Goal: Task Accomplishment & Management: Use online tool/utility

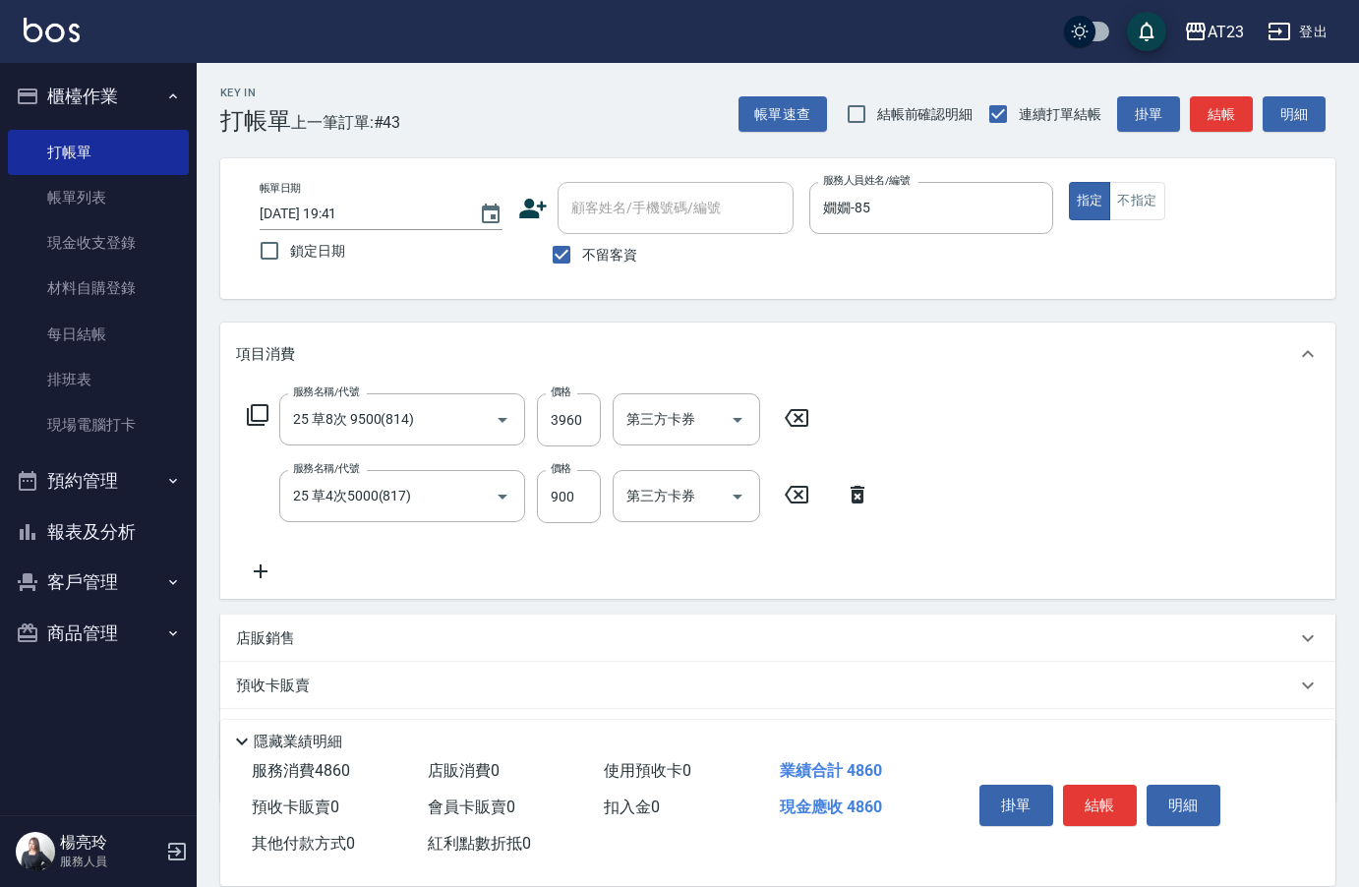
click at [259, 415] on icon at bounding box center [258, 415] width 24 height 24
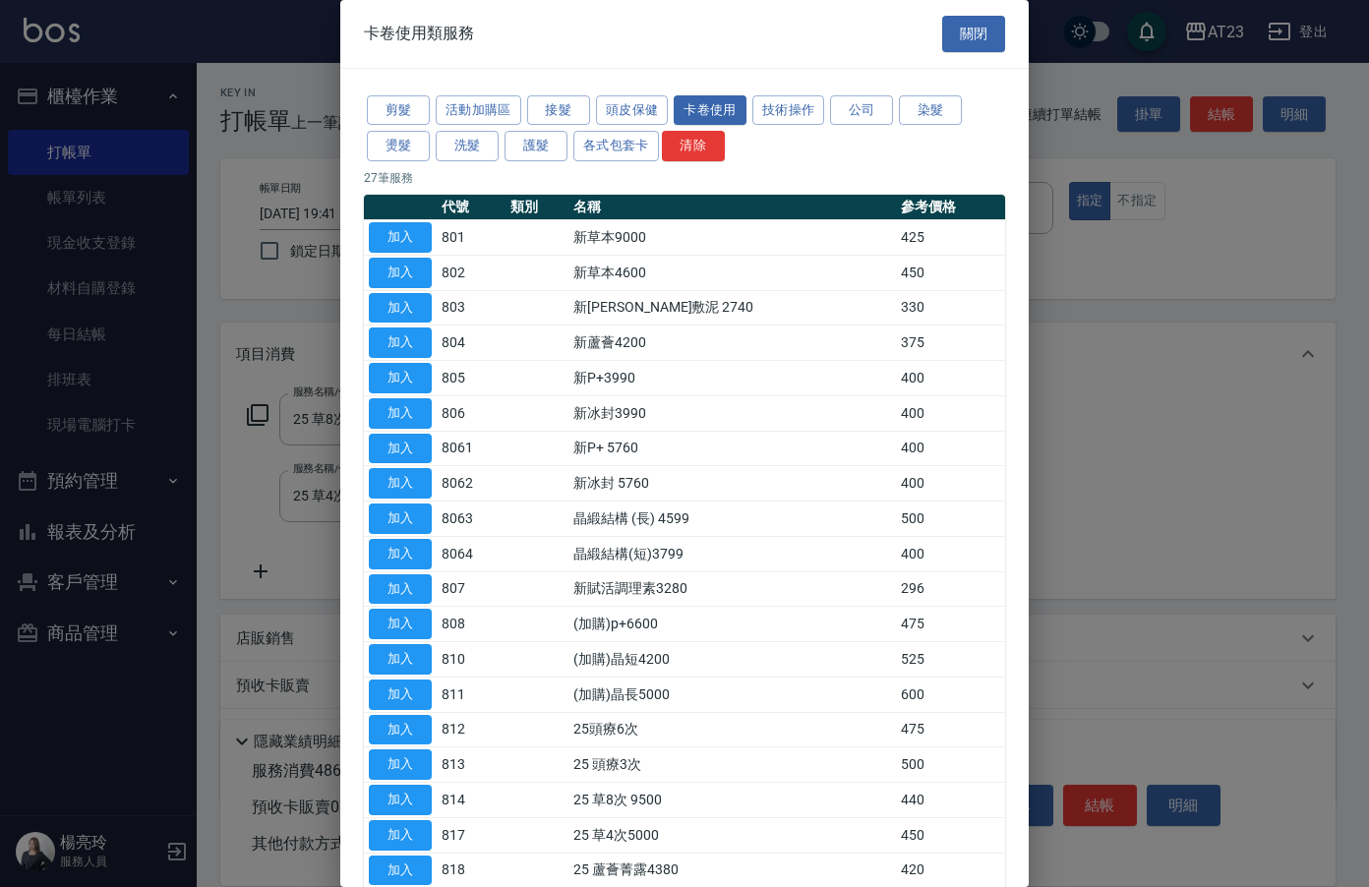
scroll to position [197, 0]
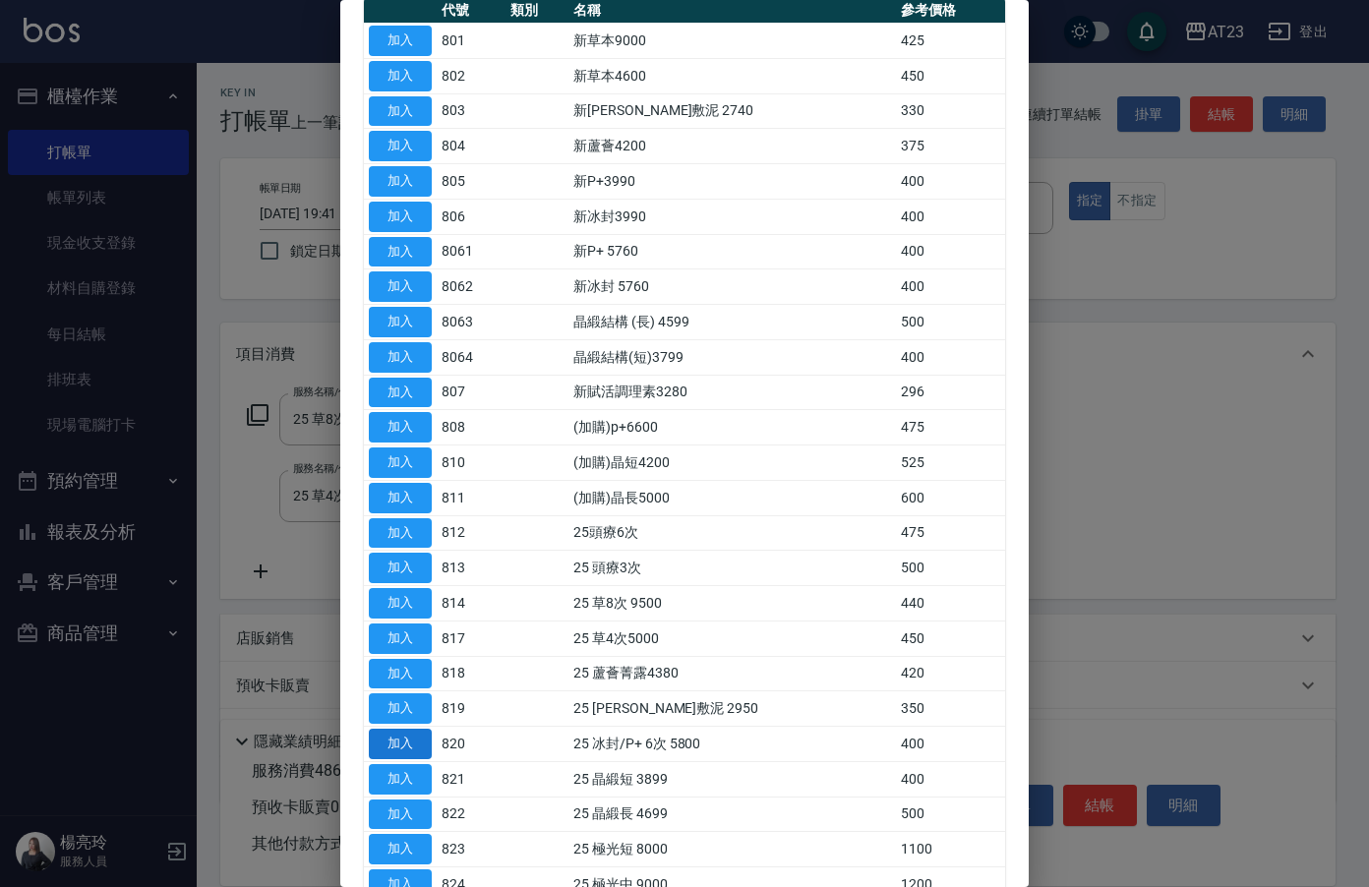
click at [414, 740] on button "加入" at bounding box center [400, 744] width 63 height 30
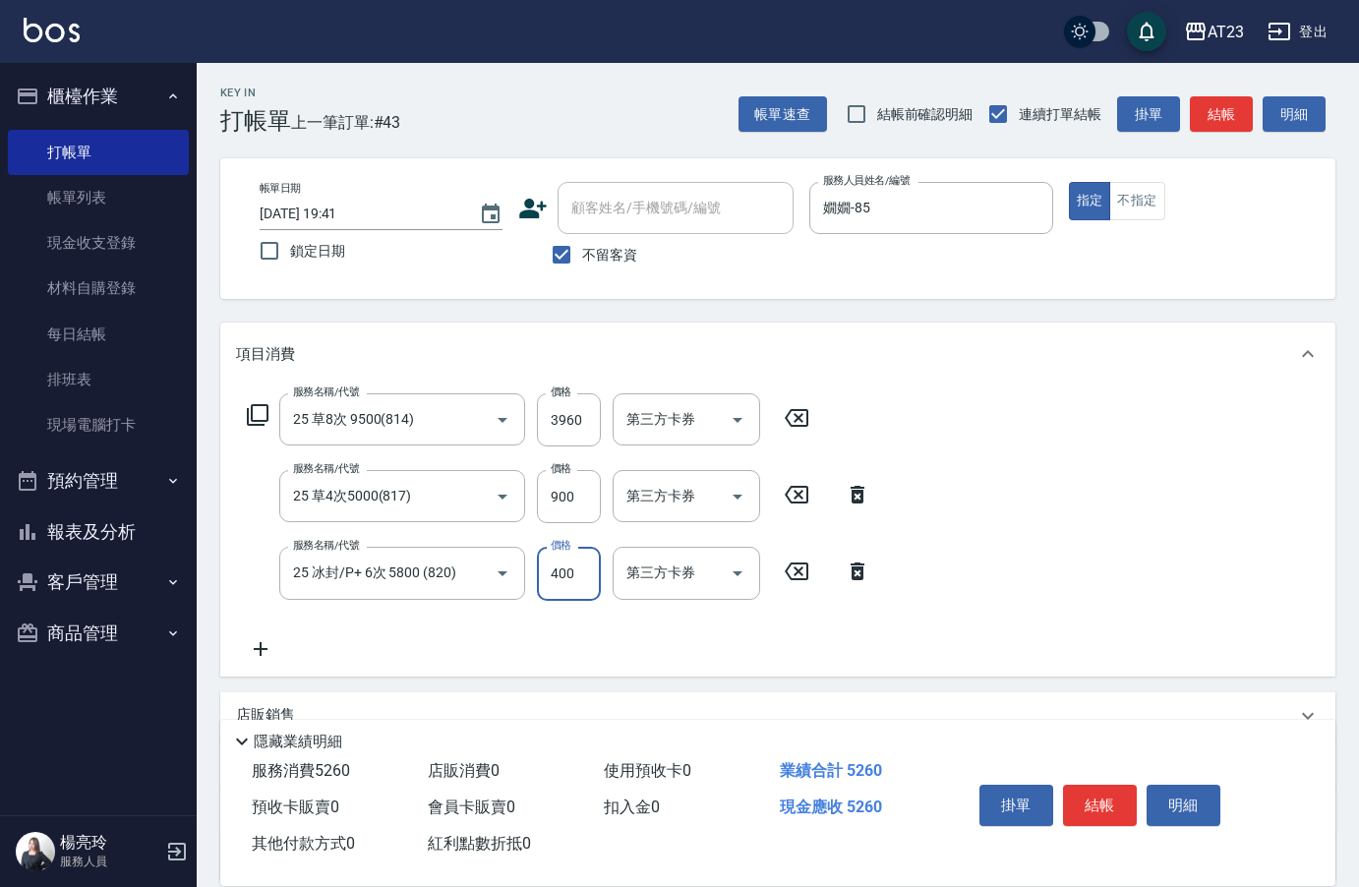
click at [562, 581] on input "400" at bounding box center [569, 573] width 64 height 53
type input "4000"
click at [264, 419] on icon at bounding box center [258, 415] width 24 height 24
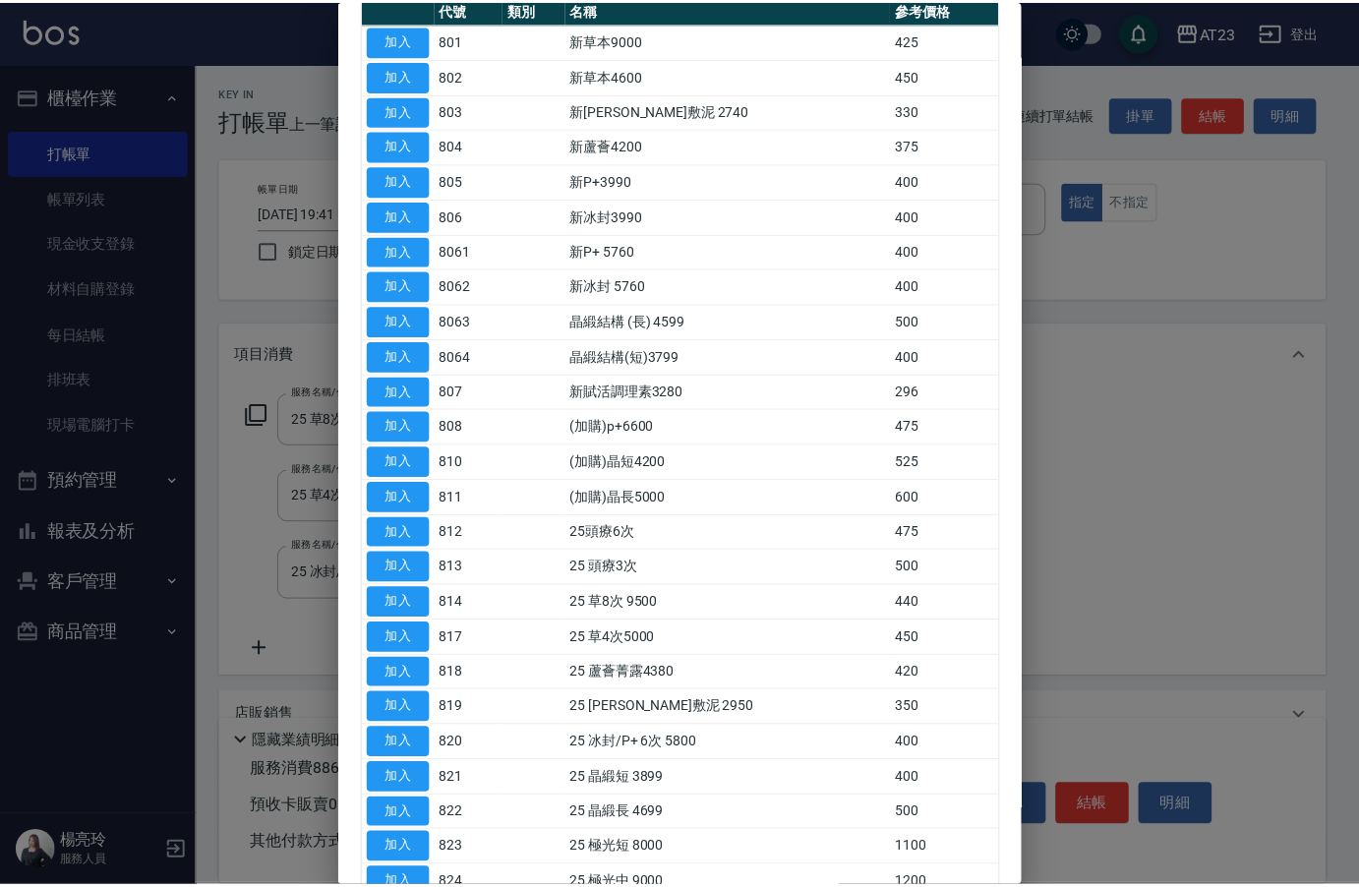
scroll to position [295, 0]
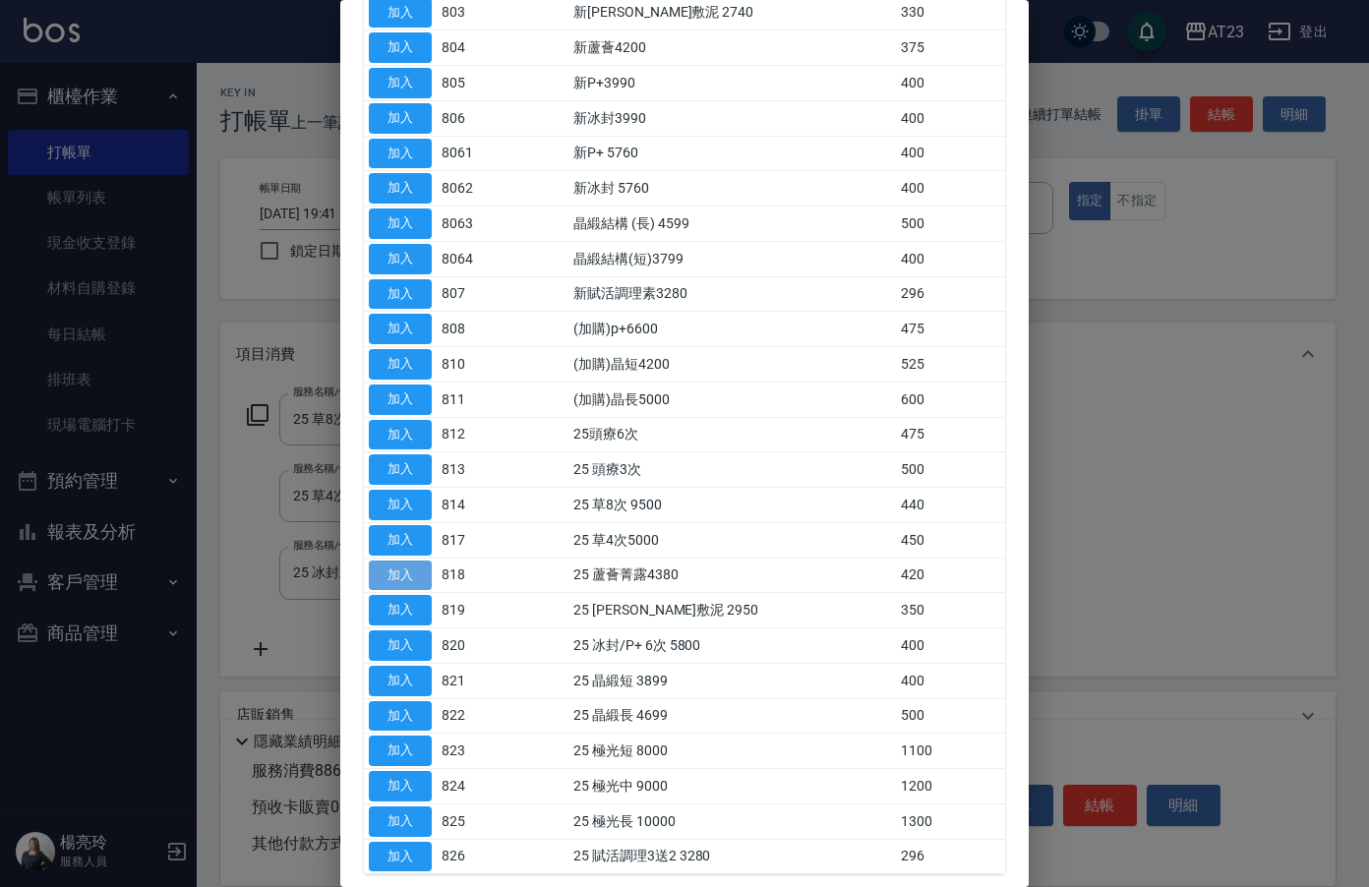
click at [398, 577] on button "加入" at bounding box center [400, 575] width 63 height 30
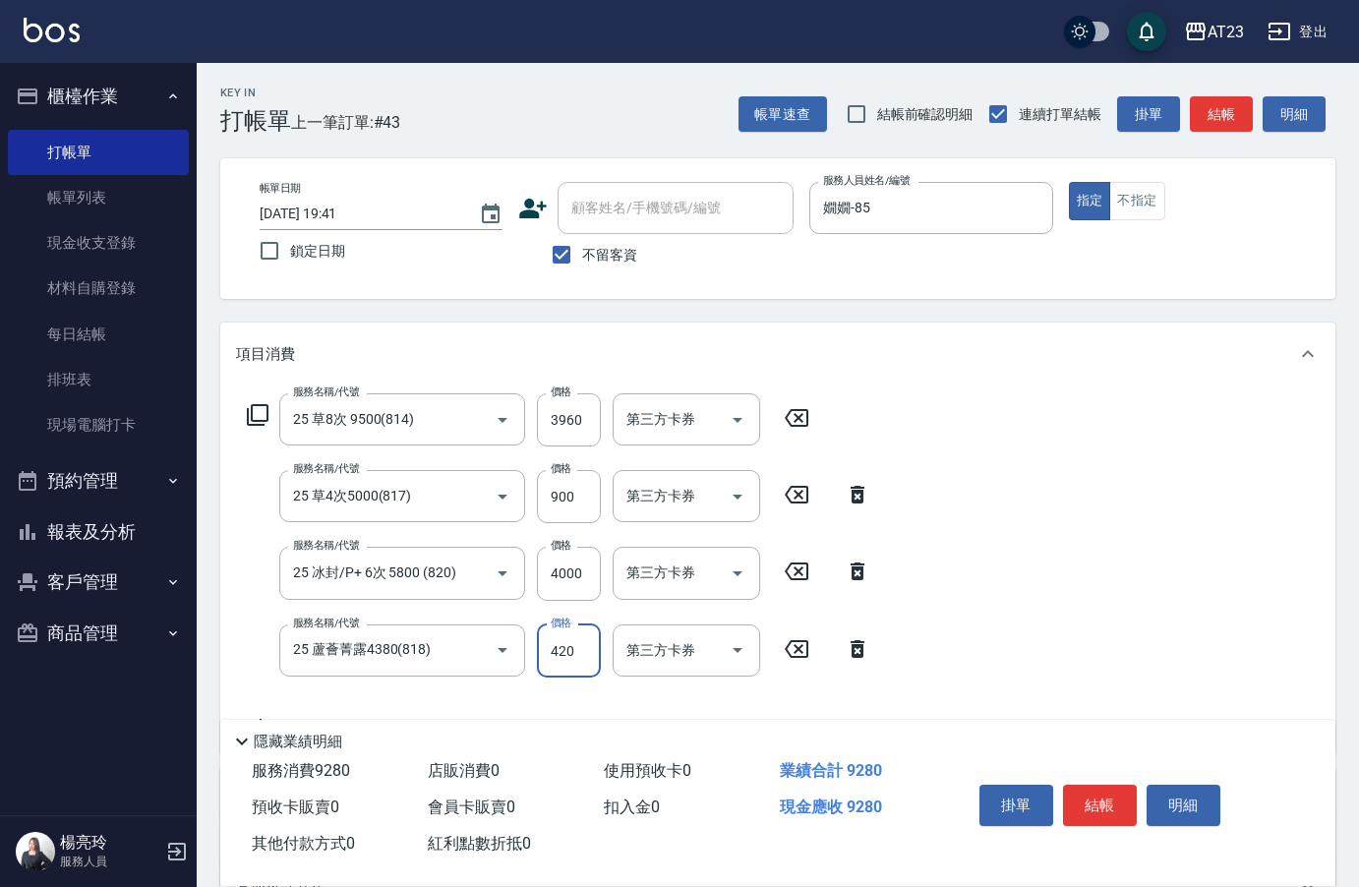
click at [584, 656] on input "420" at bounding box center [569, 650] width 64 height 53
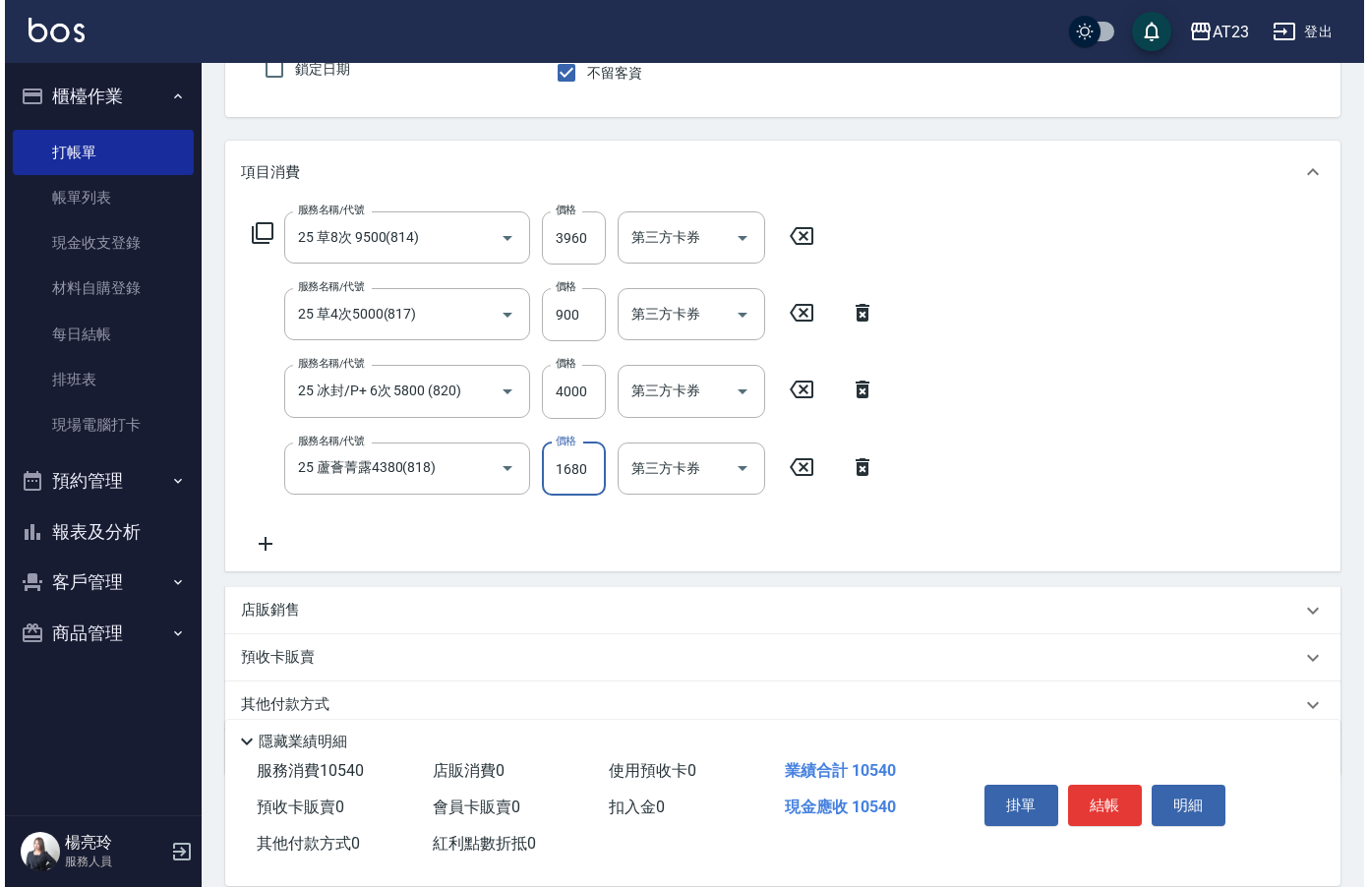
scroll to position [197, 0]
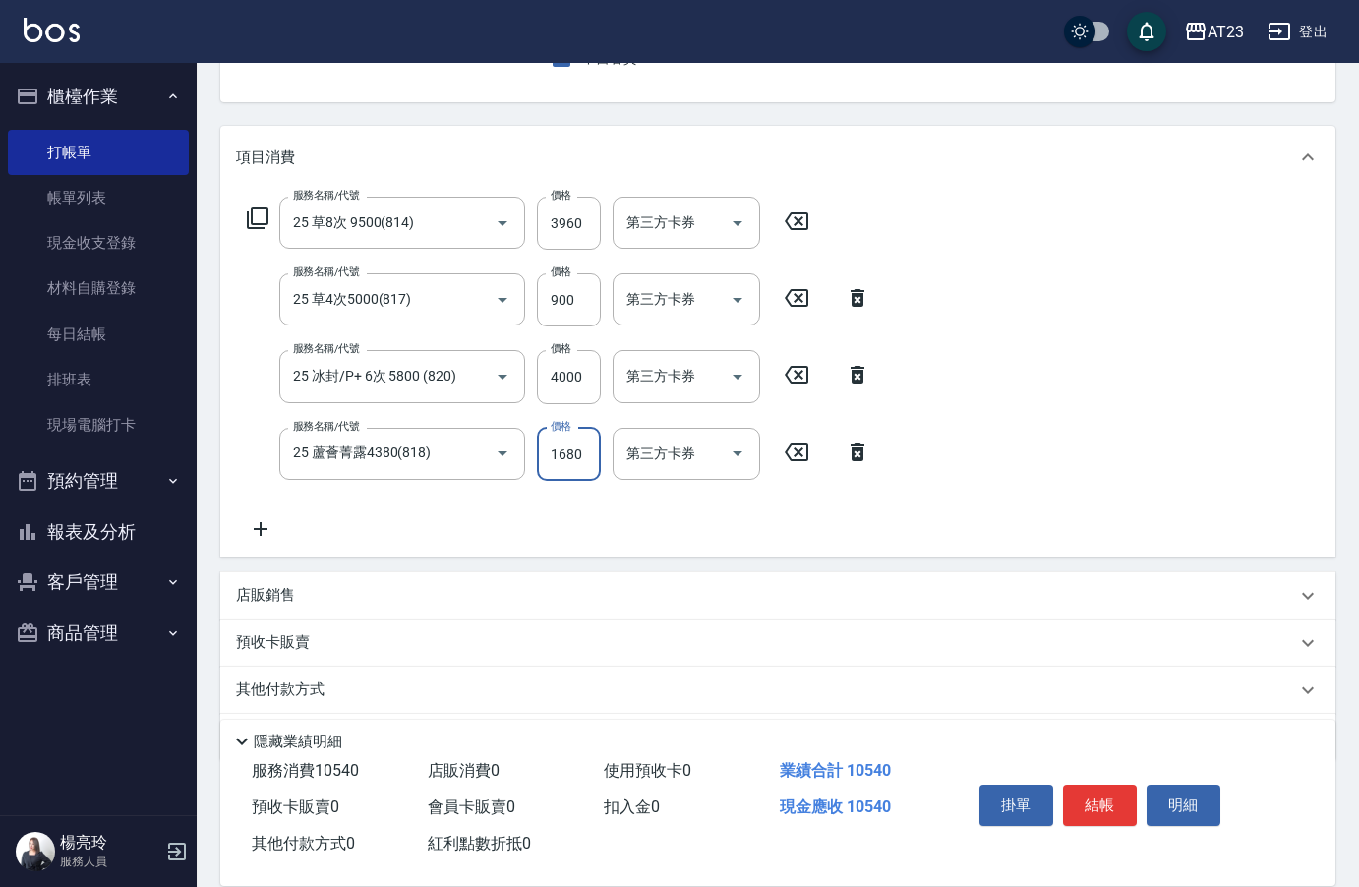
type input "1680"
click at [260, 228] on icon at bounding box center [258, 218] width 22 height 22
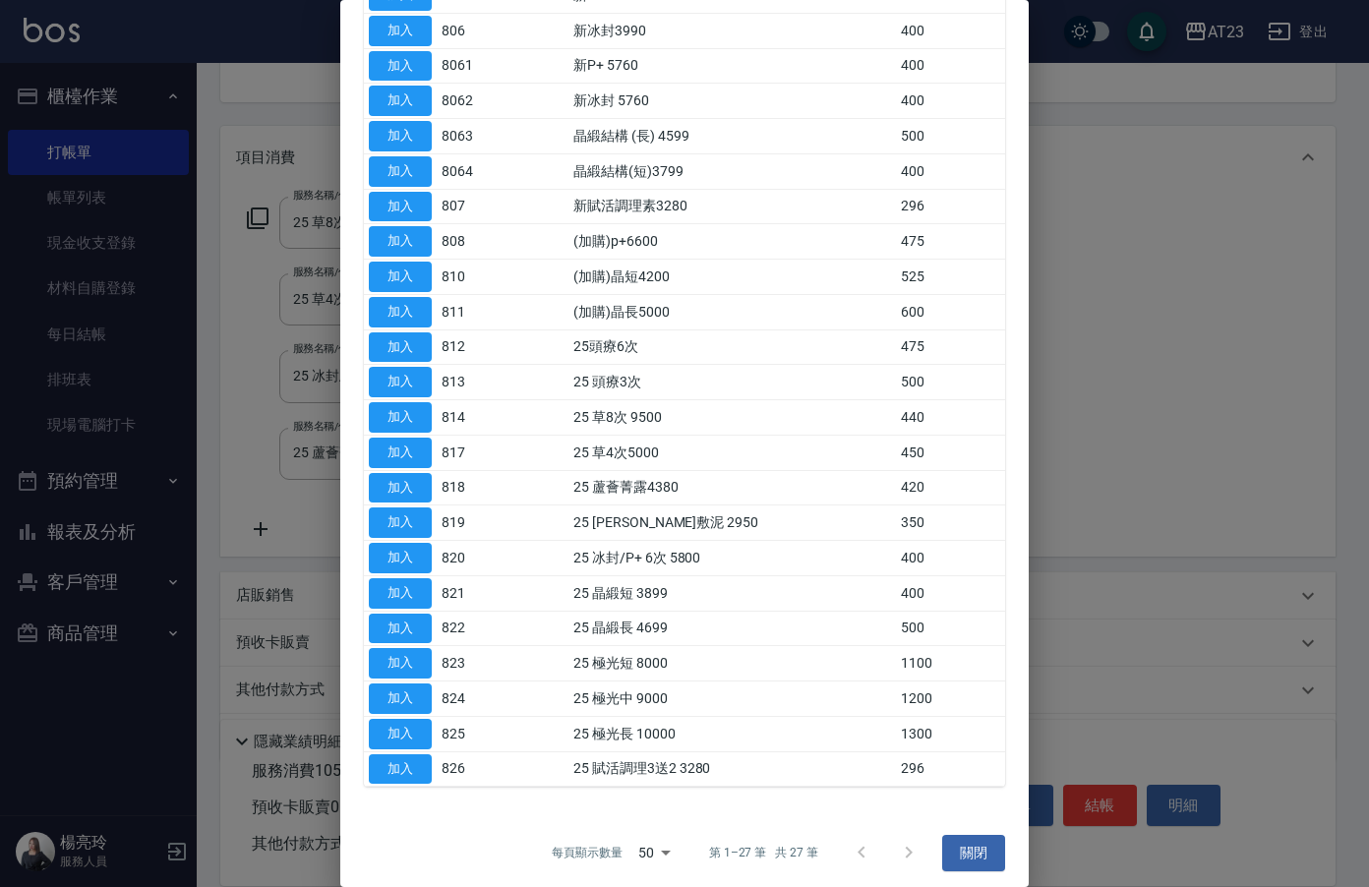
scroll to position [390, 0]
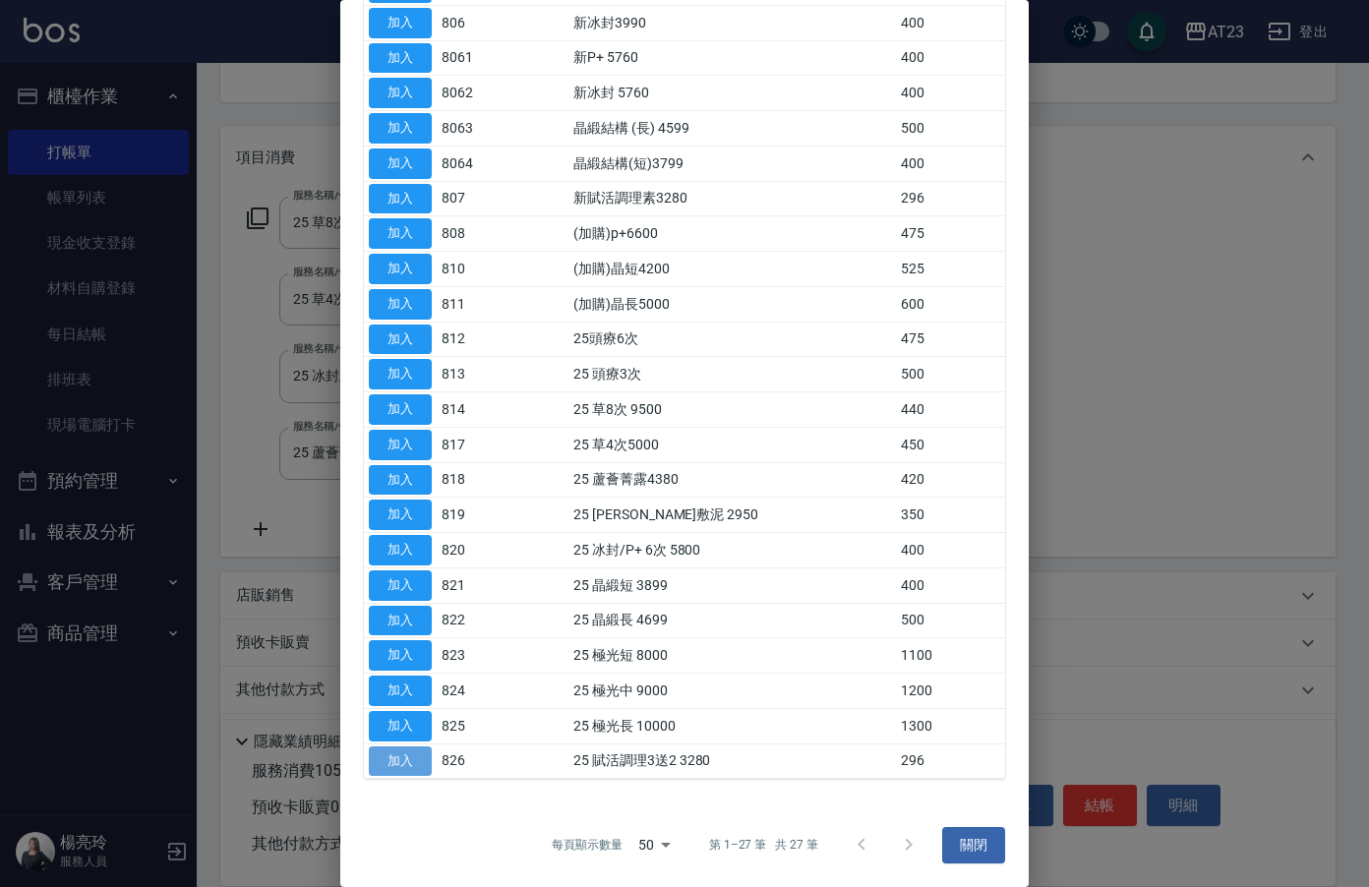
click at [389, 759] on button "加入" at bounding box center [400, 761] width 63 height 30
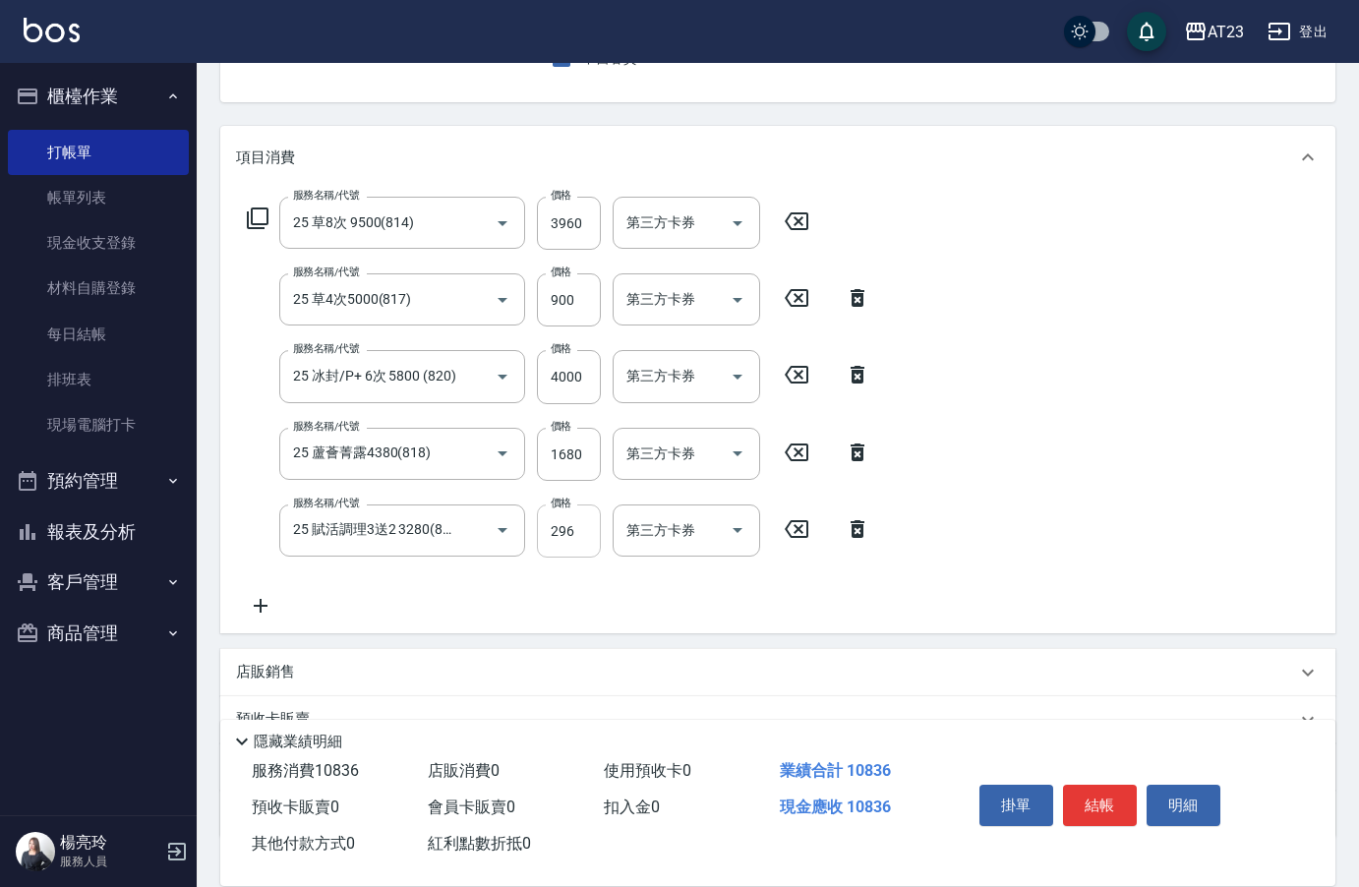
click at [597, 535] on input "296" at bounding box center [569, 530] width 64 height 53
drag, startPoint x: 576, startPoint y: 531, endPoint x: 464, endPoint y: 524, distance: 112.3
click at [464, 524] on div "服務名稱/代號 25 賦活調理3送2 3280(826) 服務名稱/代號 價格 296 價格 第三方卡券 第三方卡券" at bounding box center [559, 530] width 646 height 53
type input "1480"
click at [265, 224] on icon at bounding box center [258, 218] width 22 height 22
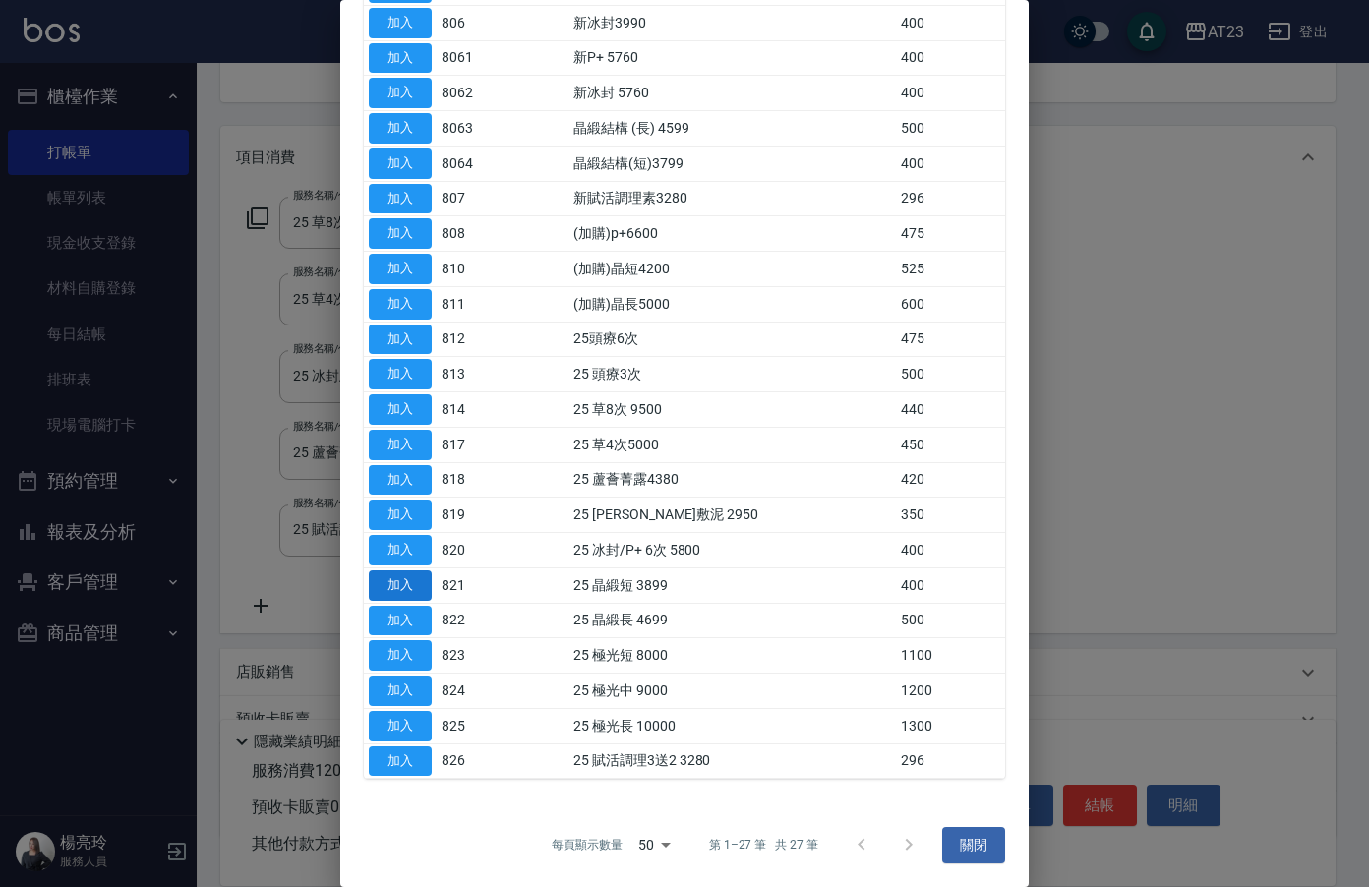
click at [413, 587] on button "加入" at bounding box center [400, 585] width 63 height 30
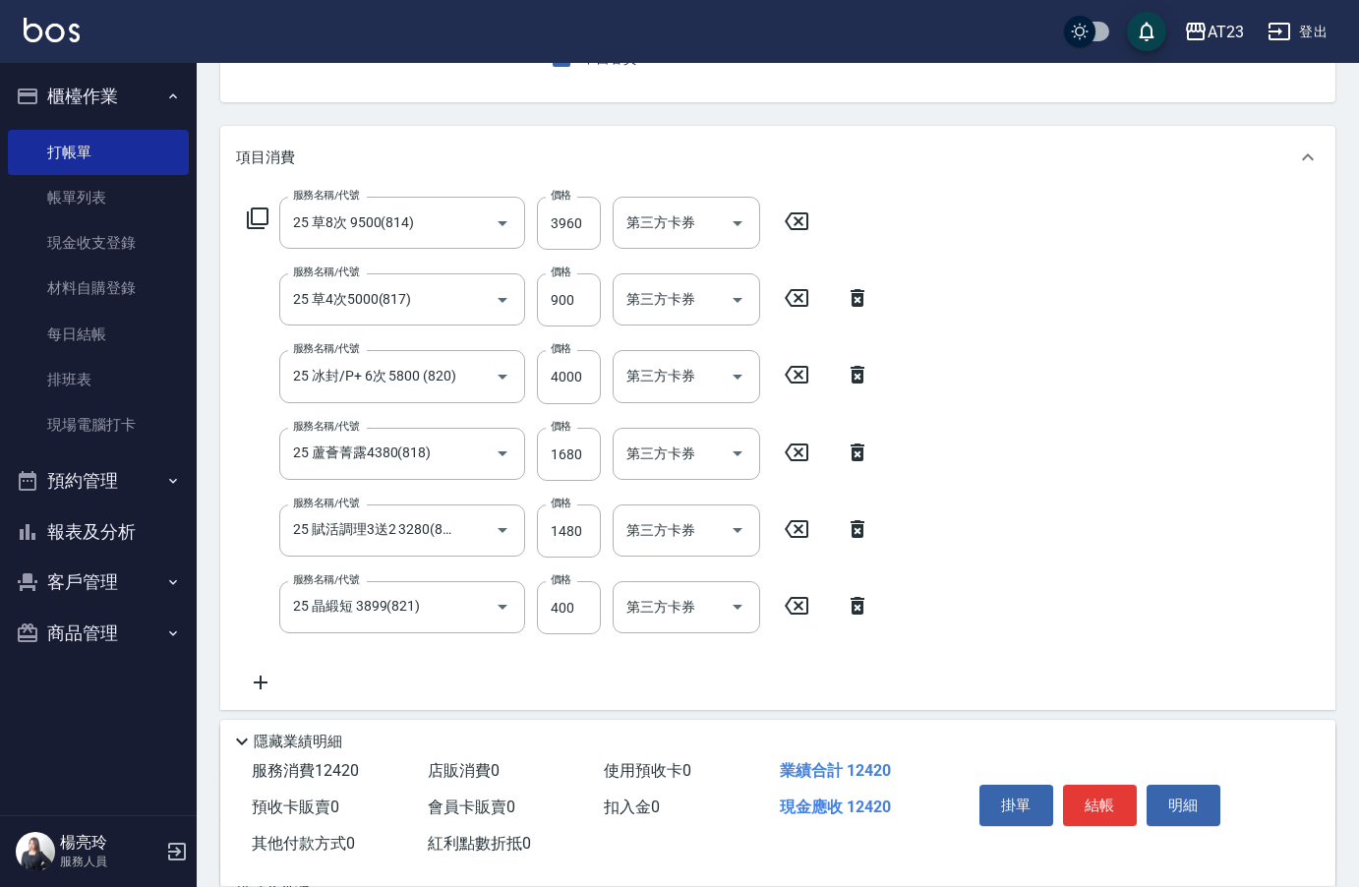
click at [267, 224] on icon at bounding box center [258, 218] width 22 height 22
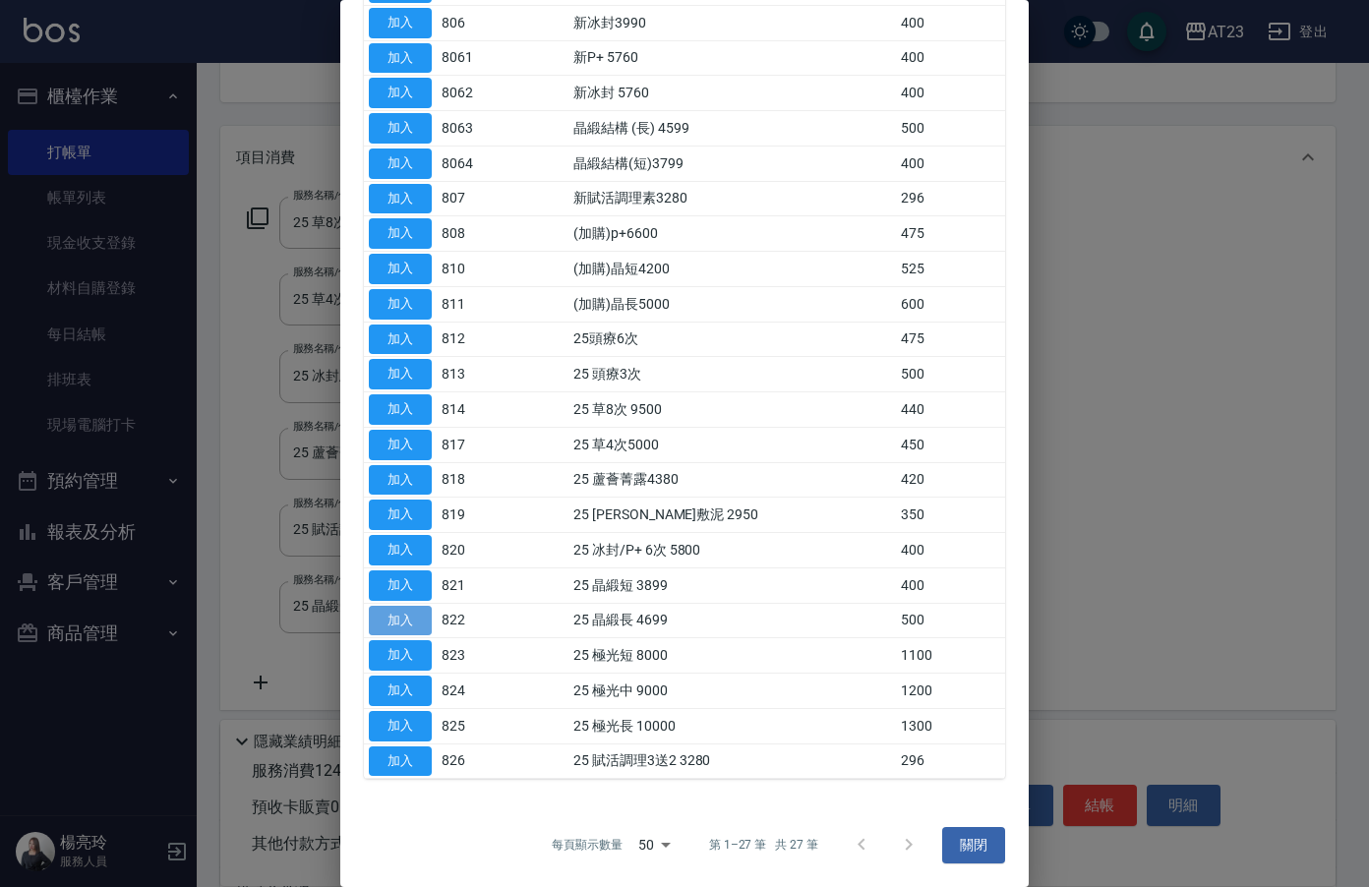
click at [414, 617] on button "加入" at bounding box center [400, 621] width 63 height 30
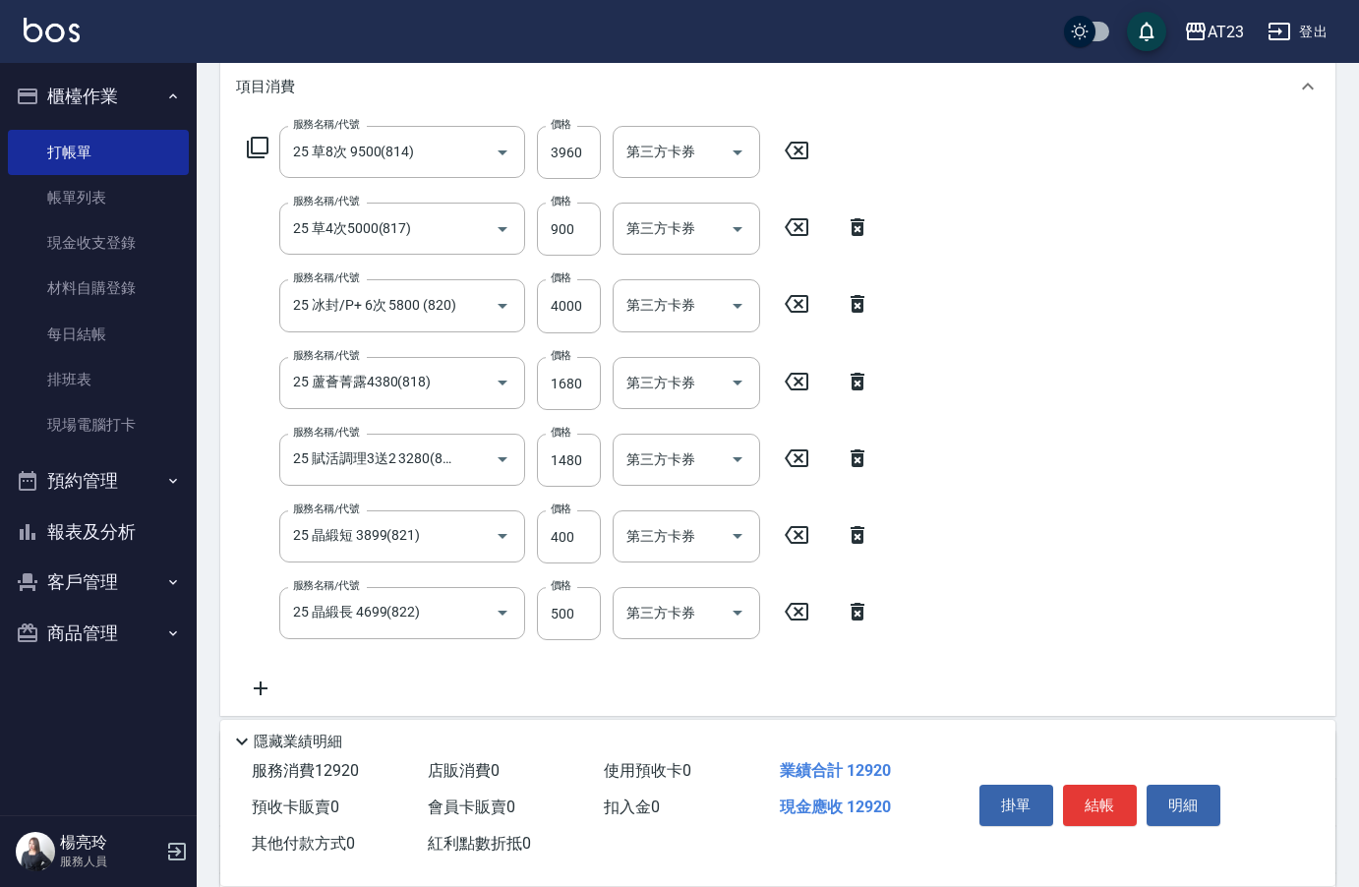
scroll to position [393, 0]
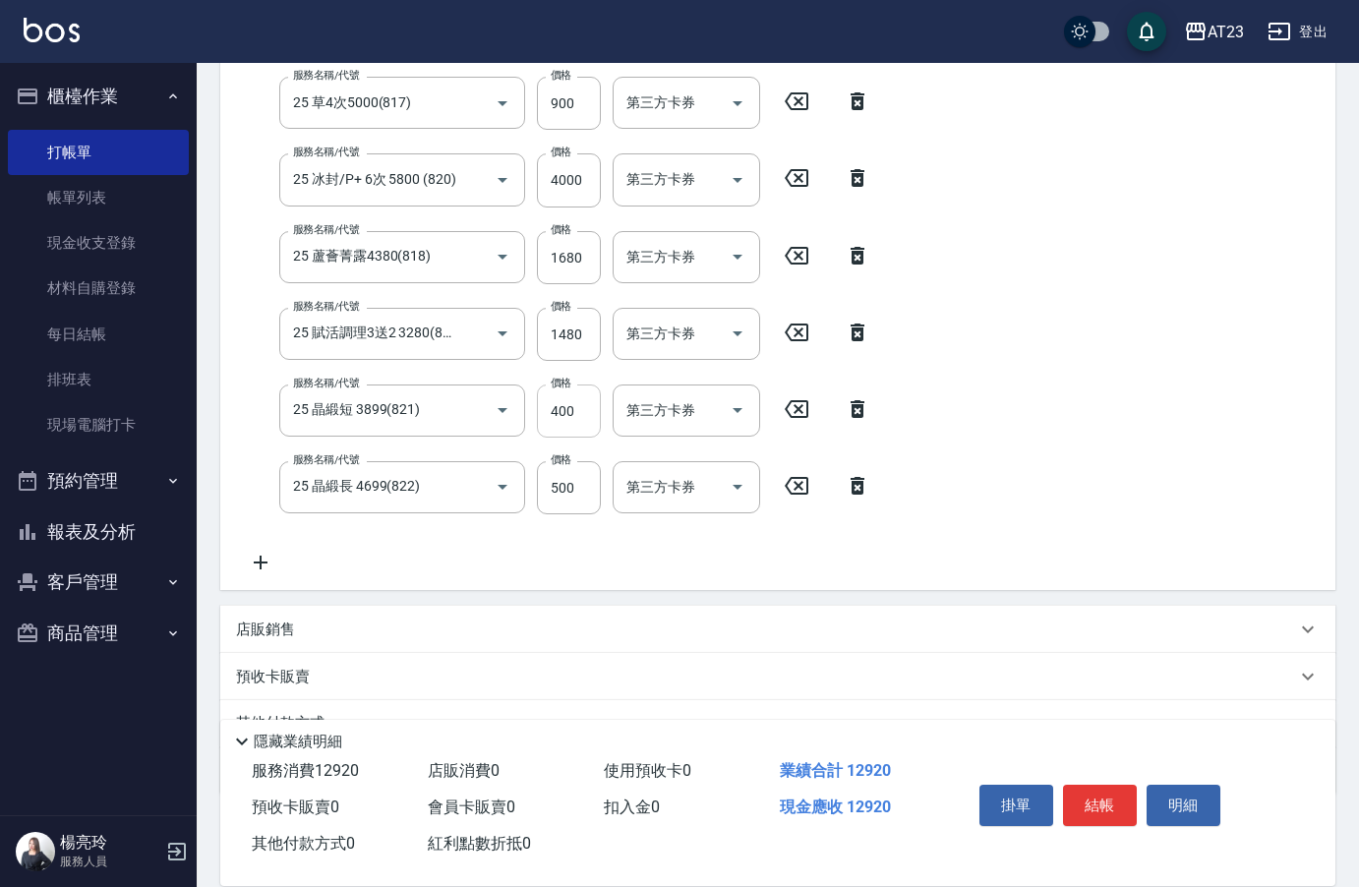
click at [580, 407] on input "400" at bounding box center [569, 410] width 64 height 53
drag, startPoint x: 480, startPoint y: 556, endPoint x: 518, endPoint y: 541, distance: 41.1
click at [480, 556] on div "服務名稱/代號 25 草8次 9500(814) 服務名稱/代號 價格 3960 價格 第三方卡券 第三方卡券 服務名稱/代號 25 草4次5000(817)…" at bounding box center [559, 287] width 646 height 574
click at [608, 486] on div "服務名稱/代號 25 晶緞長 4699(822) 服務名稱/代號 價格 500 價格 第三方卡券 第三方卡券" at bounding box center [559, 487] width 646 height 53
drag, startPoint x: 576, startPoint y: 488, endPoint x: 572, endPoint y: 473, distance: 15.3
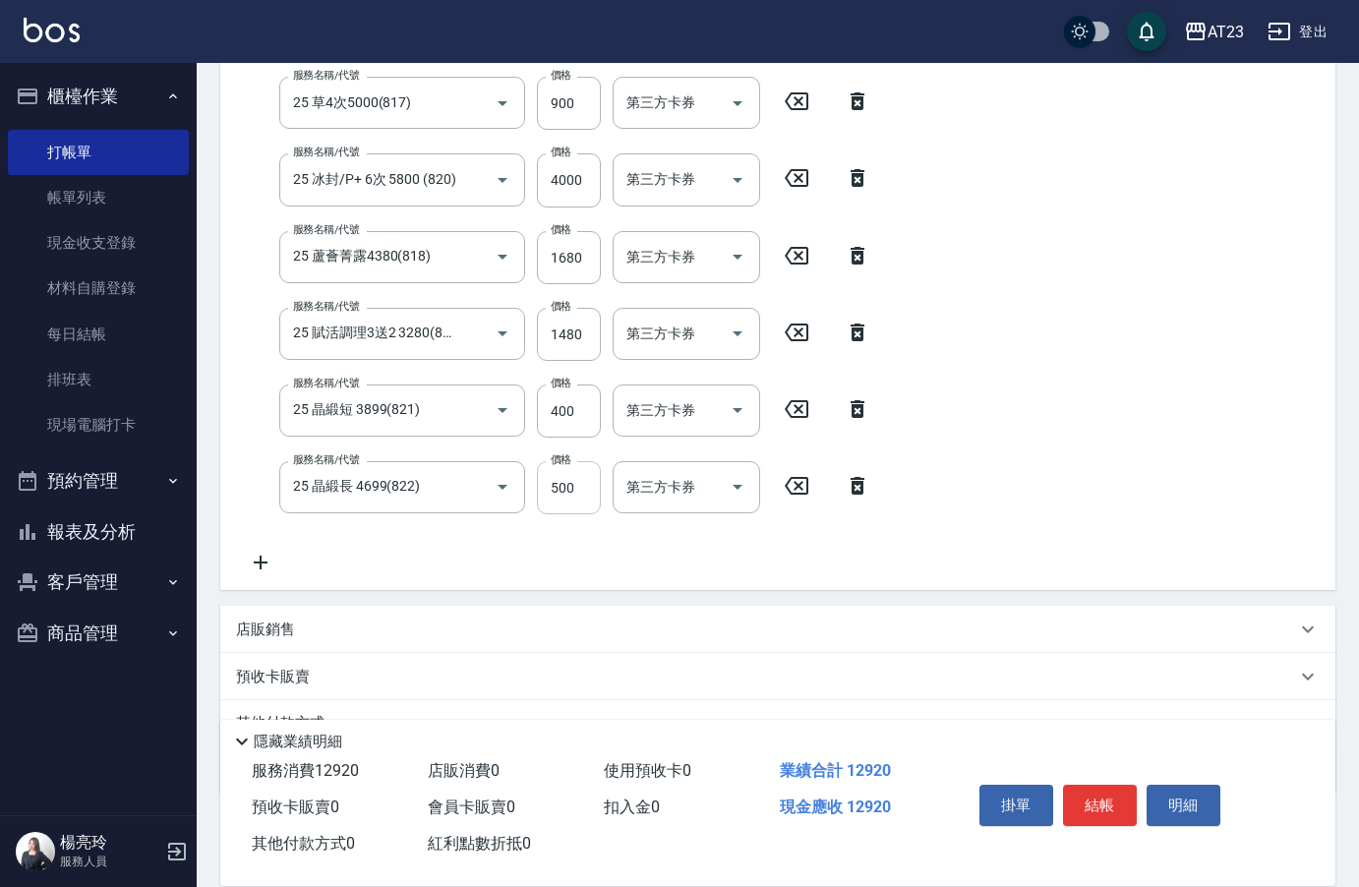
click at [576, 488] on input "500" at bounding box center [569, 487] width 64 height 53
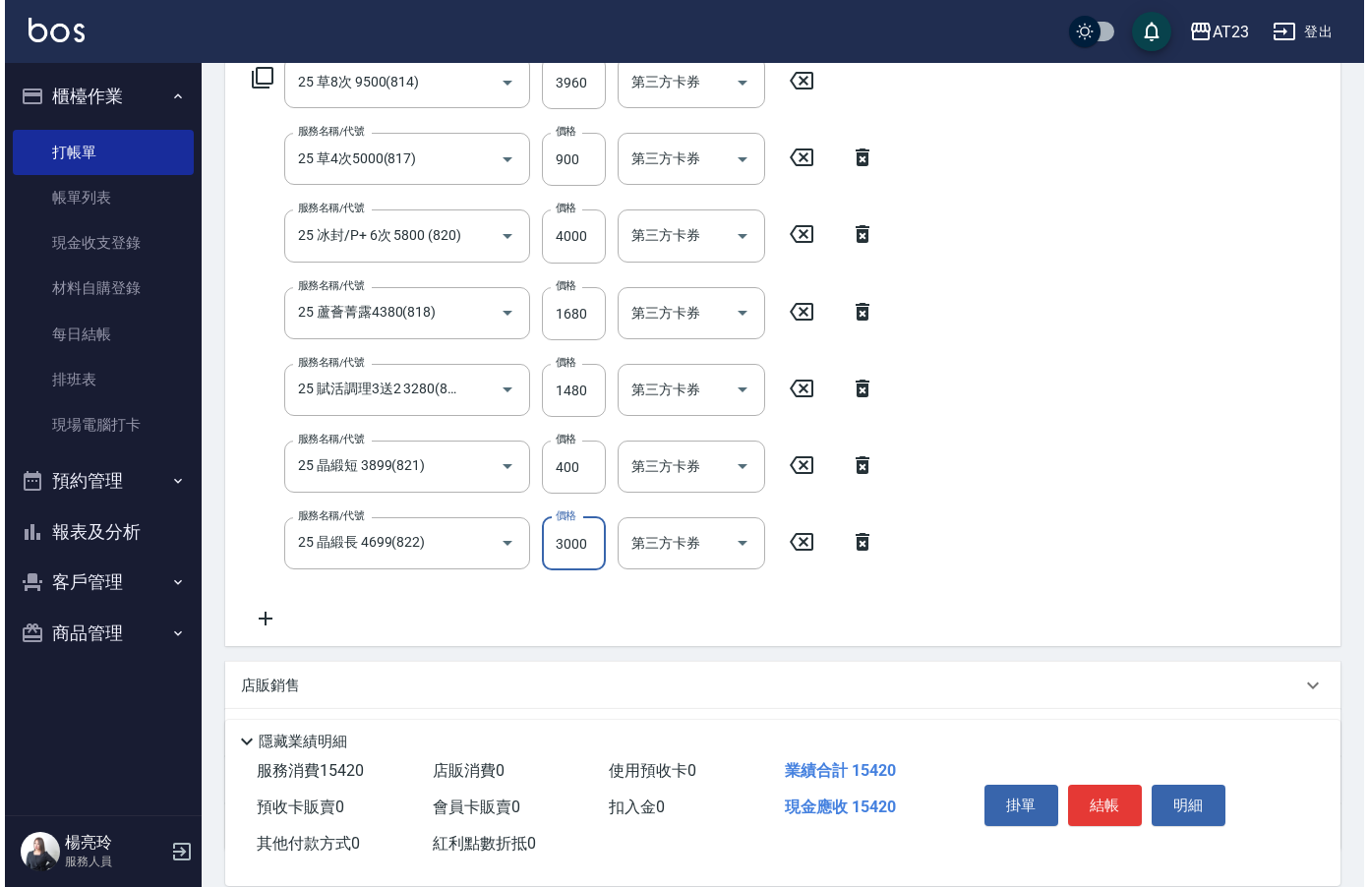
scroll to position [195, 0]
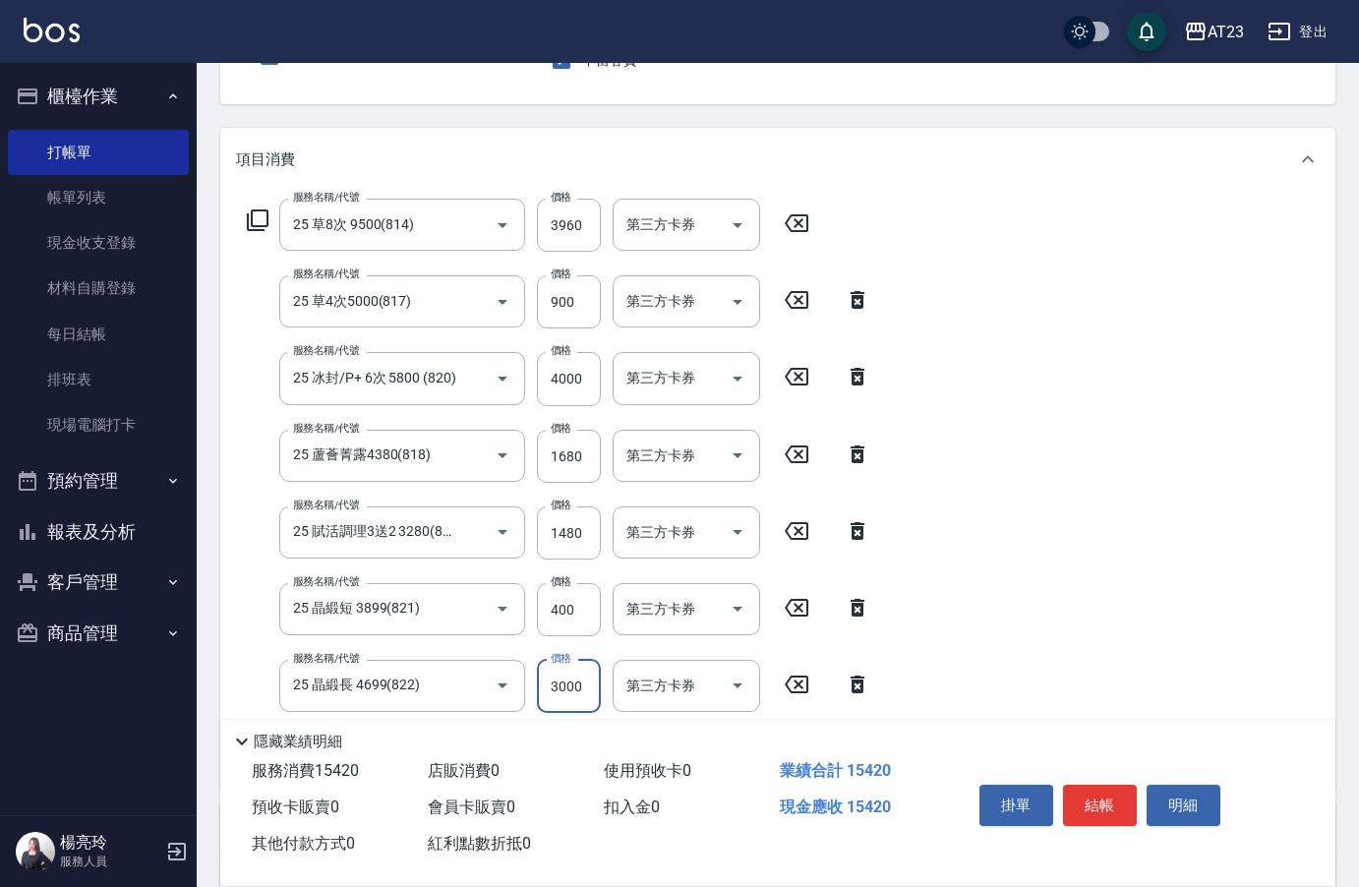
type input "3000"
click at [268, 227] on icon at bounding box center [258, 220] width 24 height 24
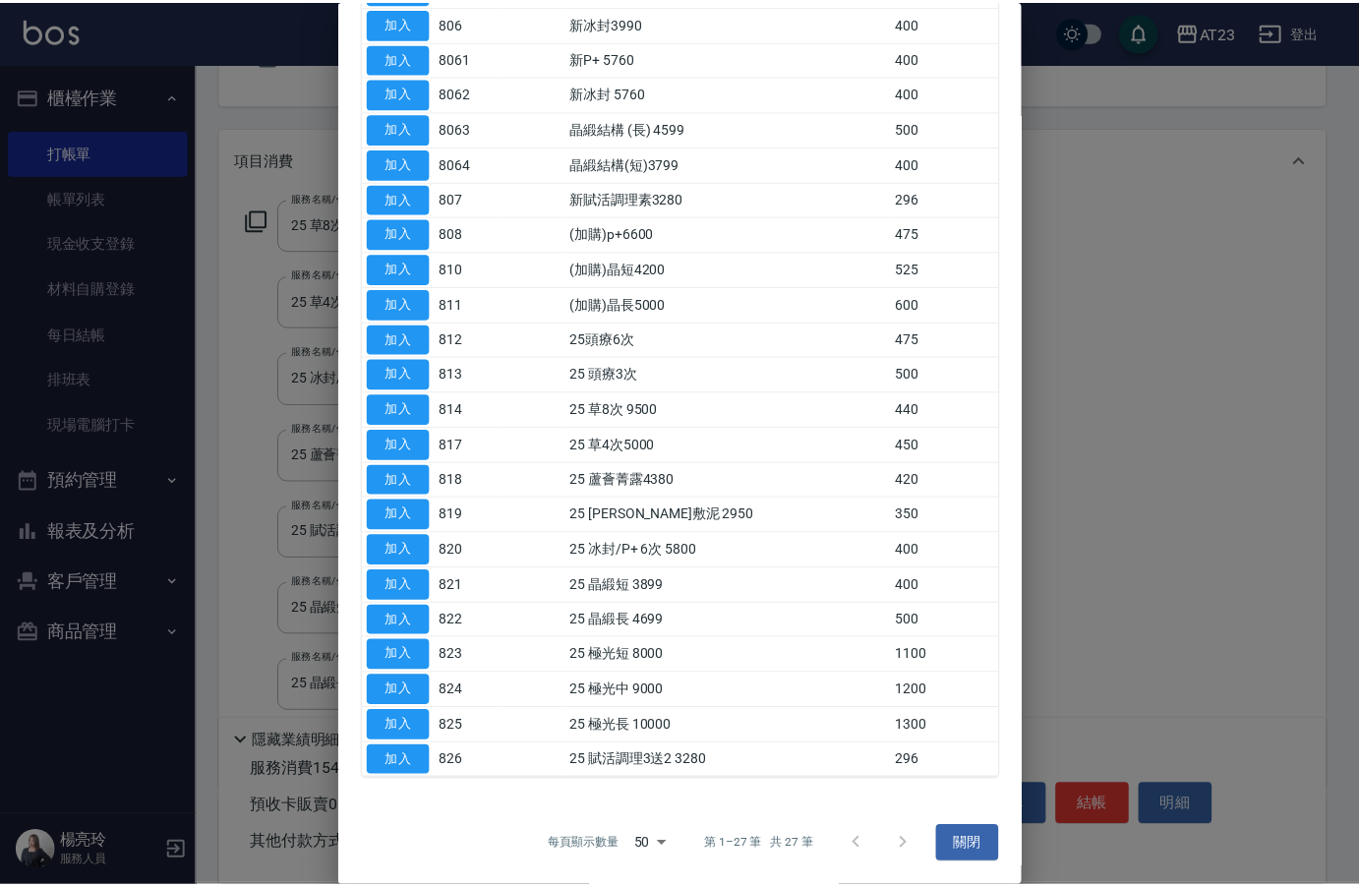
scroll to position [292, 0]
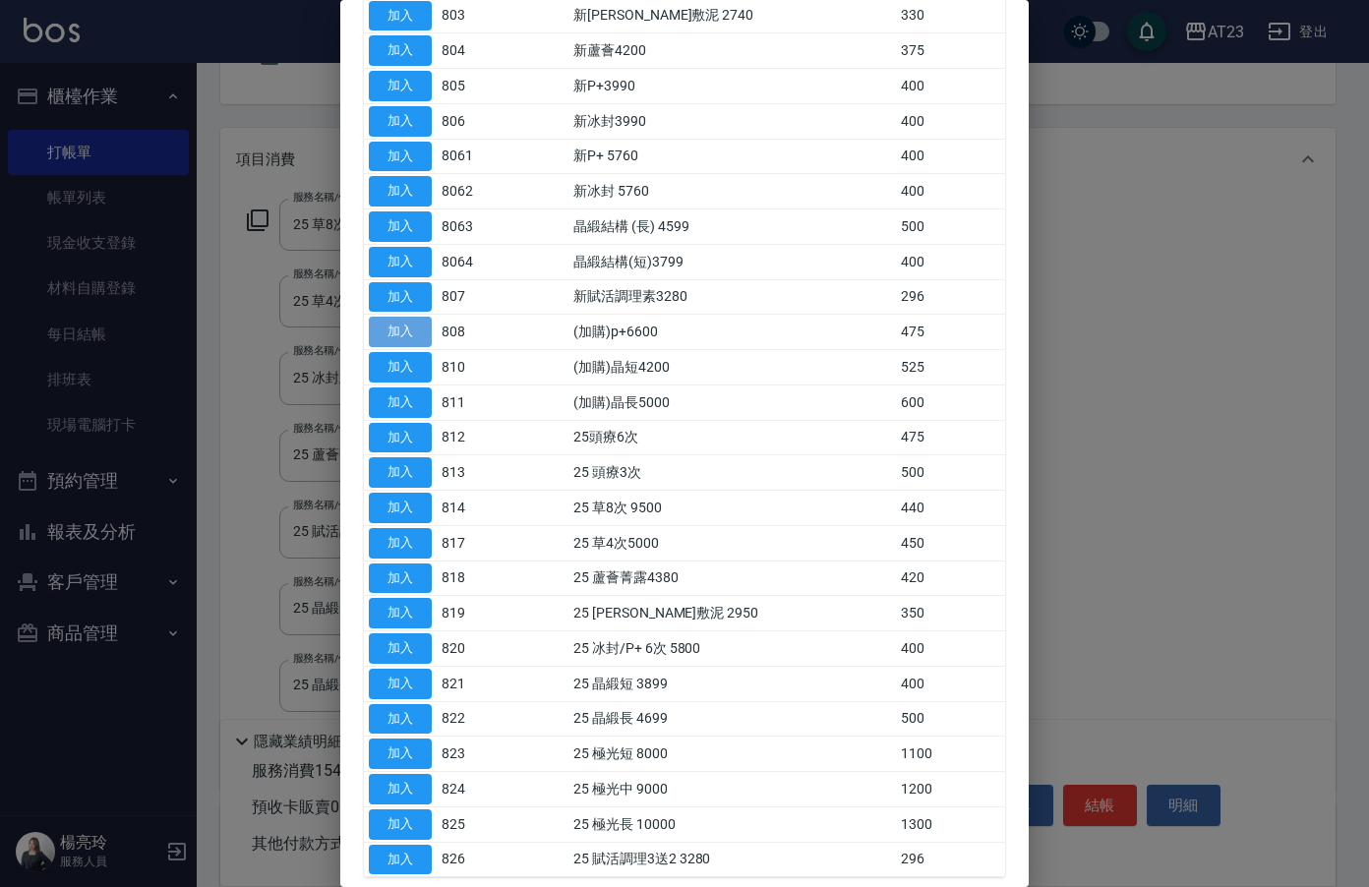
click at [400, 337] on button "加入" at bounding box center [400, 332] width 63 height 30
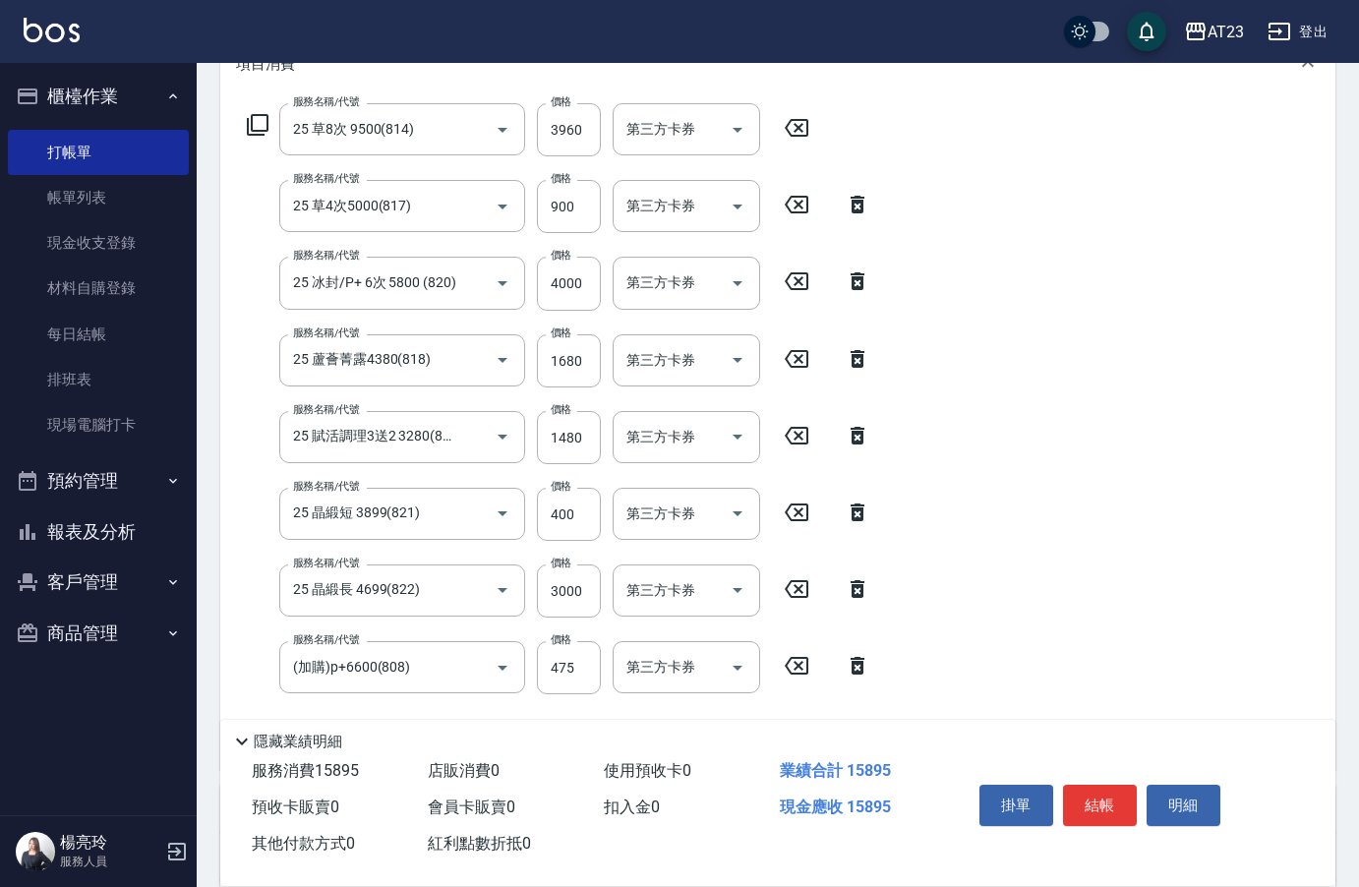
scroll to position [391, 0]
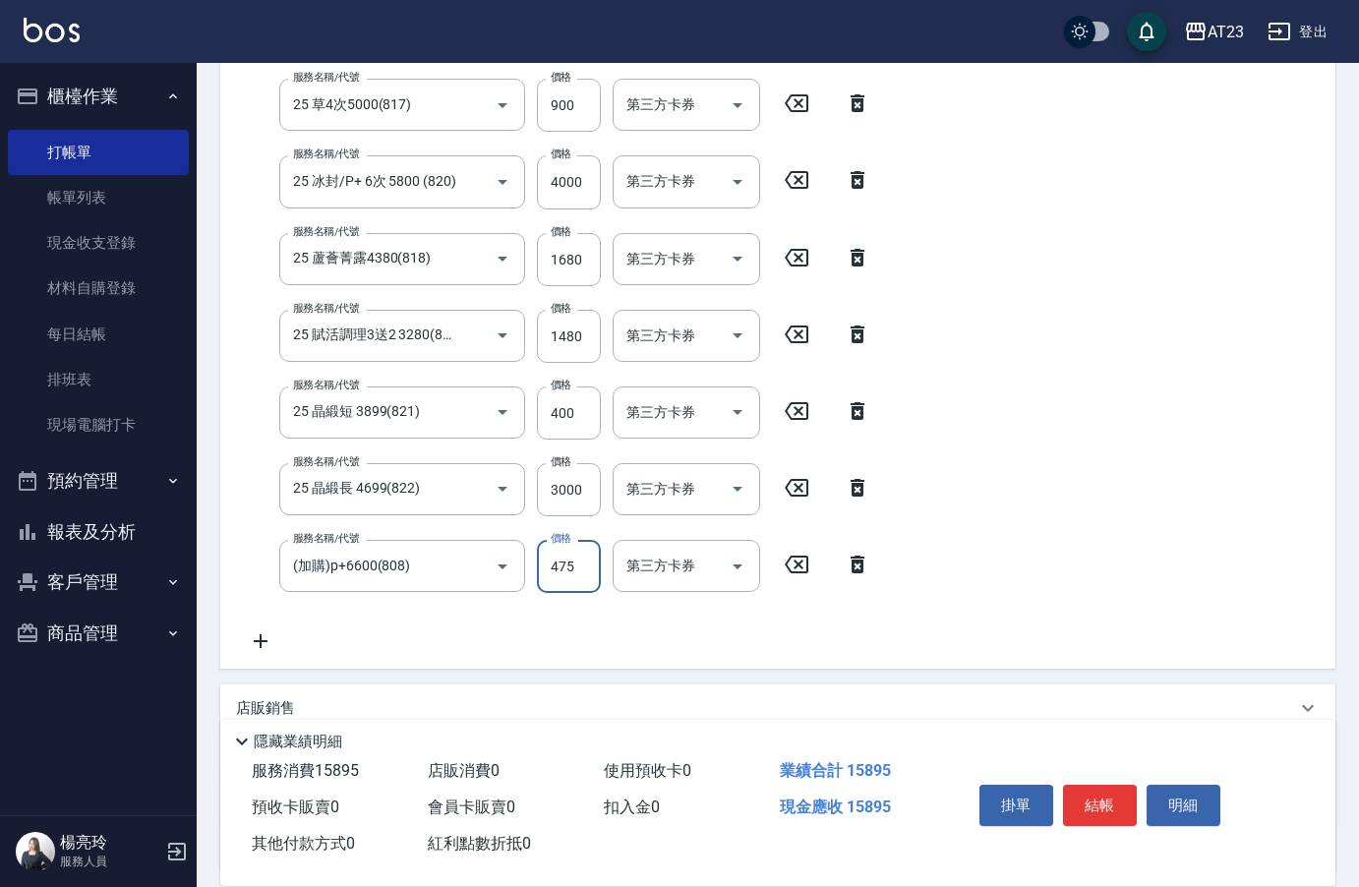
click at [578, 564] on input "475" at bounding box center [569, 566] width 64 height 53
drag, startPoint x: 607, startPoint y: 560, endPoint x: 548, endPoint y: 583, distance: 63.2
click at [548, 583] on div "服務名稱/代號 (加購)p+6600(808) 服務名稱/代號 價格 475 價格 第三方卡券 第三方卡券" at bounding box center [559, 566] width 646 height 53
click at [949, 580] on div "服務名稱/代號 25 草8次 9500(814) 服務名稱/代號 價格 3960 價格 第三方卡券 第三方卡券 服務名稱/代號 25 草4次5000(817)…" at bounding box center [777, 331] width 1115 height 675
click at [560, 560] on input "475" at bounding box center [569, 566] width 64 height 53
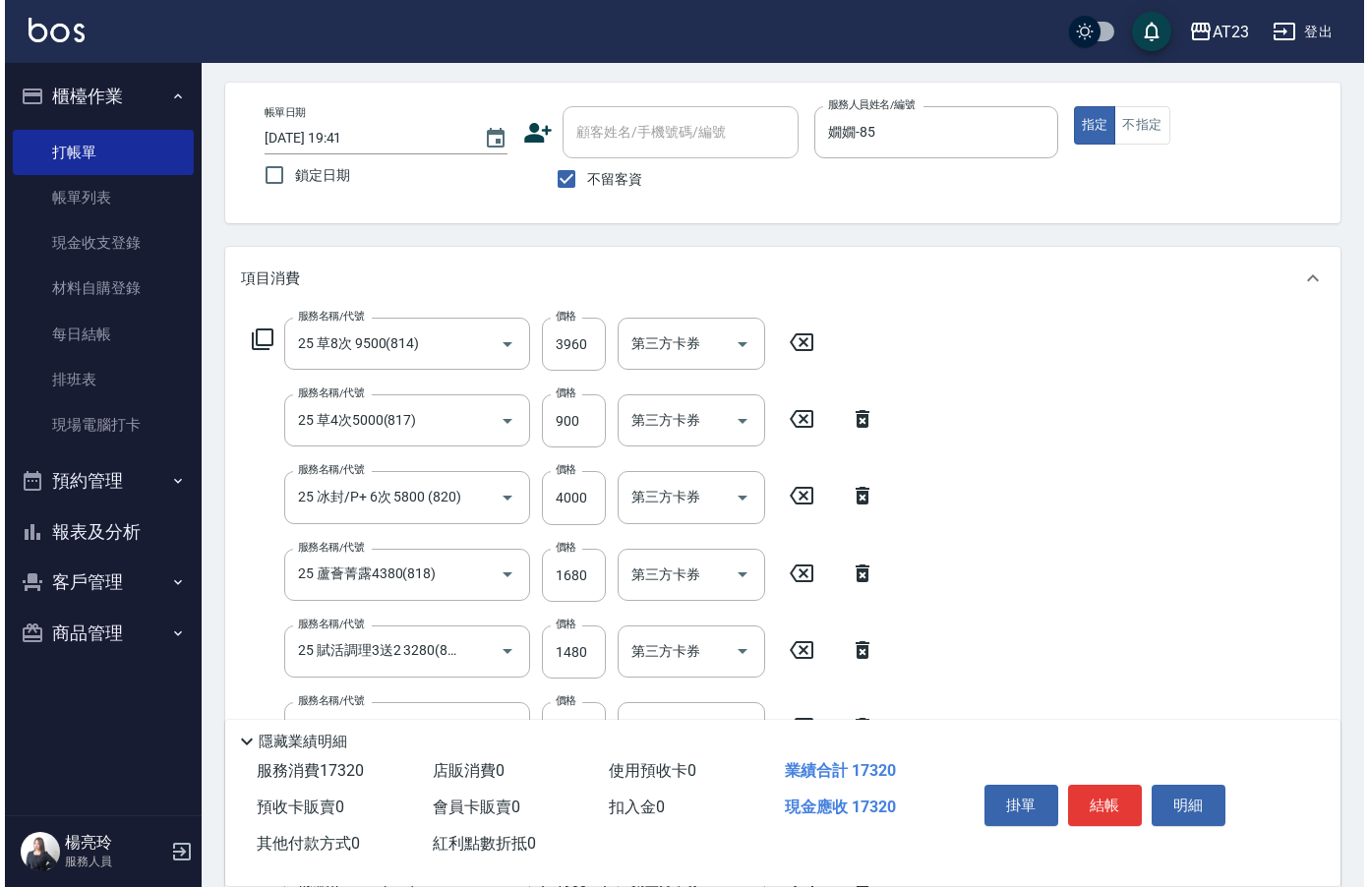
scroll to position [75, 0]
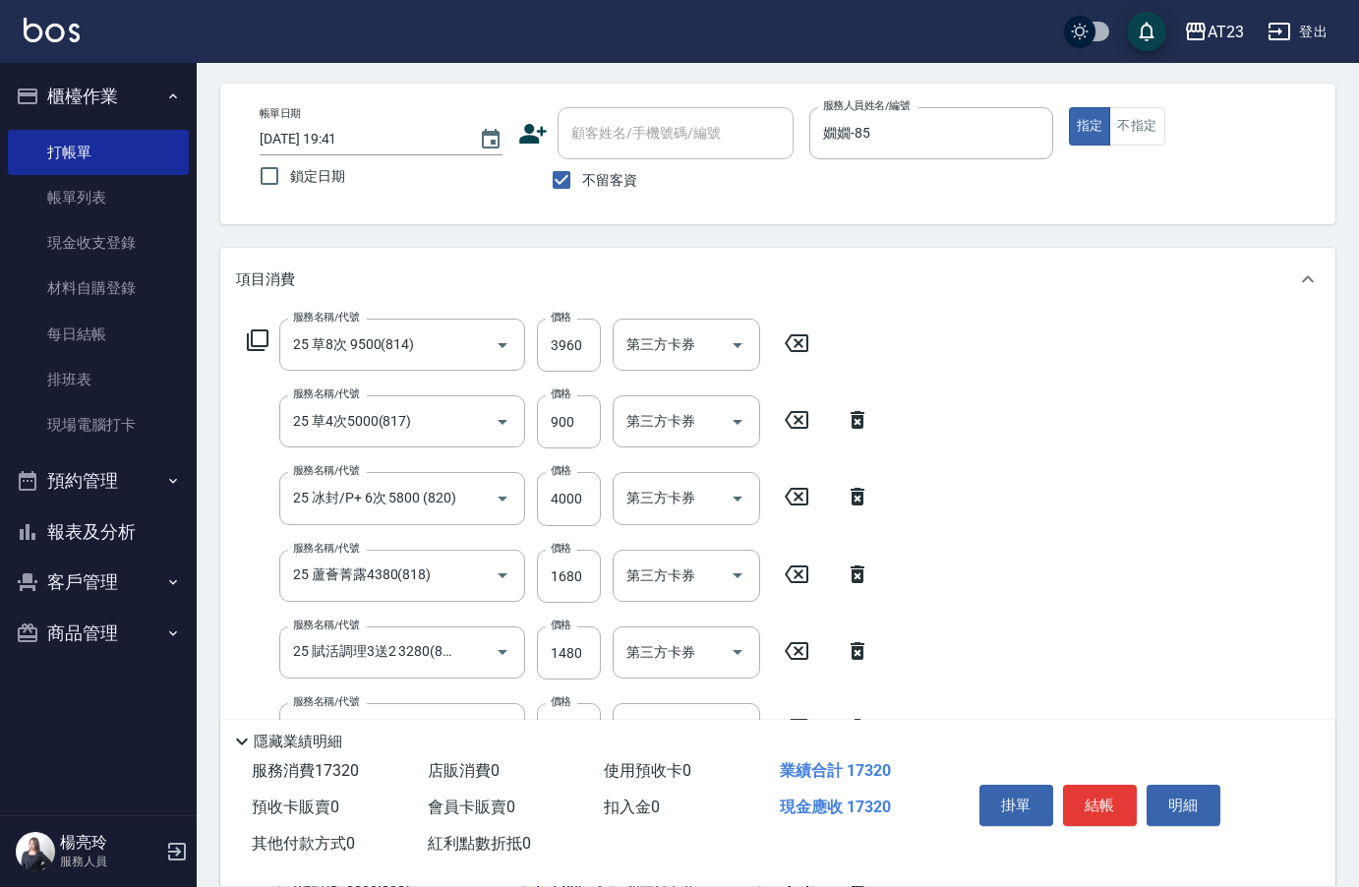
type input "1900"
click at [251, 347] on icon at bounding box center [258, 340] width 24 height 24
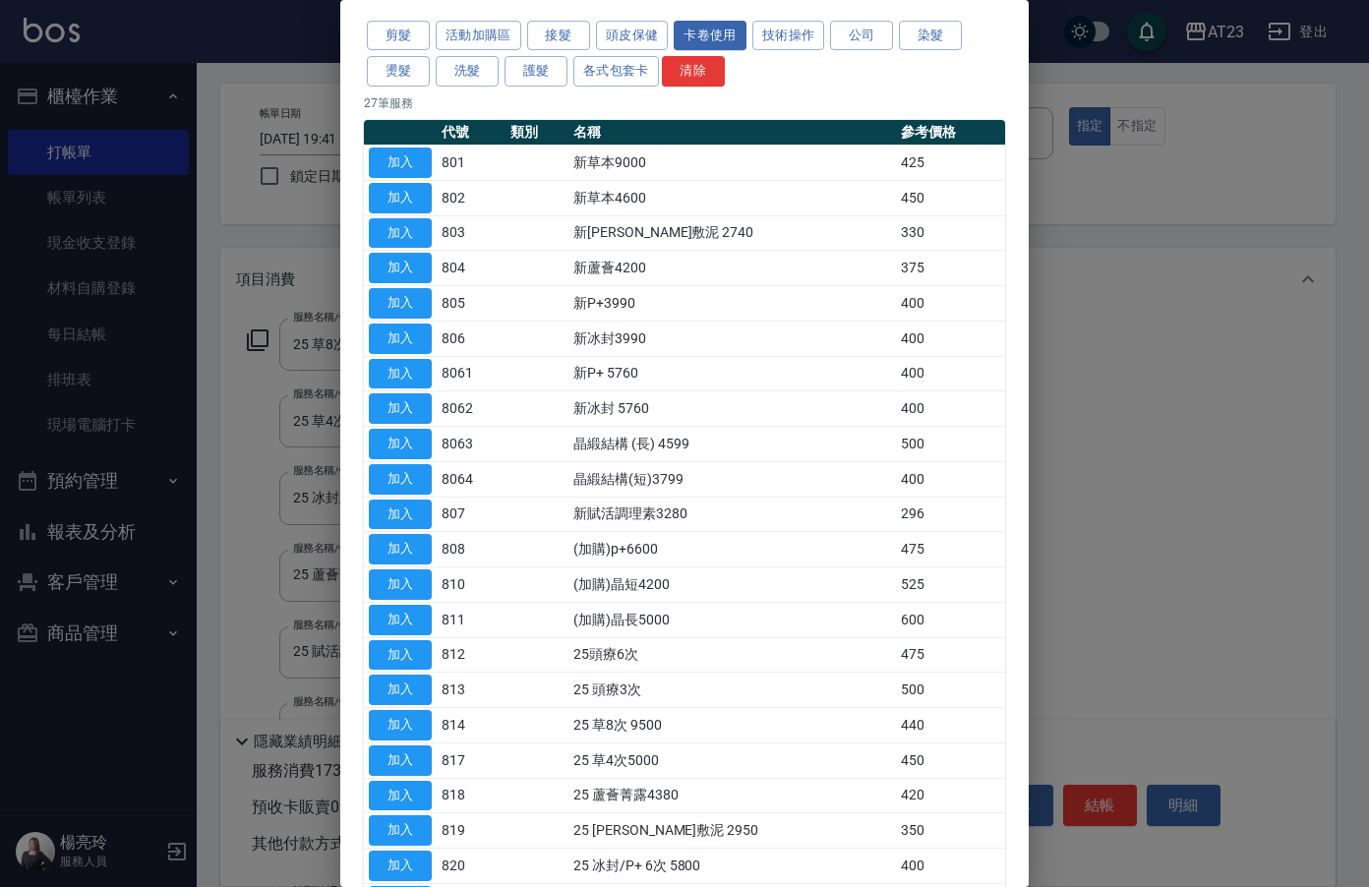
scroll to position [197, 0]
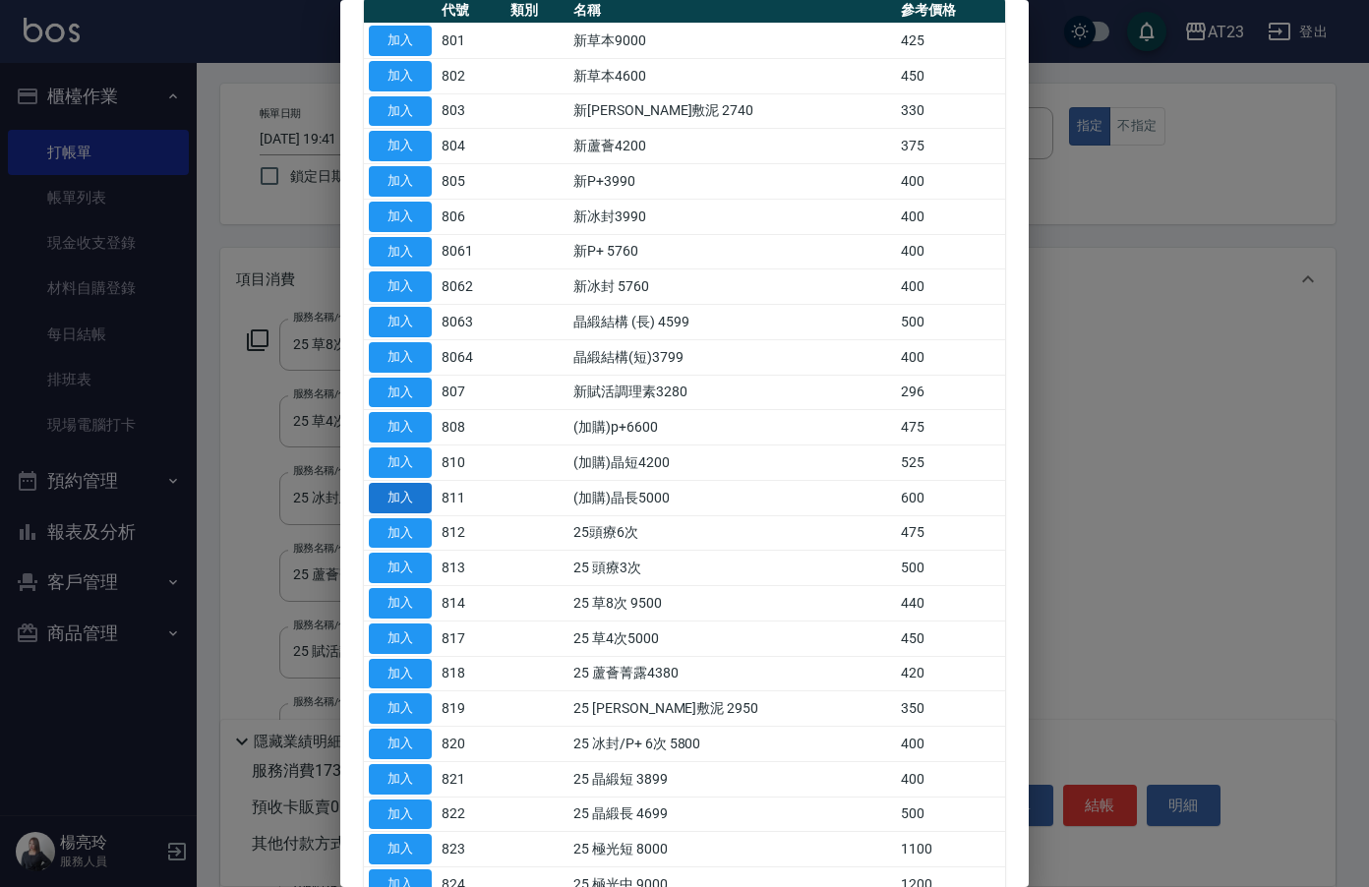
click at [430, 503] on button "加入" at bounding box center [400, 498] width 63 height 30
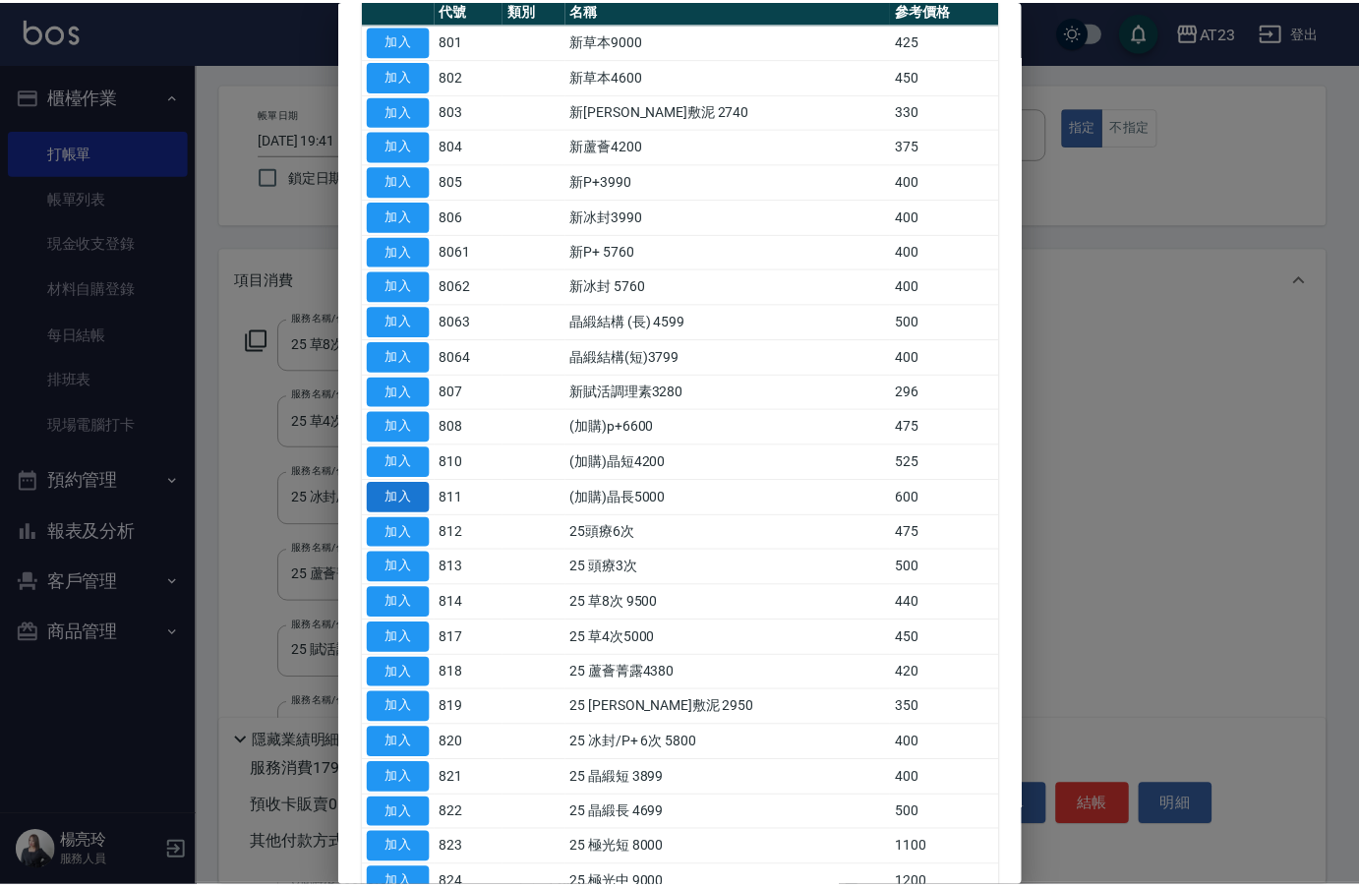
scroll to position [591, 0]
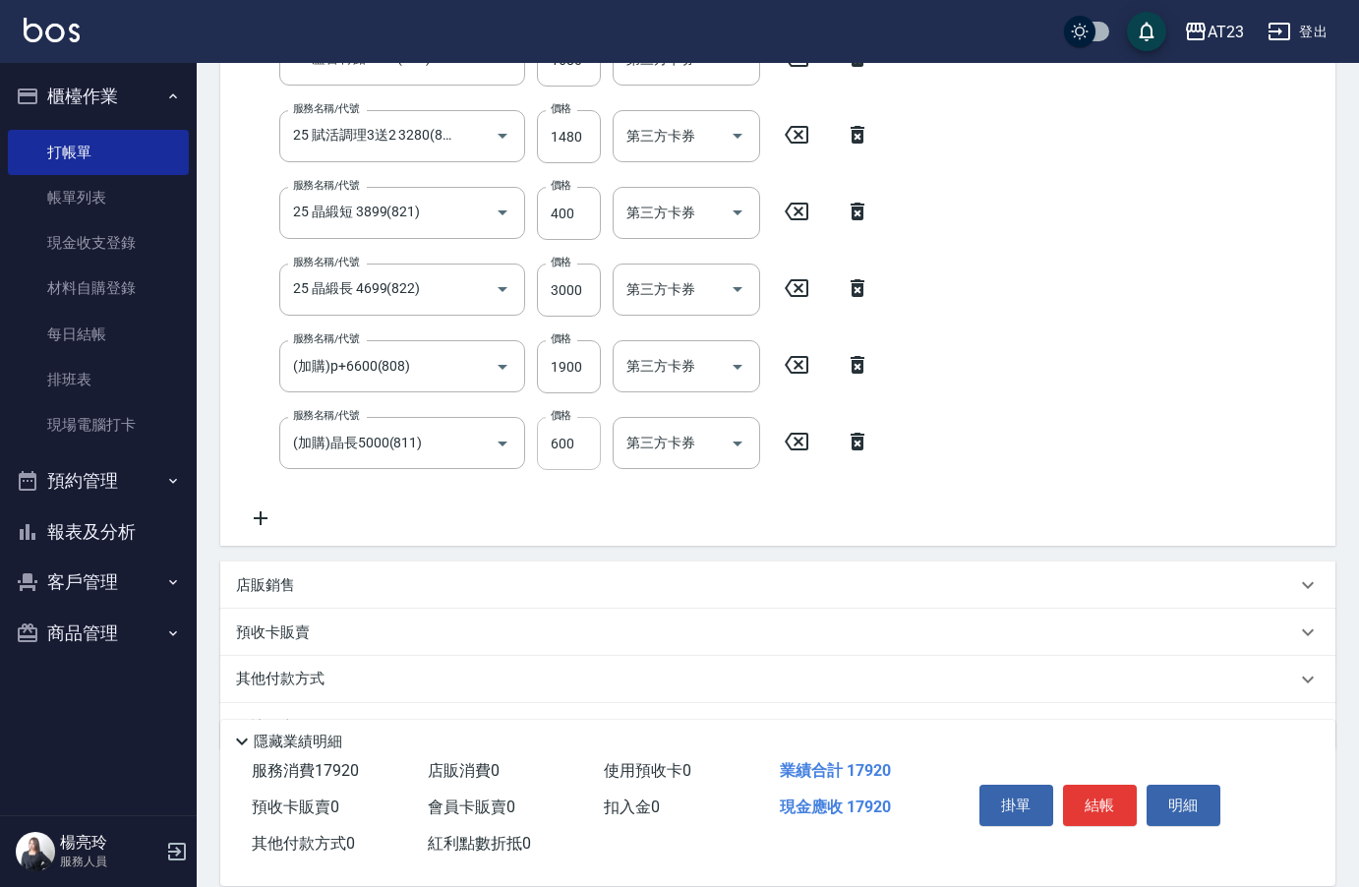
click at [584, 453] on input "600" at bounding box center [569, 443] width 64 height 53
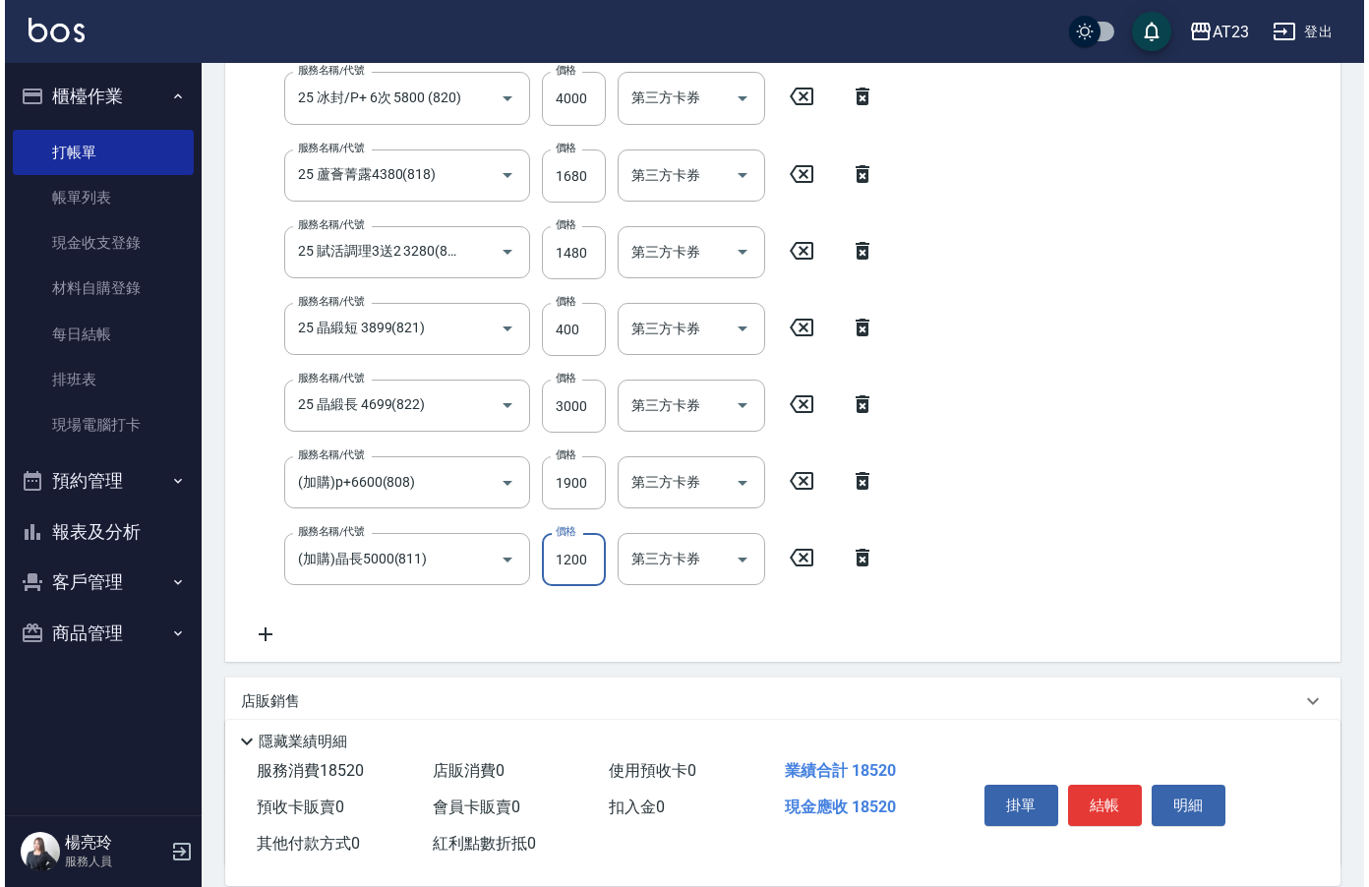
scroll to position [250, 0]
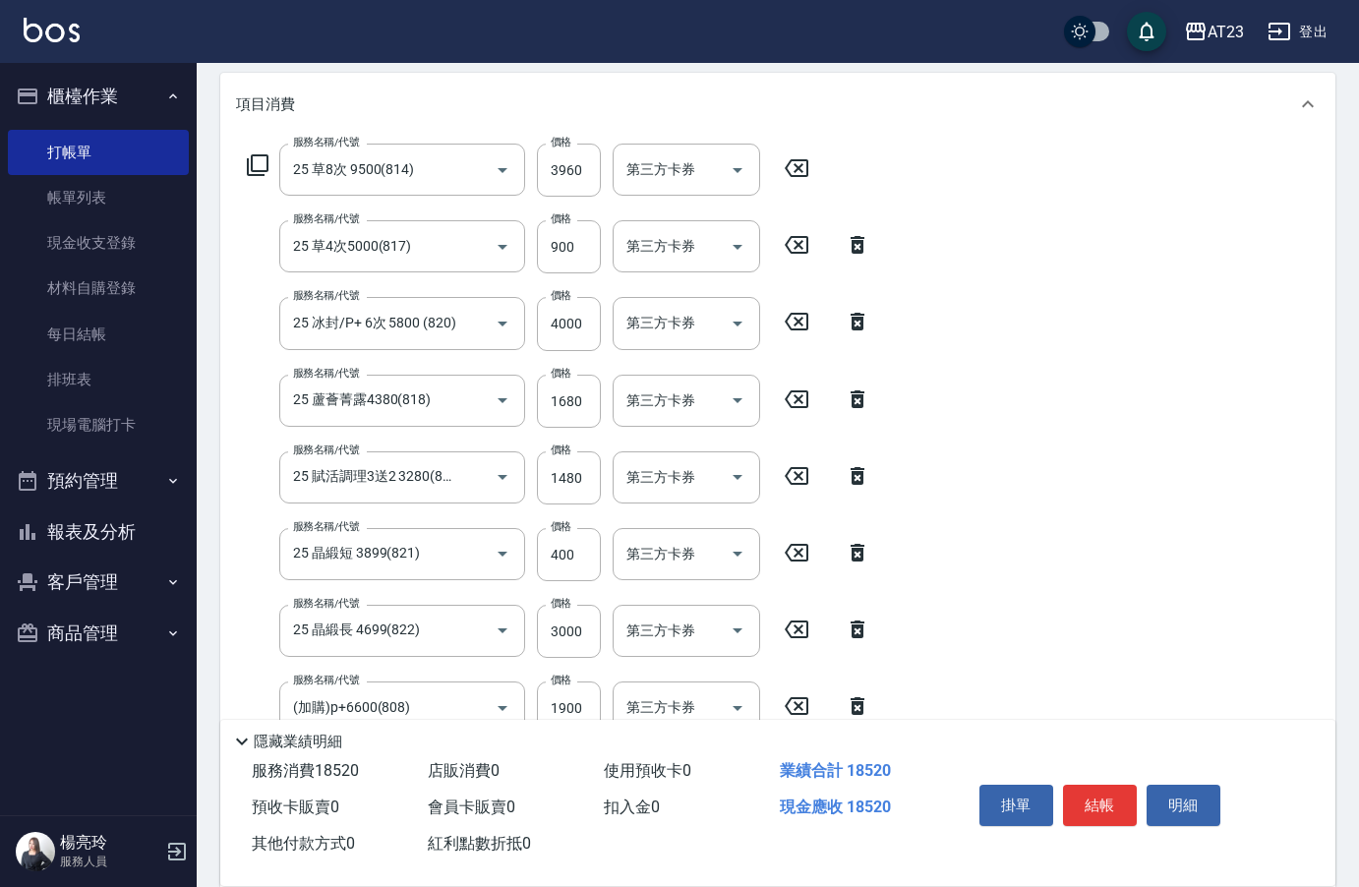
type input "1200"
click at [259, 165] on icon at bounding box center [258, 165] width 24 height 24
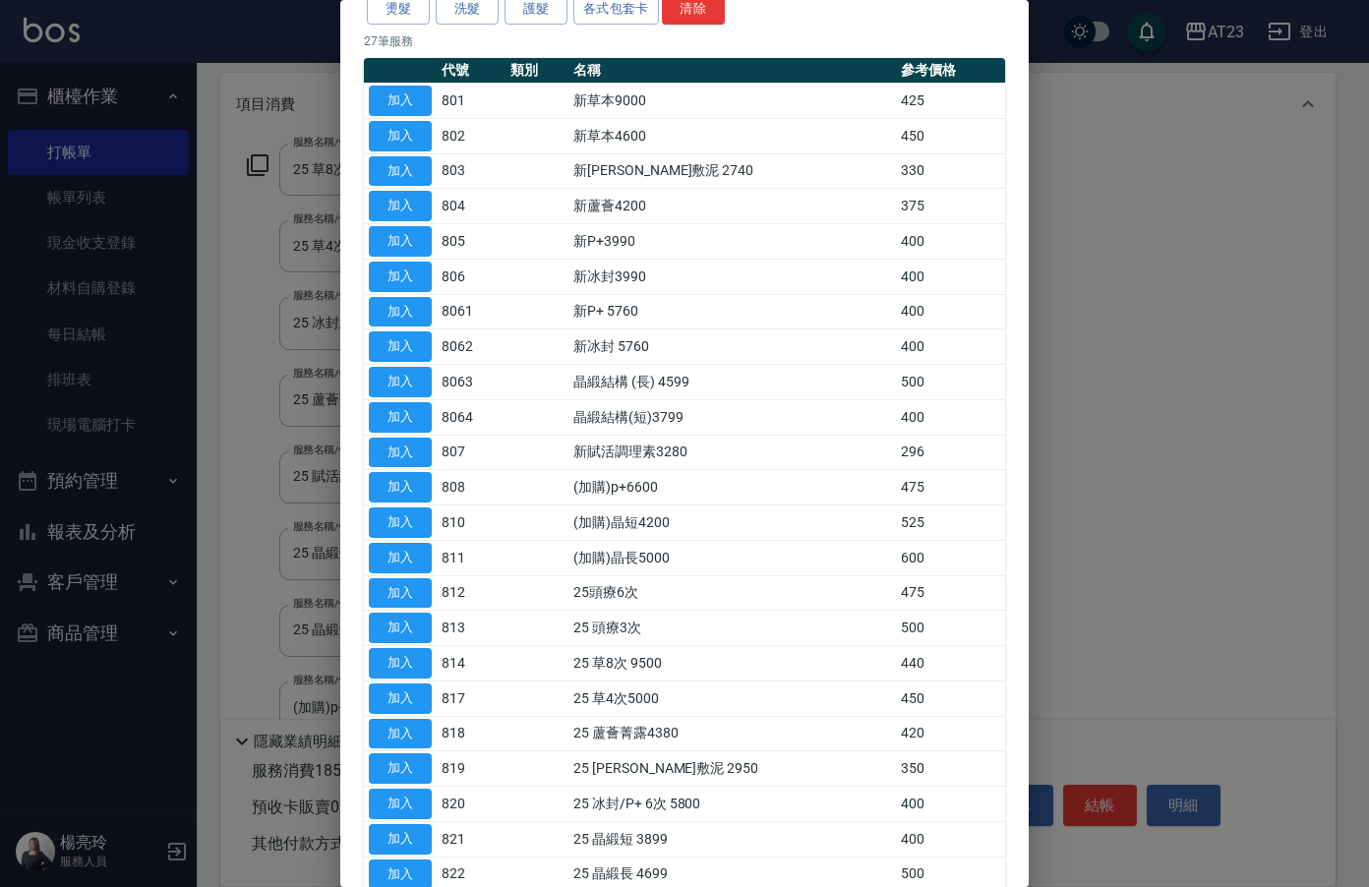
scroll to position [390, 0]
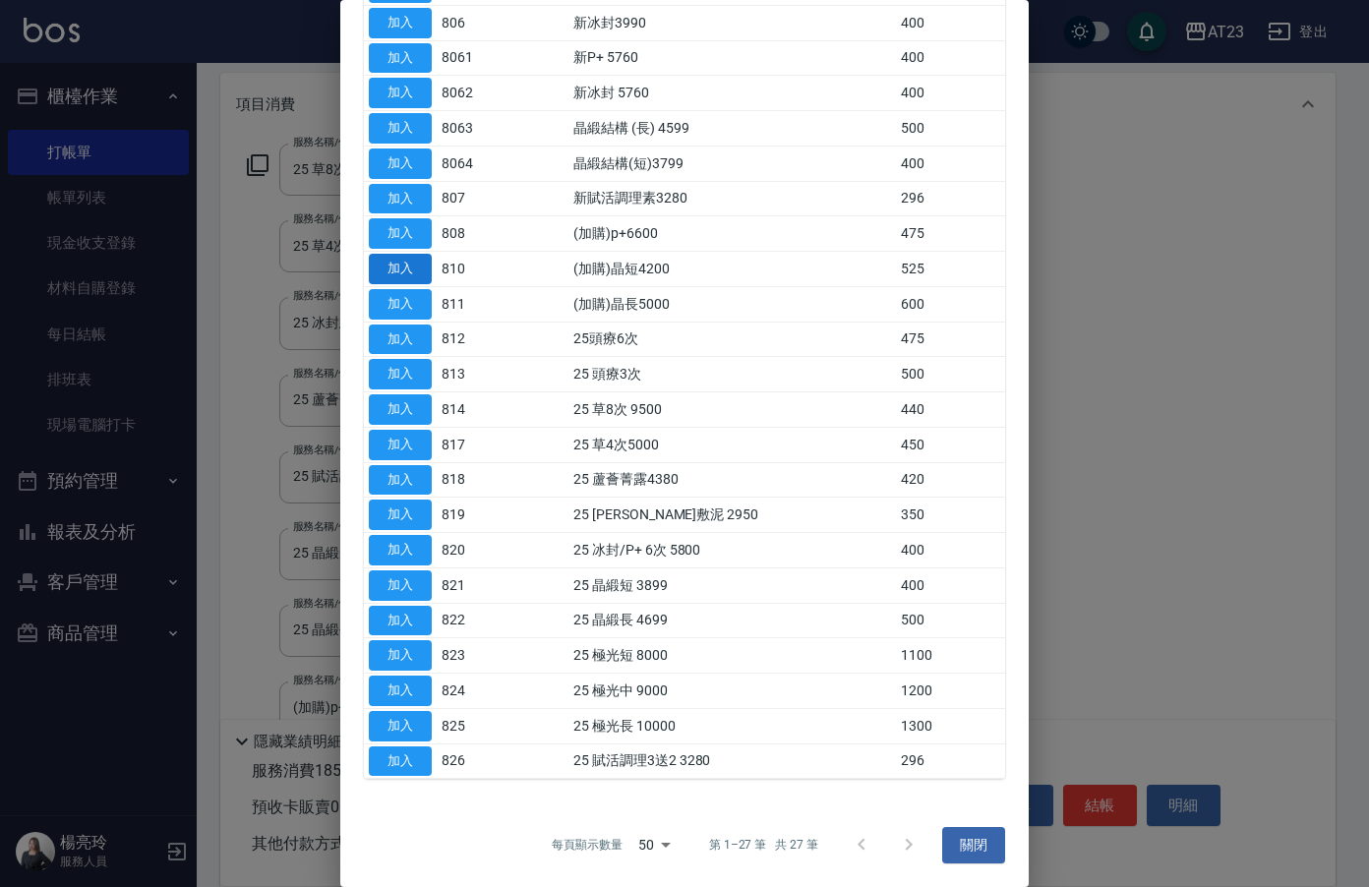
click at [396, 270] on button "加入" at bounding box center [400, 269] width 63 height 30
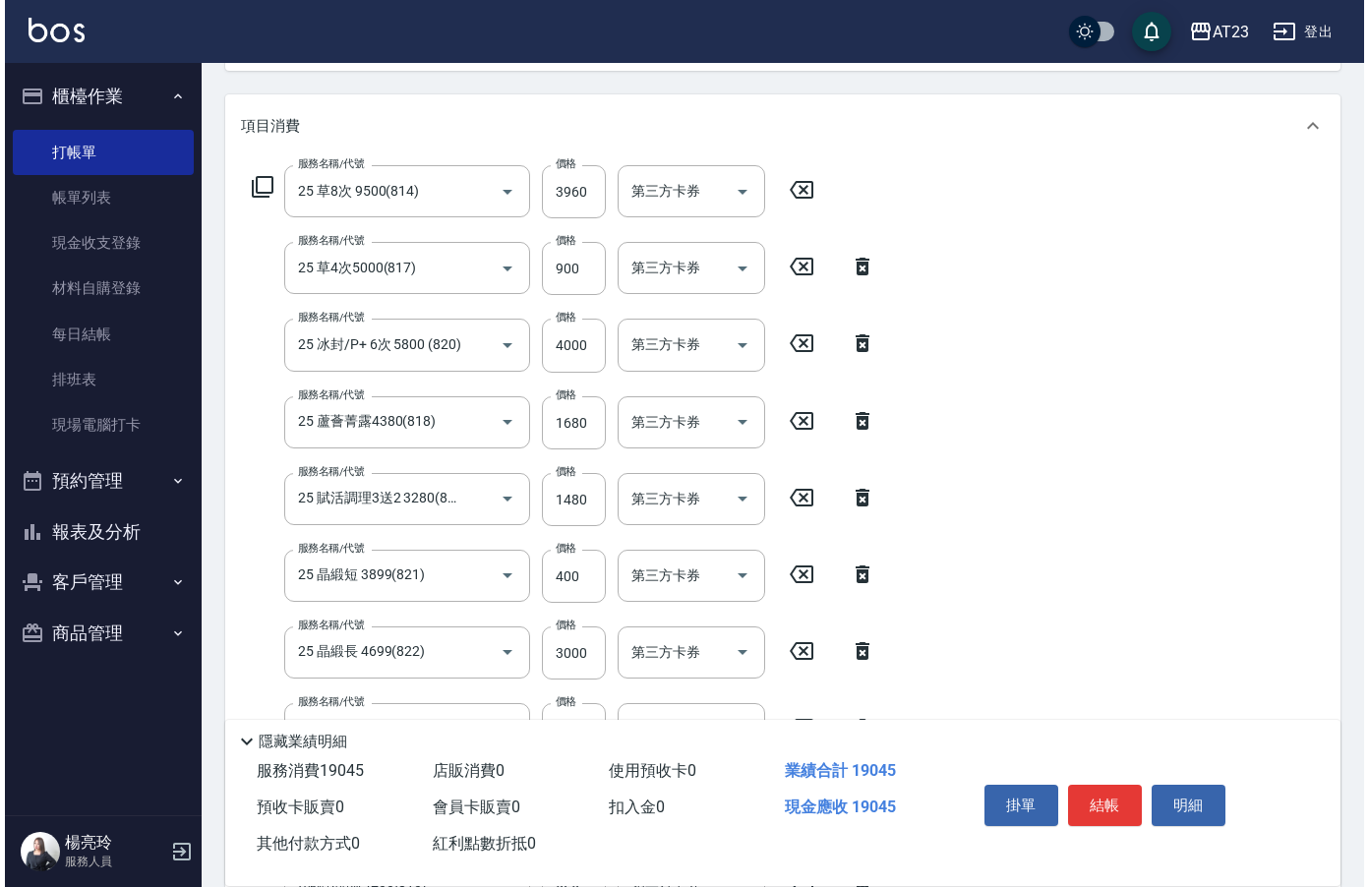
scroll to position [0, 0]
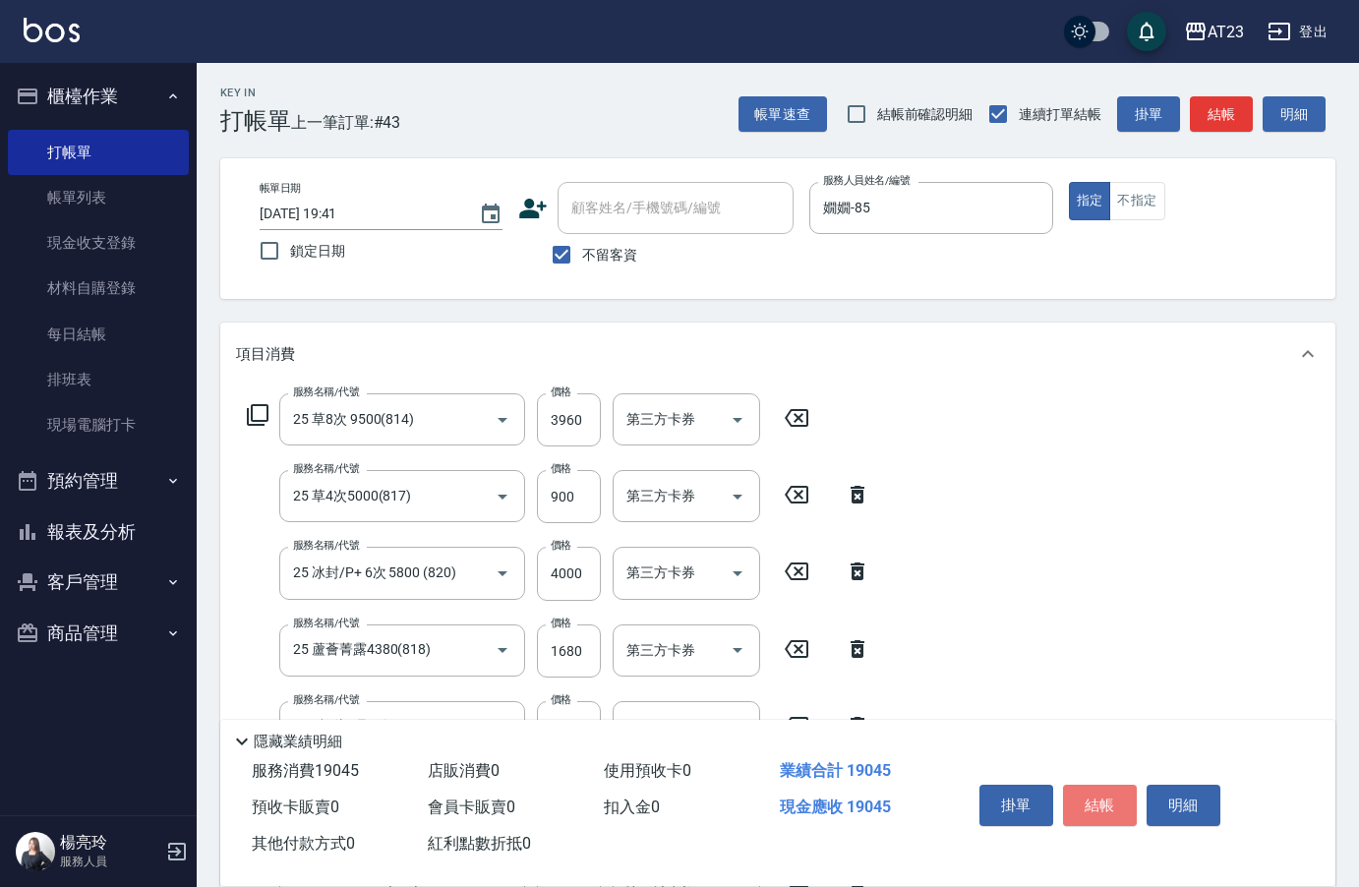
click at [1114, 800] on button "結帳" at bounding box center [1100, 805] width 74 height 41
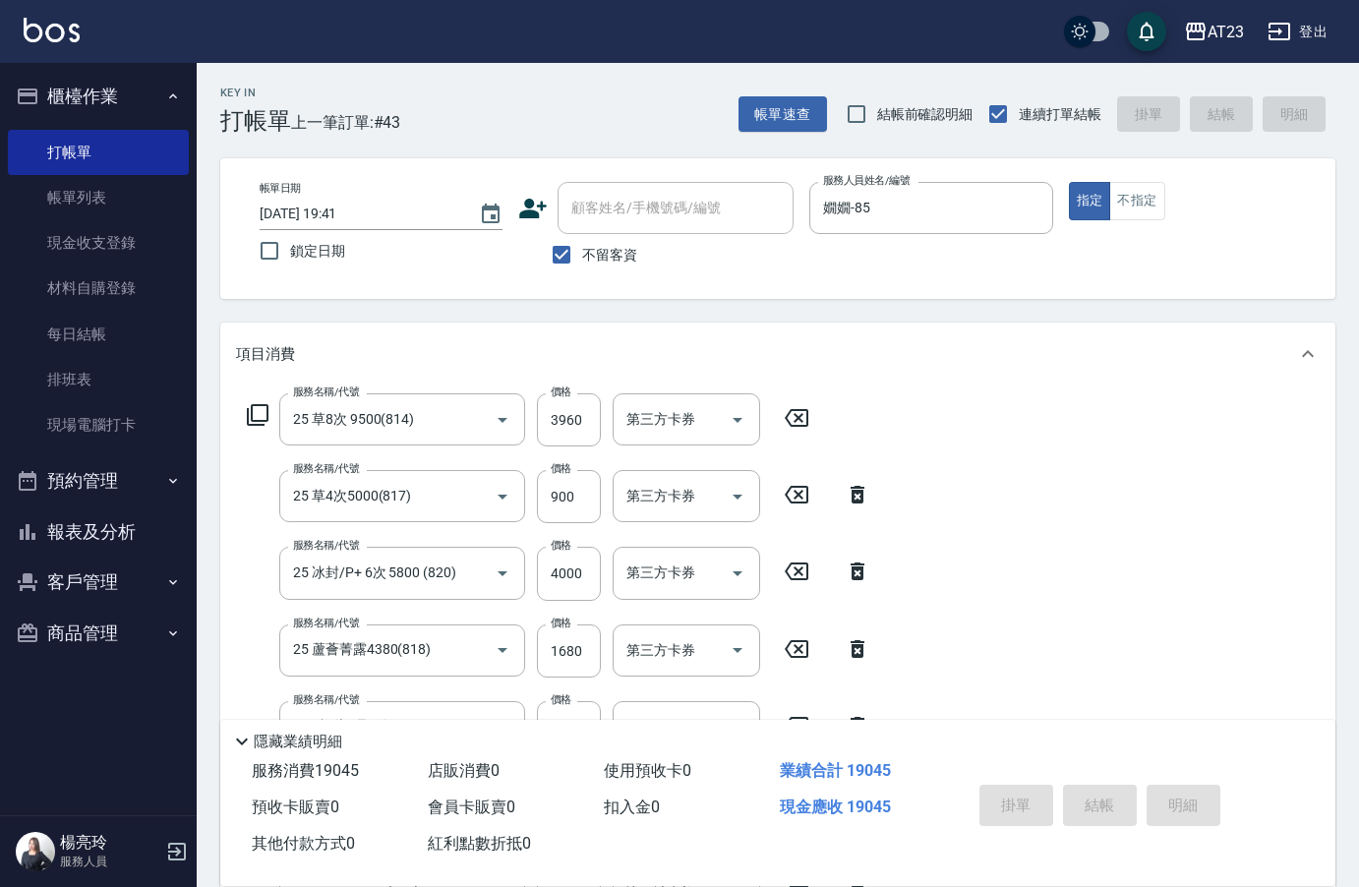
type input "[DATE] 21:03"
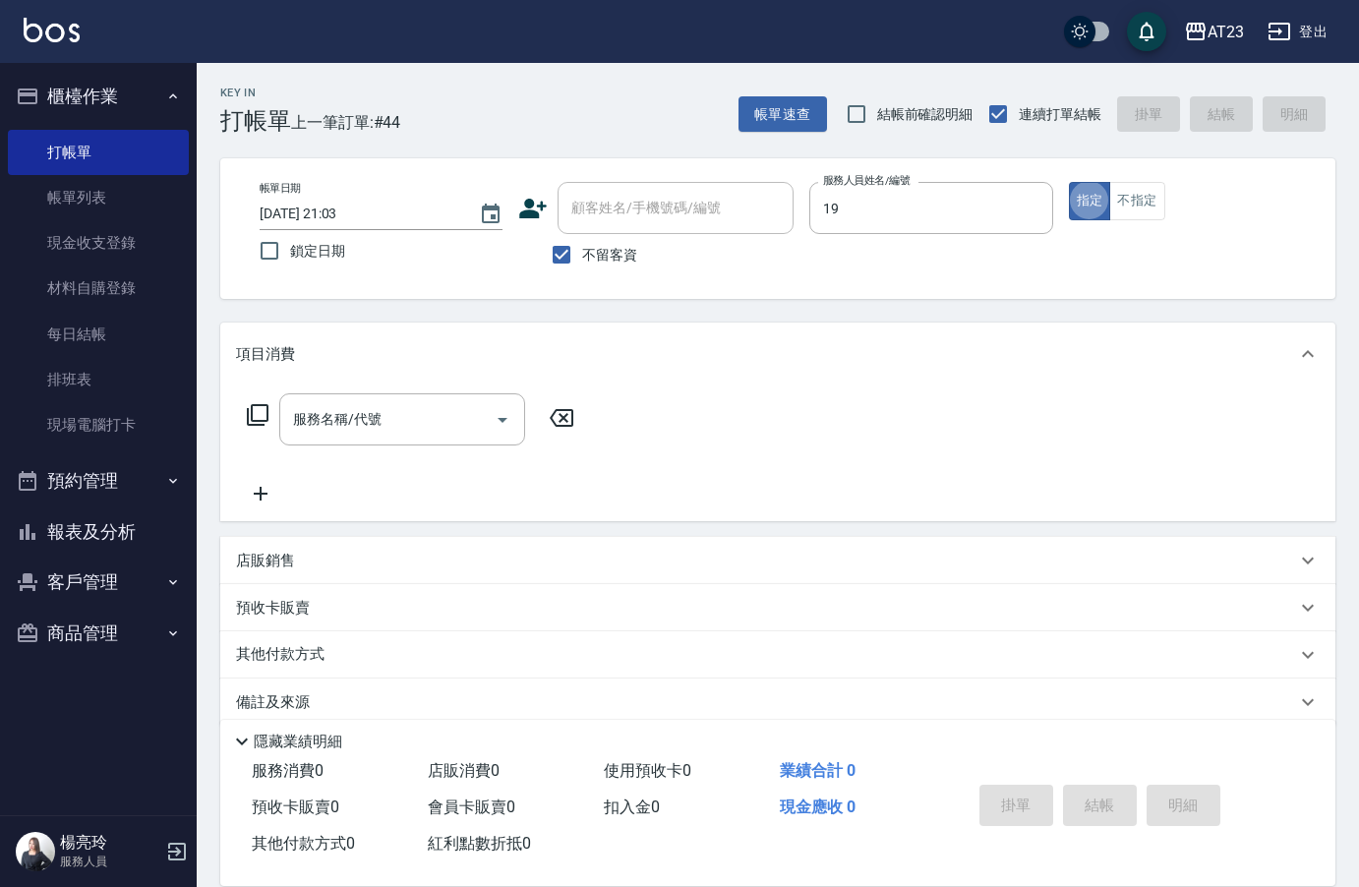
type input "[PERSON_NAME]-19"
type button "true"
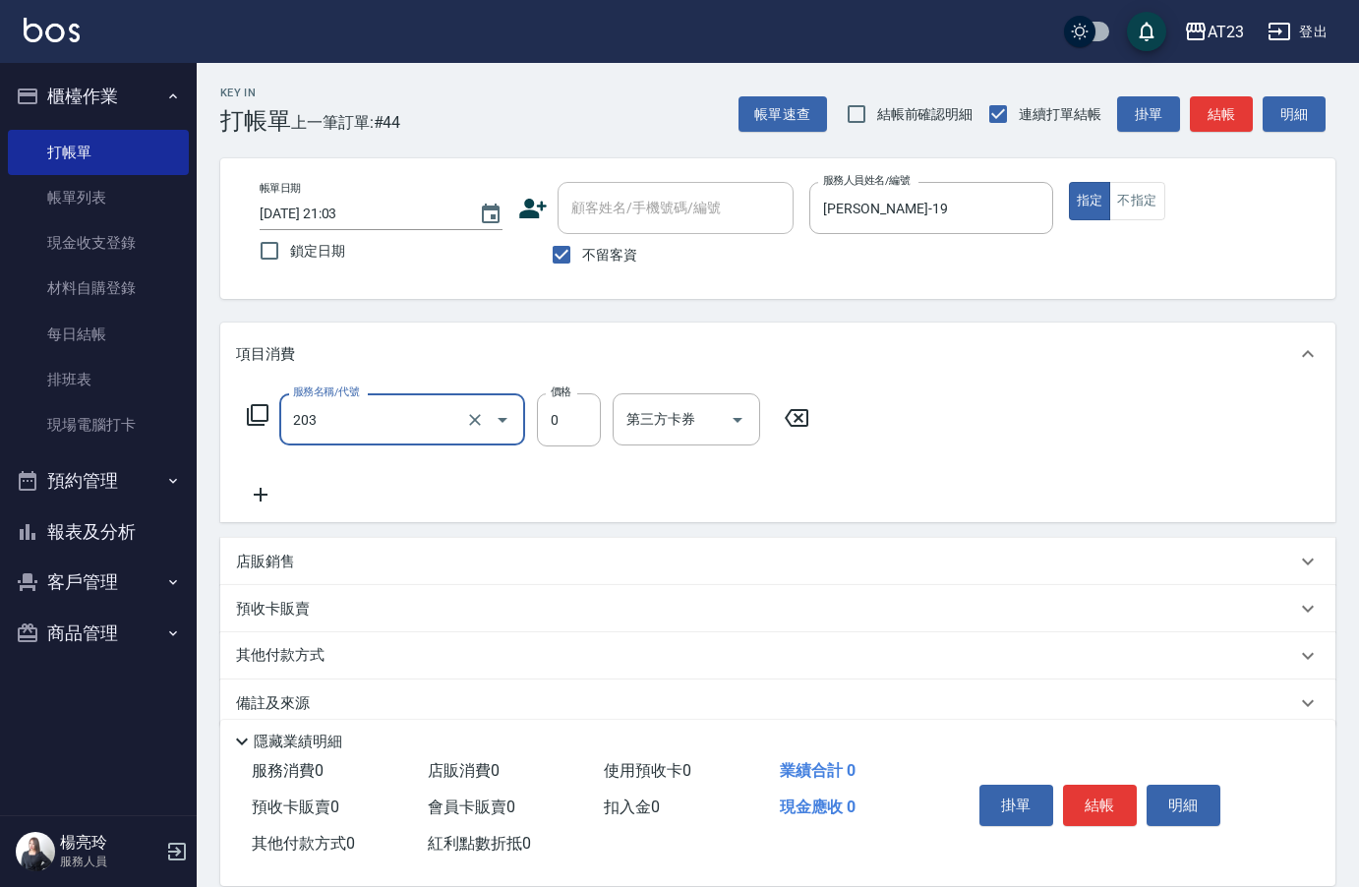
type input "使用洗髮卡(203)"
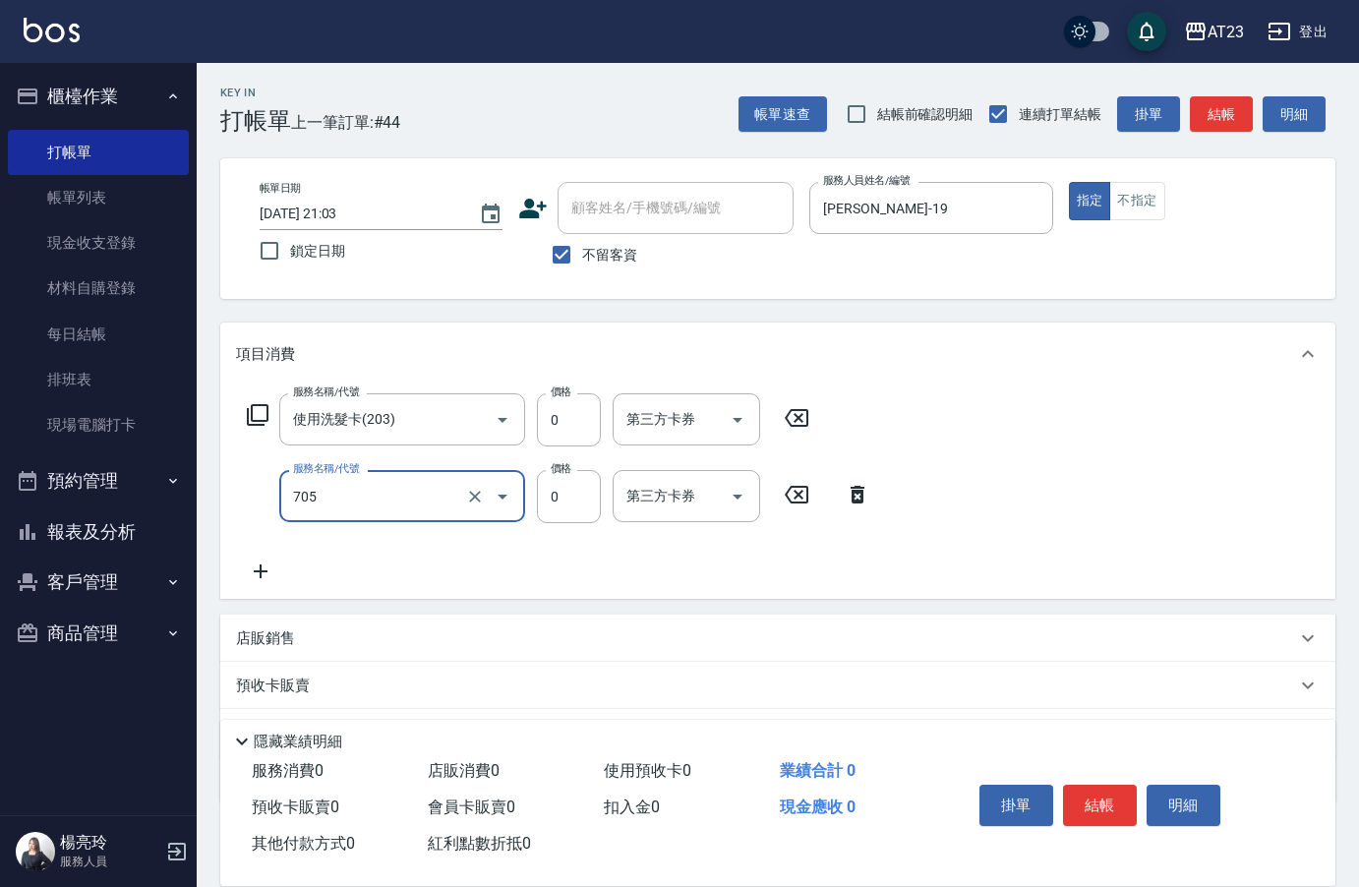
type input "互助50(705)"
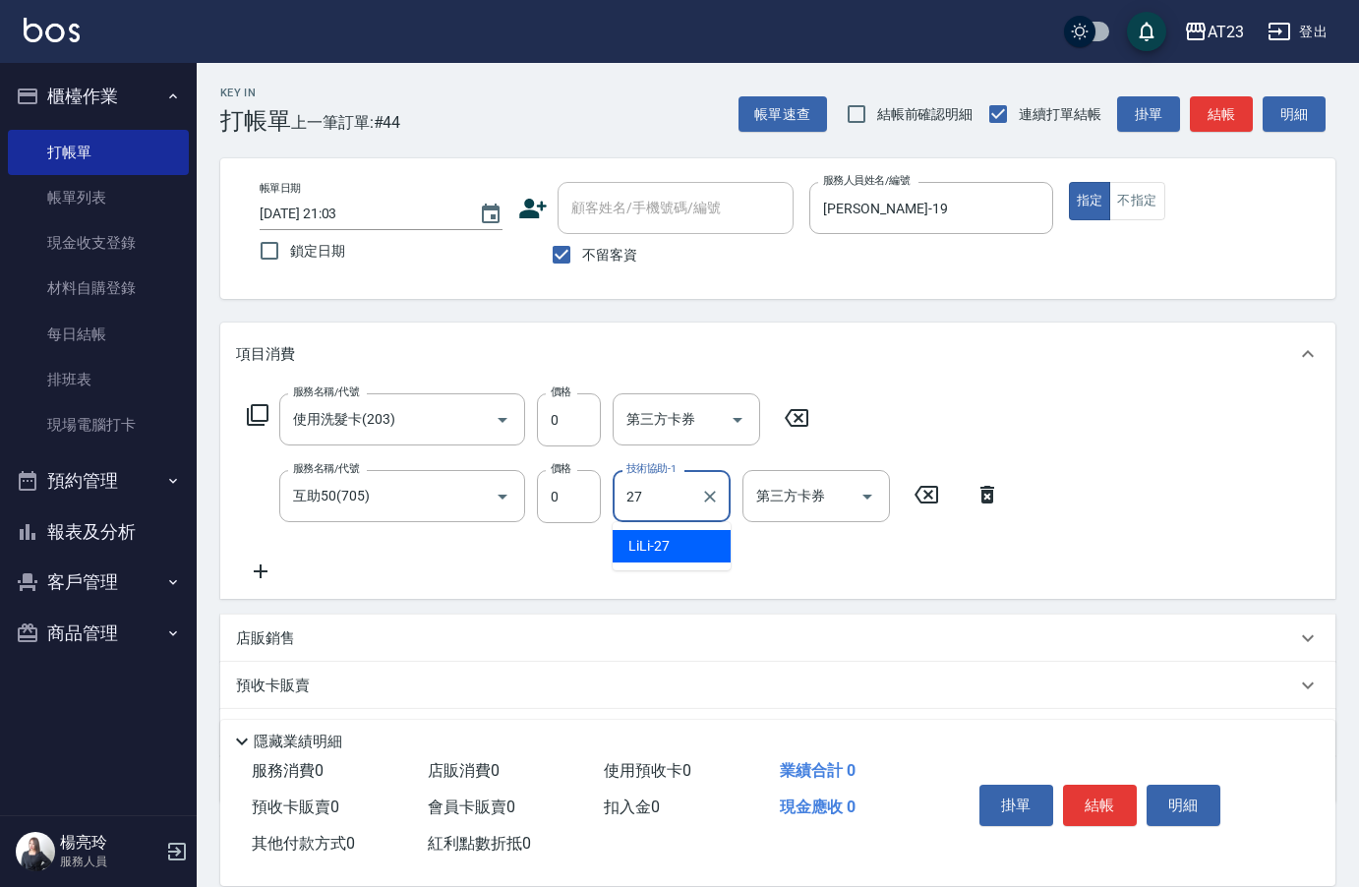
type input "LiLi-27"
drag, startPoint x: 1099, startPoint y: 766, endPoint x: 1098, endPoint y: 782, distance: 15.8
click at [1098, 782] on div "掛單 結帳 明細" at bounding box center [1130, 807] width 364 height 109
click at [1098, 785] on button "結帳" at bounding box center [1100, 805] width 74 height 41
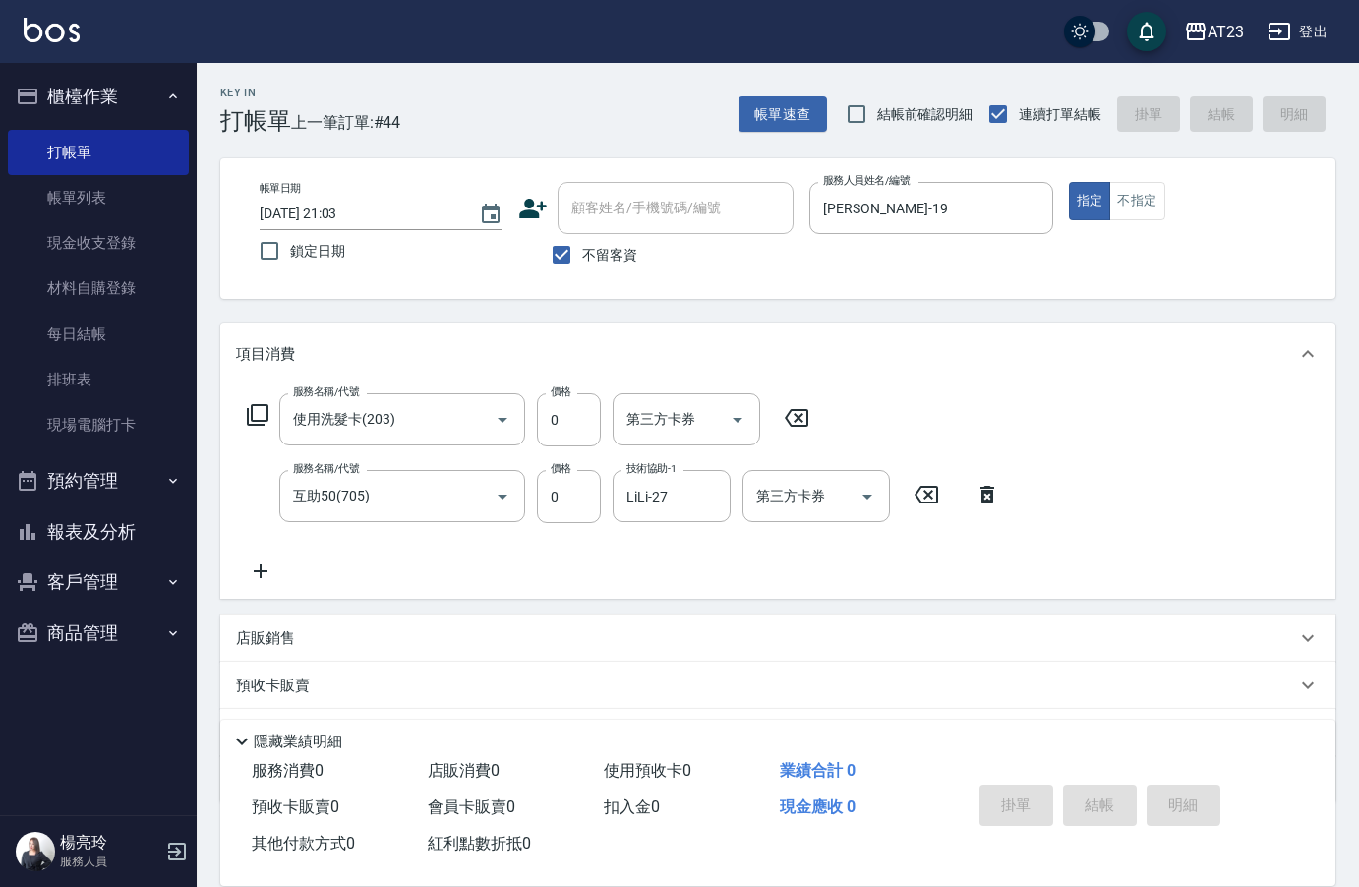
type input "[DATE] 21:04"
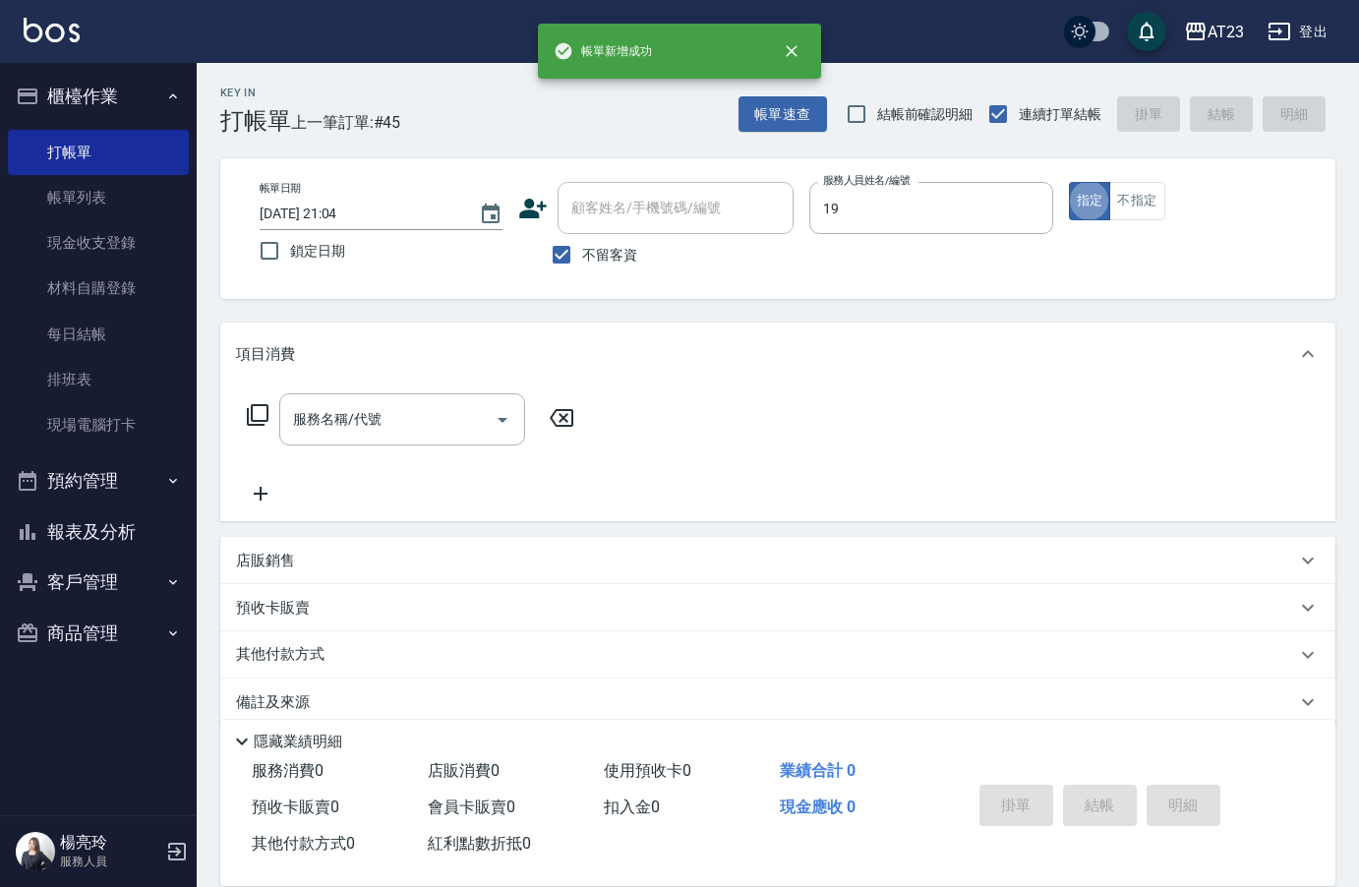
type input "[PERSON_NAME]-19"
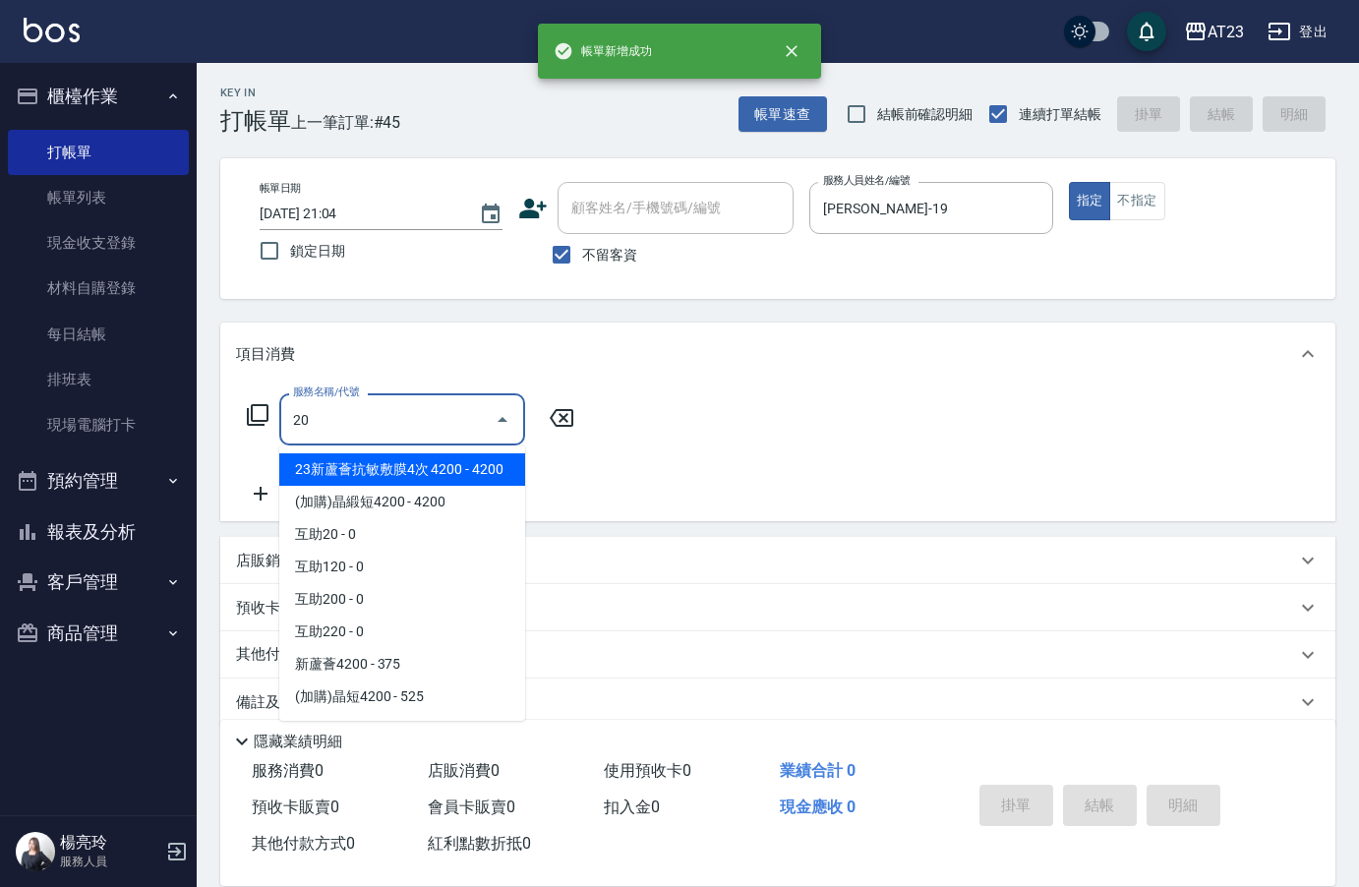
type input "2"
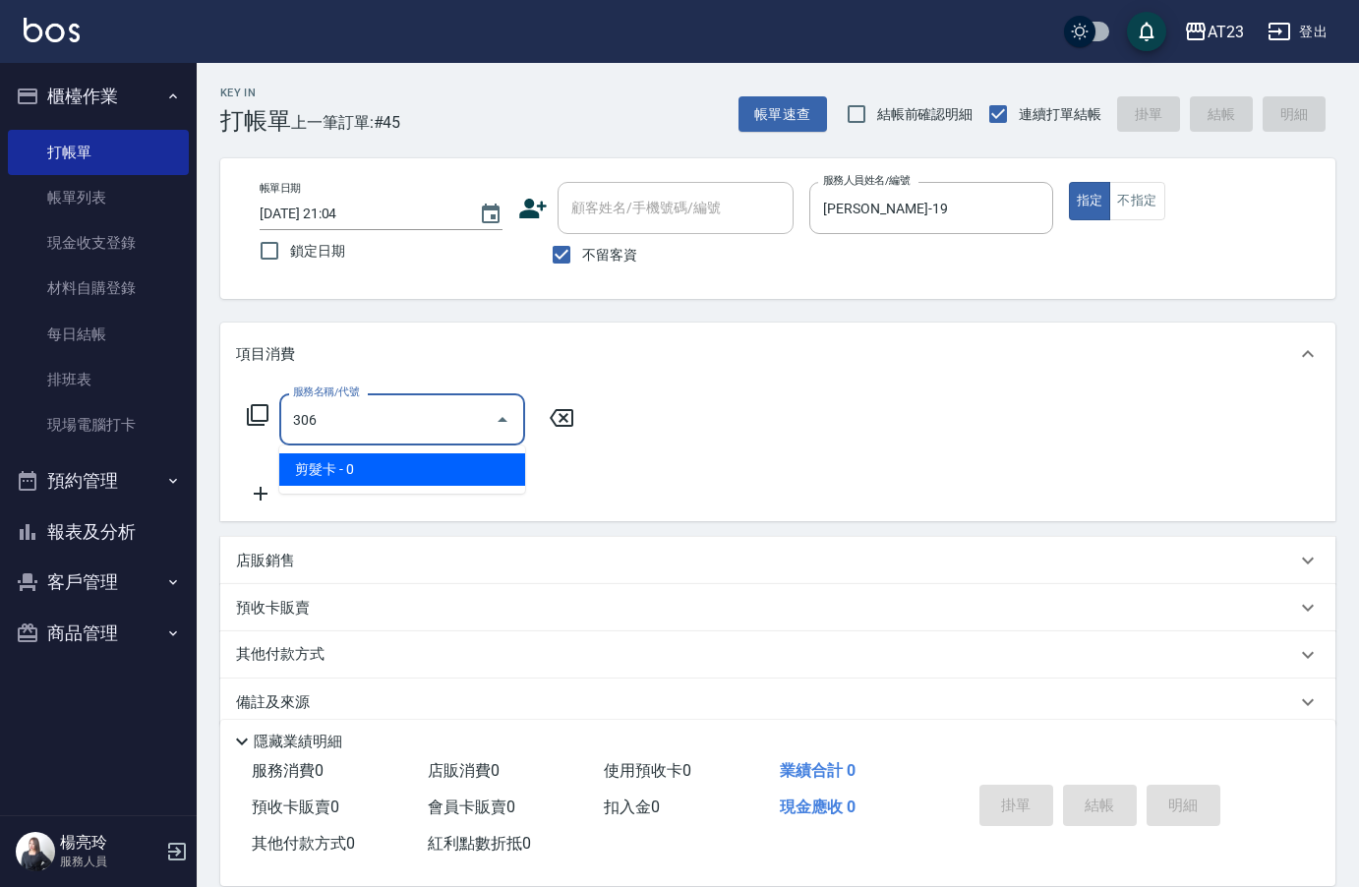
type input "剪髮卡(306)"
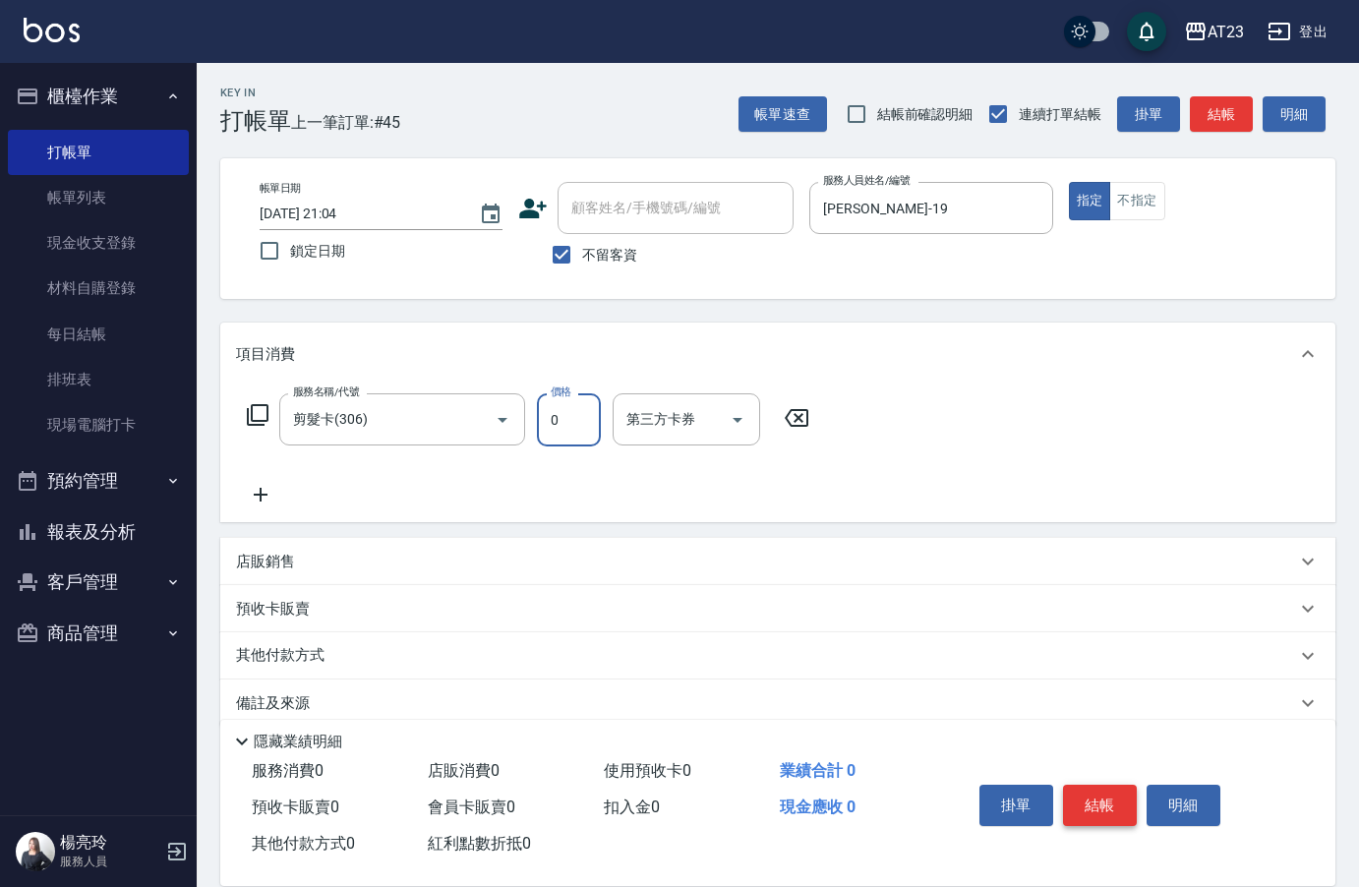
click at [1102, 799] on button "結帳" at bounding box center [1100, 805] width 74 height 41
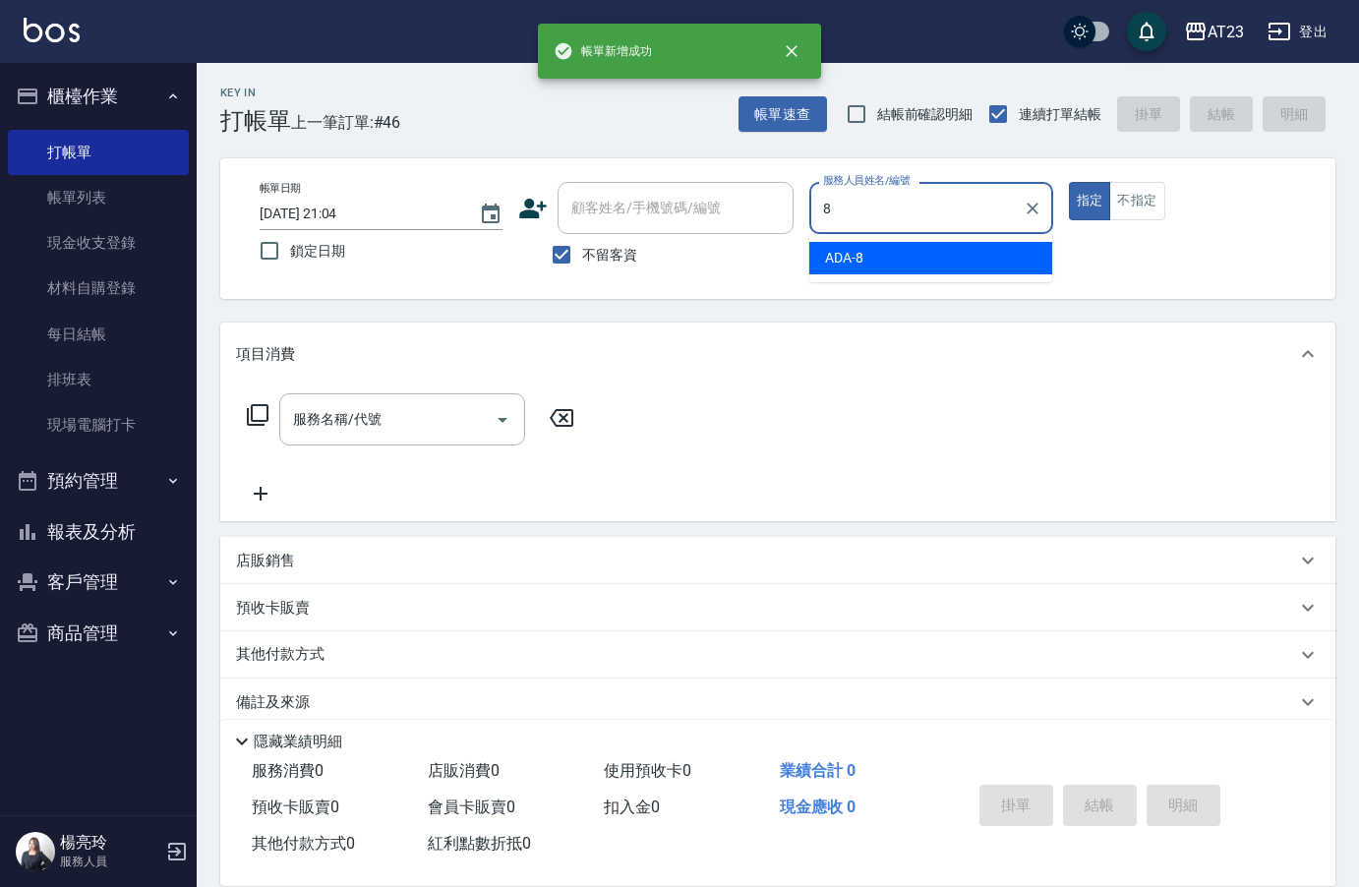
type input "ADA-8"
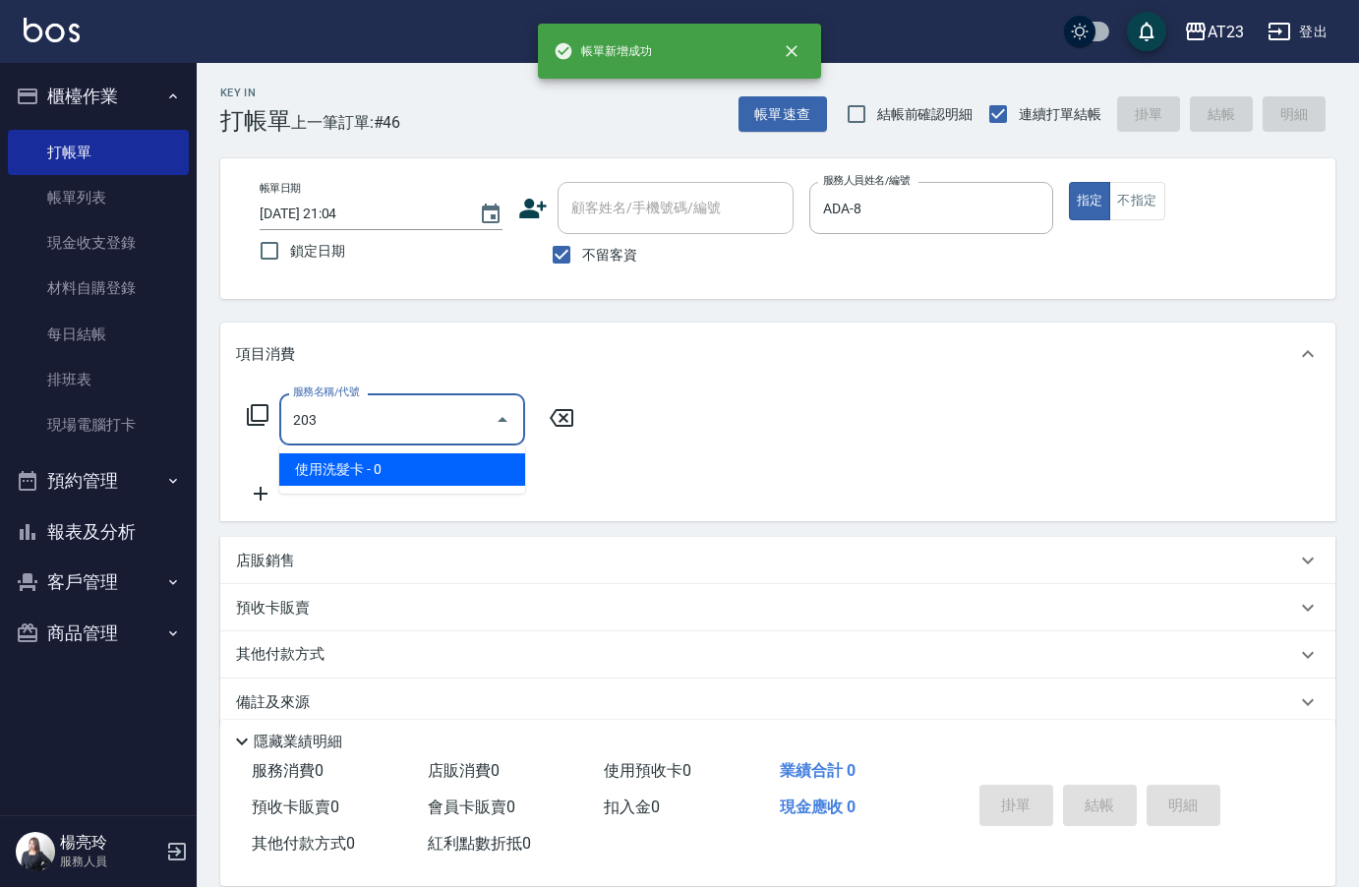
type input "使用洗髮卡(203)"
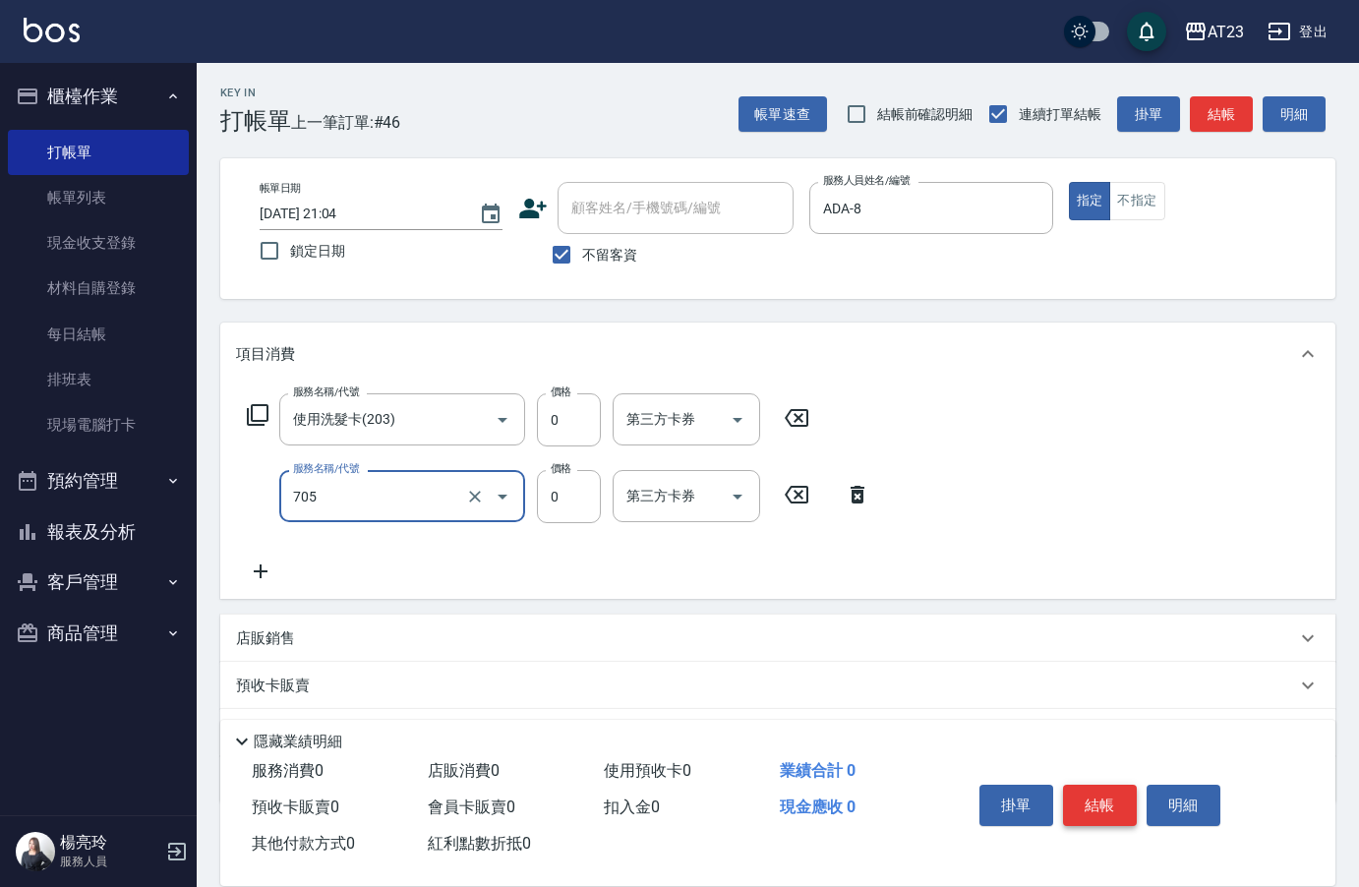
type input "互助50(705)"
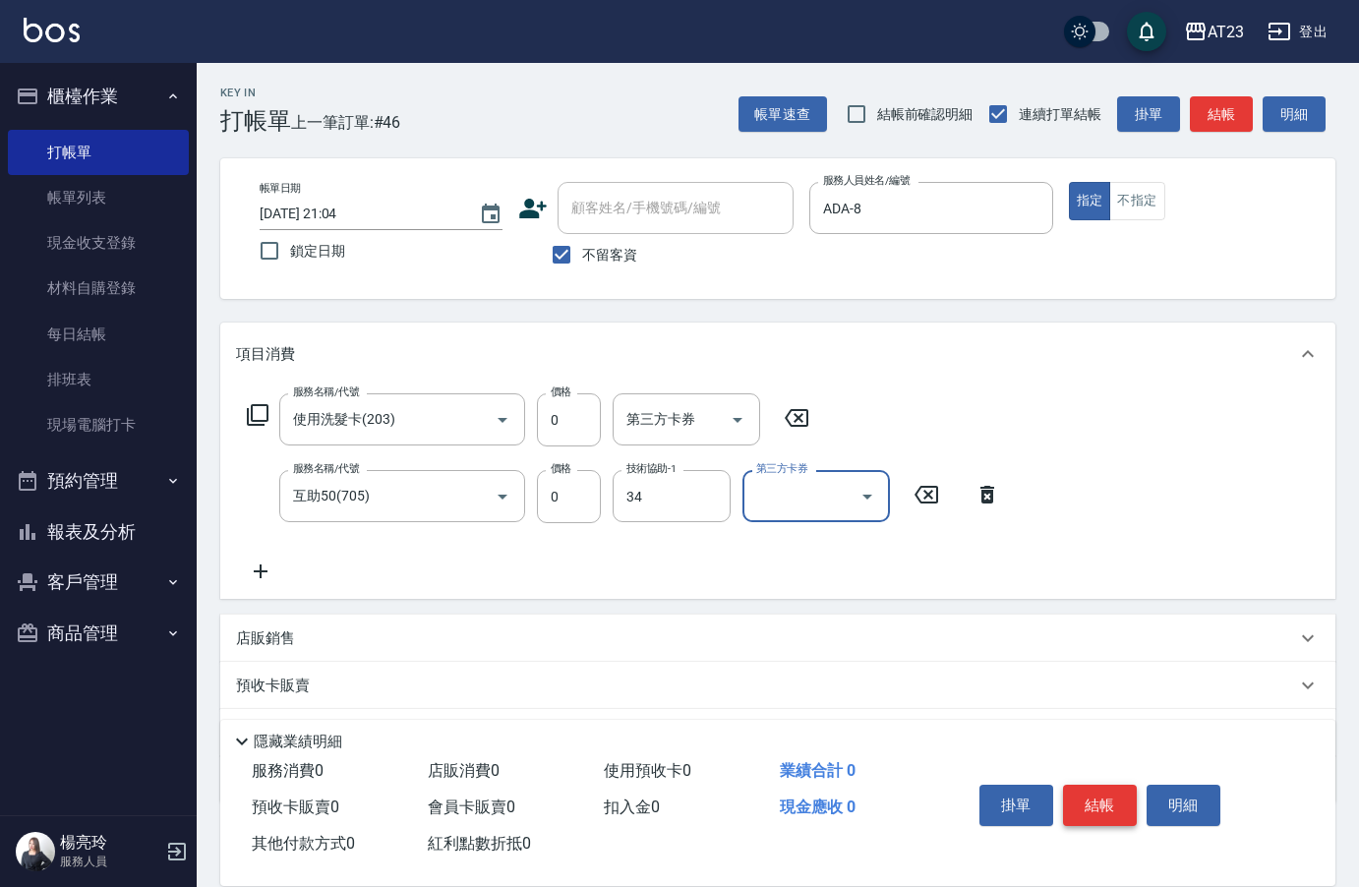
type input "[PERSON_NAME]-34"
click at [1102, 799] on button "結帳" at bounding box center [1100, 805] width 74 height 41
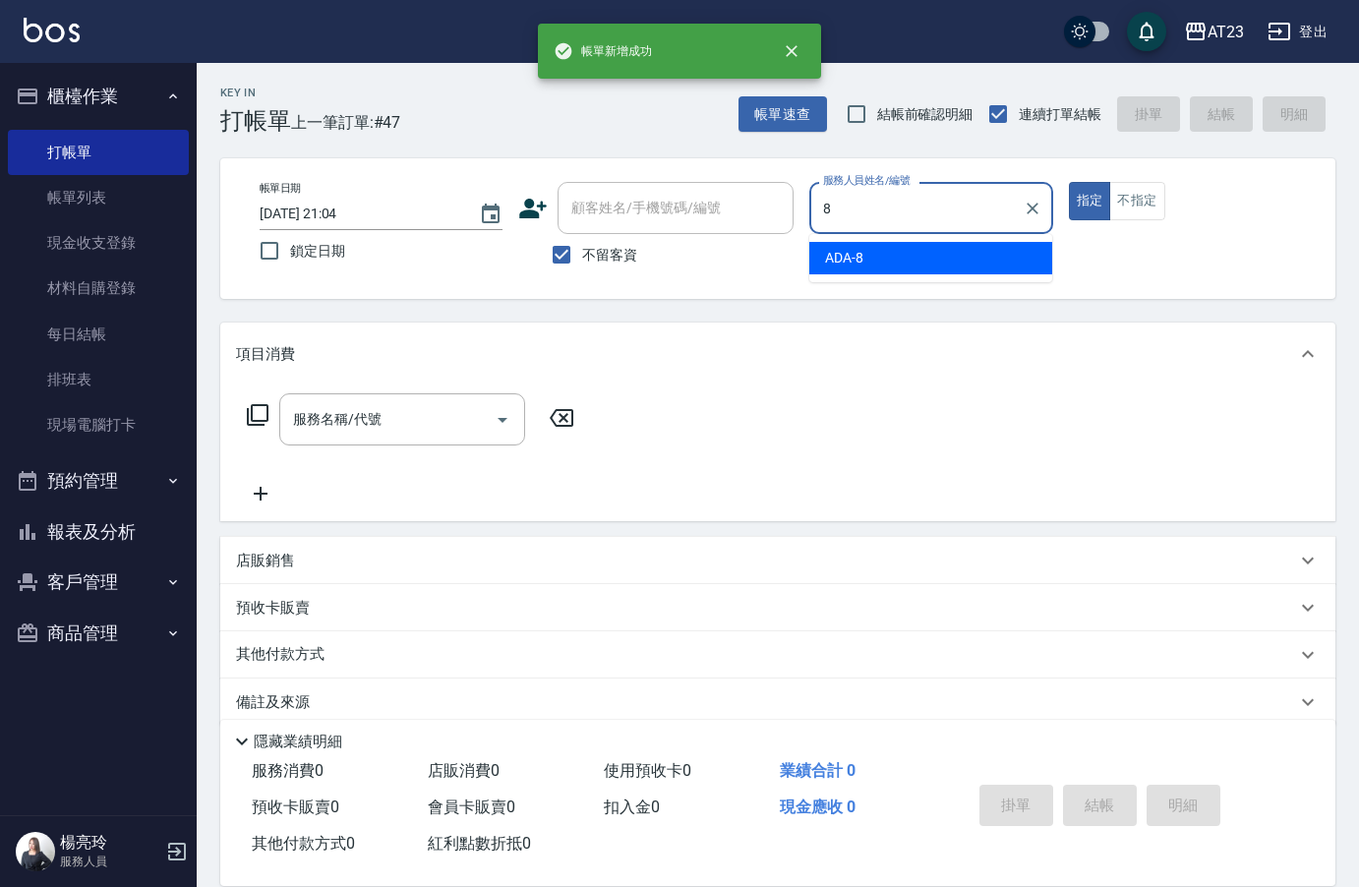
type input "ADA-8"
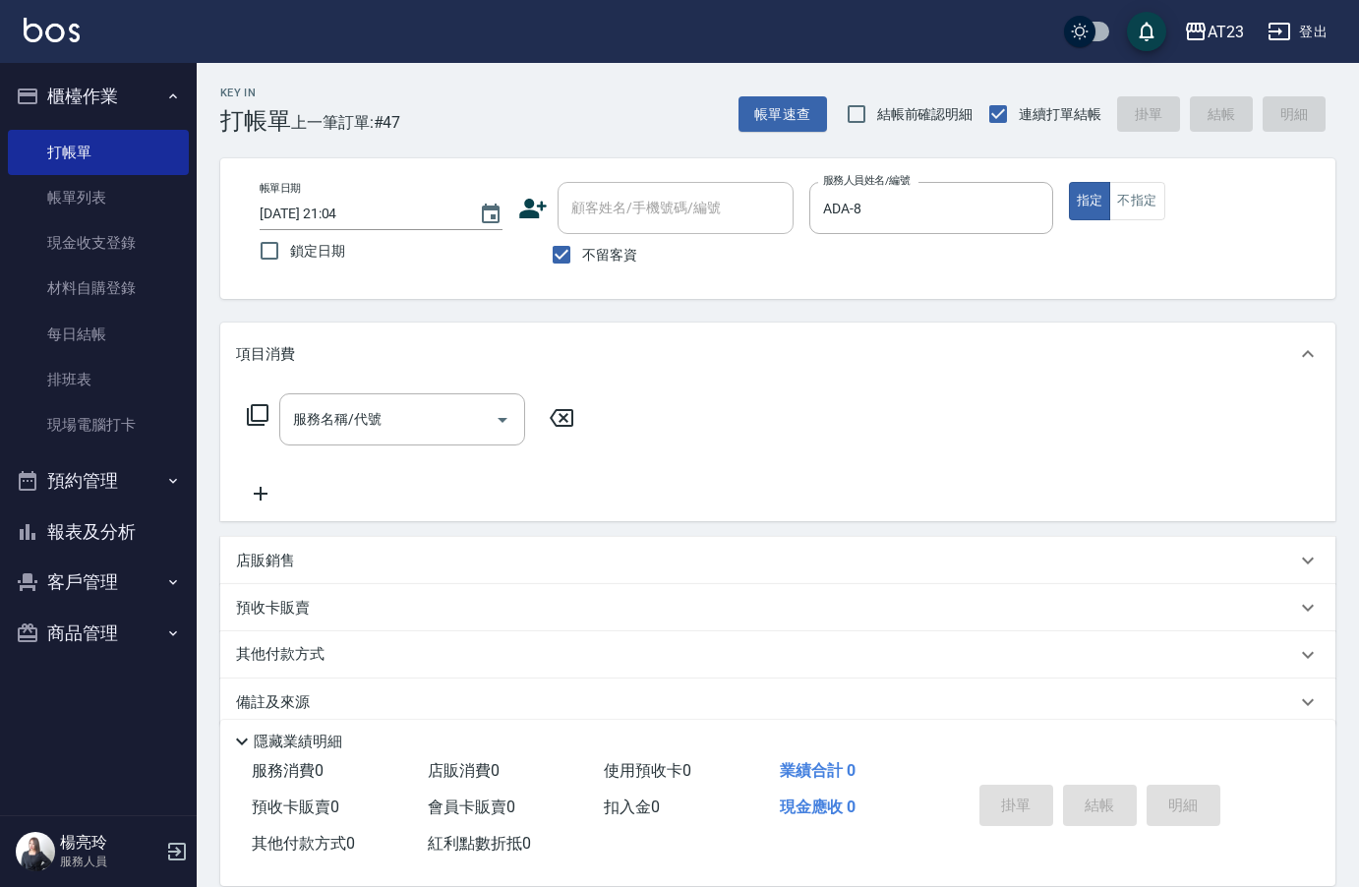
click at [256, 417] on icon at bounding box center [258, 415] width 24 height 24
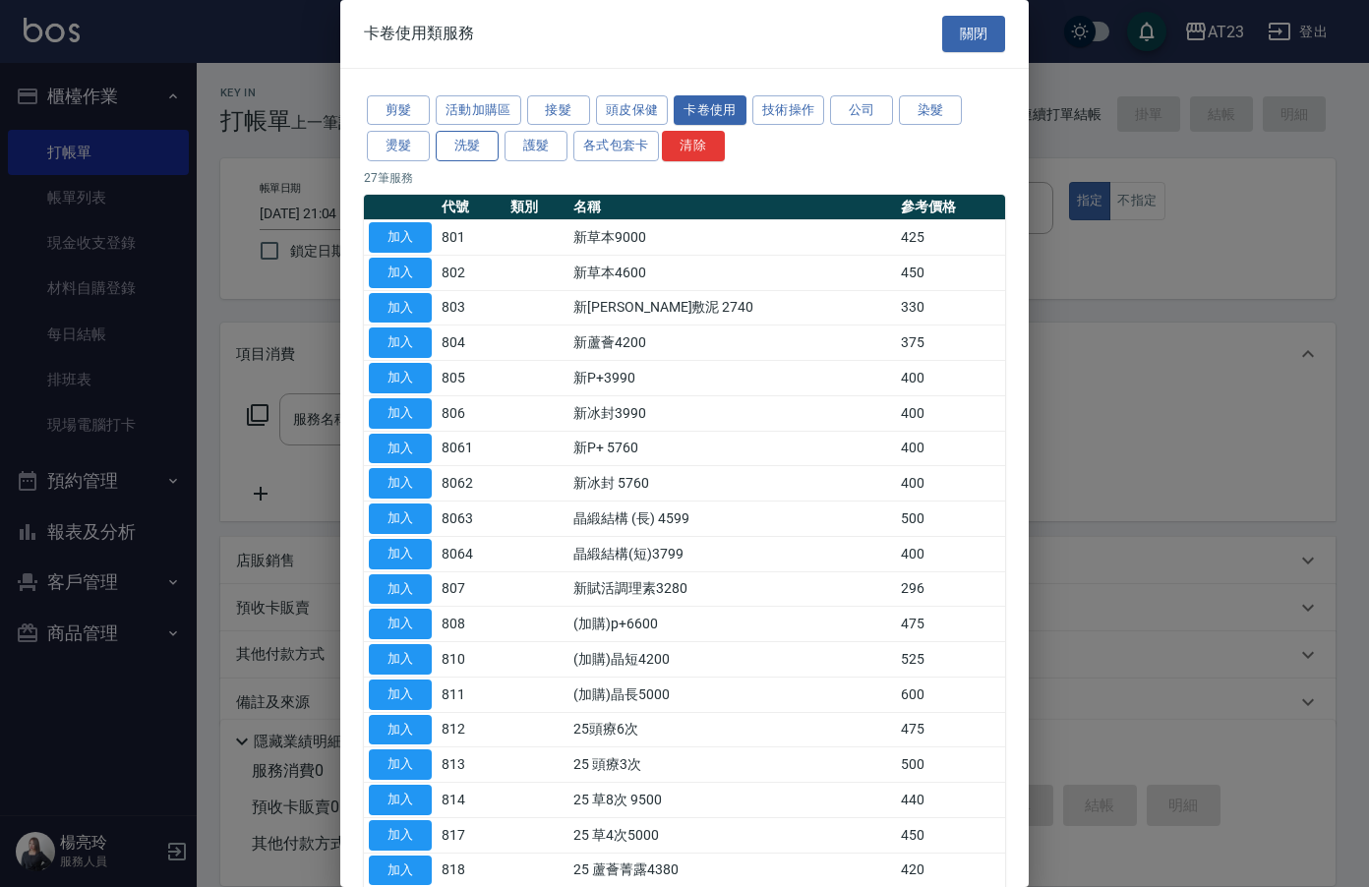
click at [457, 154] on button "洗髮" at bounding box center [467, 146] width 63 height 30
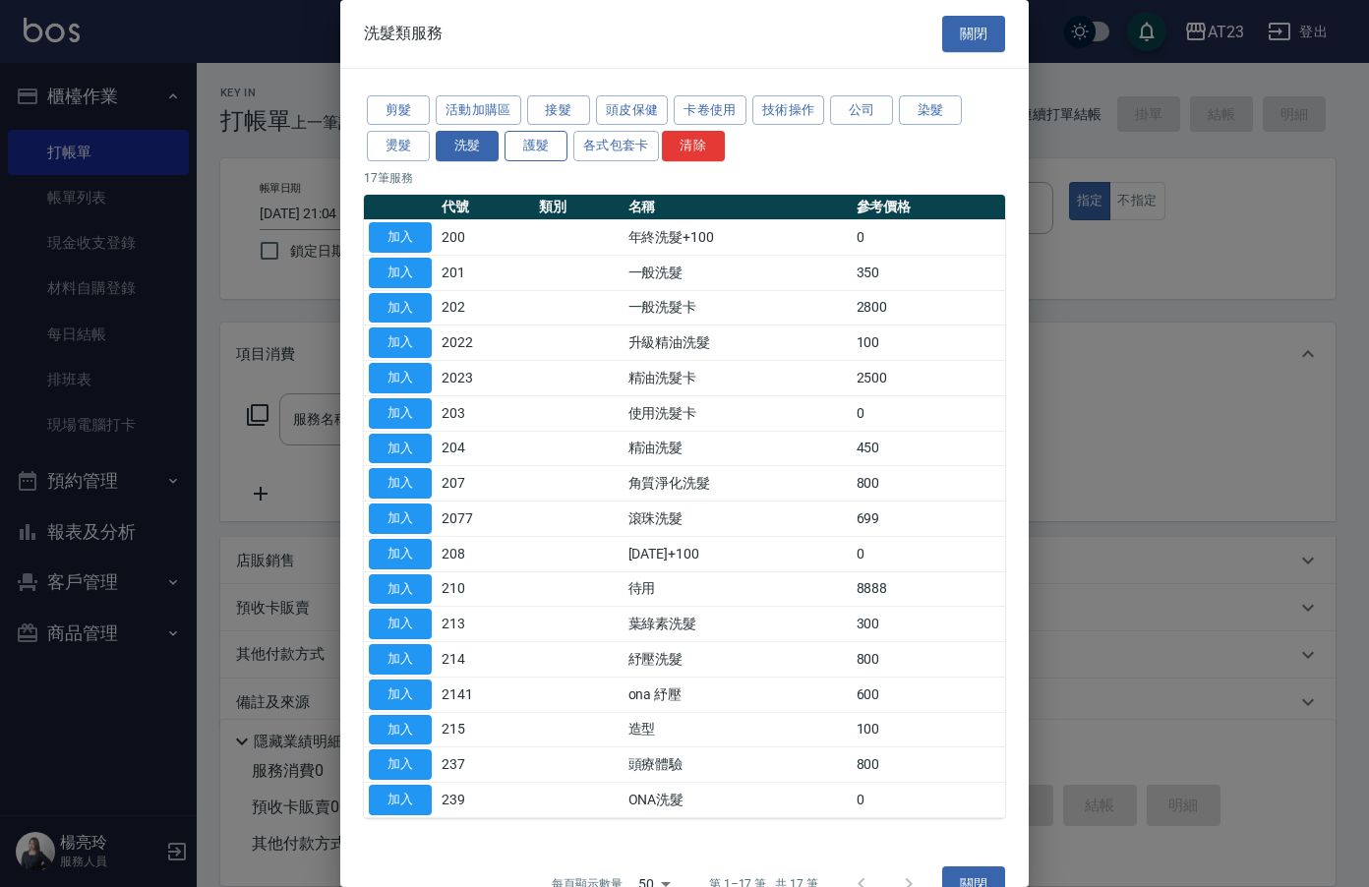
click at [532, 147] on button "護髮" at bounding box center [535, 146] width 63 height 30
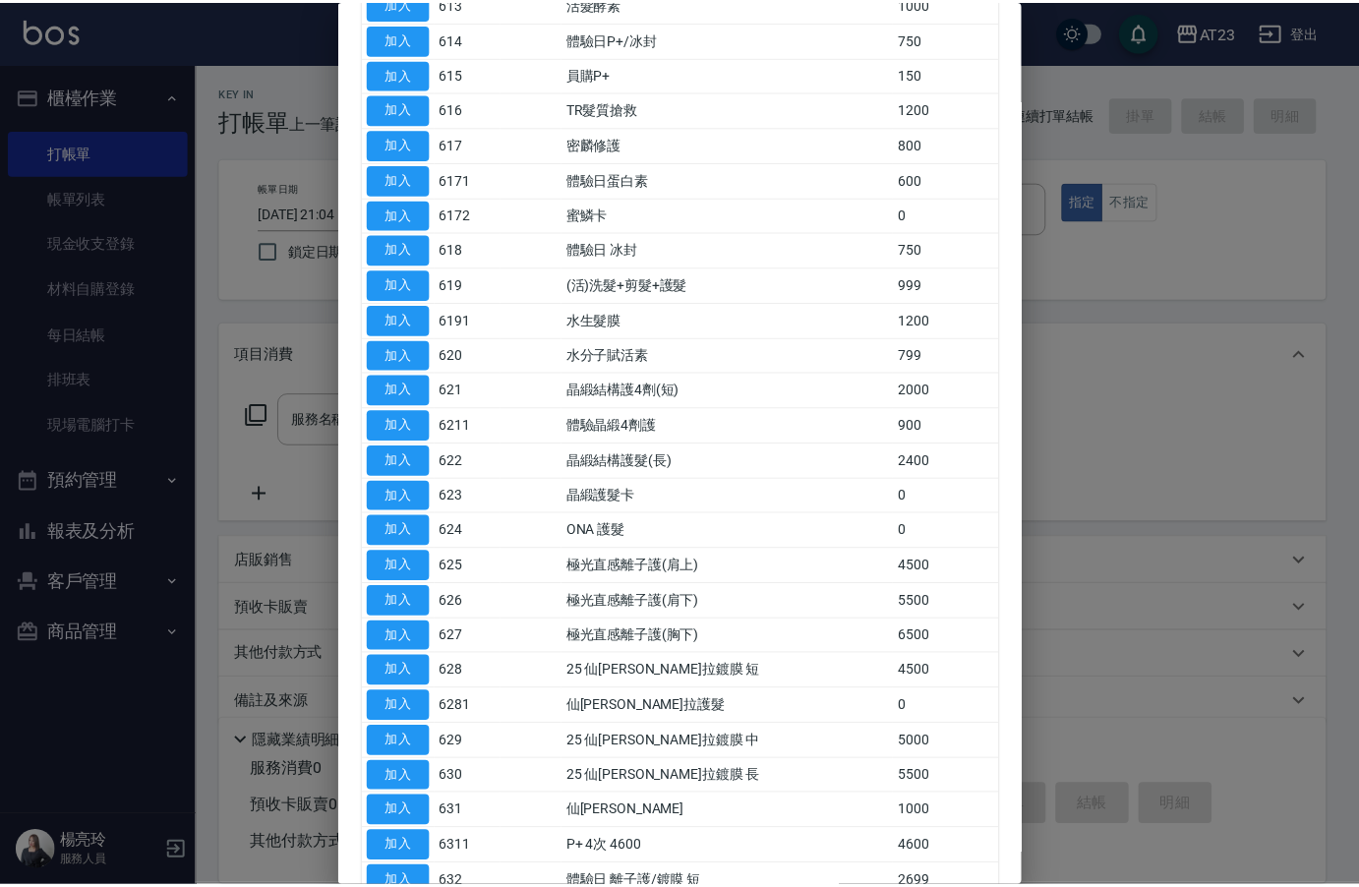
scroll to position [630, 0]
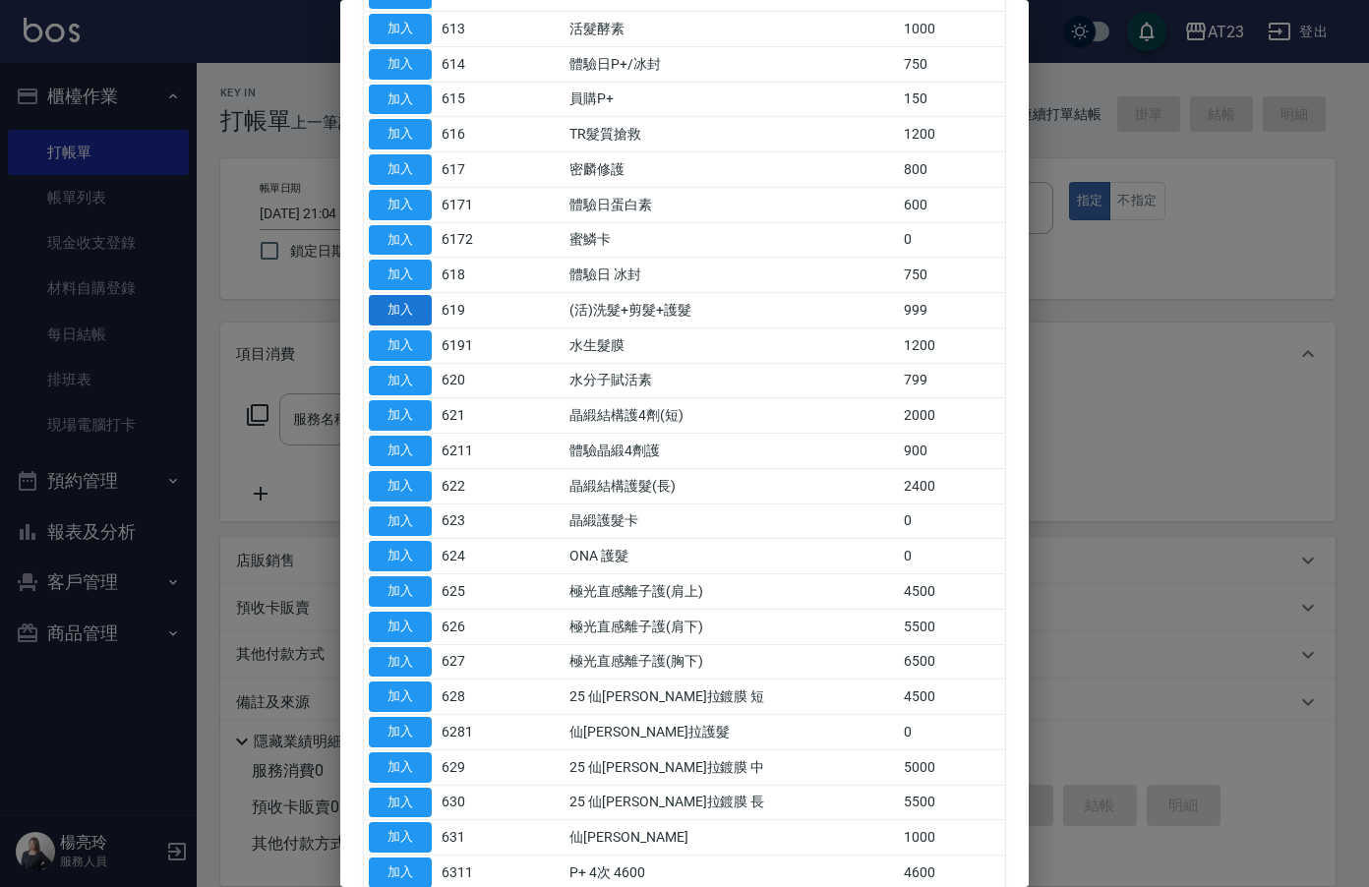
click at [399, 299] on button "加入" at bounding box center [400, 310] width 63 height 30
type input "(活)洗髮+剪髮+護髮(619)"
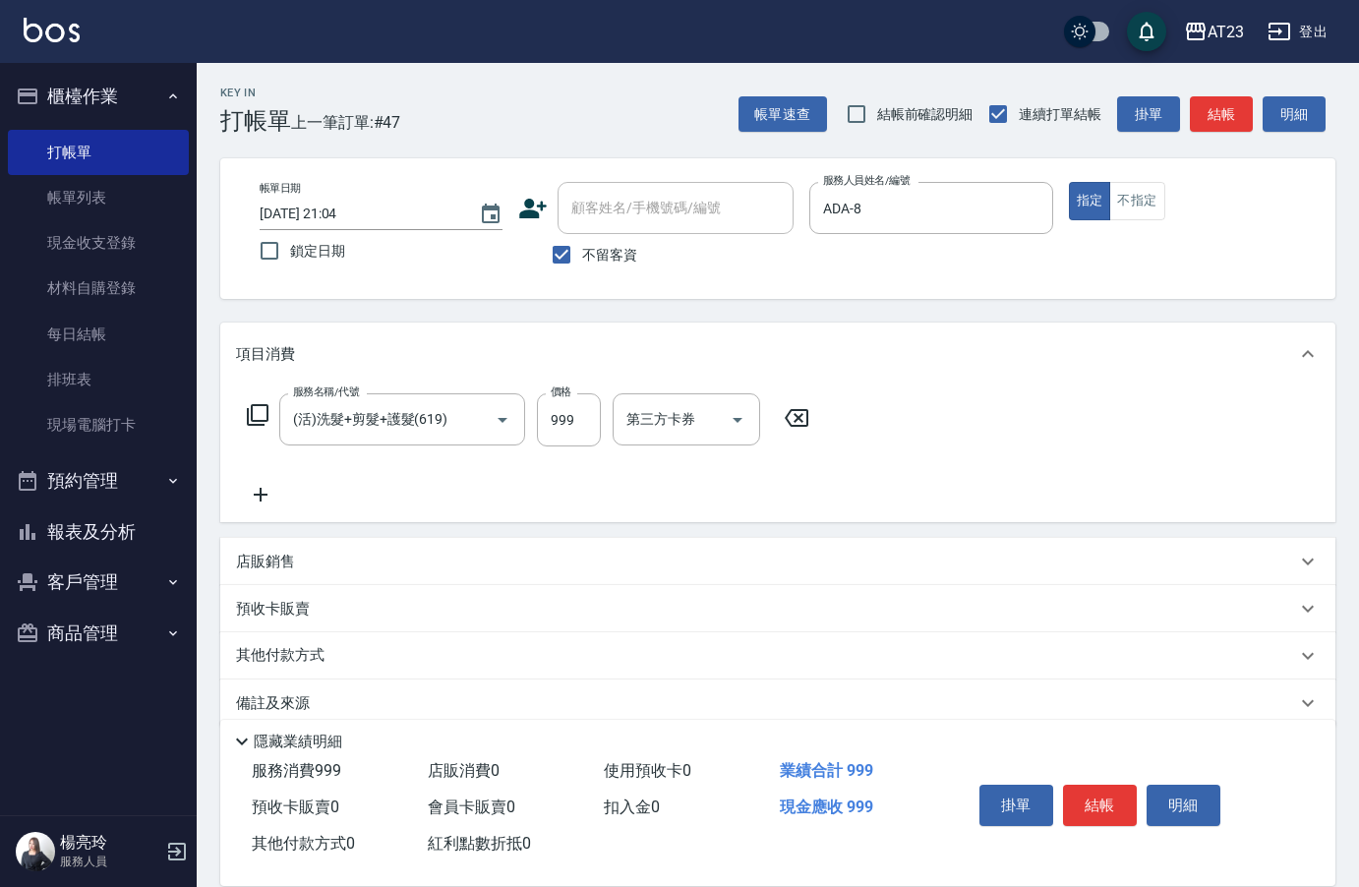
click at [265, 499] on icon at bounding box center [260, 495] width 49 height 24
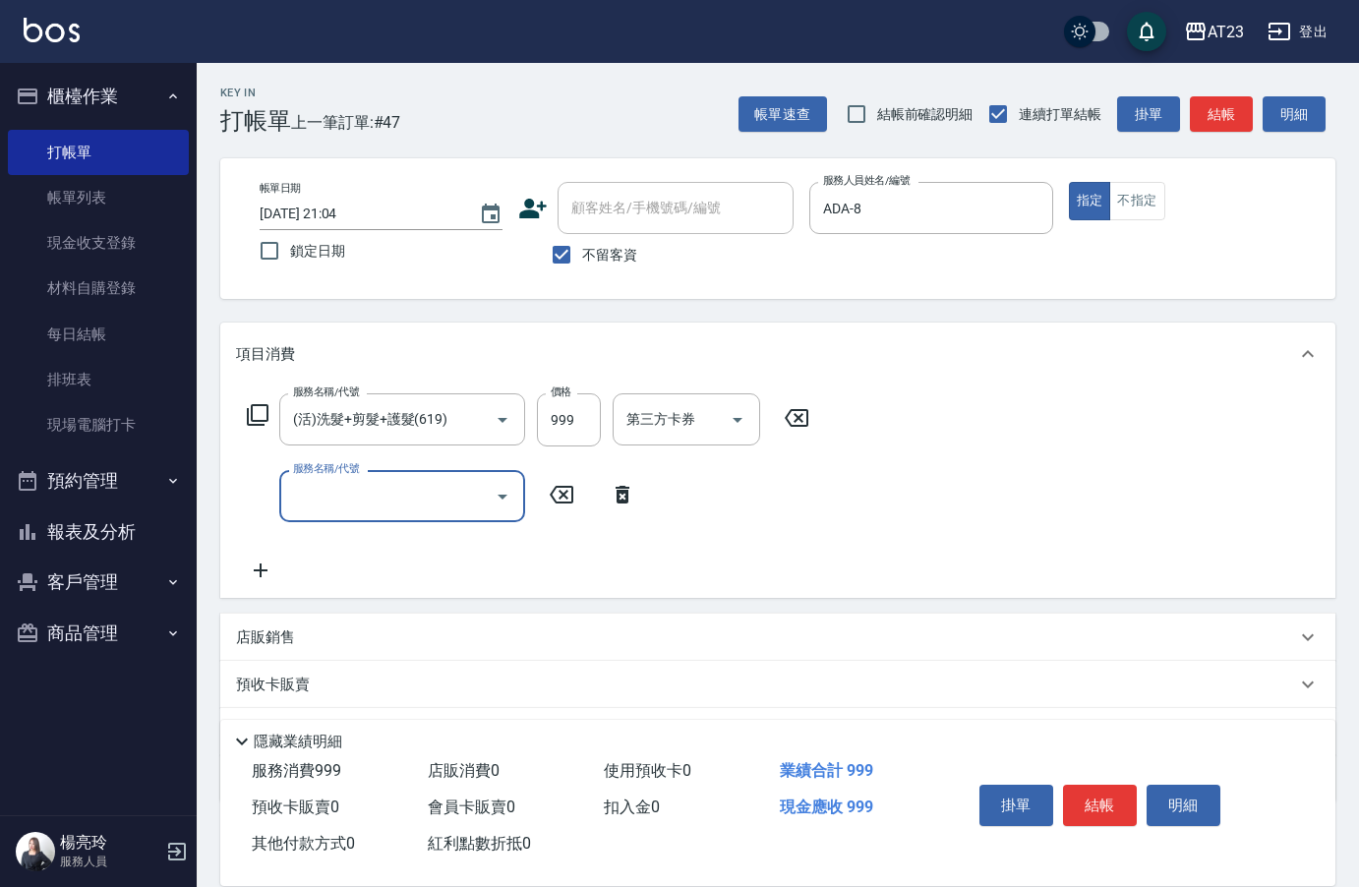
click at [291, 494] on input "服務名稱/代號" at bounding box center [387, 496] width 199 height 34
type input "頭皮卡使用(905)"
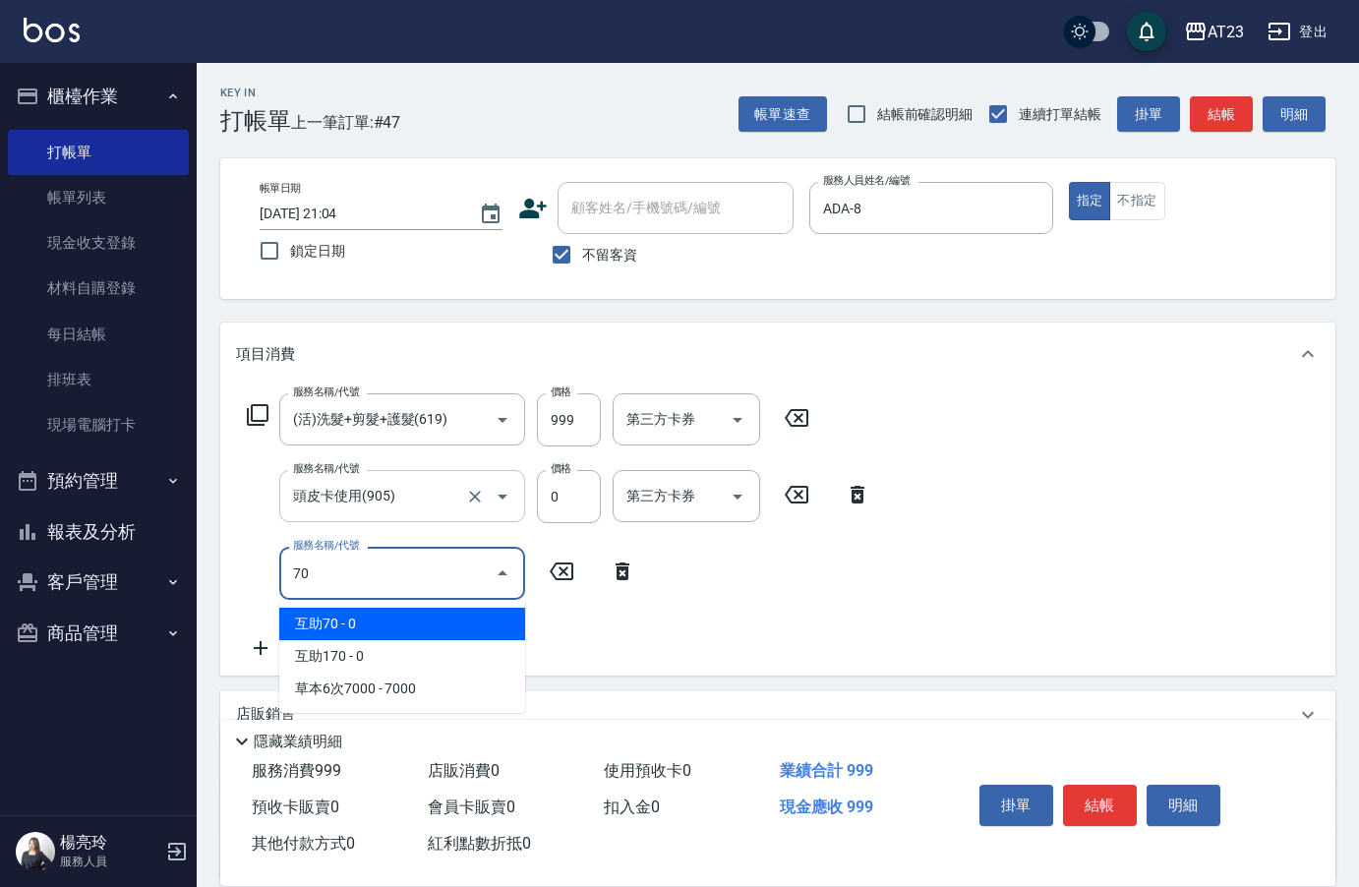
type input "7"
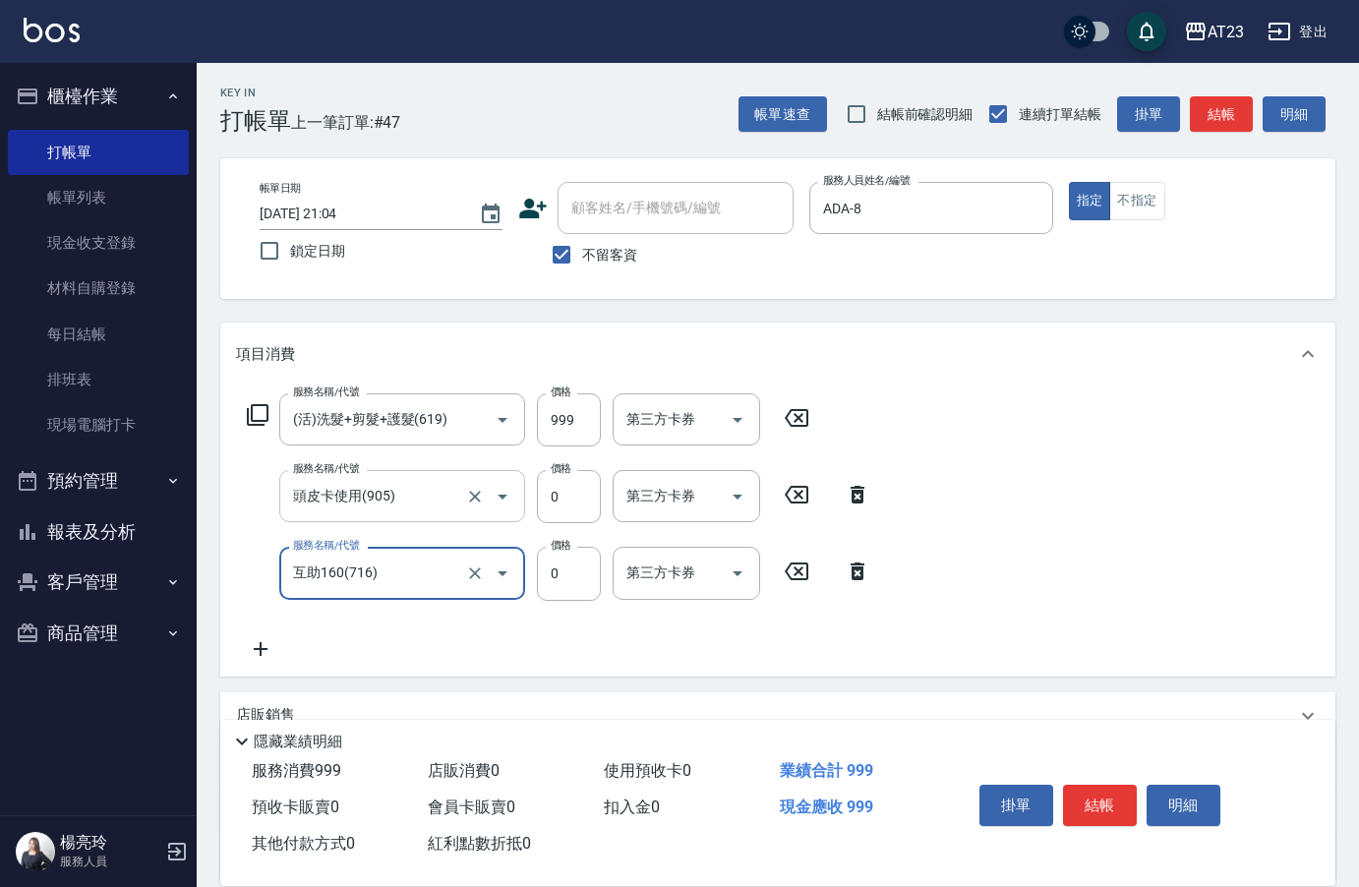
type input "互助160(716)"
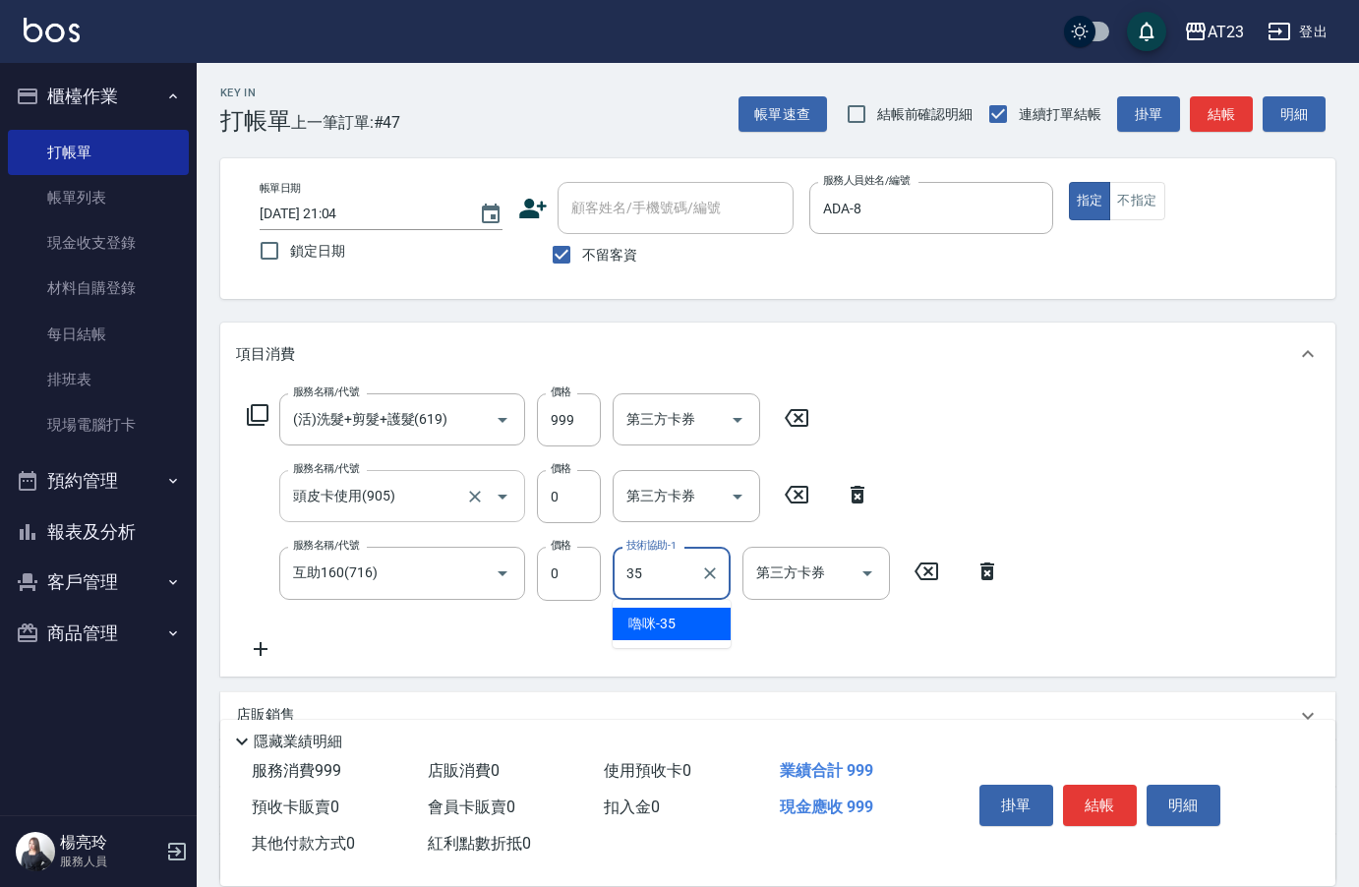
type input "嚕咪-35"
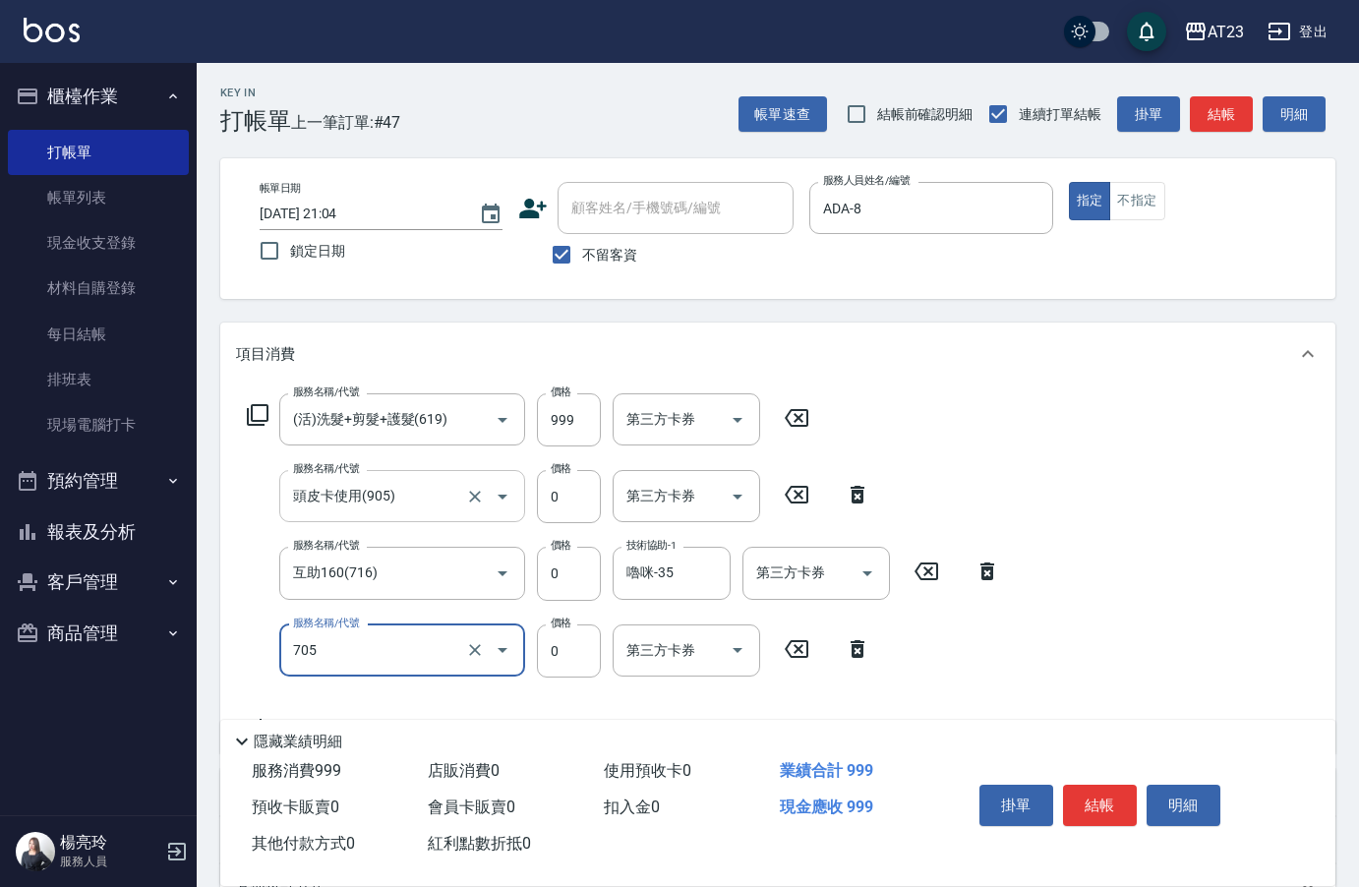
type input "互助50(705)"
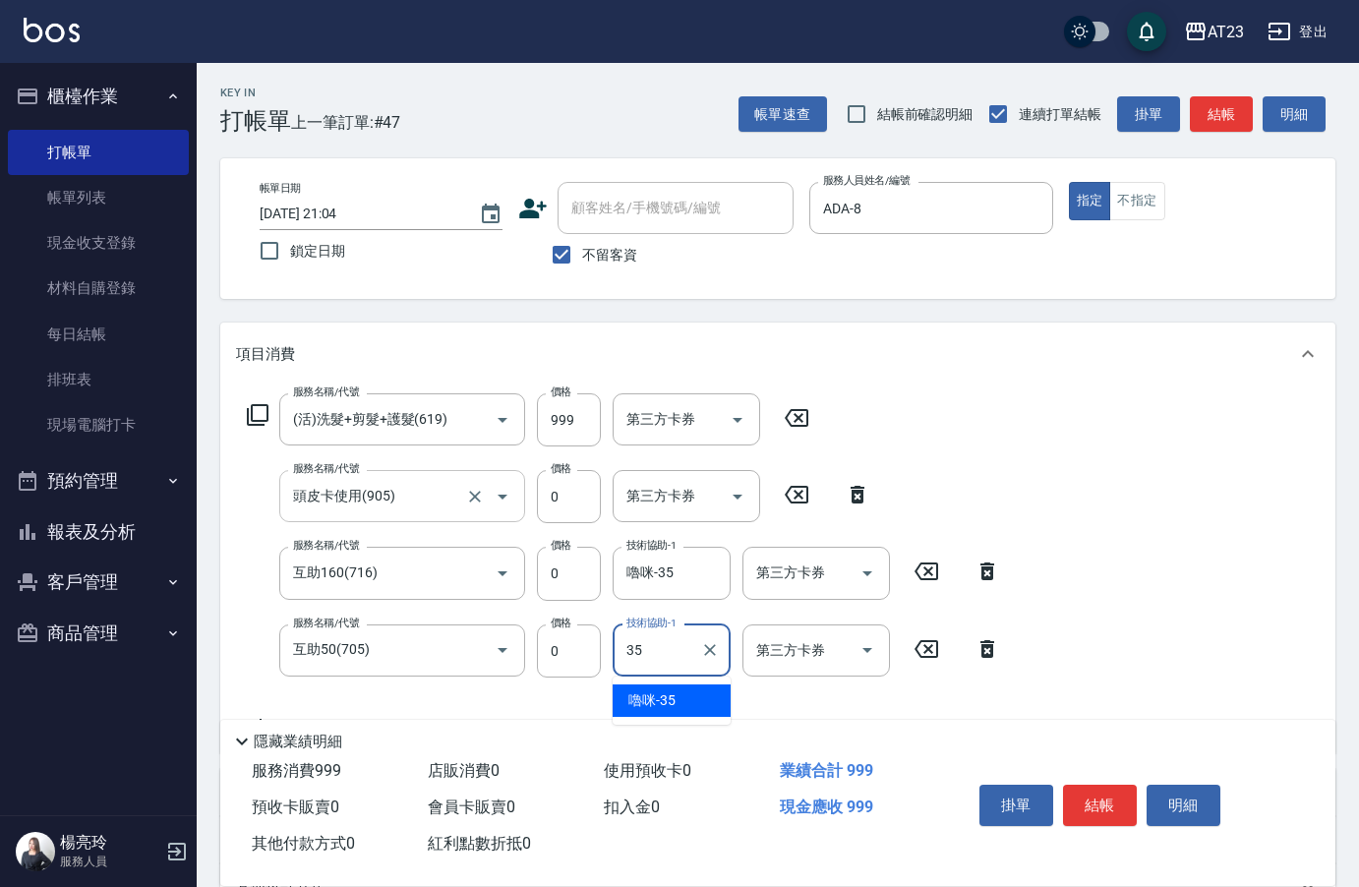
type input "嚕咪-35"
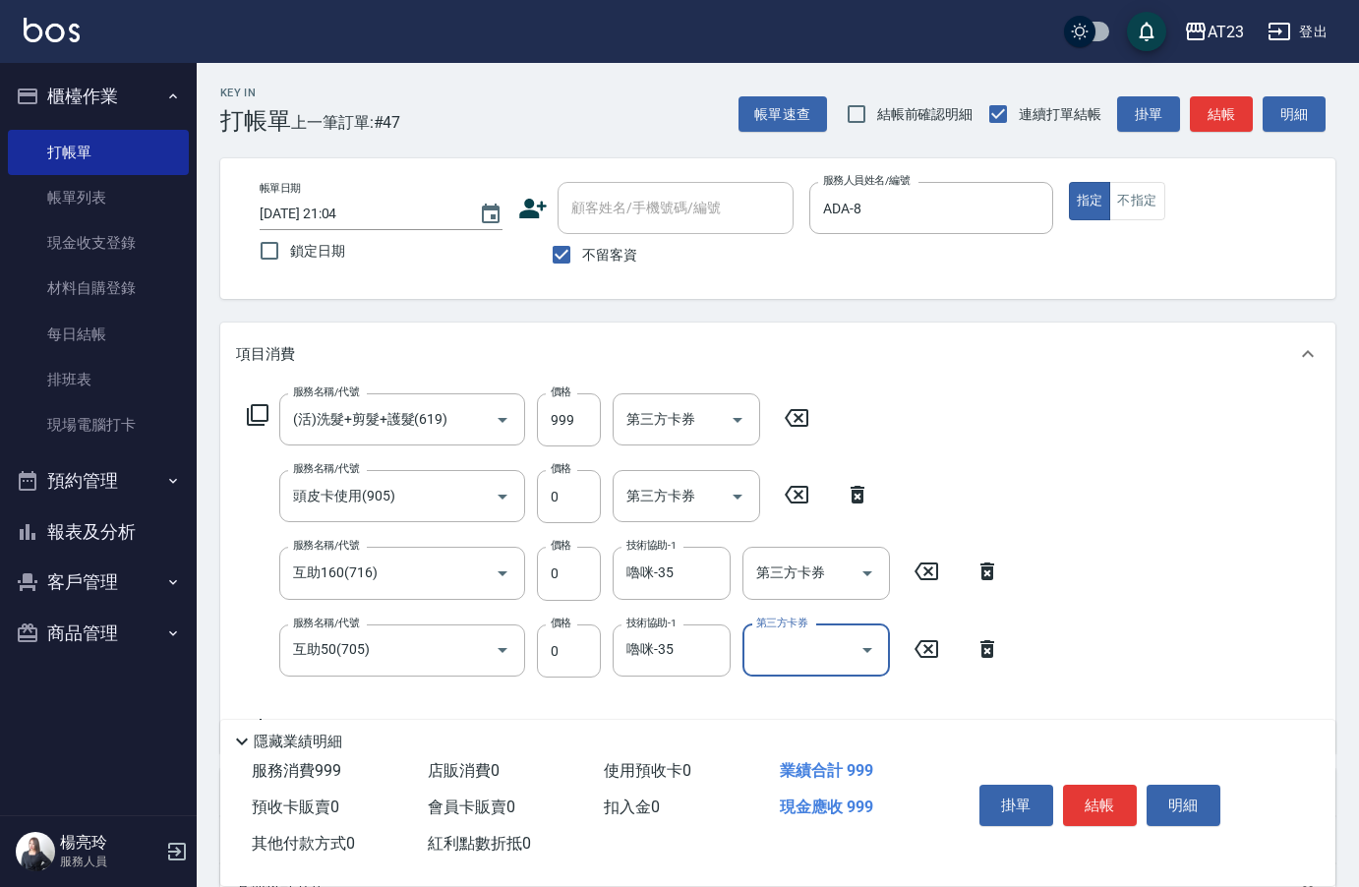
click at [601, 417] on div "服務名稱/代號 (活)洗髮+剪髮+護髮(619) 服務名稱/代號 價格 999 價格 第三方卡券 第三方卡券" at bounding box center [528, 419] width 585 height 53
click at [583, 417] on input "999" at bounding box center [569, 419] width 64 height 53
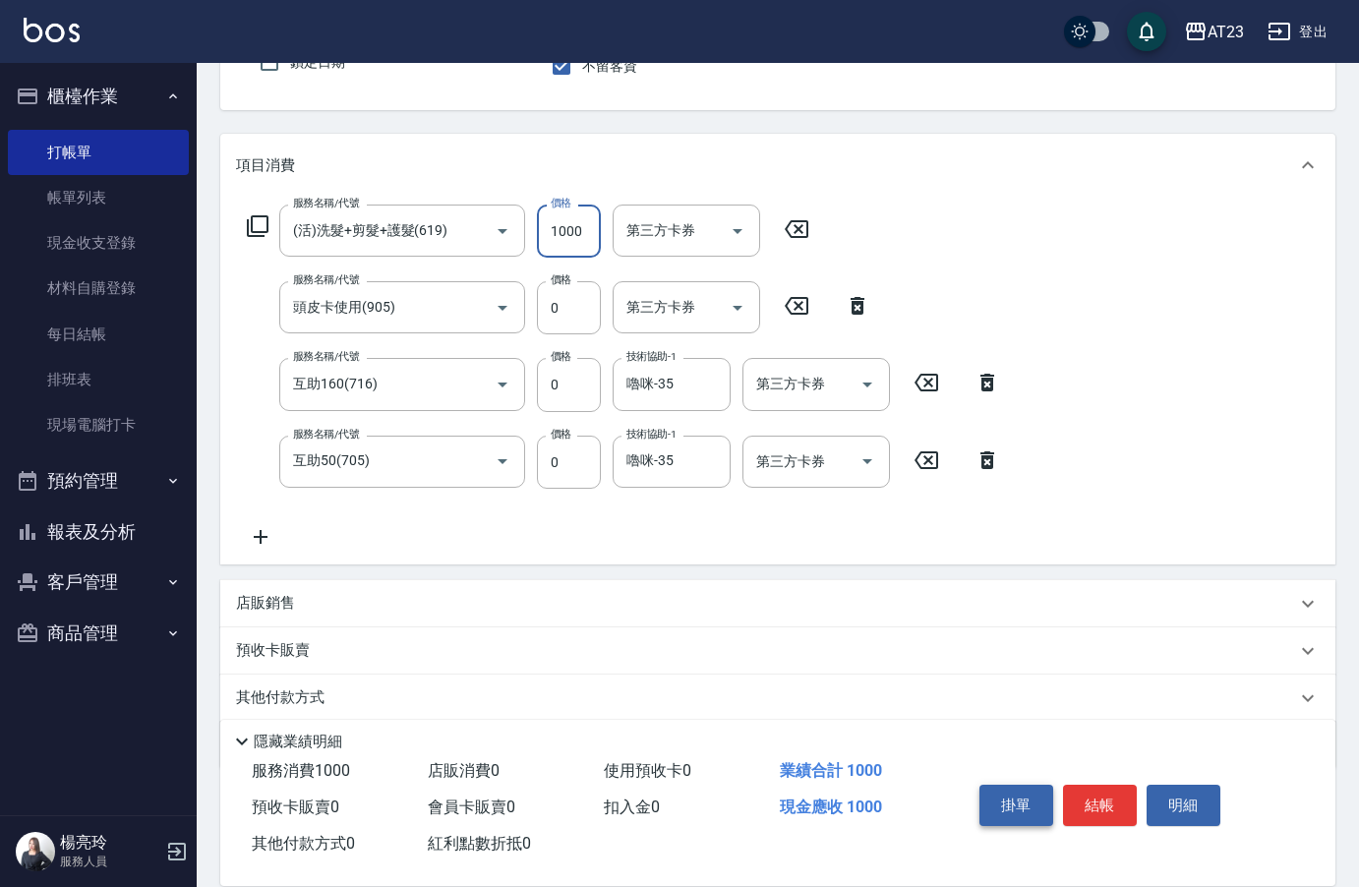
scroll to position [197, 0]
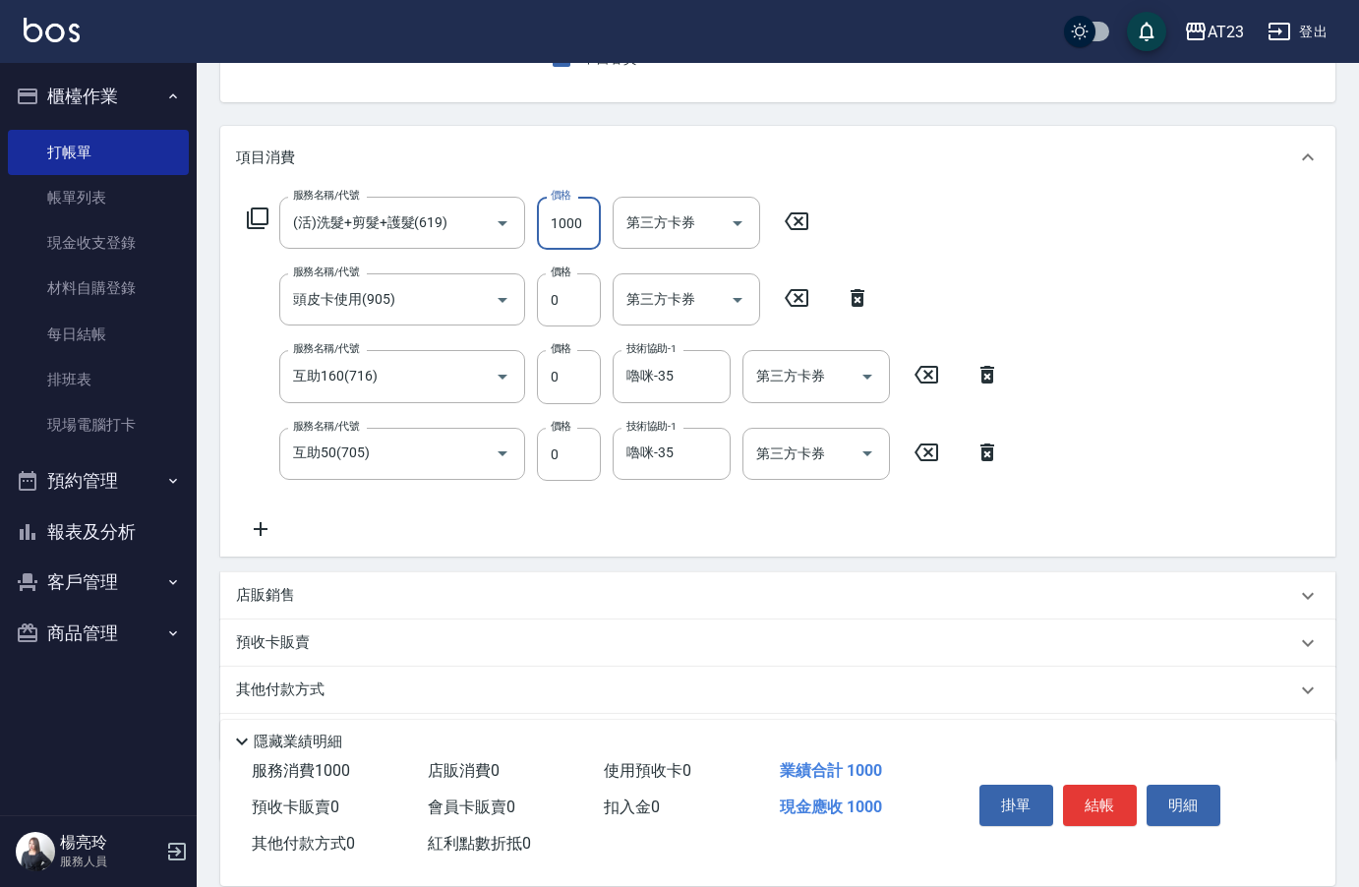
type input "1000"
click at [754, 531] on div "服務名稱/代號 (活)洗髮+剪髮+護髮(619) 服務名稱/代號 價格 1000 價格 第三方卡券 第三方卡券 服務名稱/代號 頭皮卡使用(905) 服務名稱…" at bounding box center [624, 369] width 776 height 344
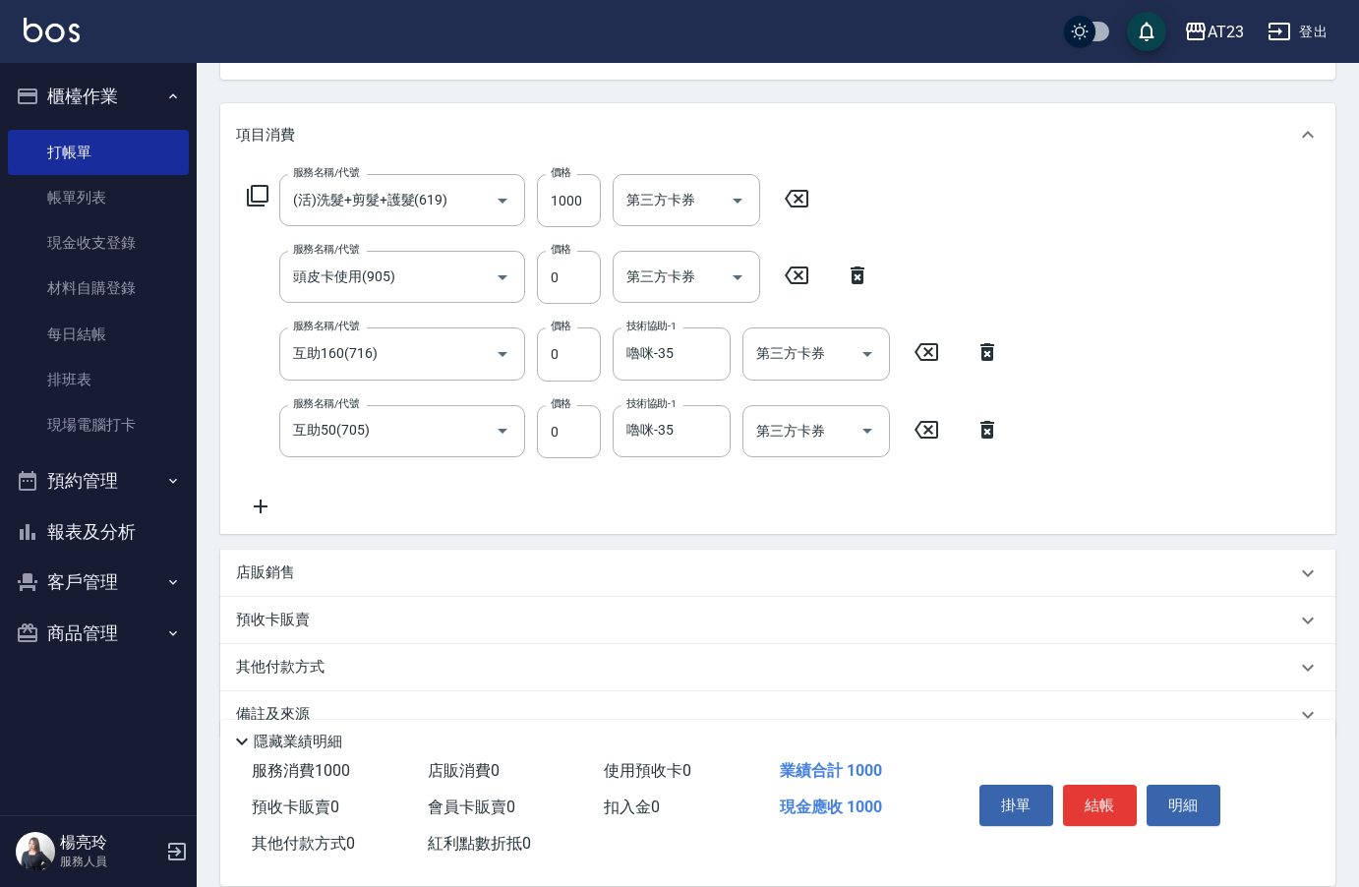
scroll to position [260, 0]
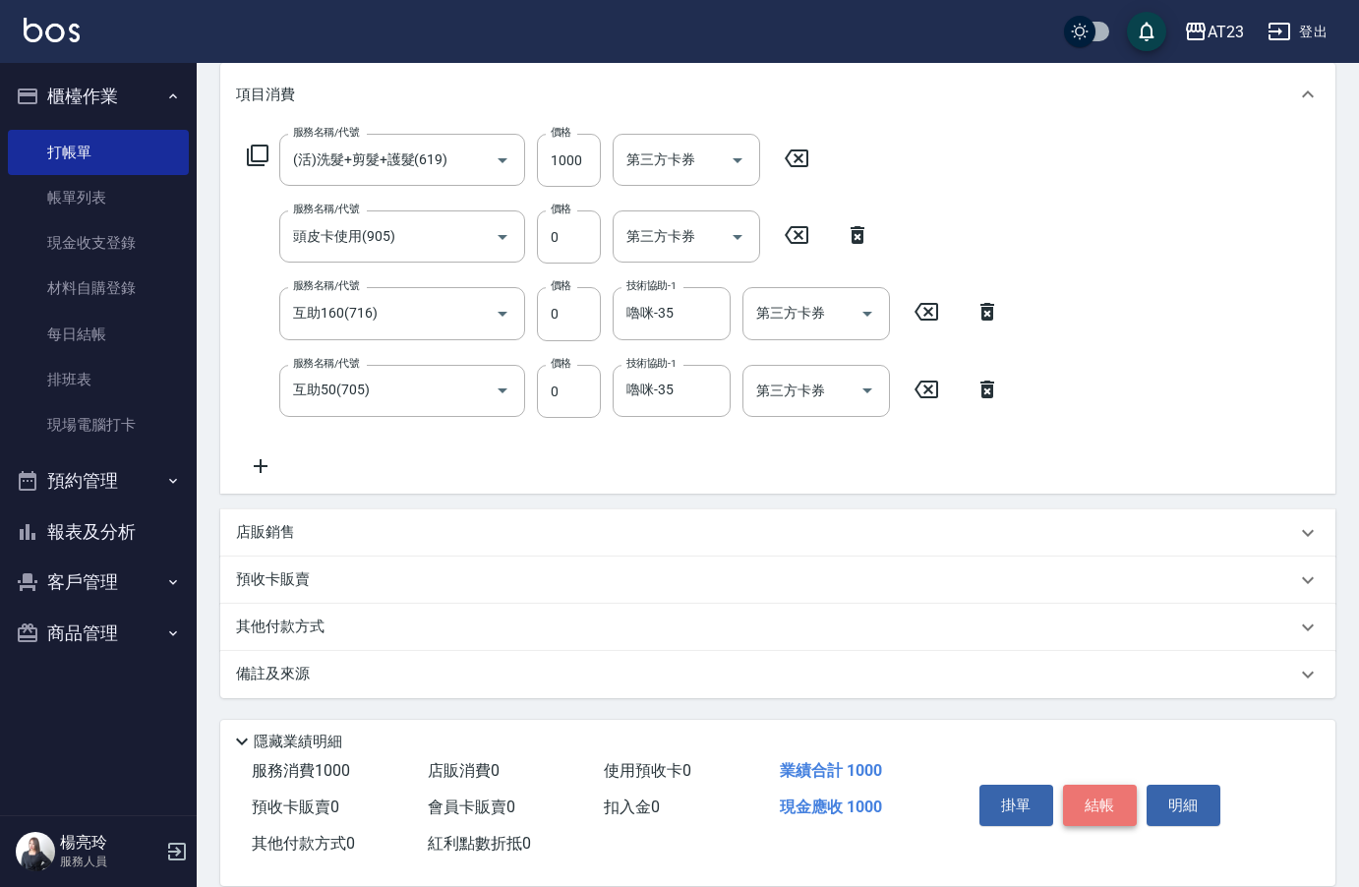
click at [1113, 791] on button "結帳" at bounding box center [1100, 805] width 74 height 41
type input "[DATE] 21:05"
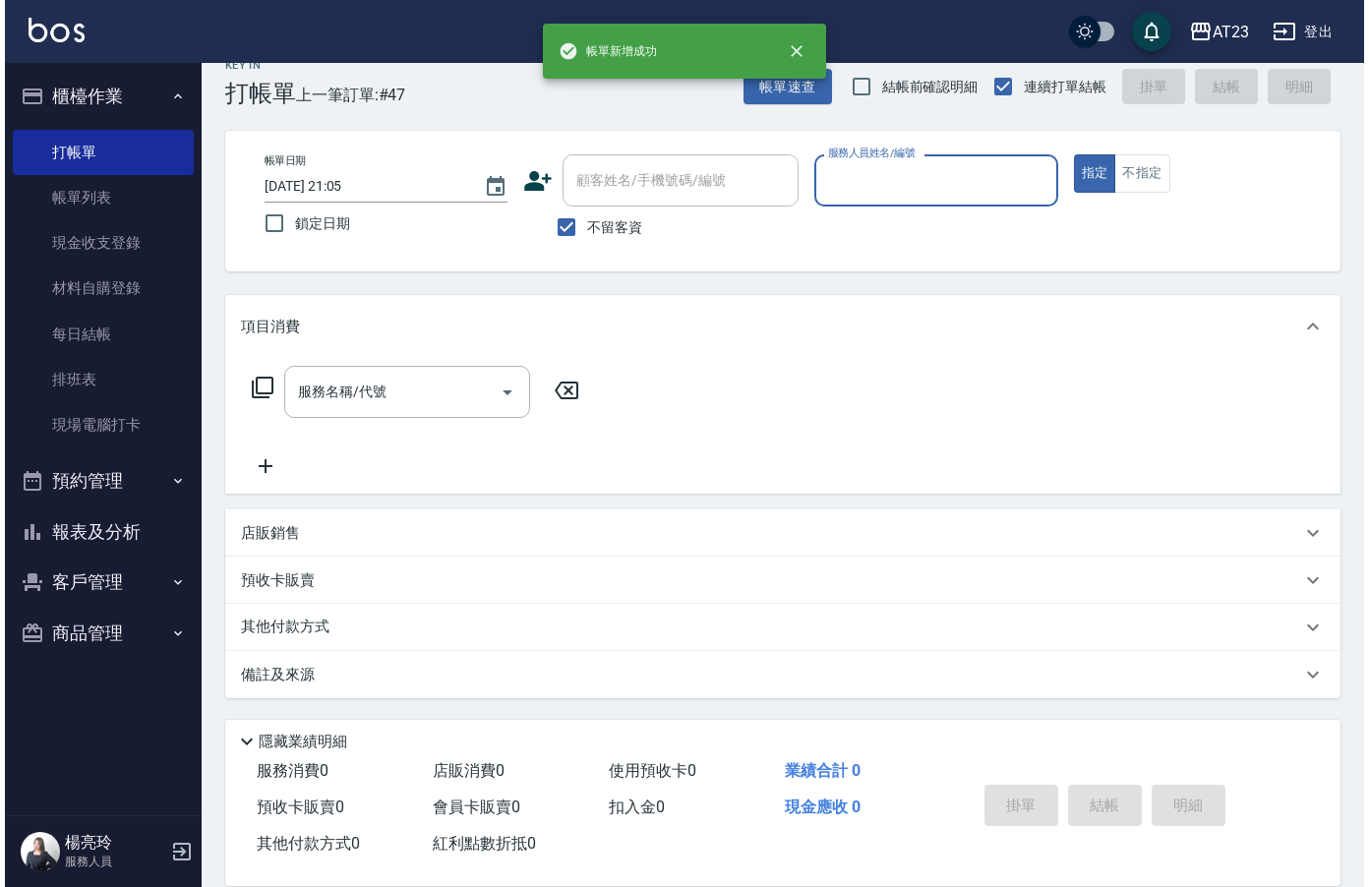
scroll to position [28, 0]
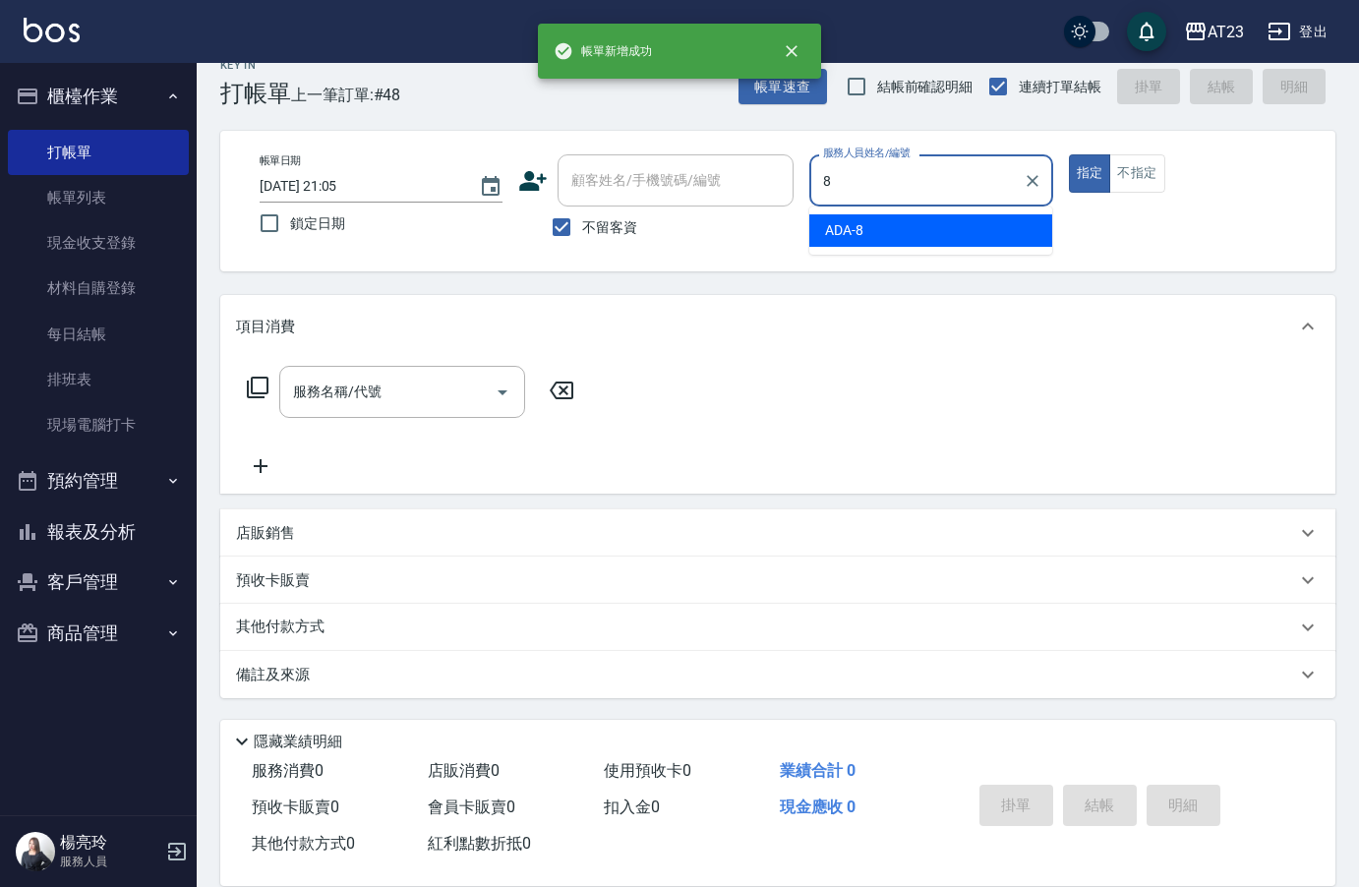
type input "ADA-8"
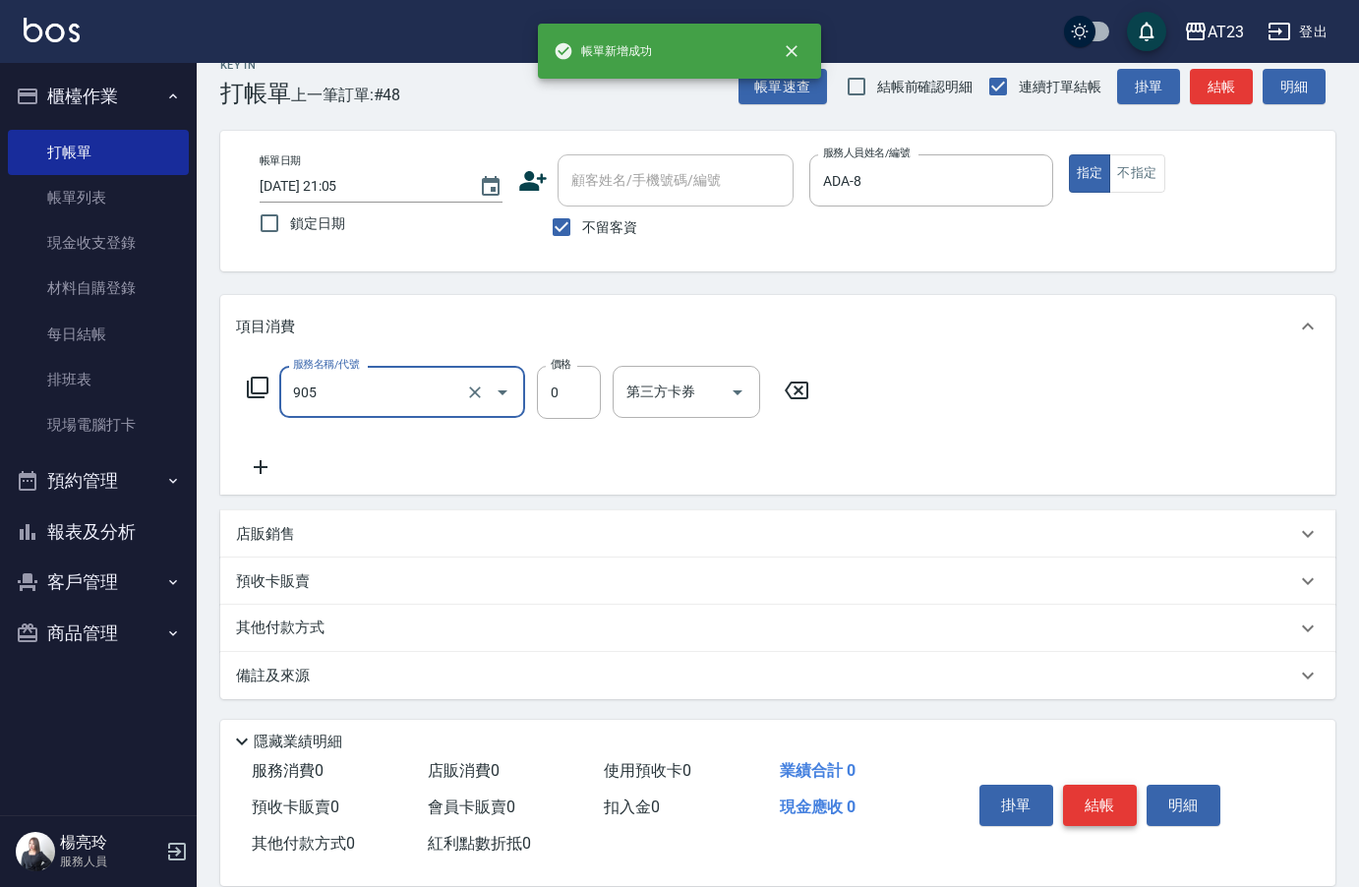
type input "頭皮卡使用(905)"
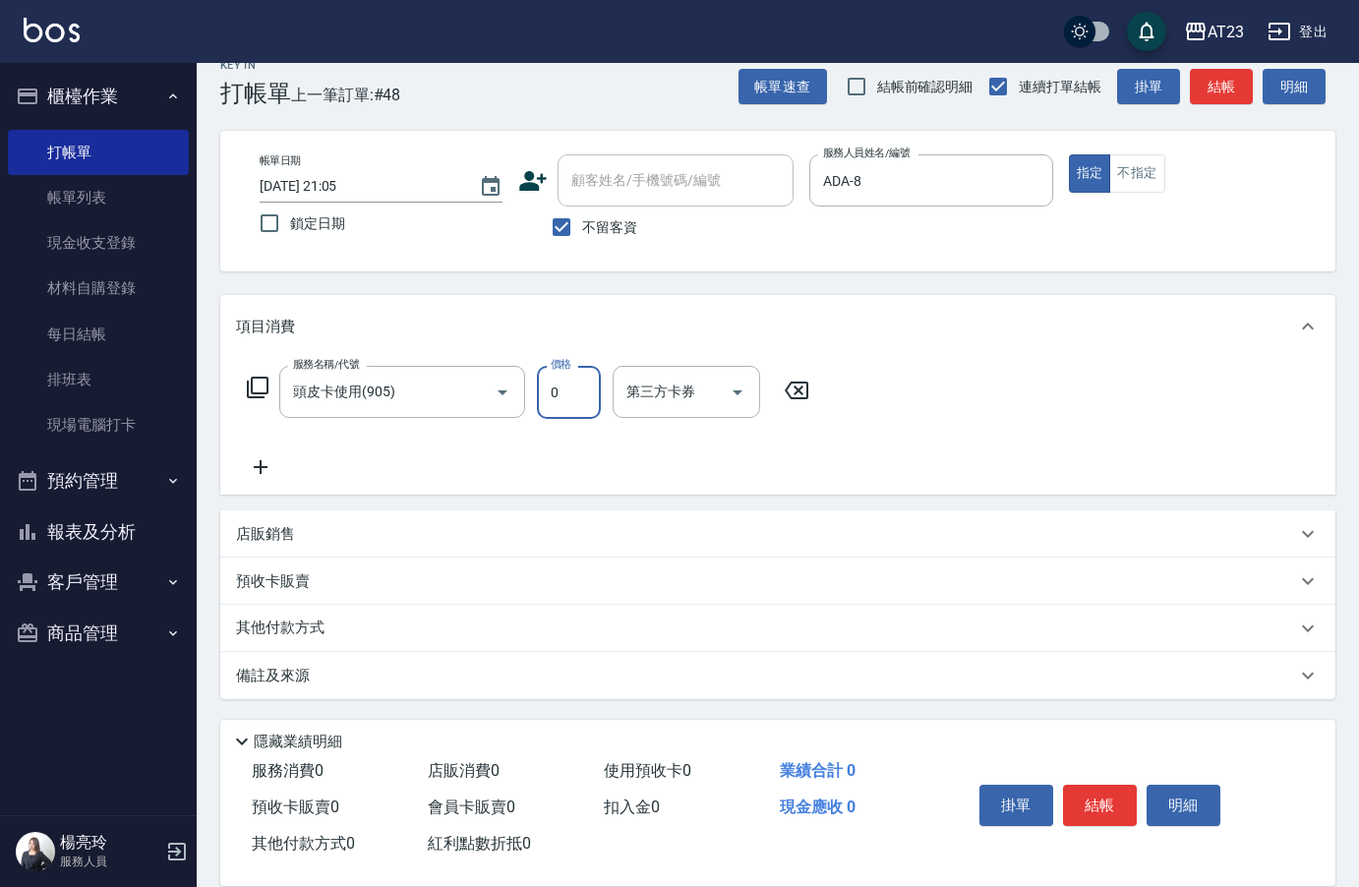
click at [382, 454] on div "服務名稱/代號 頭皮卡使用(905) 服務名稱/代號 價格 0 價格 第三方卡券 第三方卡券" at bounding box center [528, 422] width 585 height 113
drag, startPoint x: 275, startPoint y: 453, endPoint x: 276, endPoint y: 466, distance: 12.8
click at [272, 465] on div "服務名稱/代號 頭皮卡使用(905) 服務名稱/代號 價格 0 價格 第三方卡券 第三方卡券" at bounding box center [528, 422] width 585 height 113
click at [335, 467] on div "服務名稱/代號 頭皮卡使用(905) 服務名稱/代號 價格 0 價格 第三方卡券 第三方卡券" at bounding box center [528, 422] width 585 height 113
click at [249, 475] on icon at bounding box center [260, 467] width 49 height 24
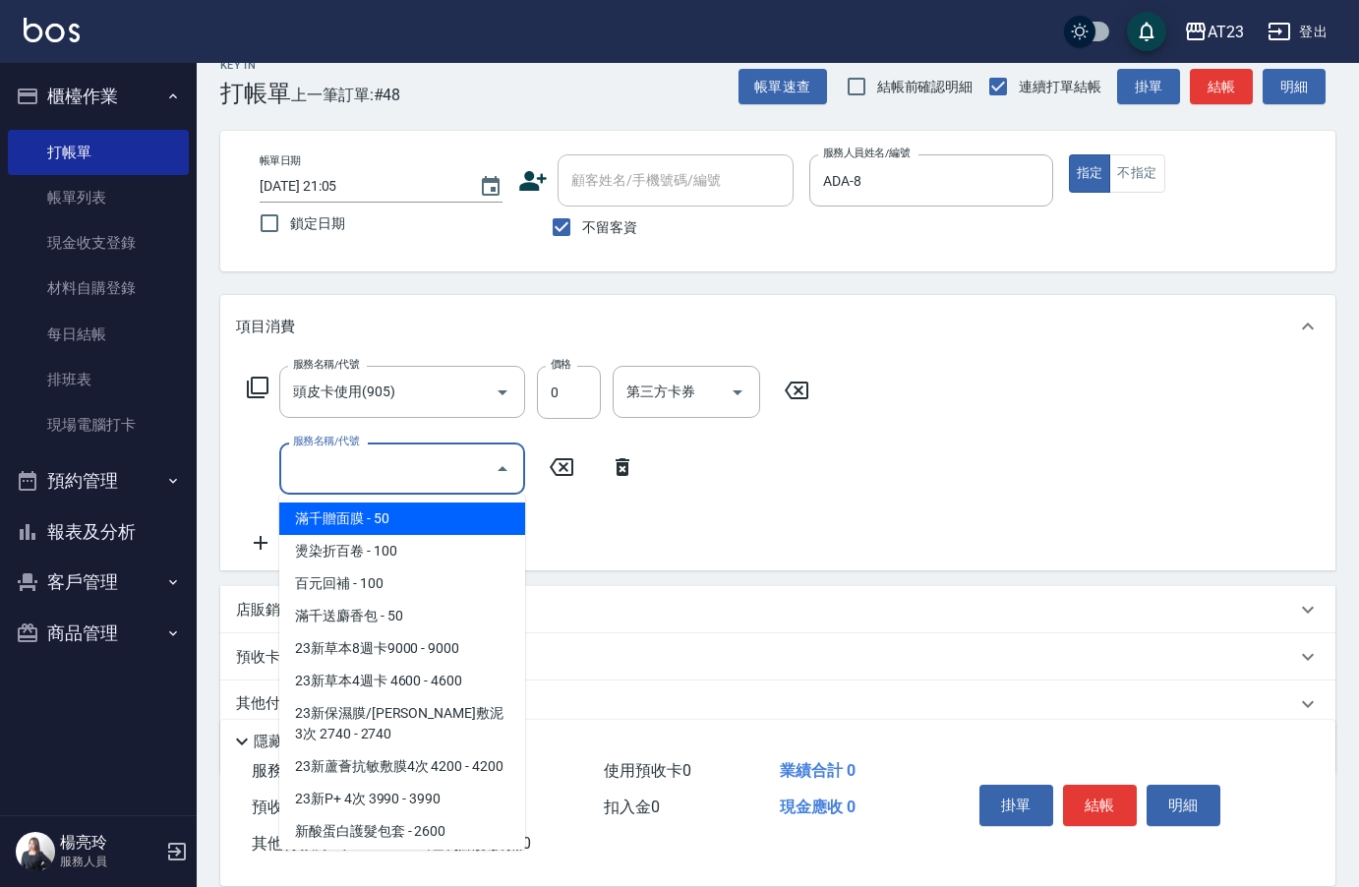
click at [334, 471] on input "服務名稱/代號" at bounding box center [387, 468] width 199 height 34
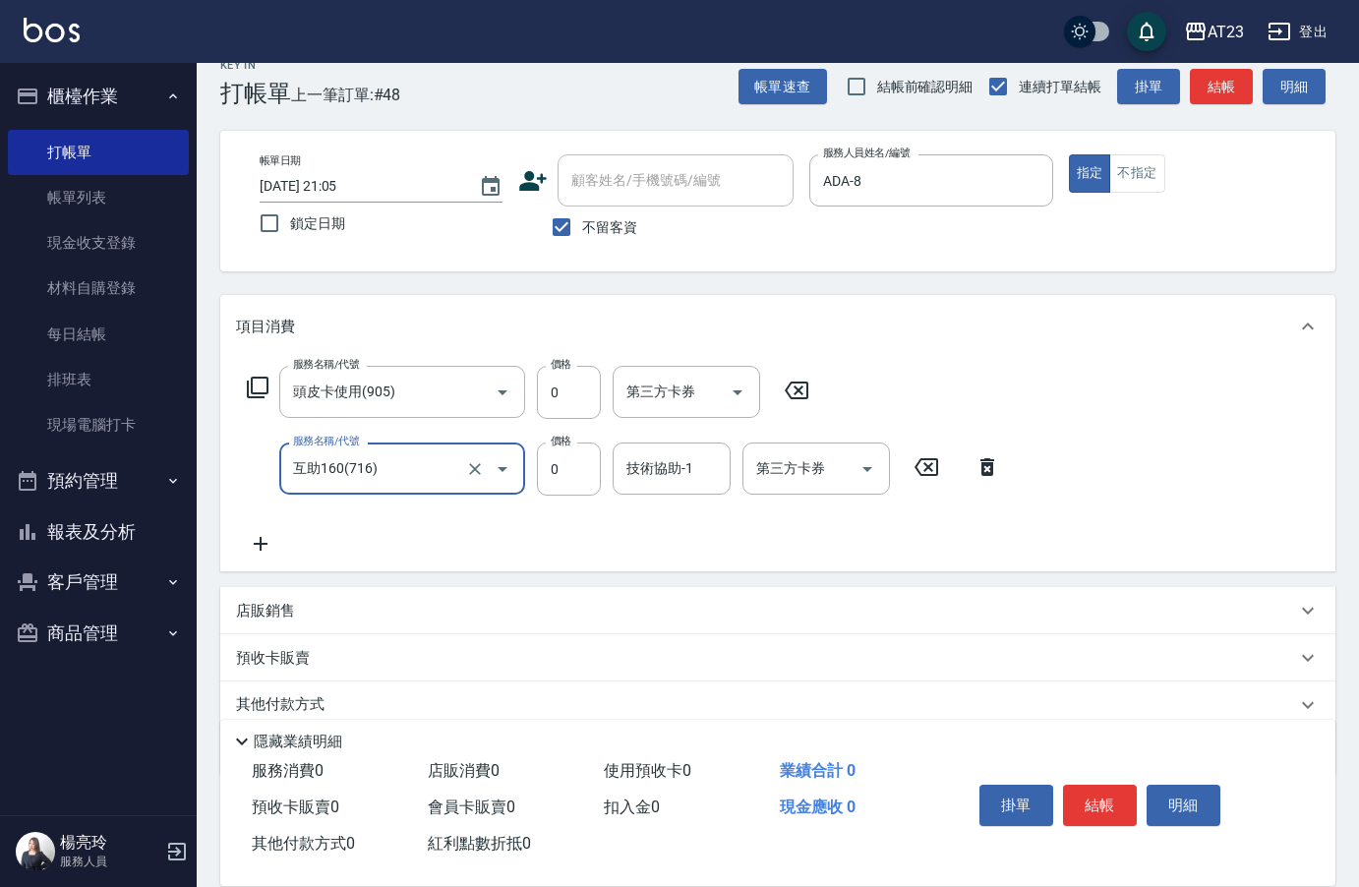
type input "互助160(716)"
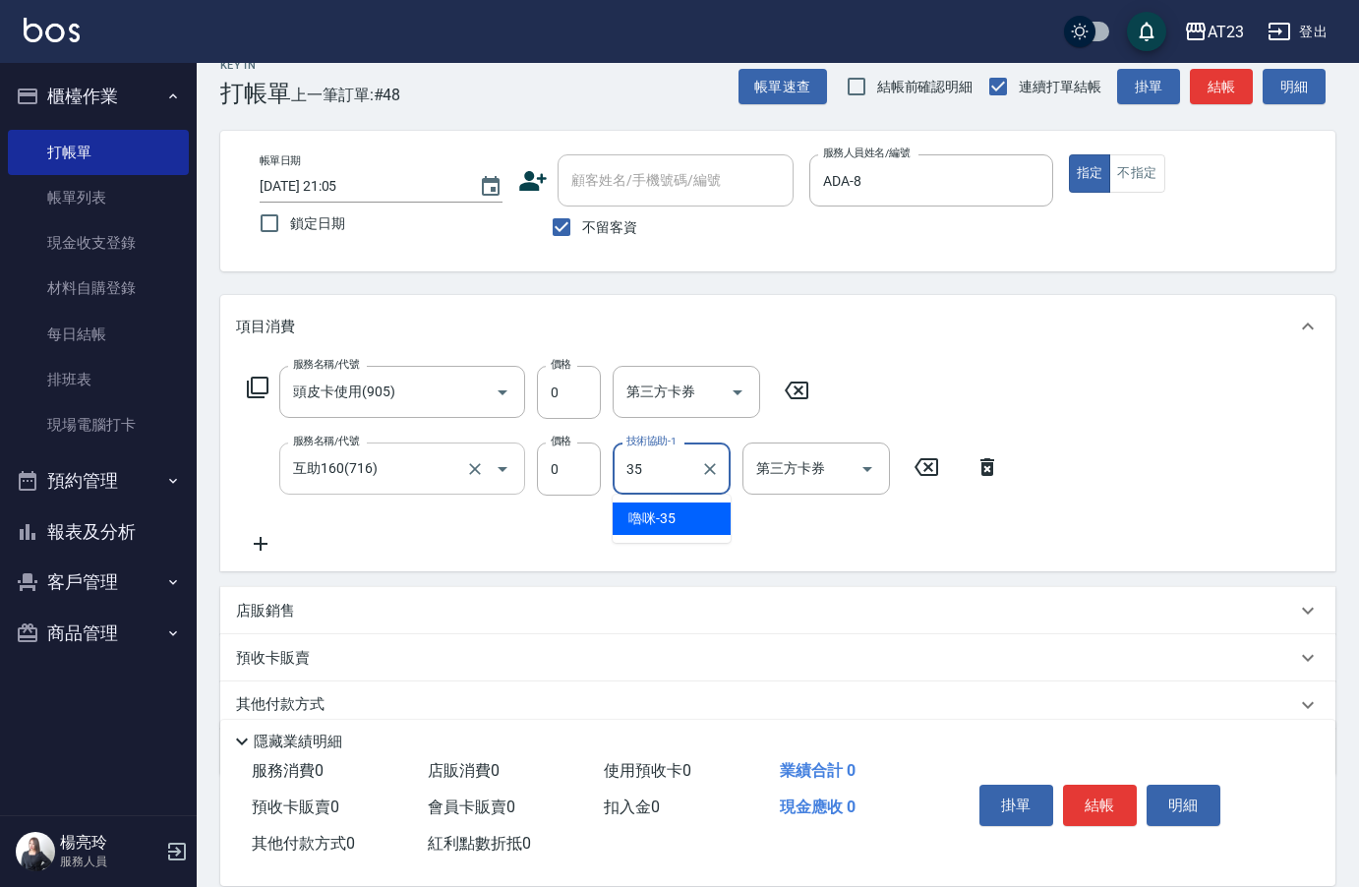
type input "嚕咪-35"
click at [1130, 797] on button "結帳" at bounding box center [1100, 805] width 74 height 41
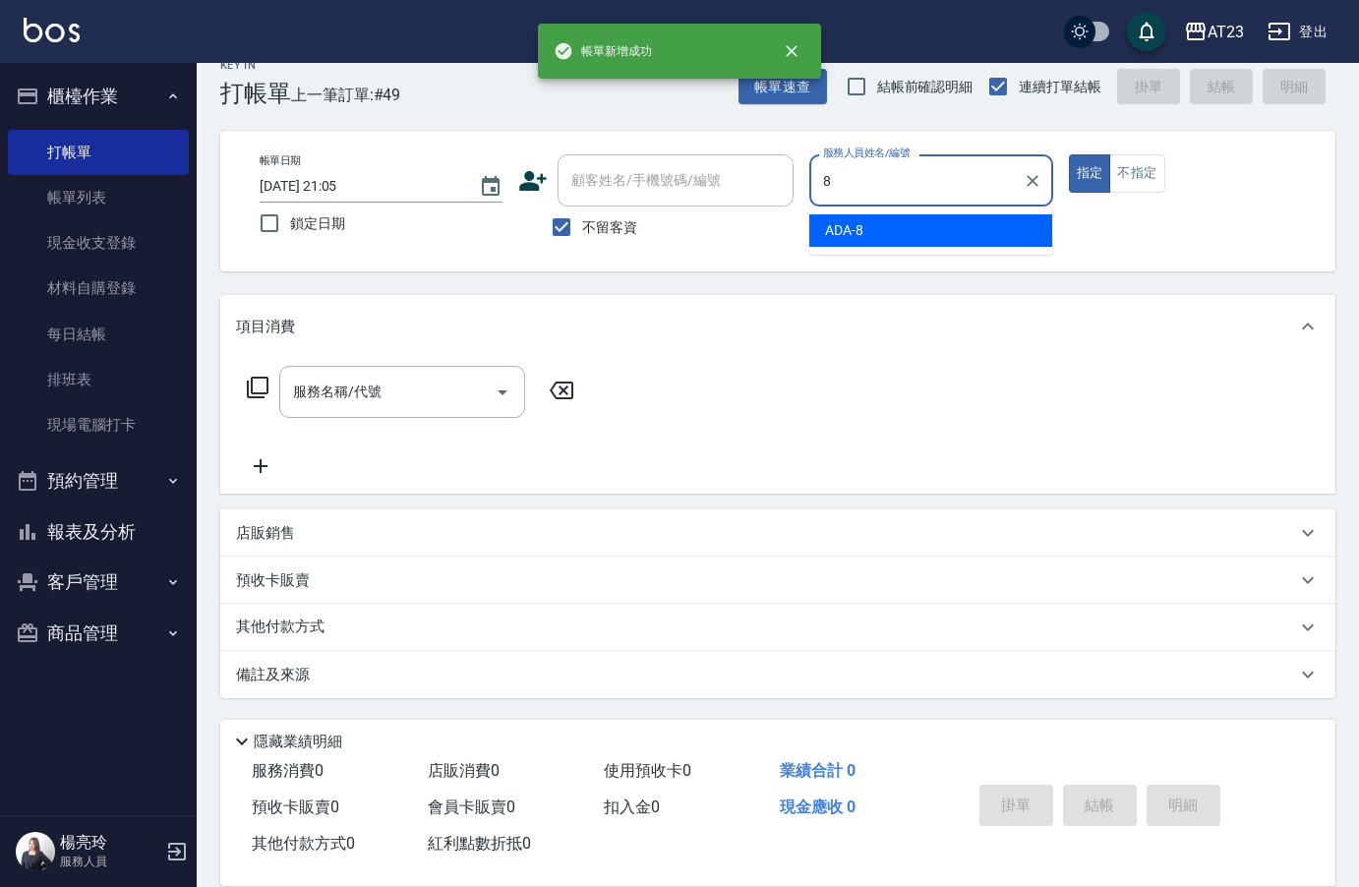
type input "ADA-8"
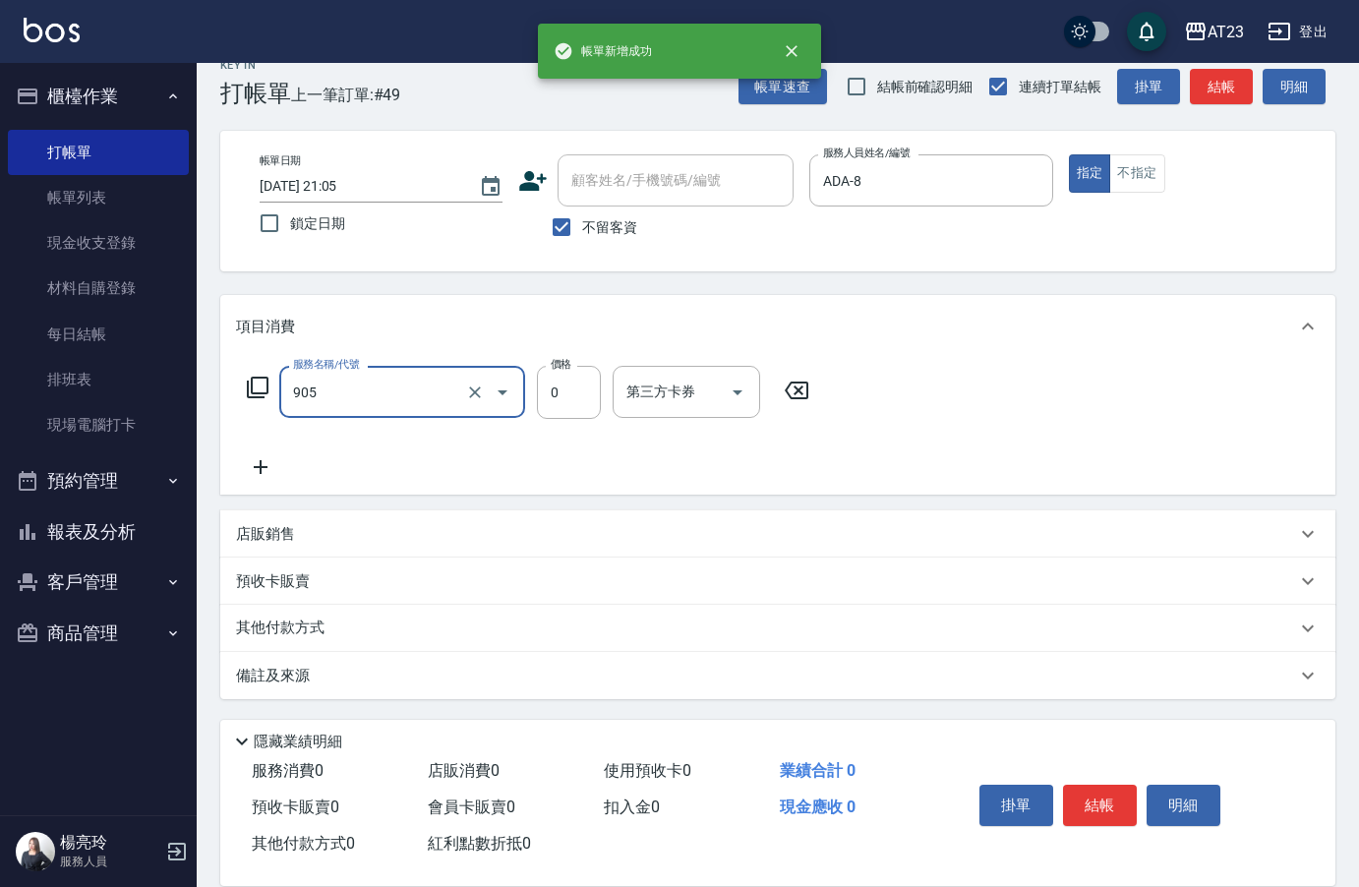
type input "頭皮卡使用(905)"
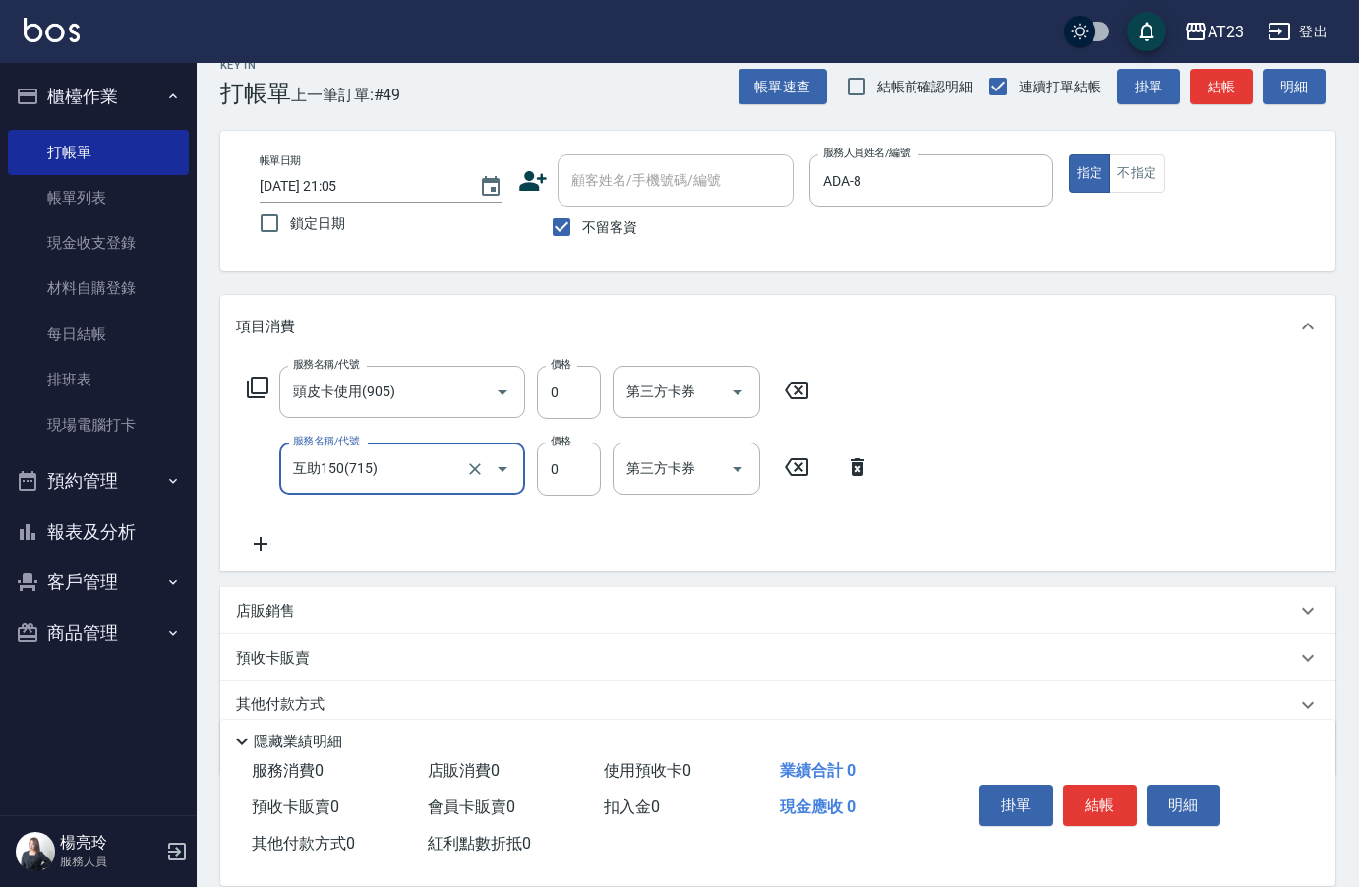
type input "互助150(715)"
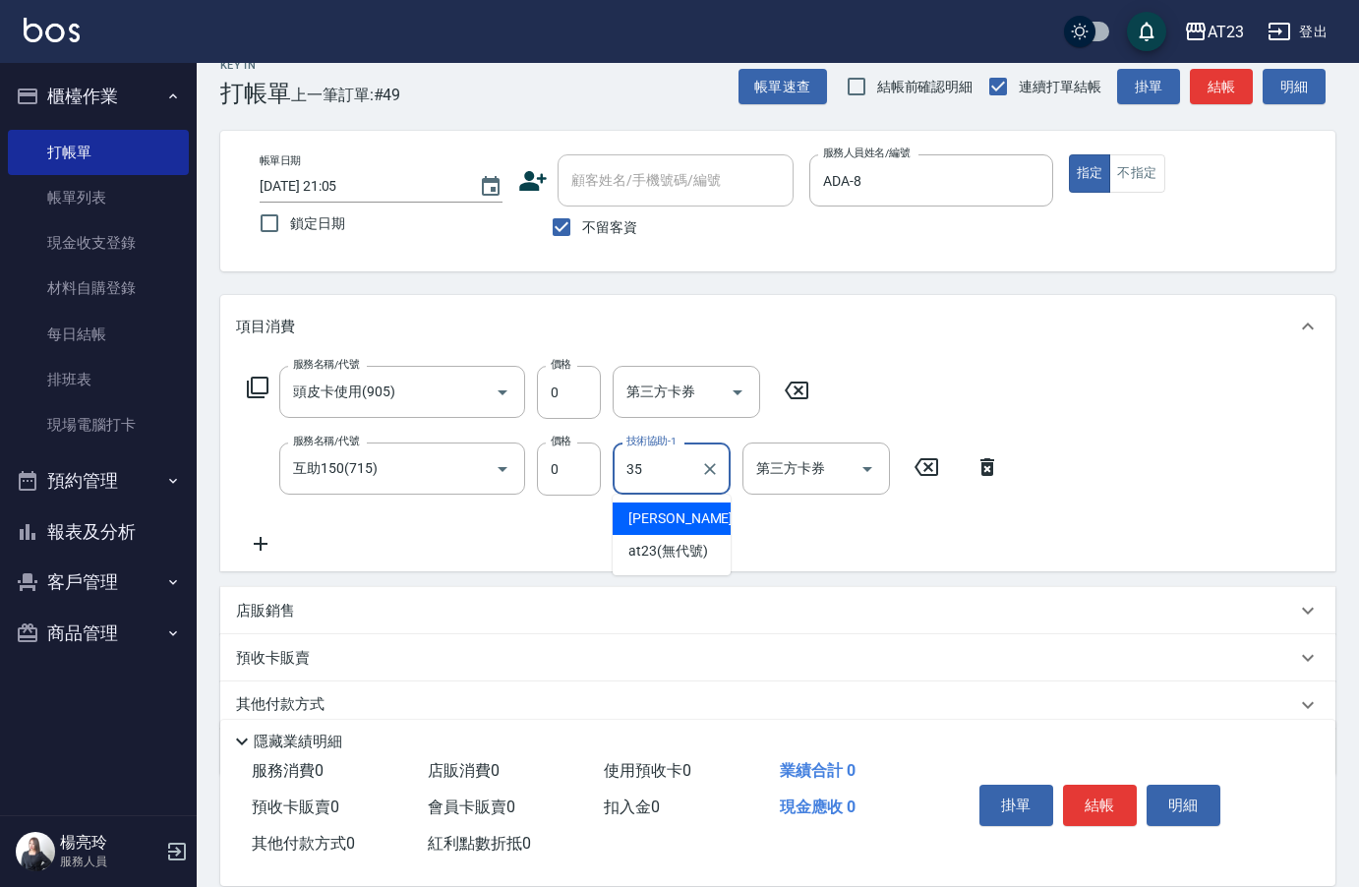
type input "嚕咪-35"
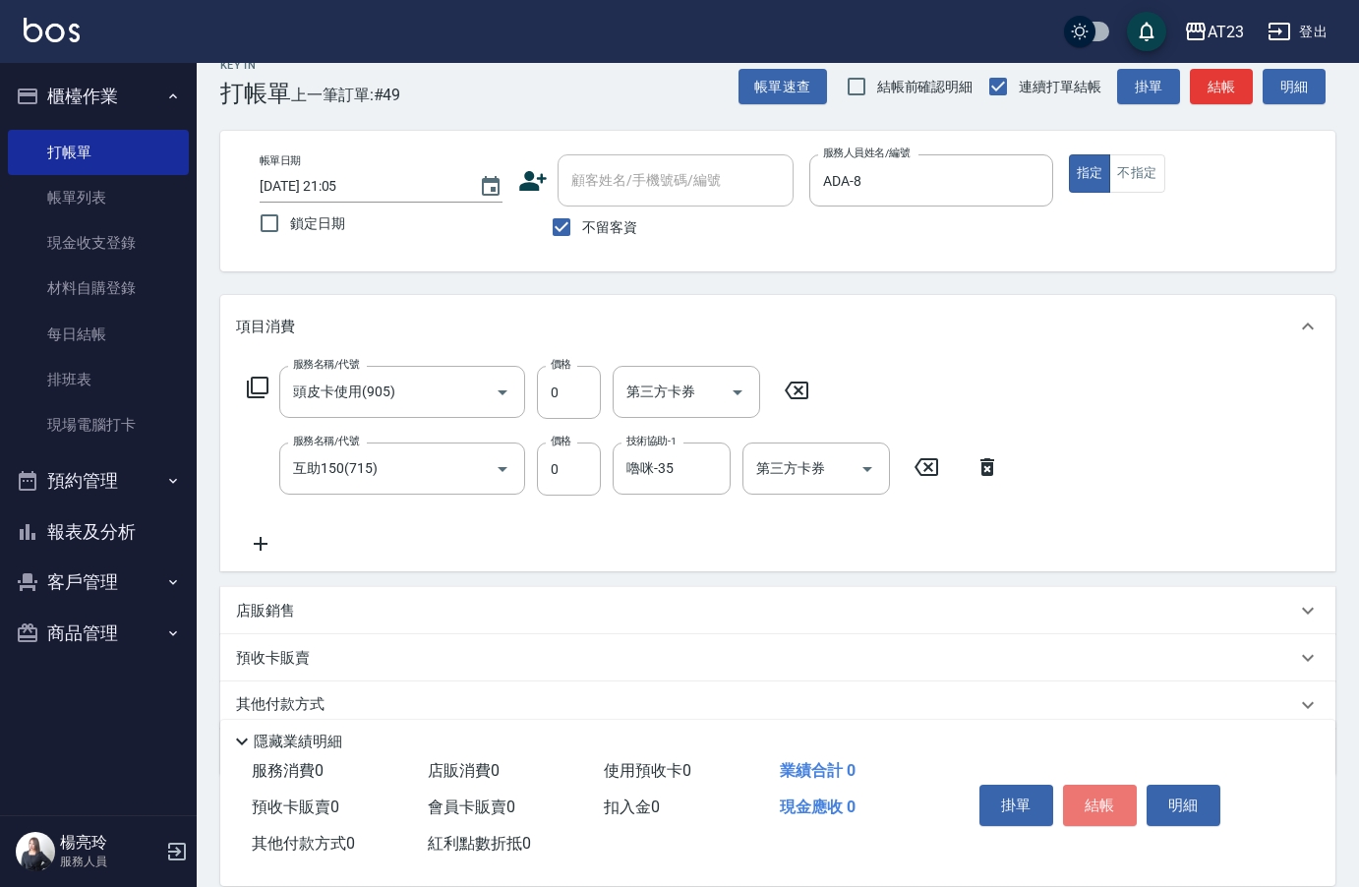
click at [1134, 795] on button "結帳" at bounding box center [1100, 805] width 74 height 41
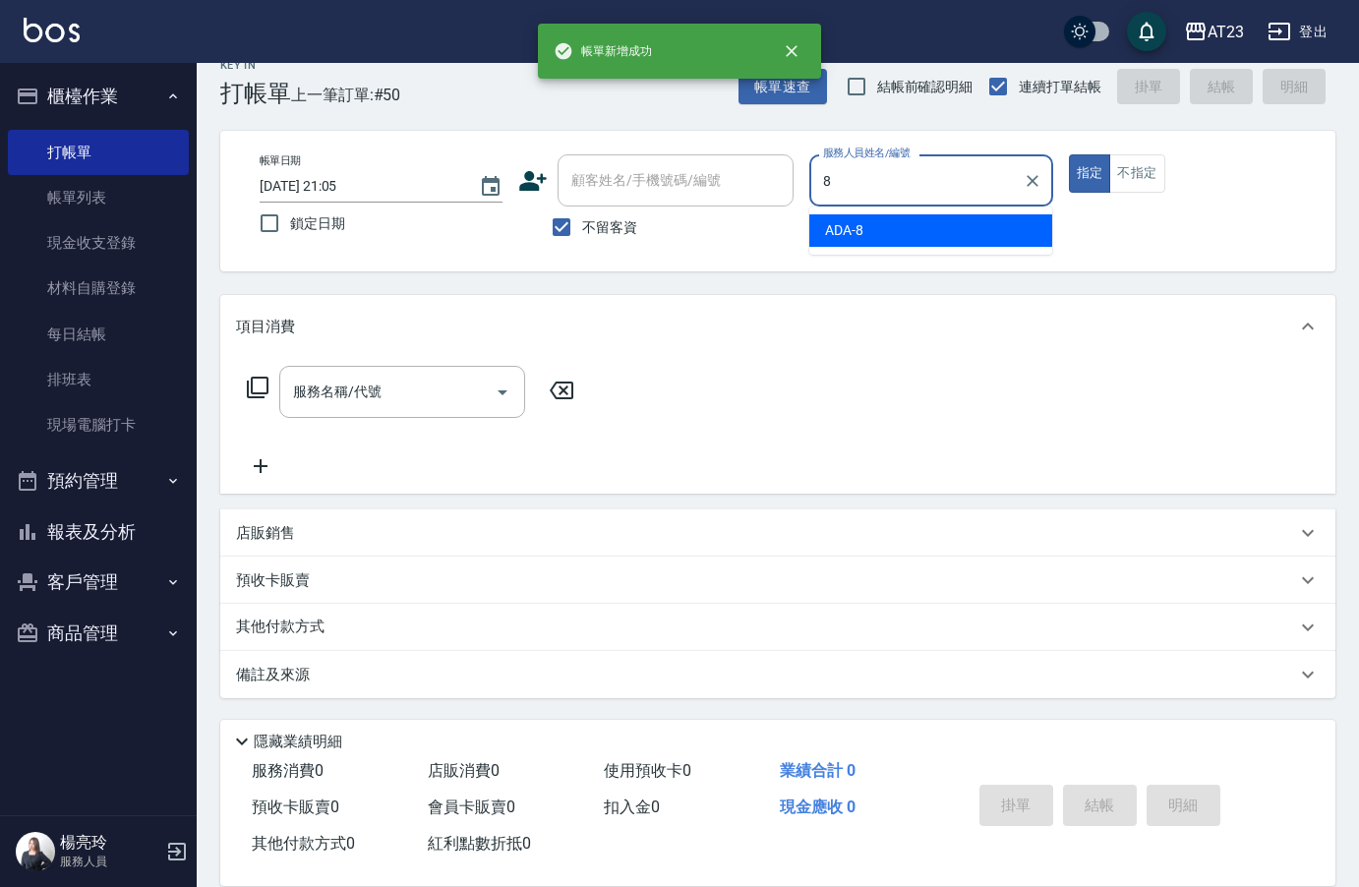
type input "ADA-8"
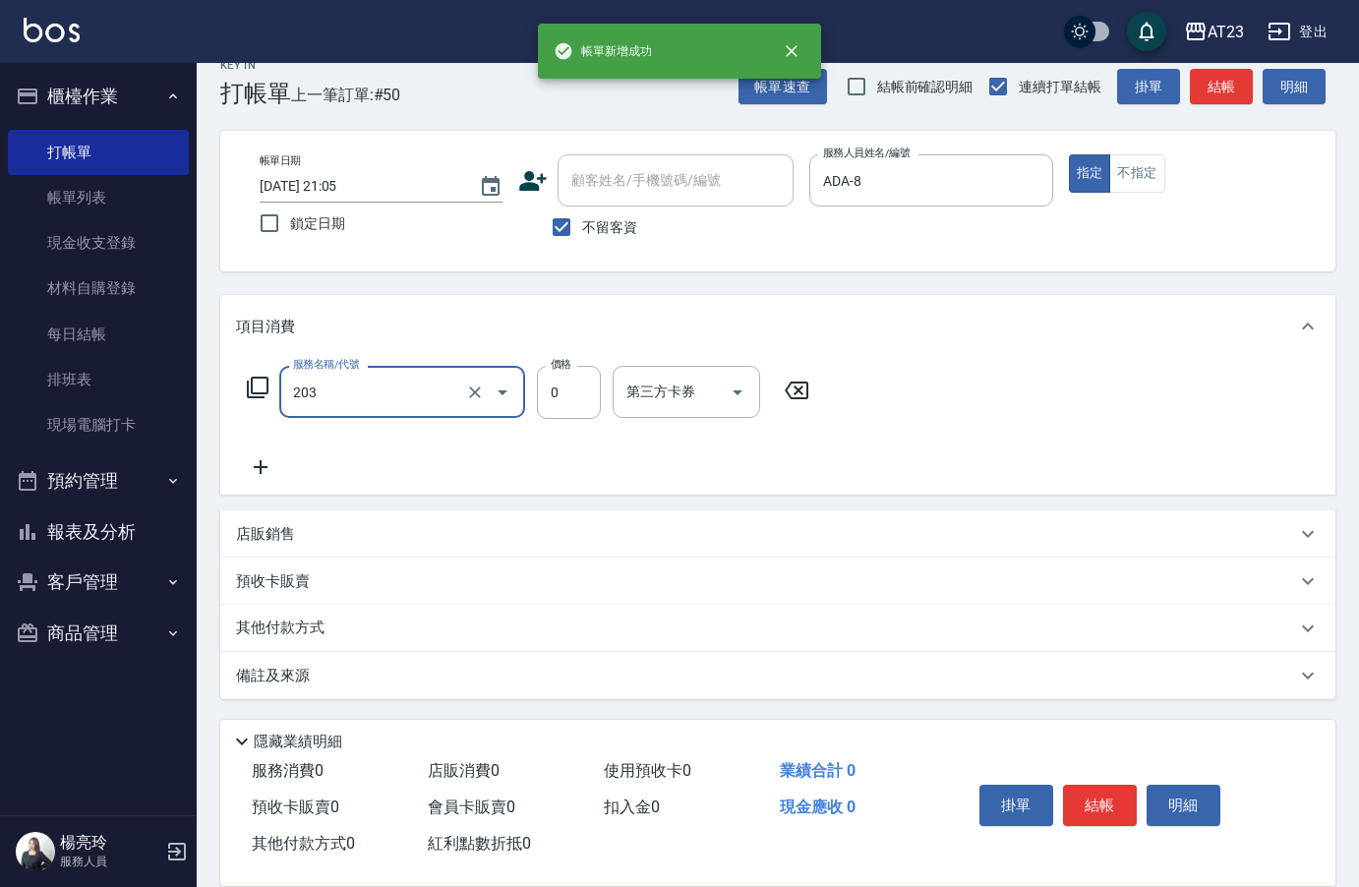
type input "使用洗髮卡(203)"
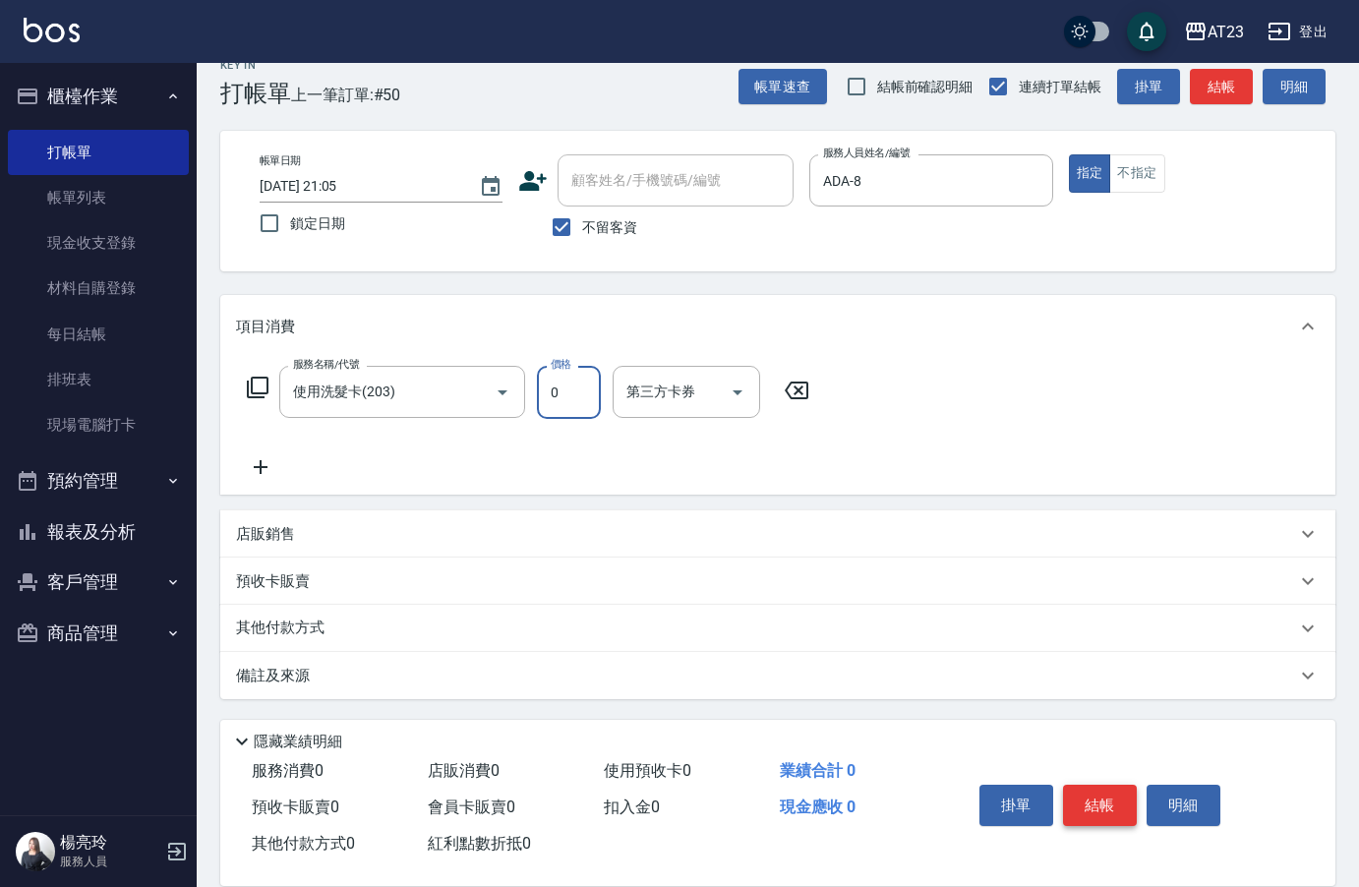
click at [1112, 803] on button "結帳" at bounding box center [1100, 805] width 74 height 41
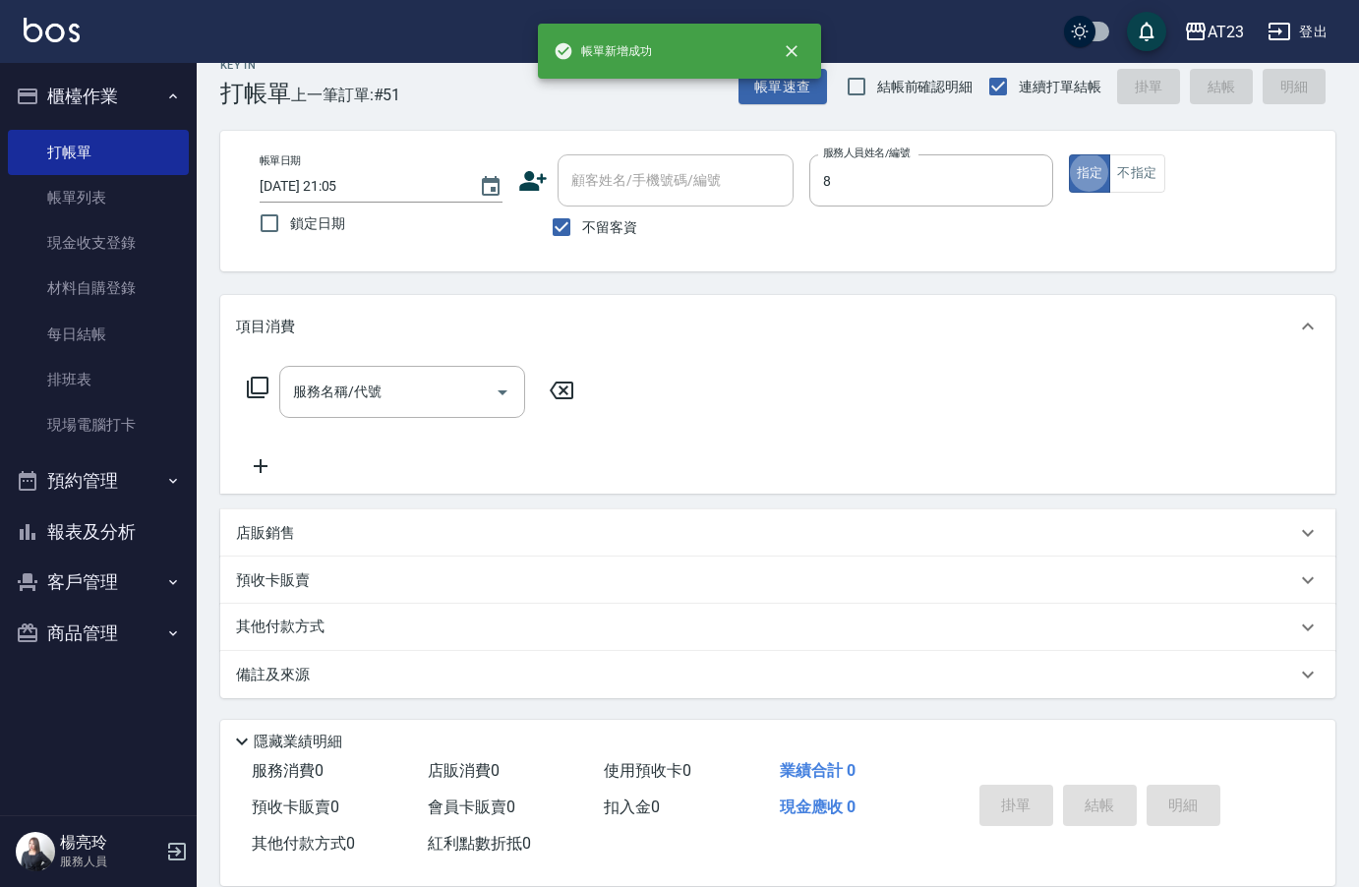
type input "ADA-8"
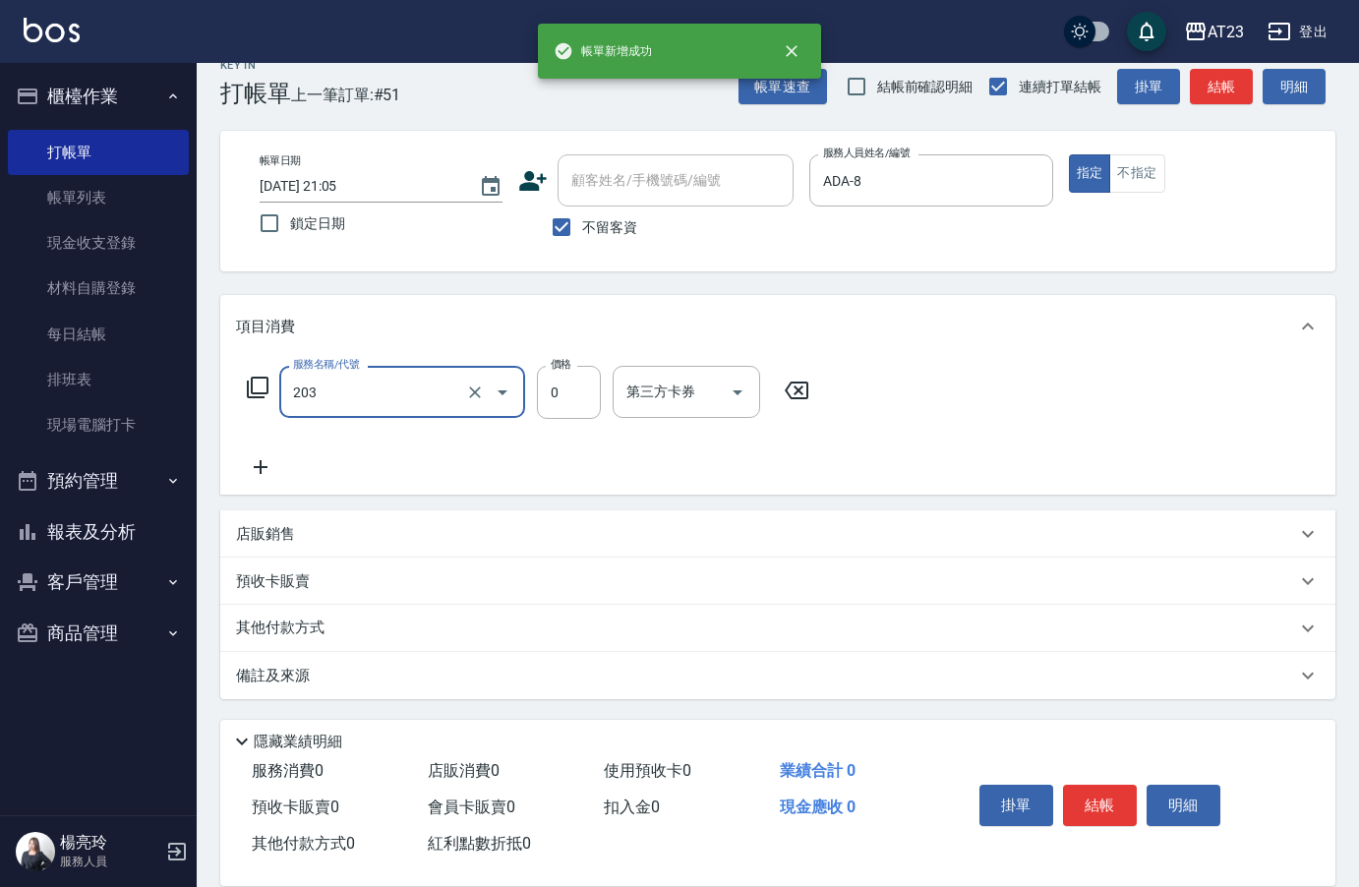
type input "使用洗髮卡(203)"
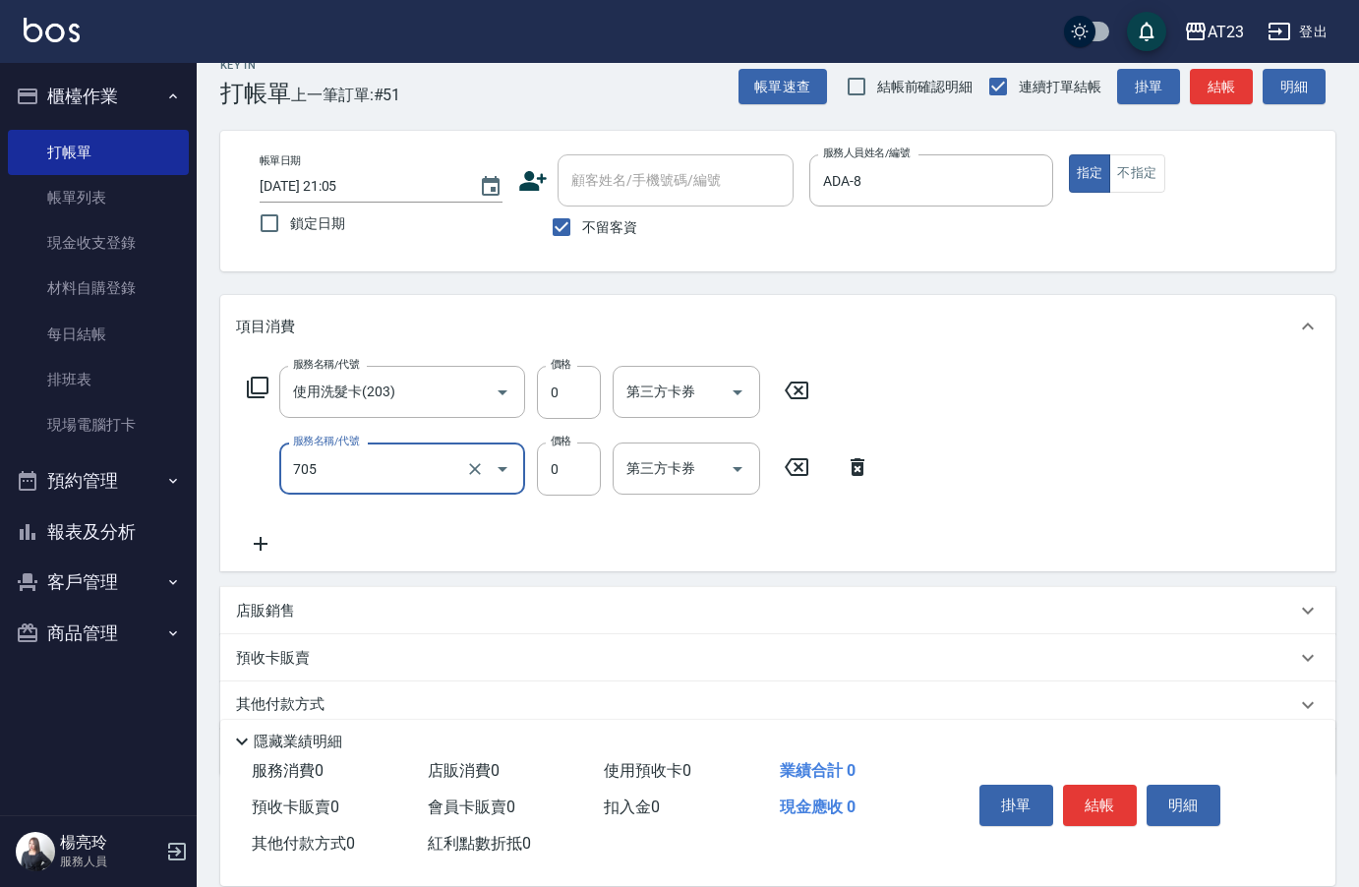
type input "互助50(705)"
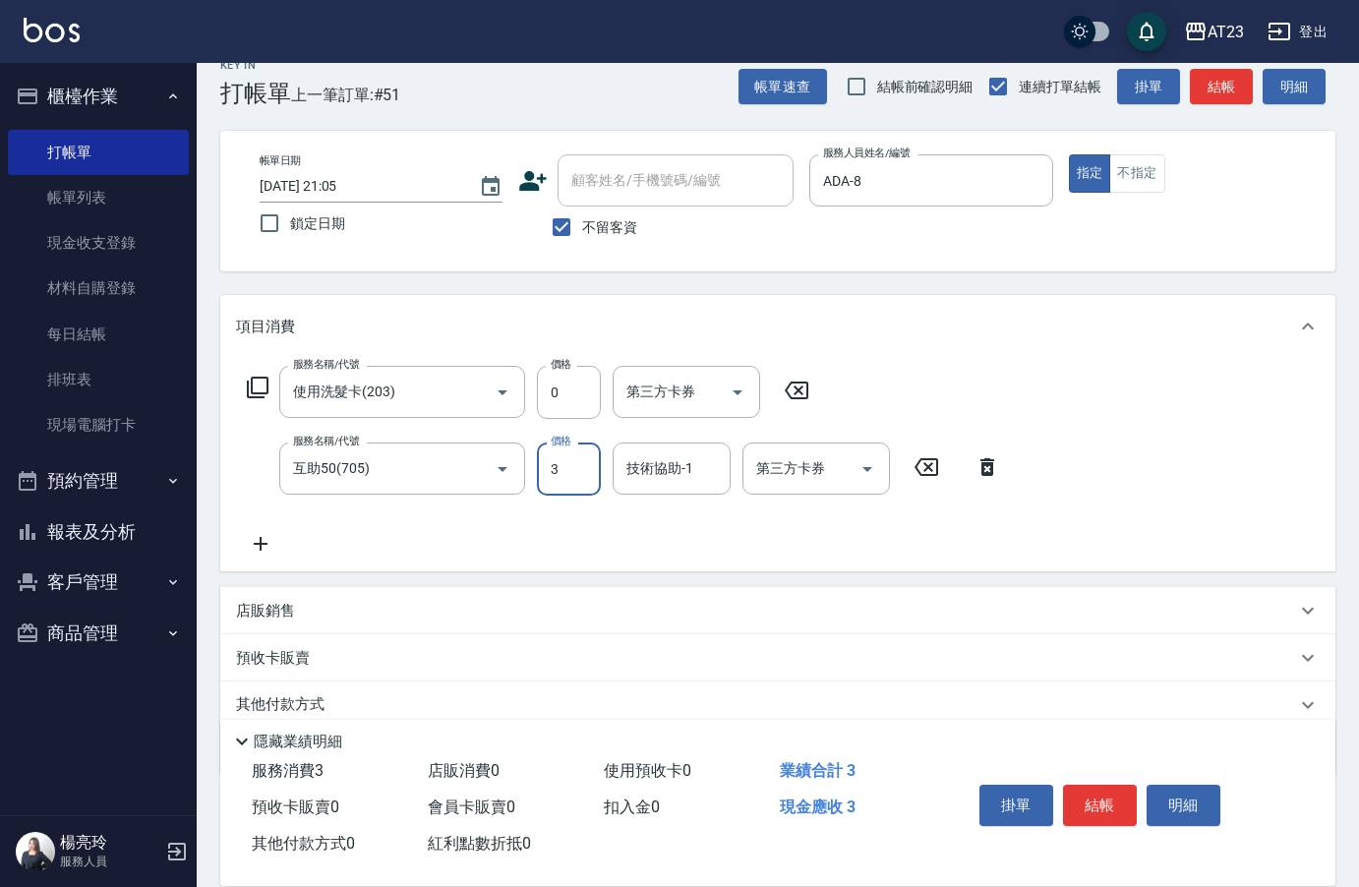
type input "0"
type input "[PERSON_NAME]-34"
click at [1119, 803] on button "結帳" at bounding box center [1100, 805] width 74 height 41
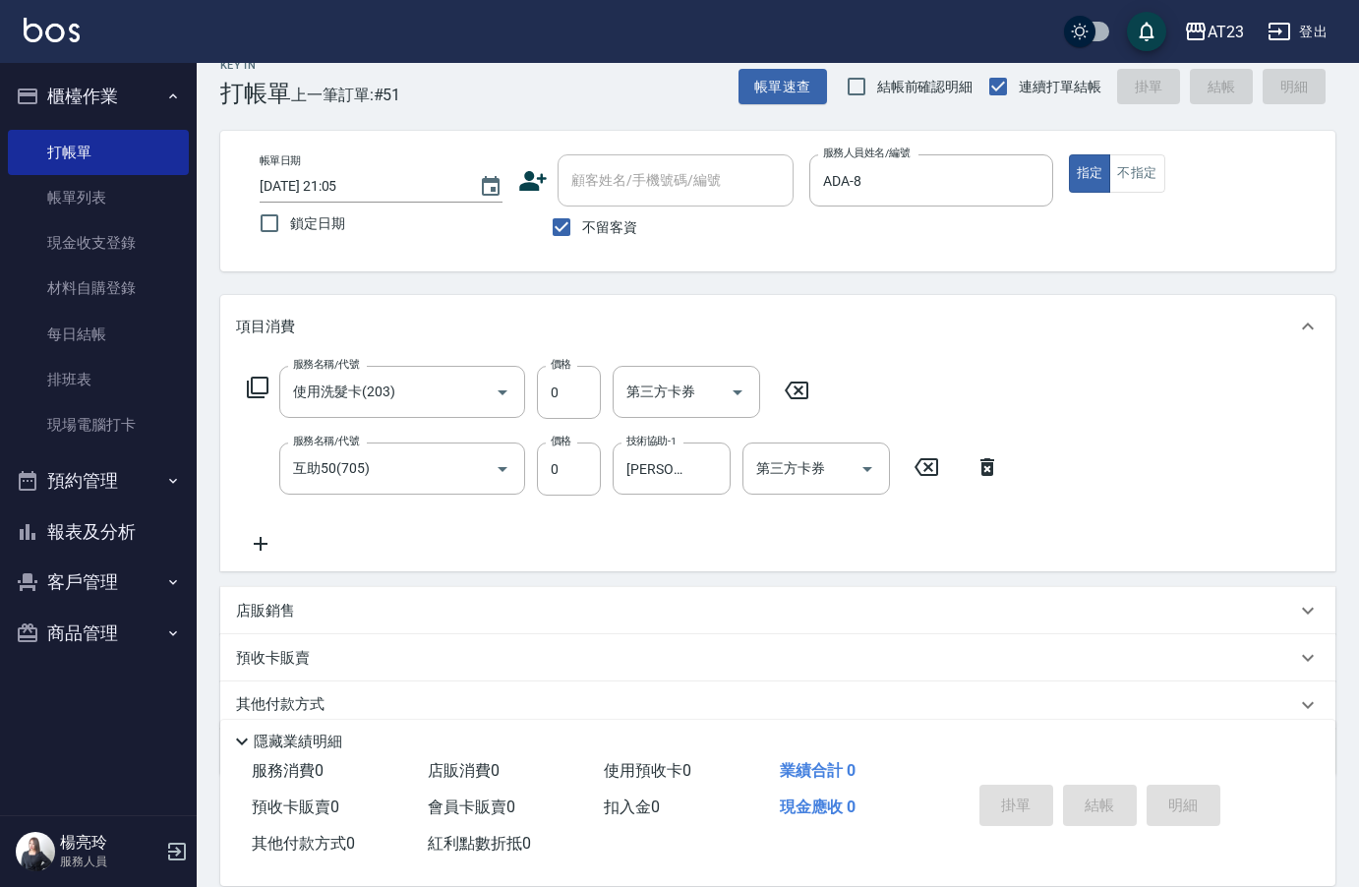
type input "[DATE] 21:06"
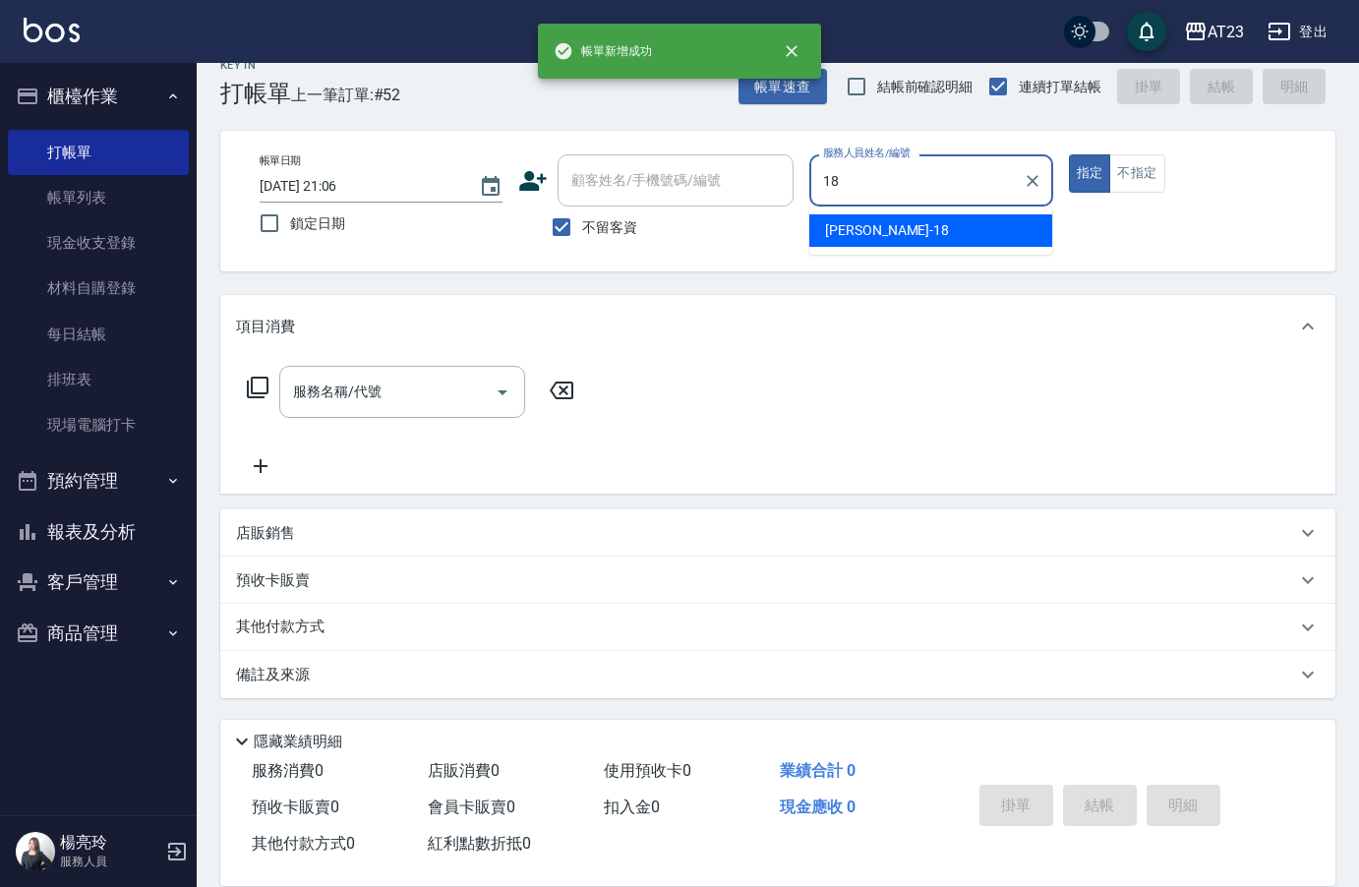
type input "[PERSON_NAME]-18"
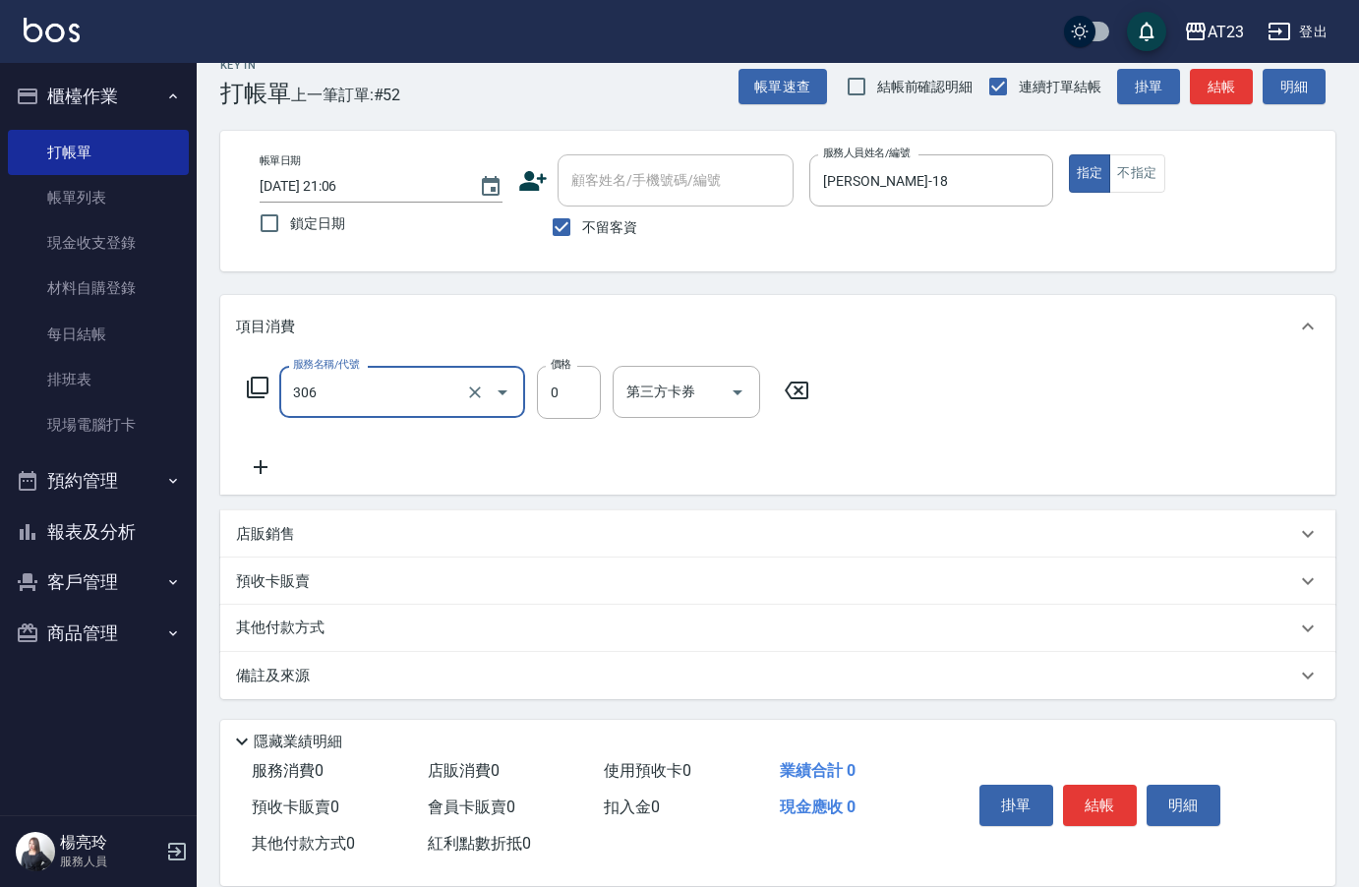
type input "剪髮卡(306)"
click at [1109, 797] on button "結帳" at bounding box center [1100, 805] width 74 height 41
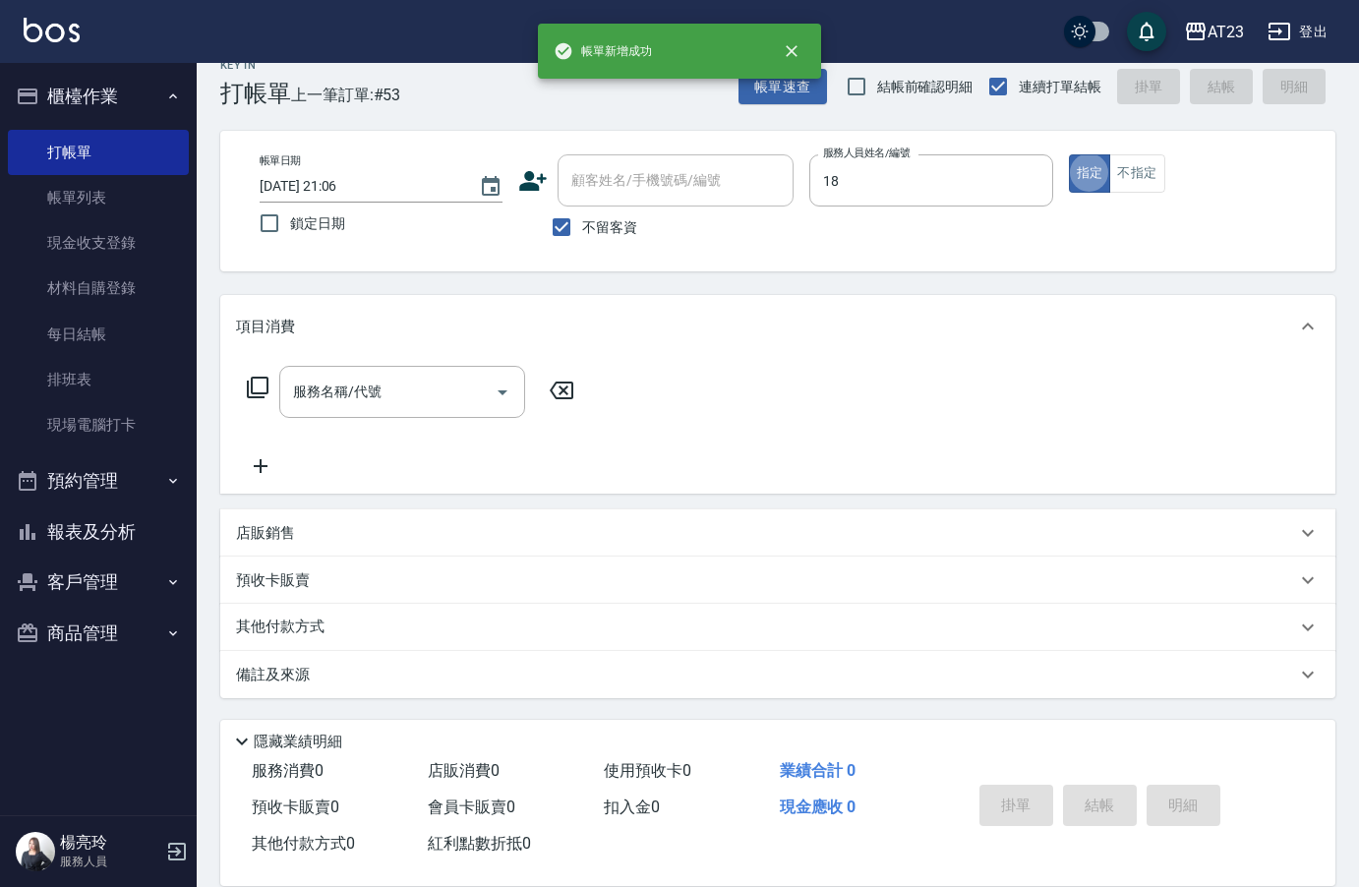
type input "[PERSON_NAME]-18"
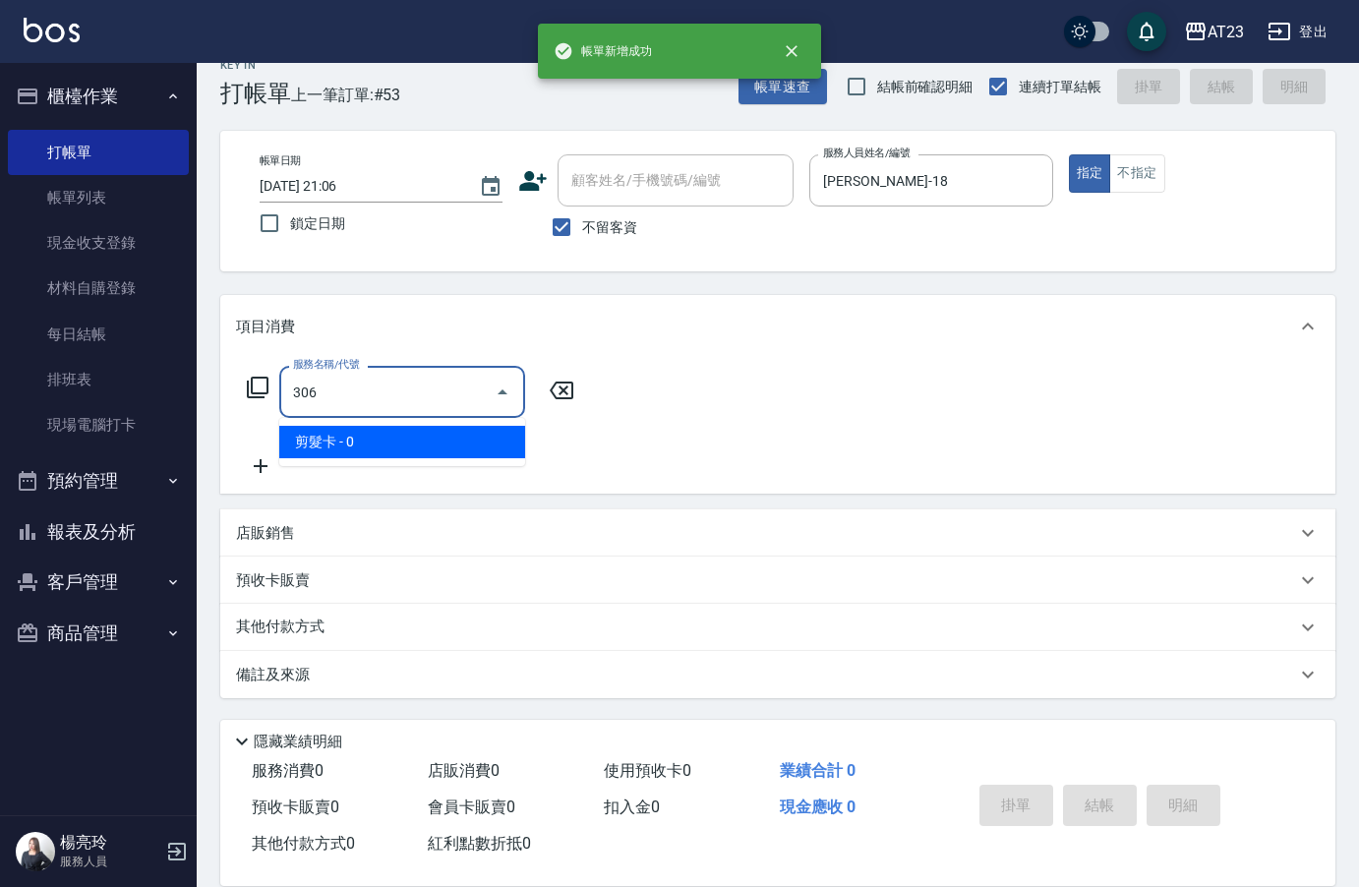
type input "剪髮卡(306)"
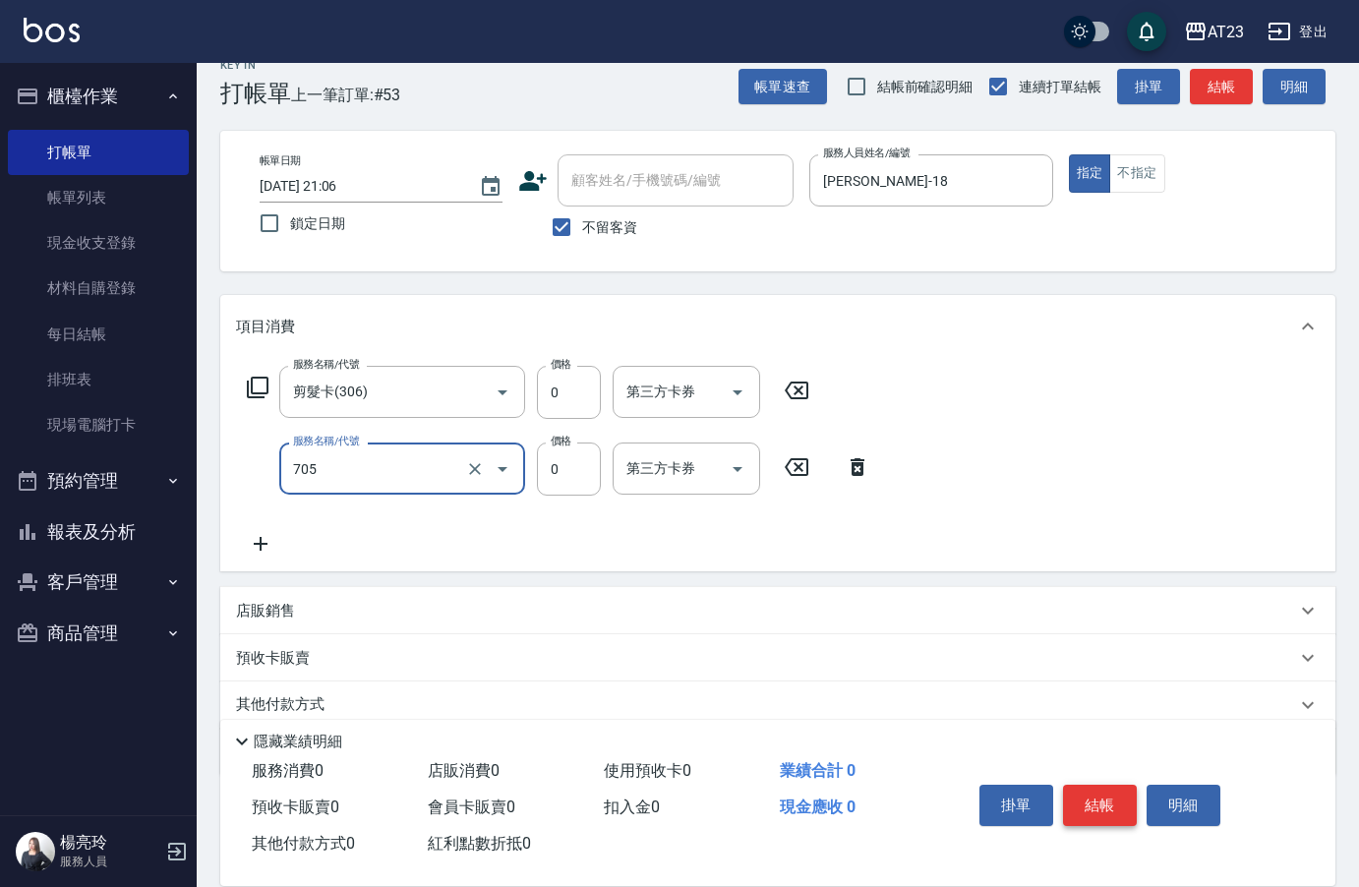
type input "互助50(705)"
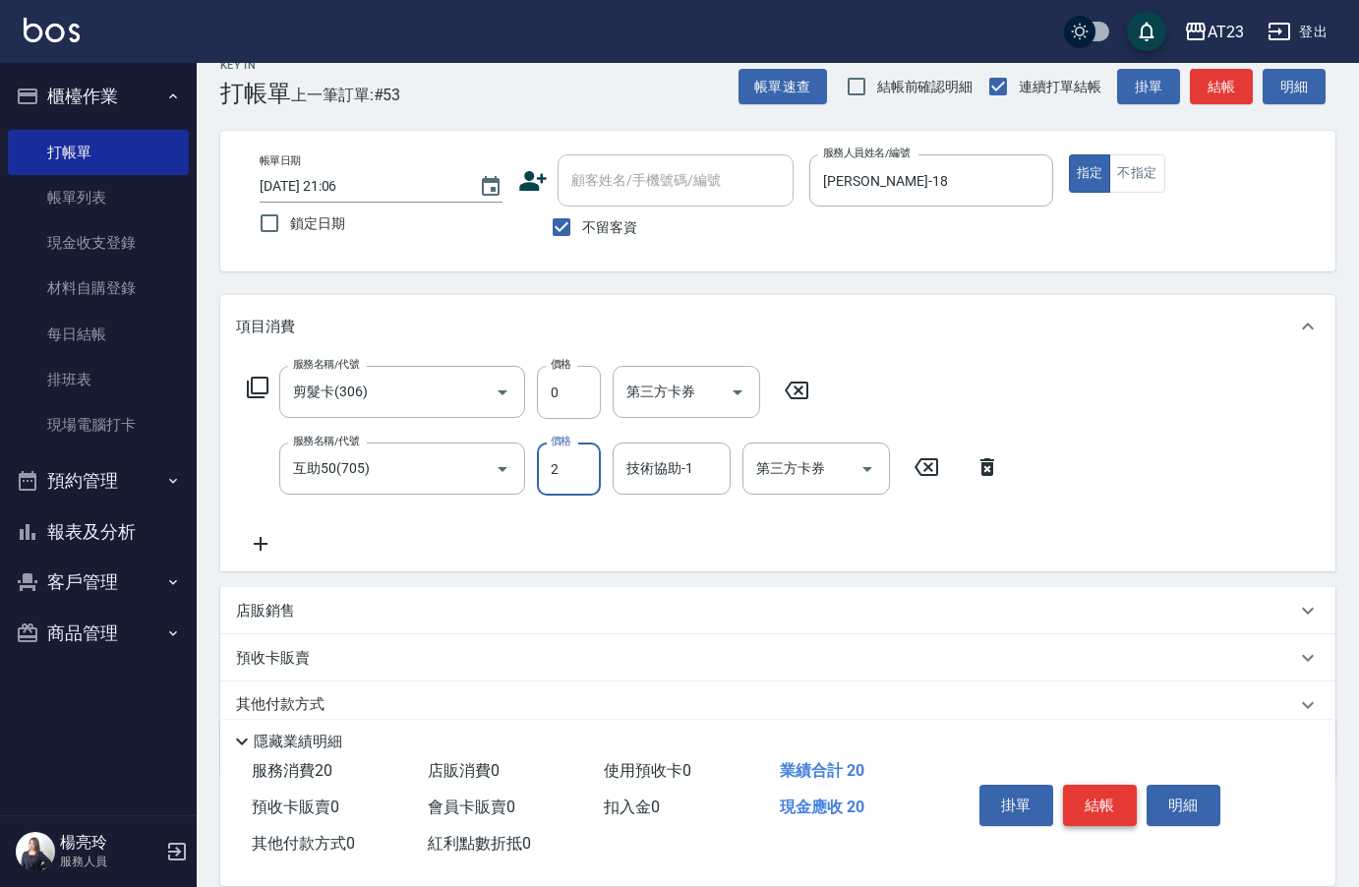
type input "0"
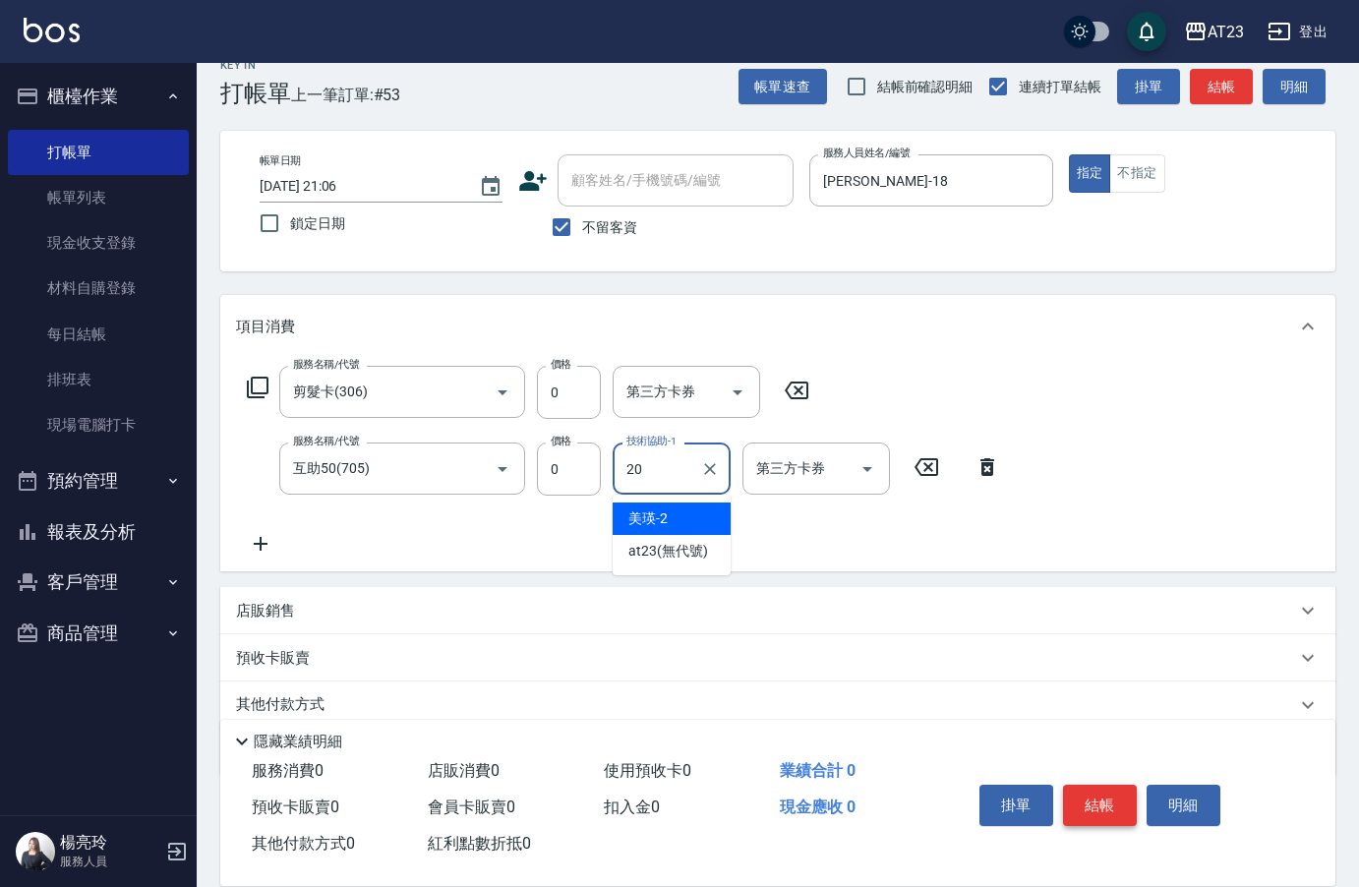
type input "棒棒-20"
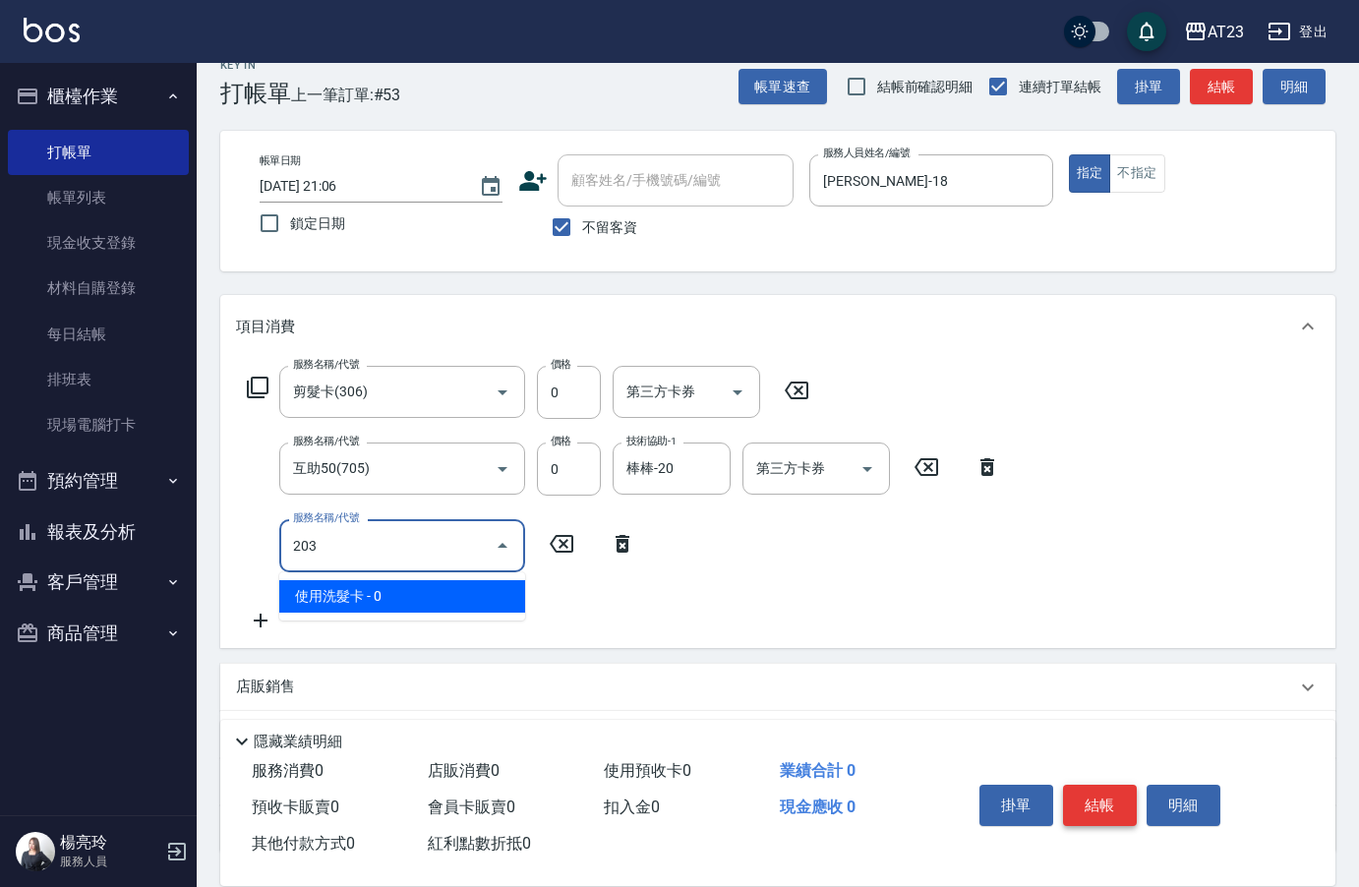
type input "使用洗髮卡(203)"
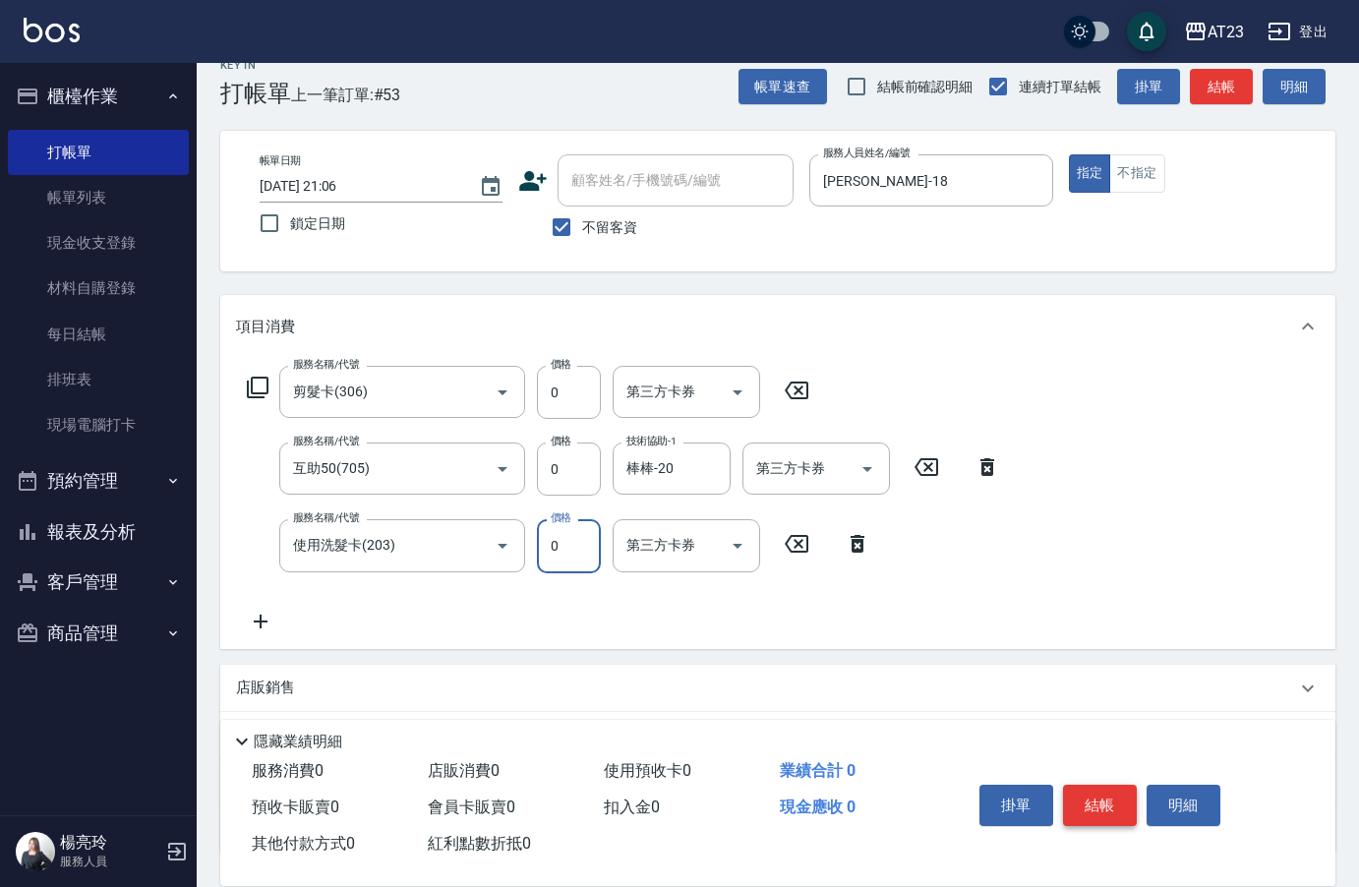
click at [1100, 789] on button "結帳" at bounding box center [1100, 805] width 74 height 41
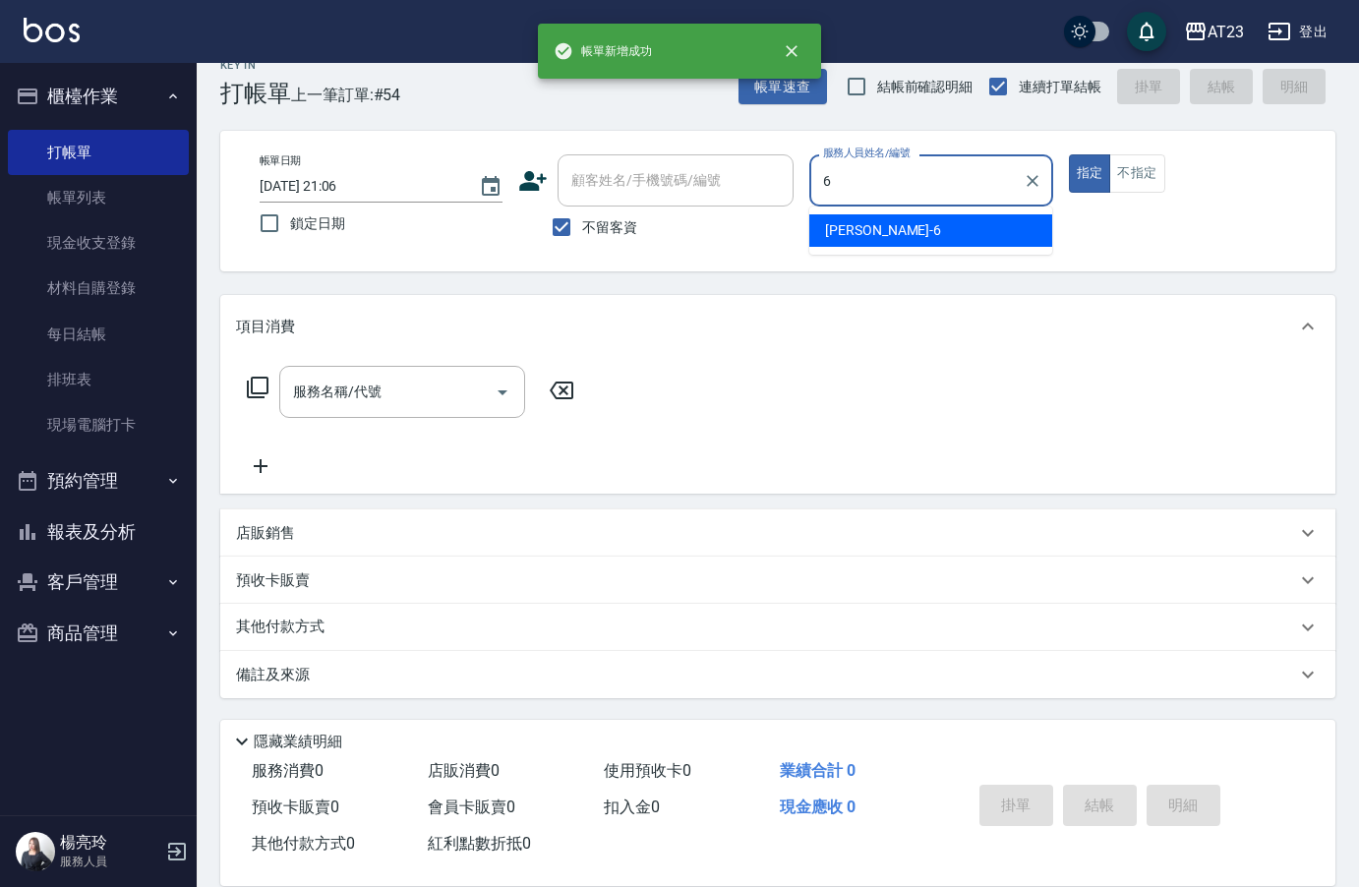
type input "Joann-6"
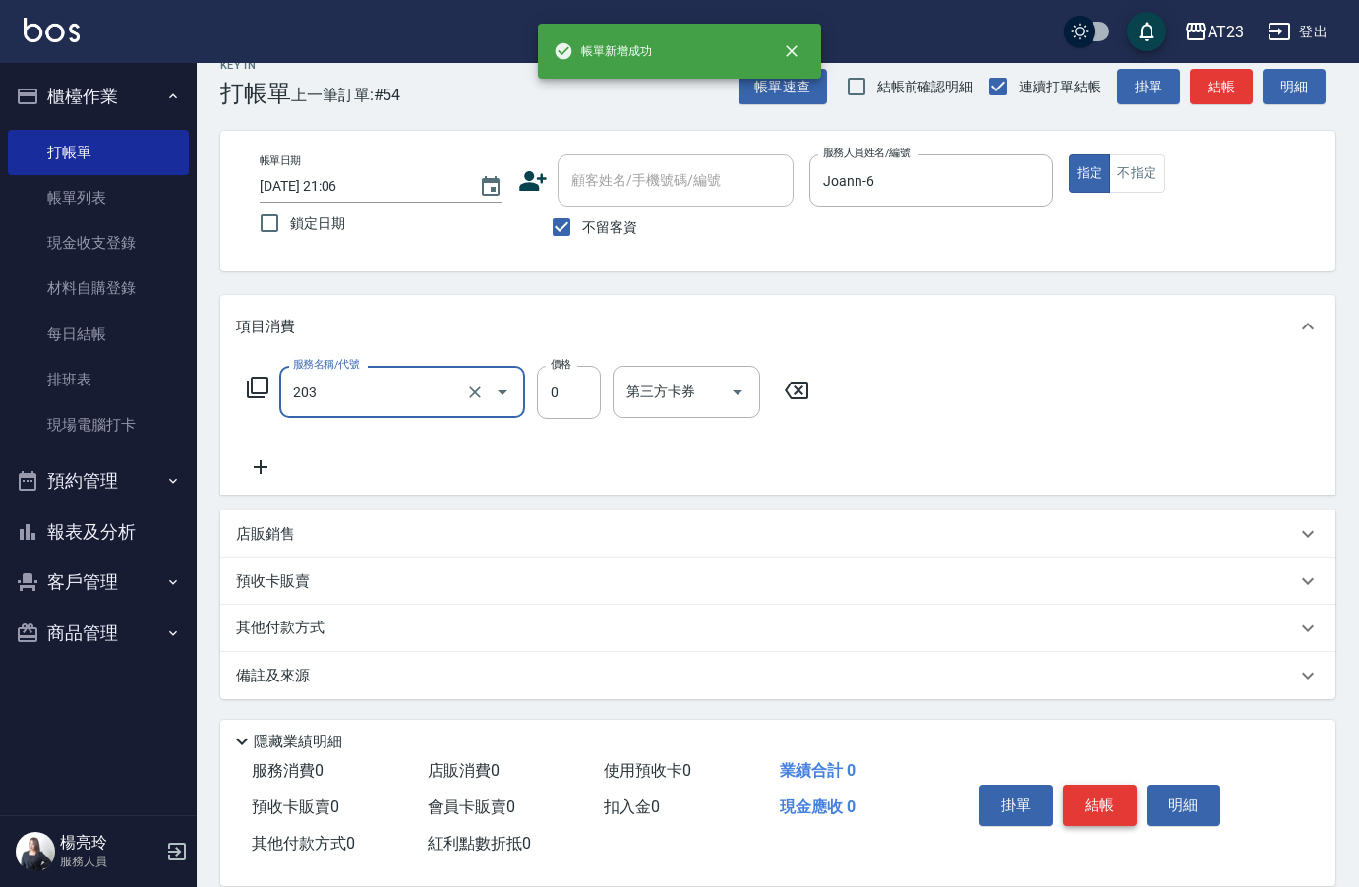
type input "使用洗髮卡(203)"
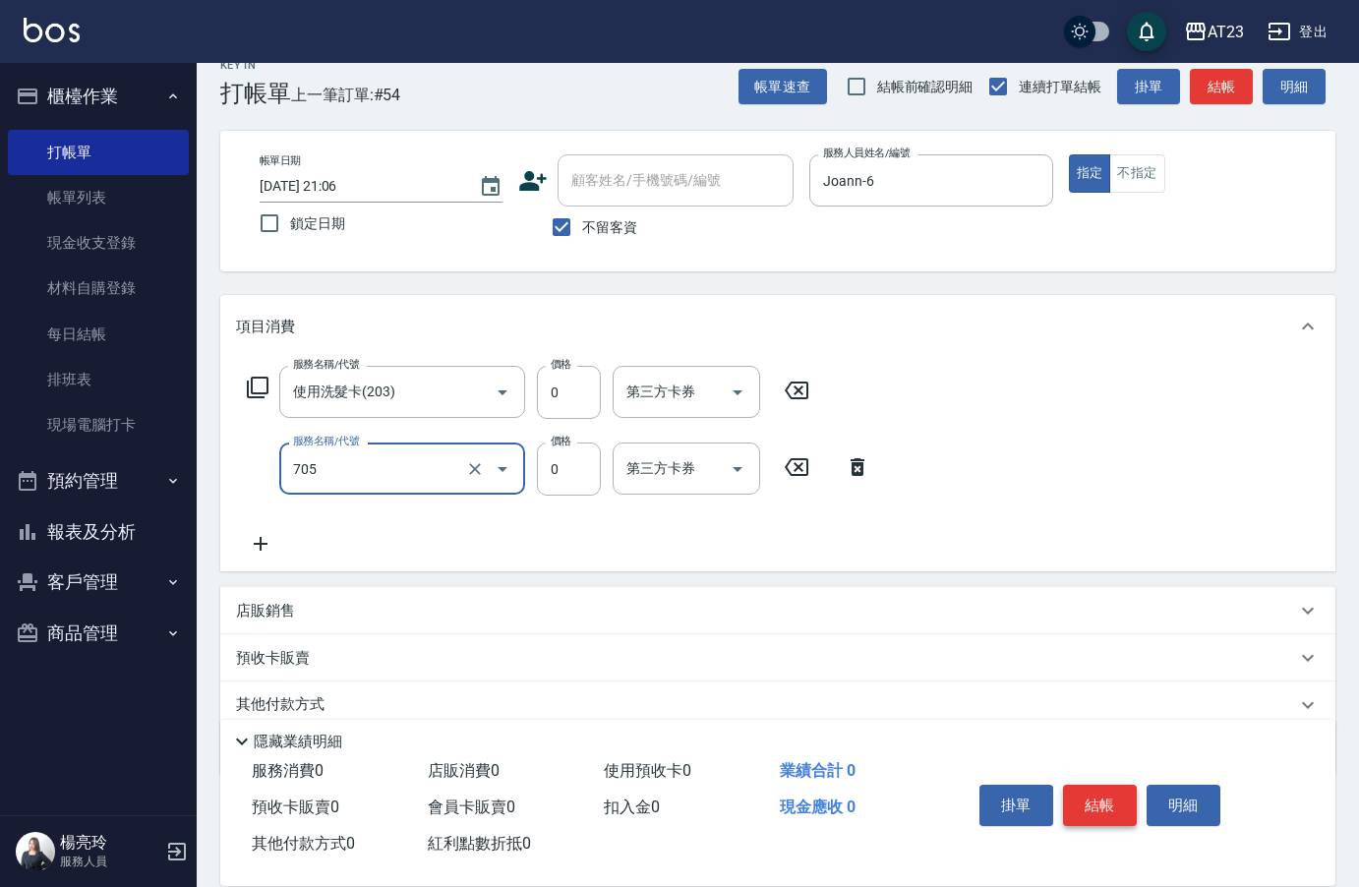
type input "互助50(705)"
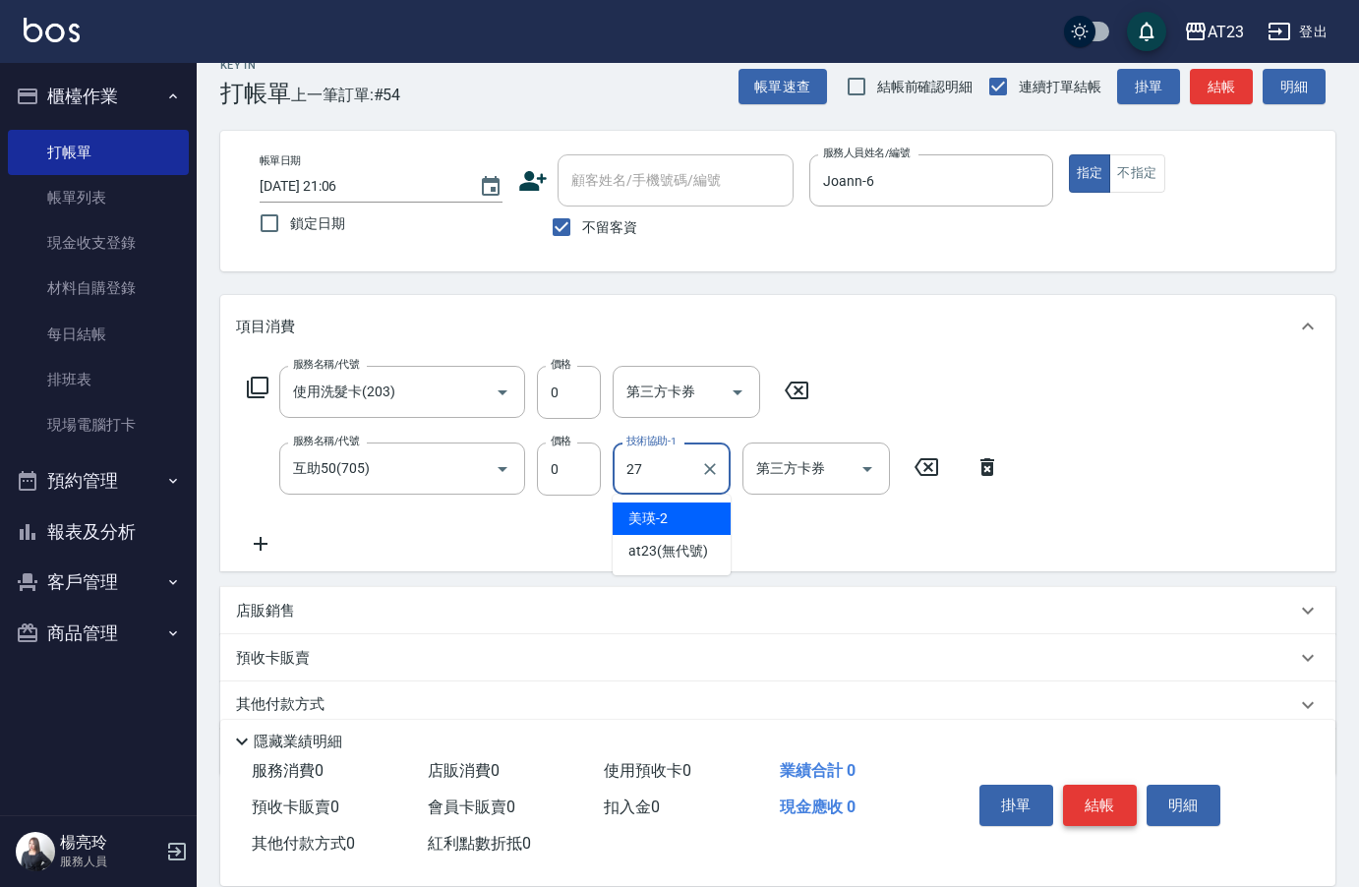
type input "LiLi-27"
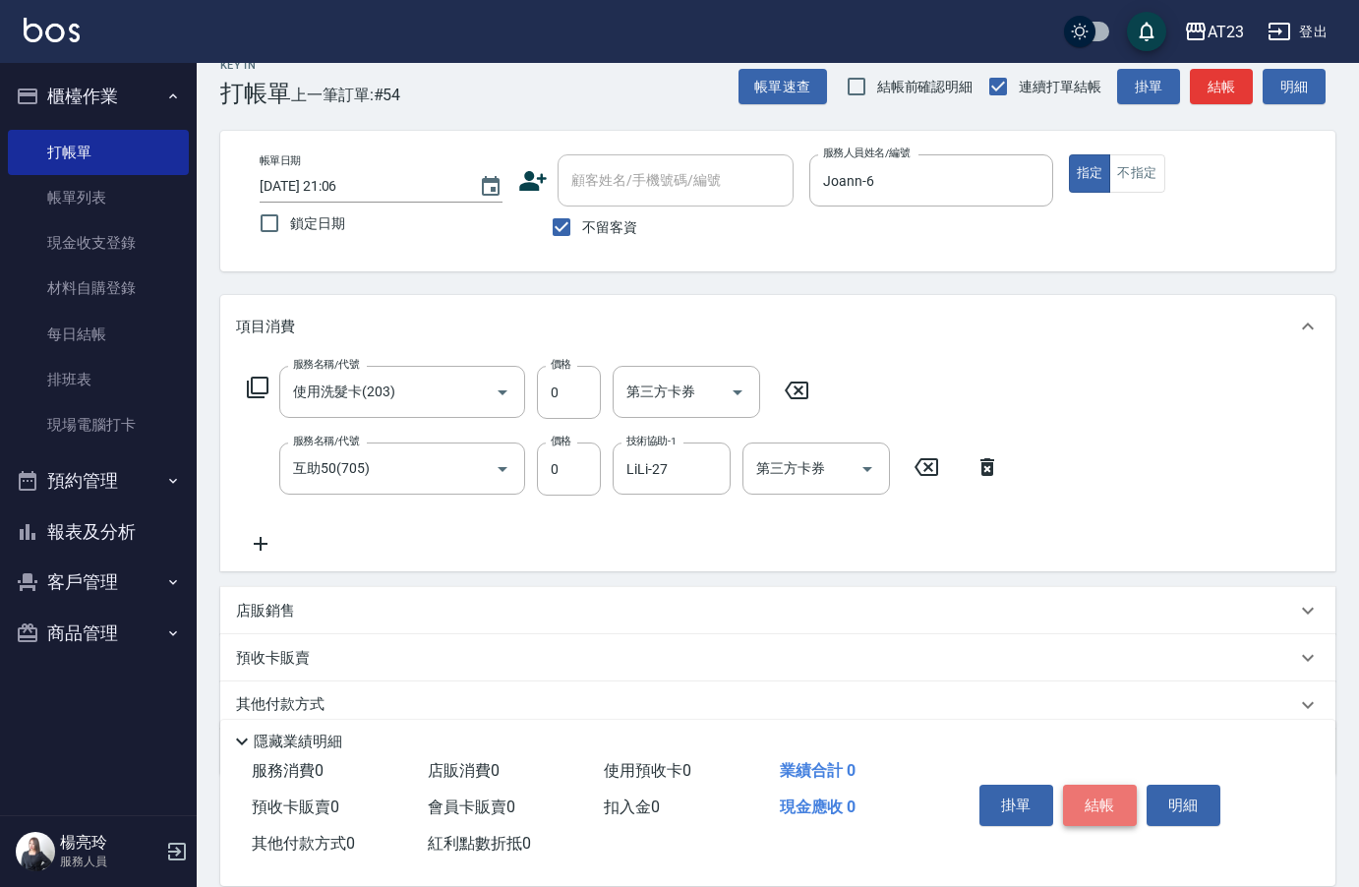
click at [1105, 789] on button "結帳" at bounding box center [1100, 805] width 74 height 41
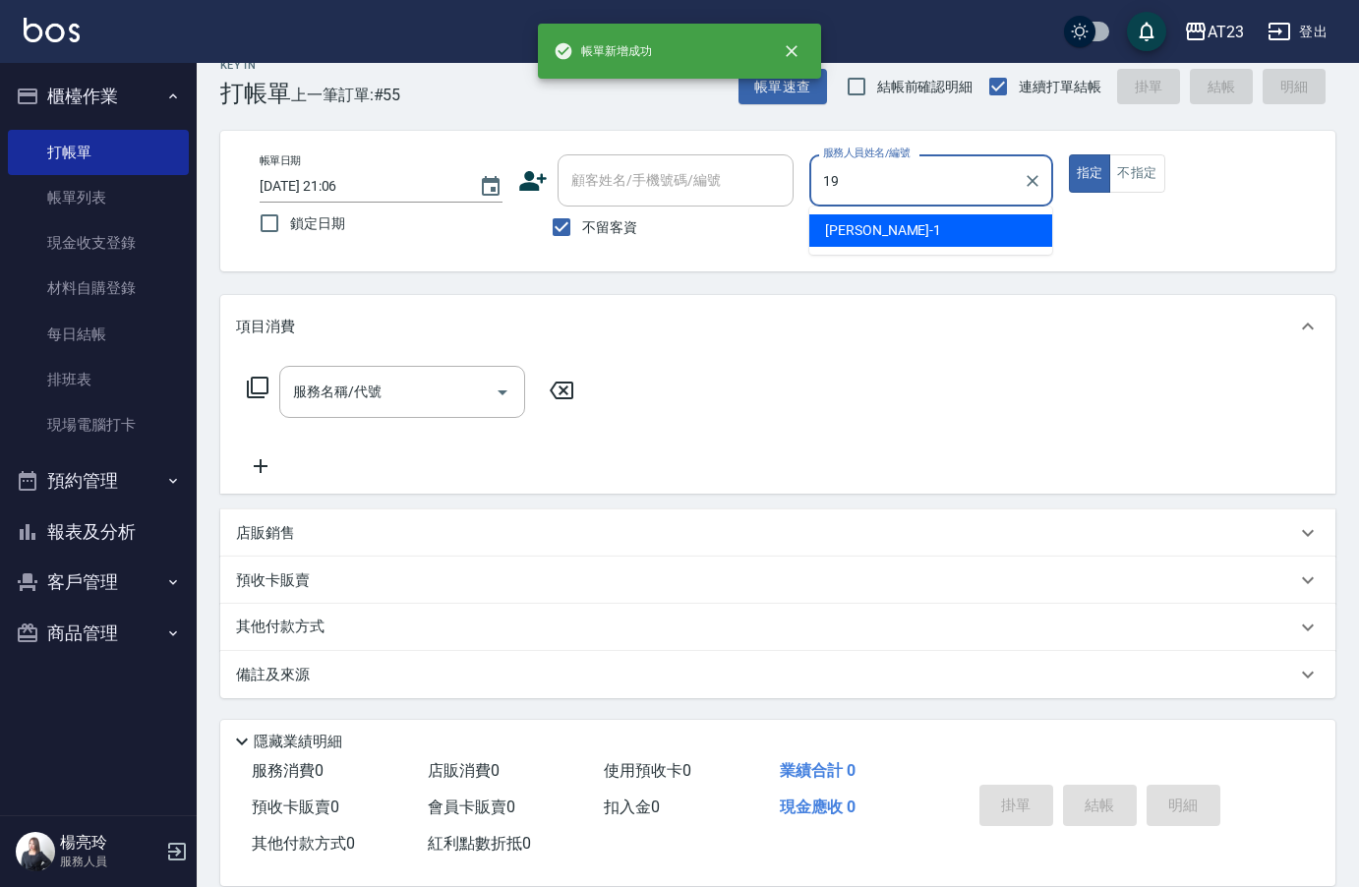
type input "[PERSON_NAME]-19"
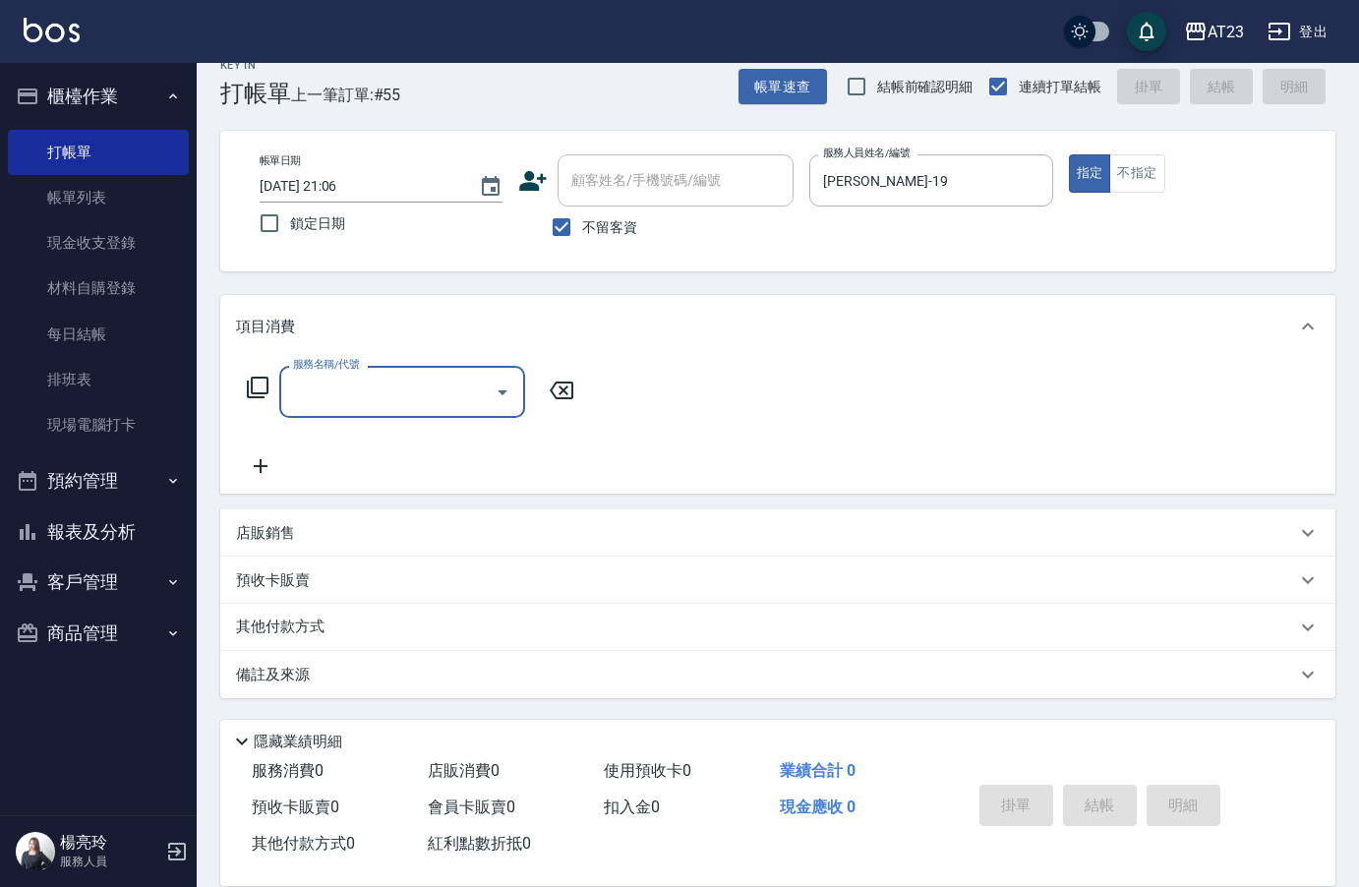
click at [260, 386] on icon at bounding box center [258, 388] width 24 height 24
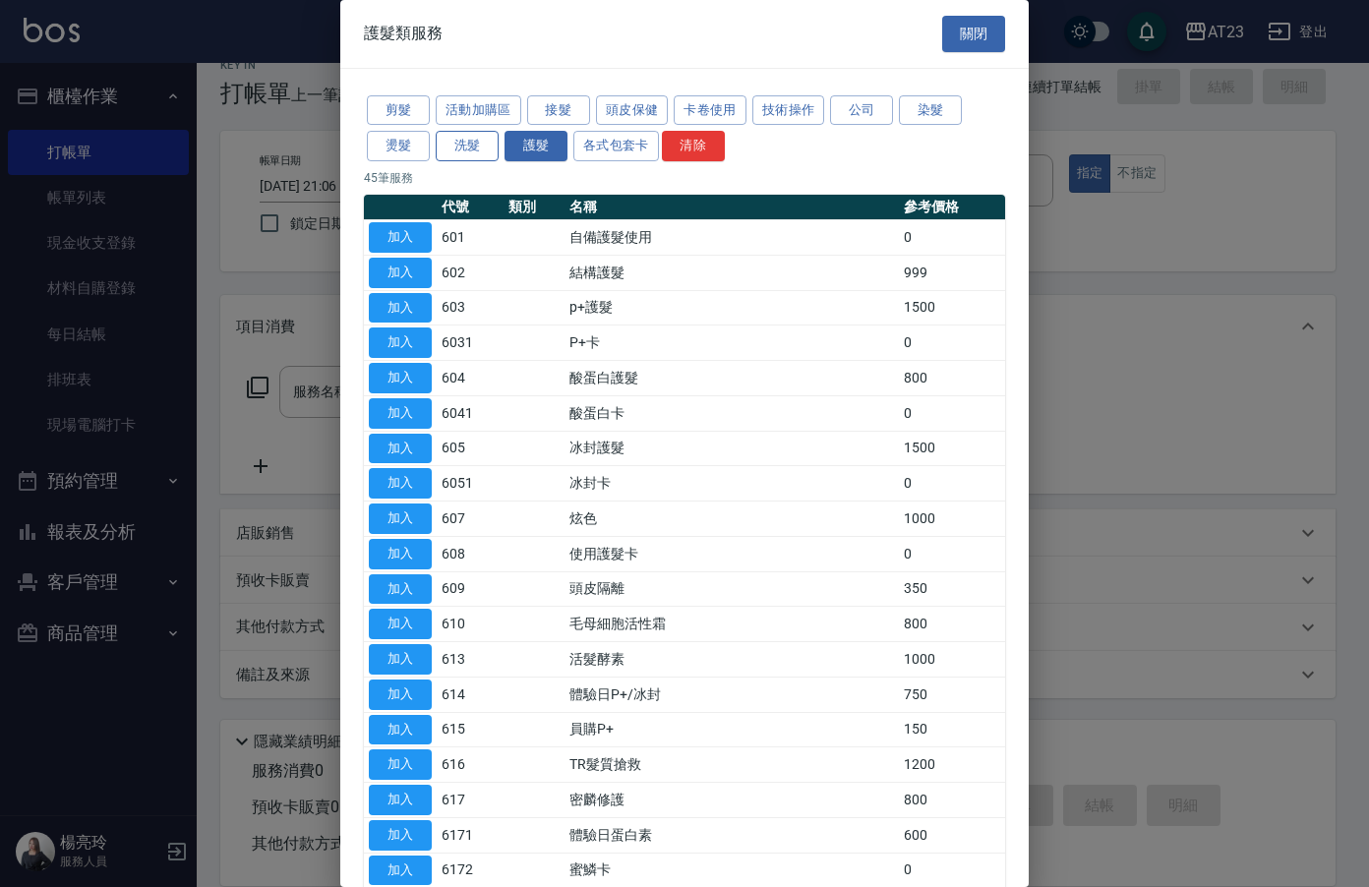
click at [450, 145] on button "洗髮" at bounding box center [467, 146] width 63 height 30
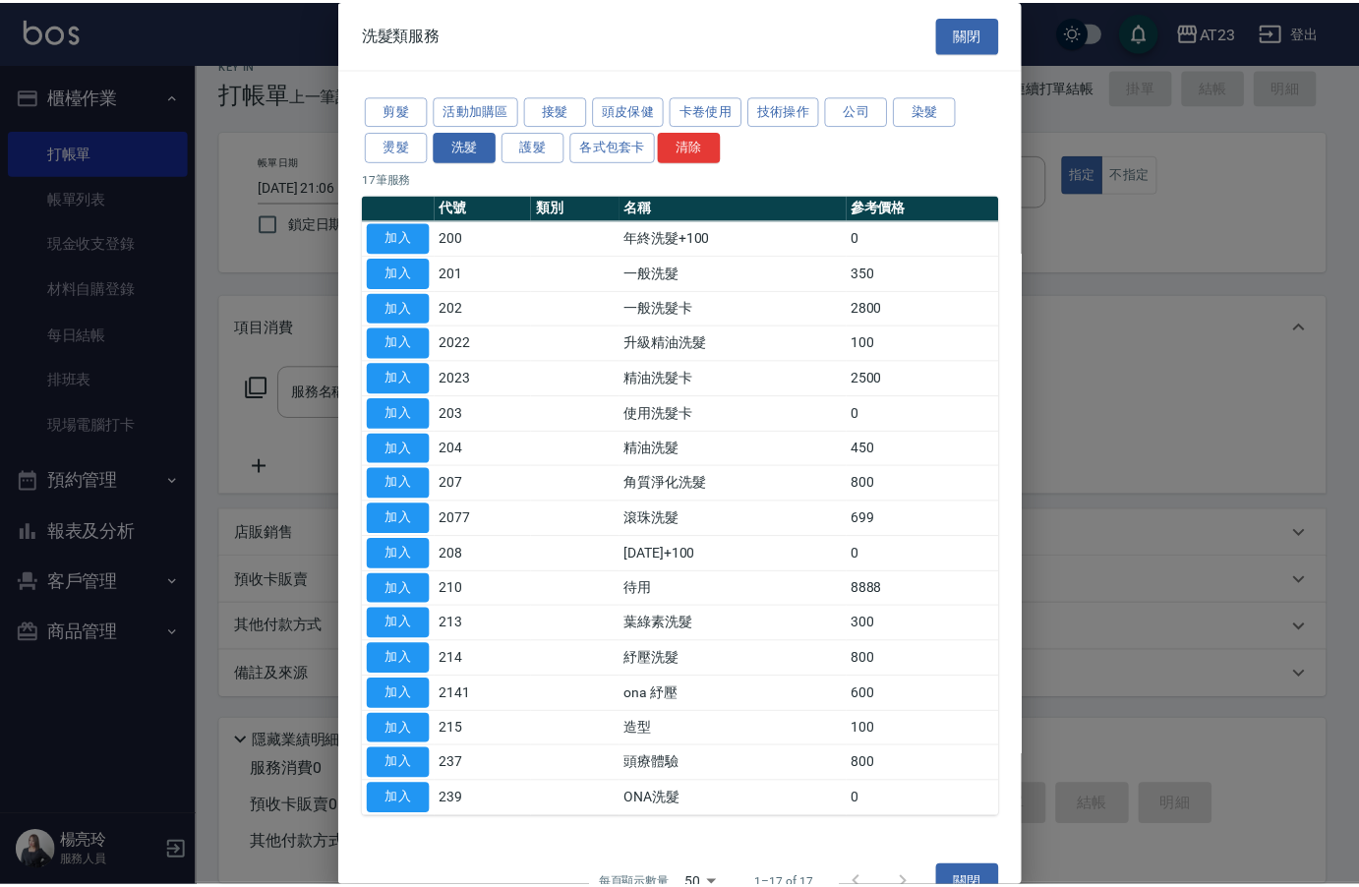
scroll to position [39, 0]
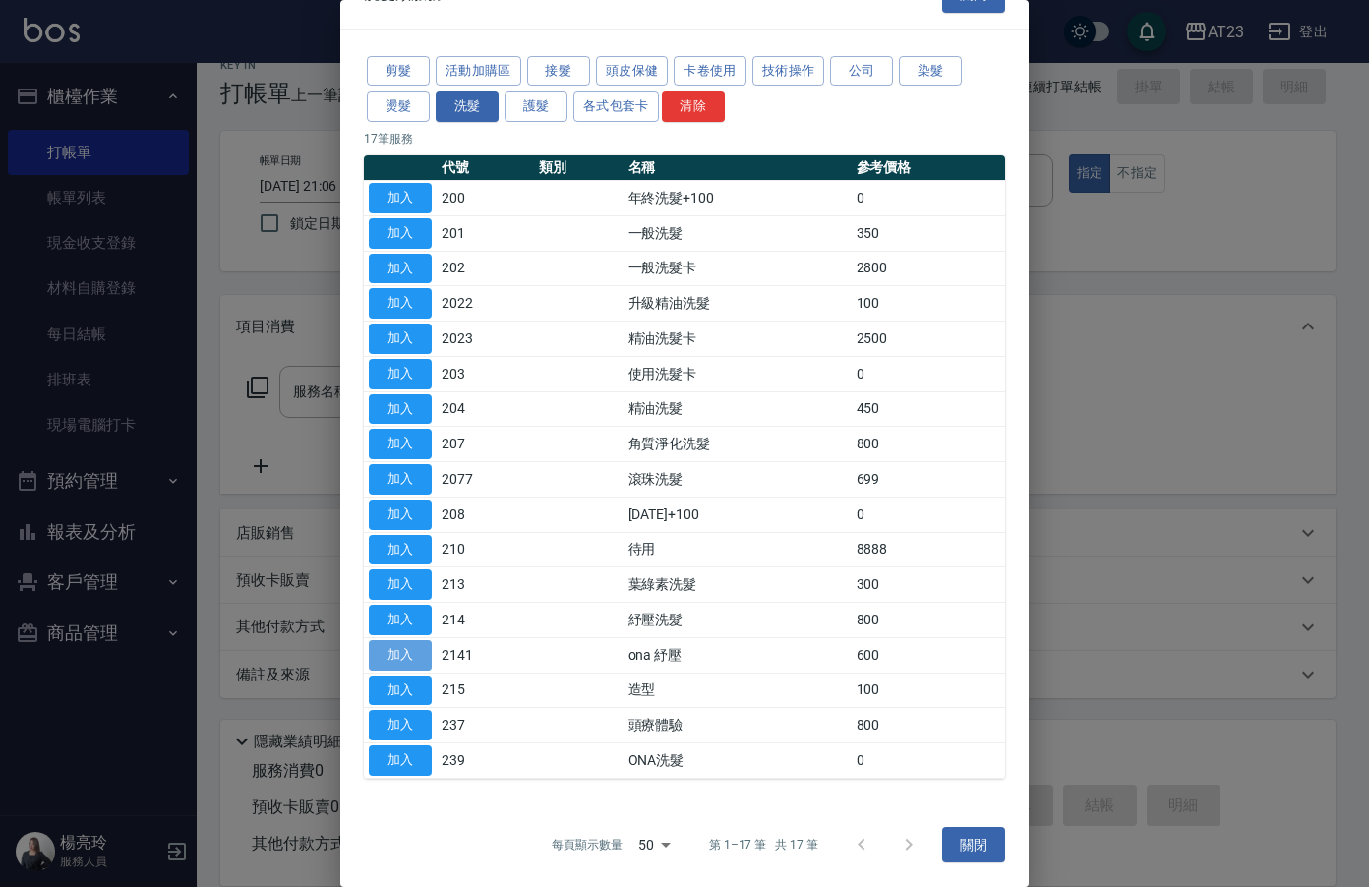
click at [408, 660] on button "加入" at bounding box center [400, 655] width 63 height 30
type input "ona 紓壓(2141)"
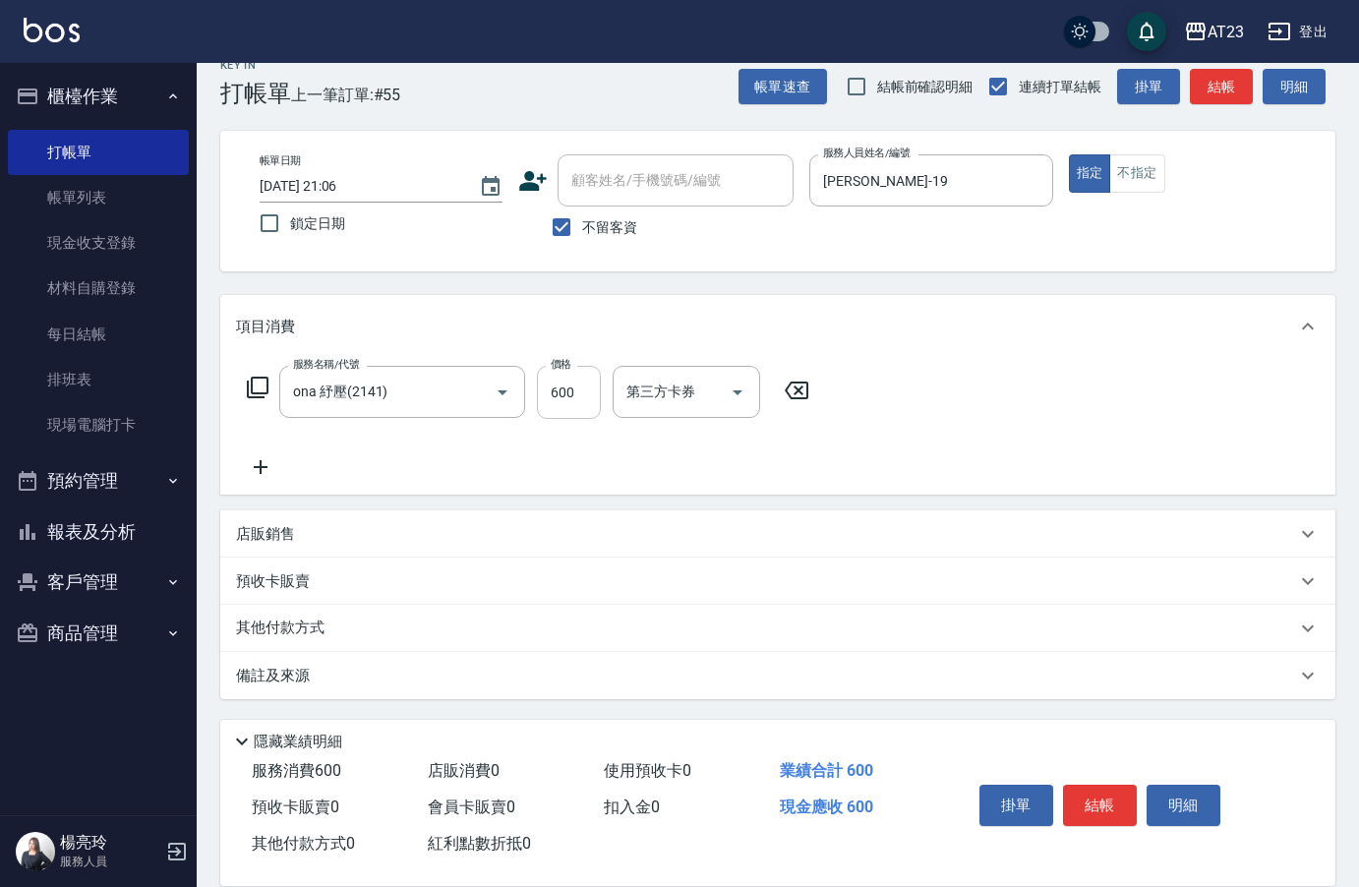
click at [570, 391] on input "600" at bounding box center [569, 392] width 64 height 53
type input "800"
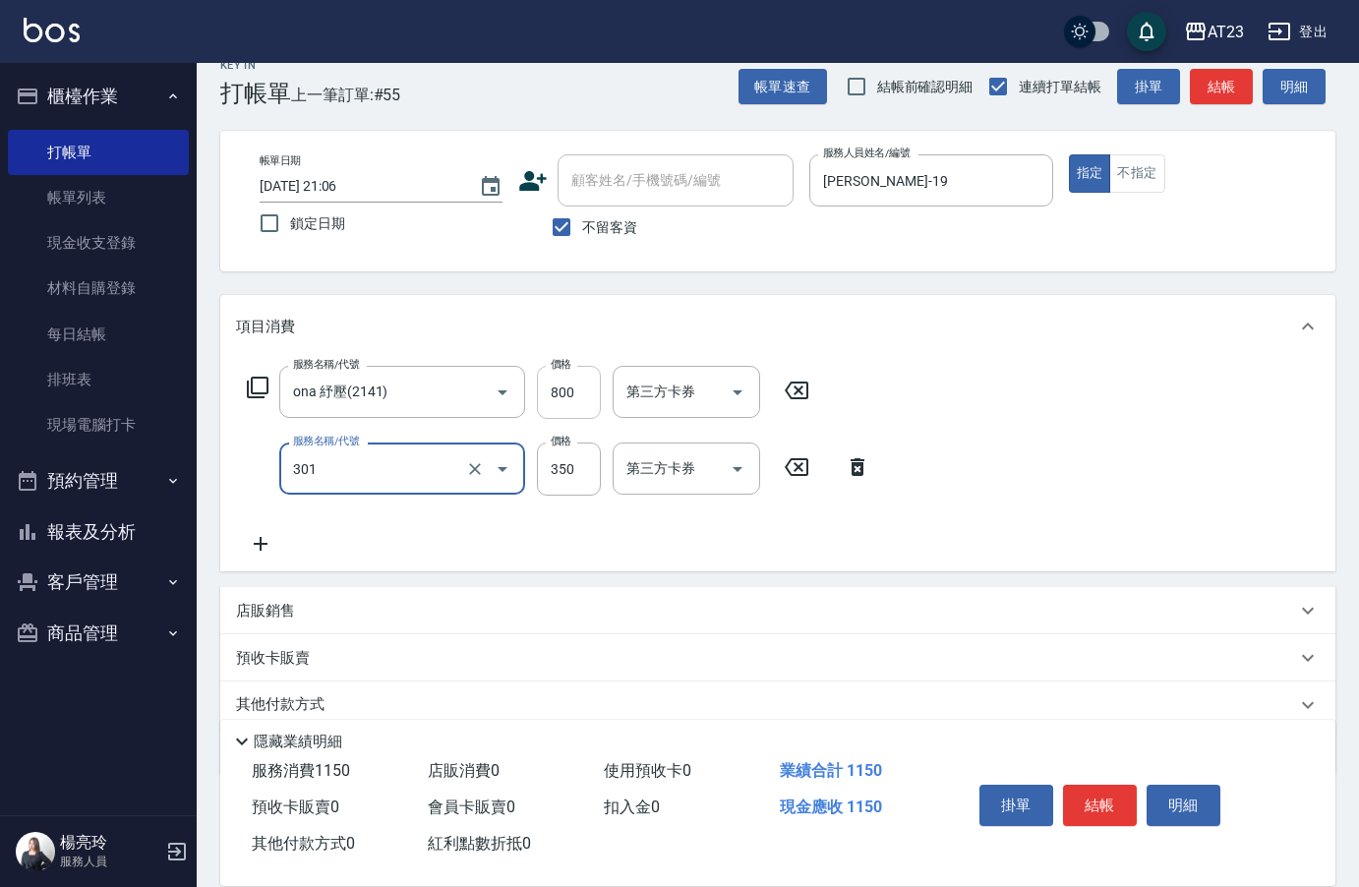
type input "造型剪髮(301)"
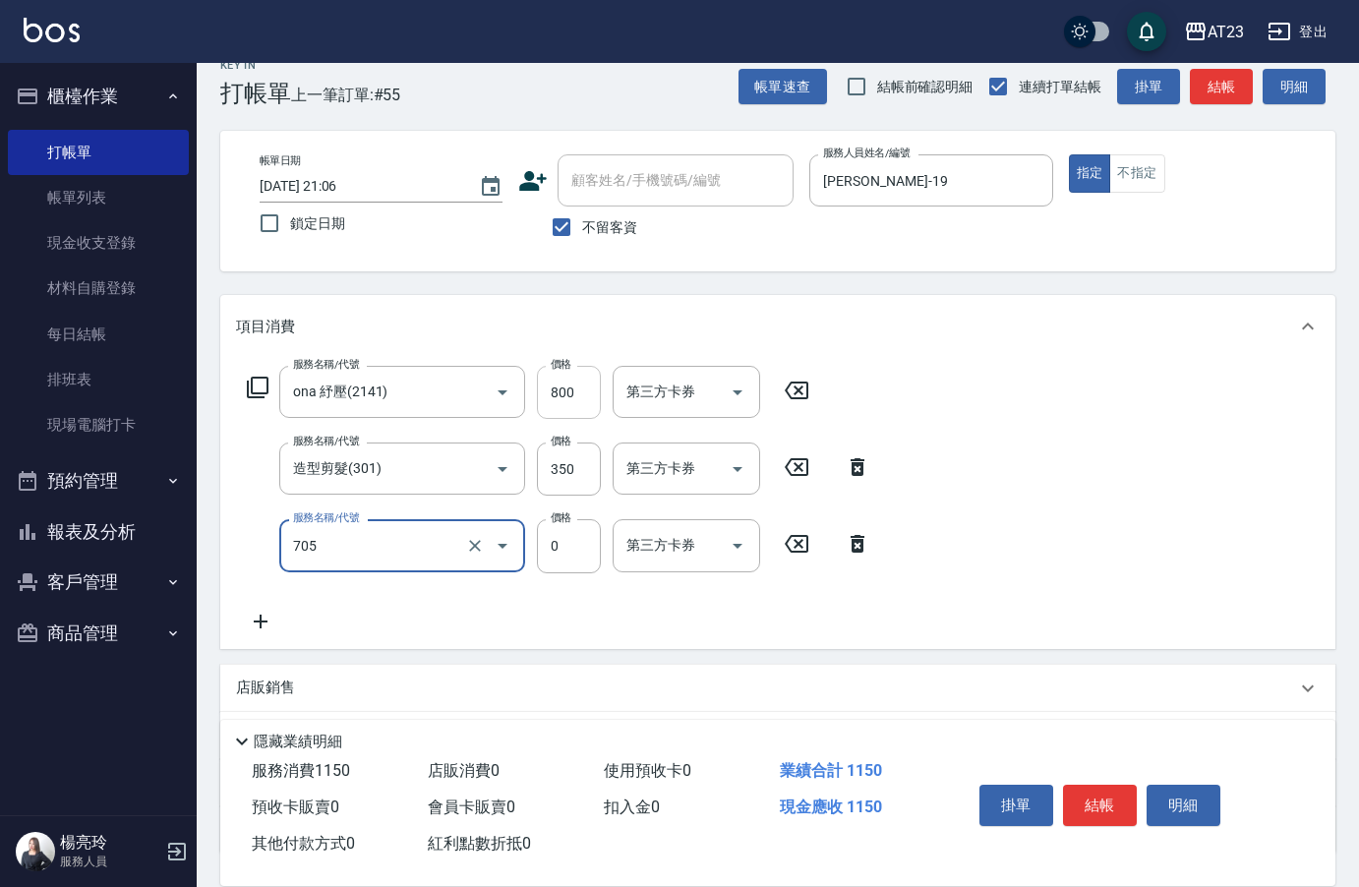
type input "互助50(705)"
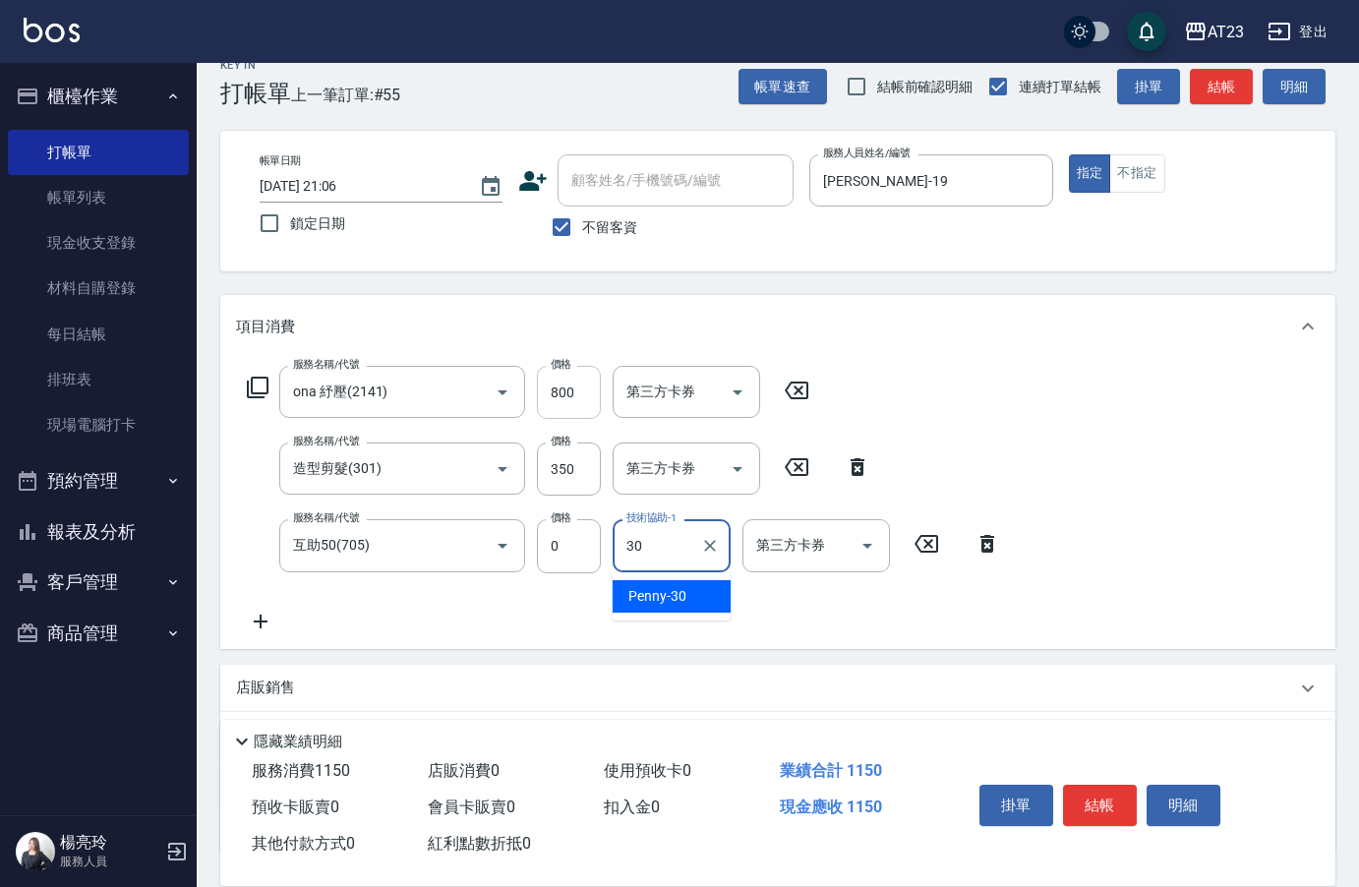
type input "Penny-30"
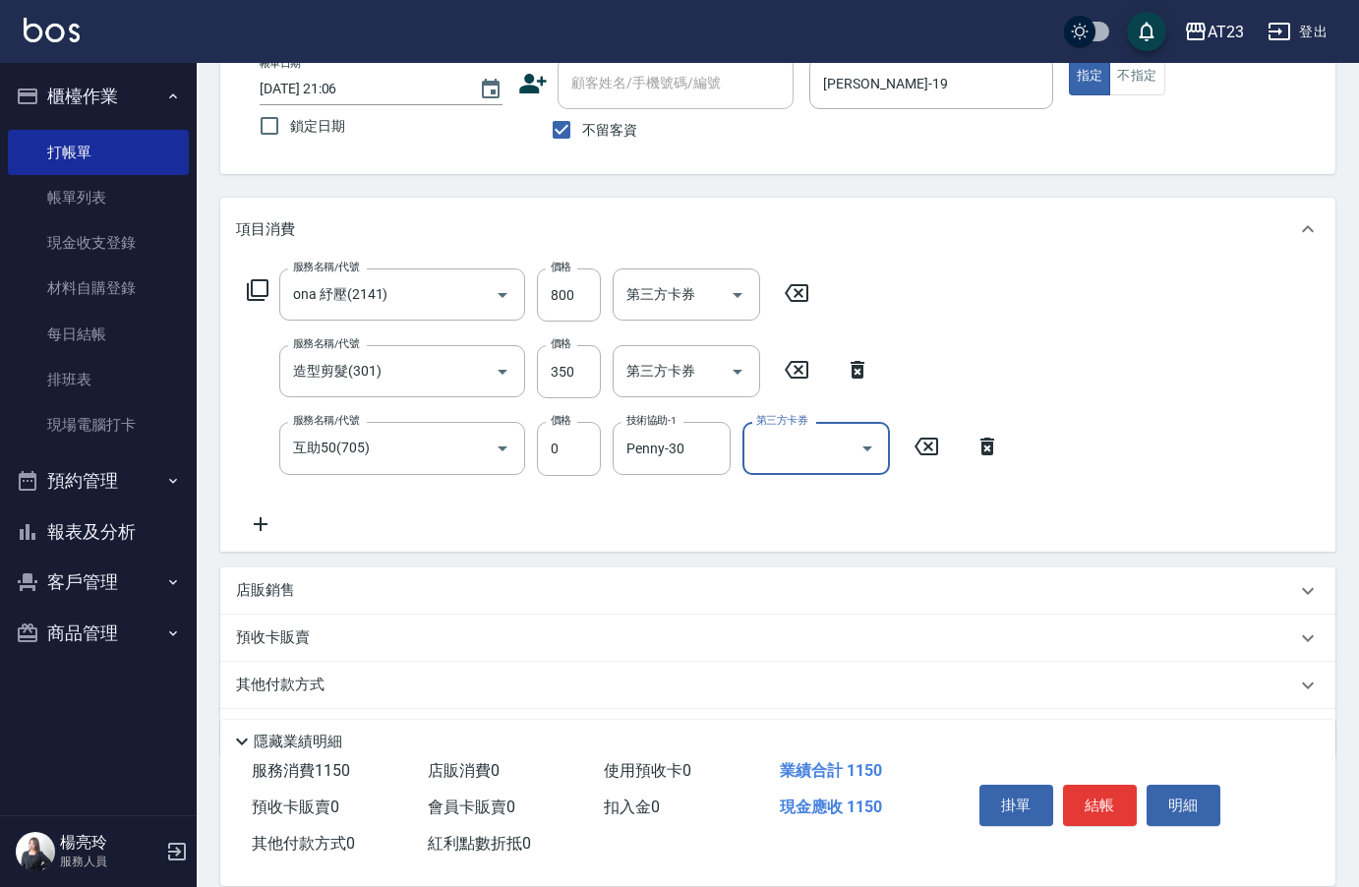
scroll to position [183, 0]
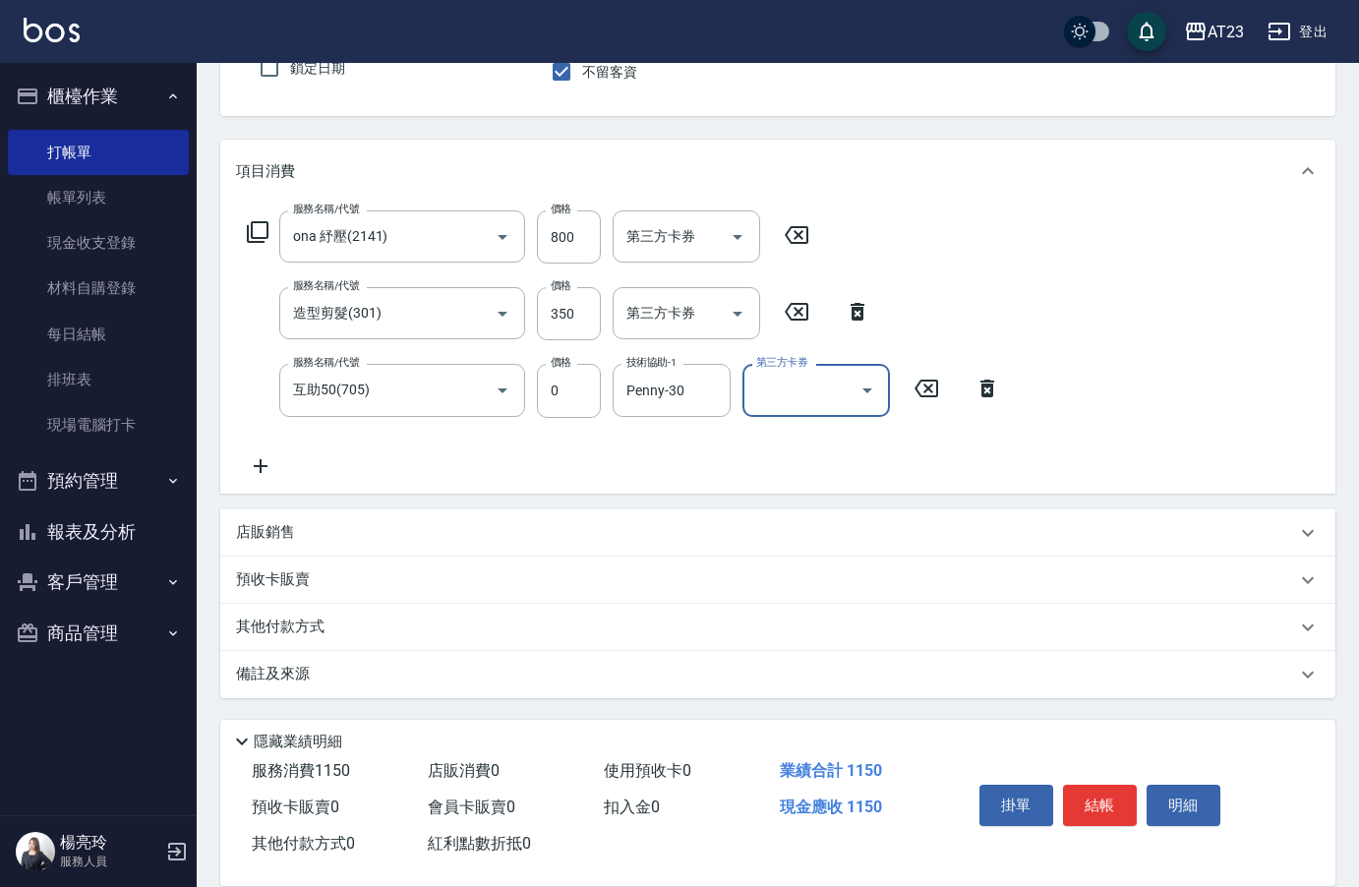
click at [305, 647] on div "其他付款方式" at bounding box center [777, 627] width 1115 height 47
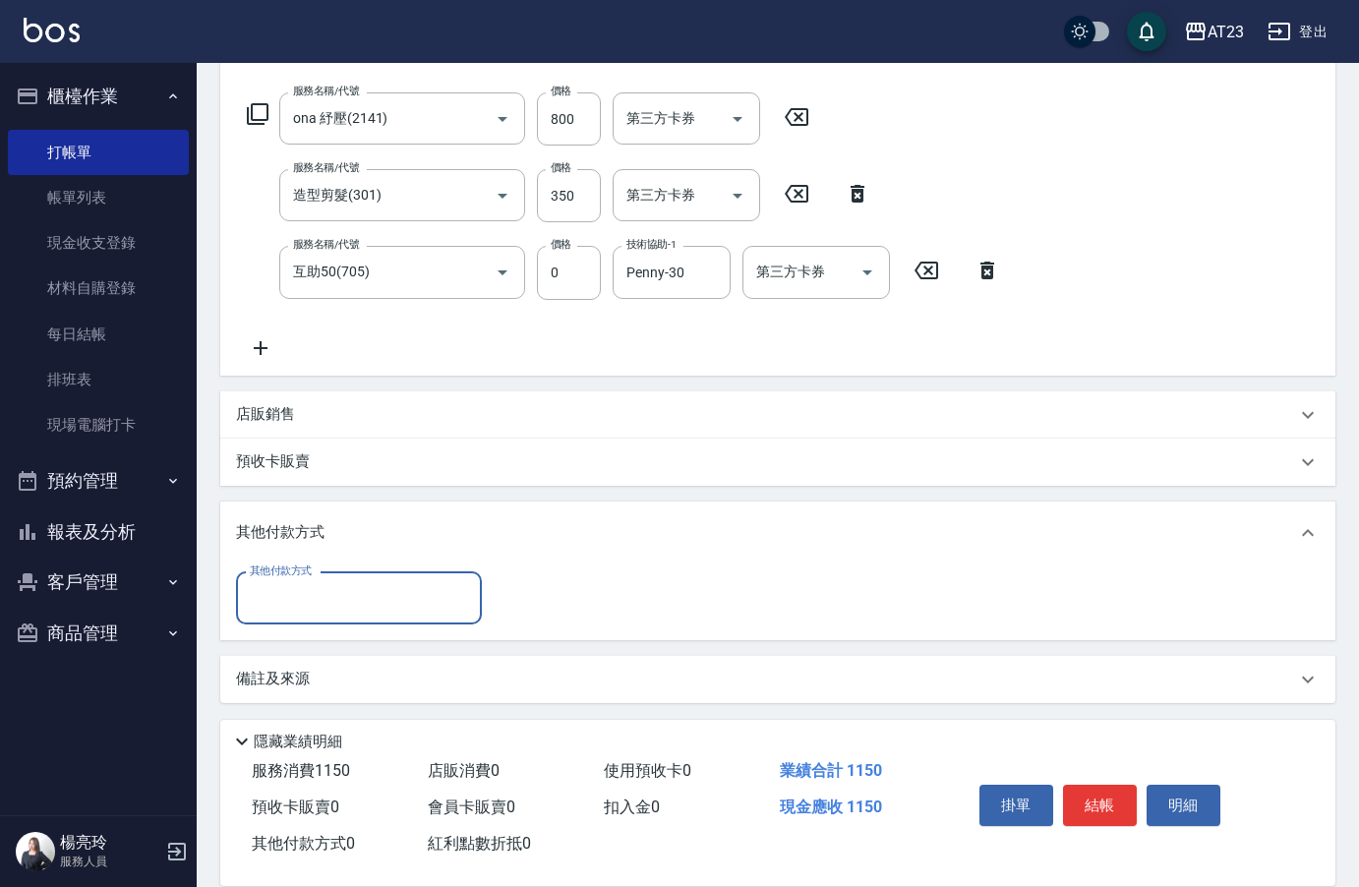
scroll to position [302, 0]
click at [299, 610] on input "其他付款方式" at bounding box center [359, 597] width 228 height 34
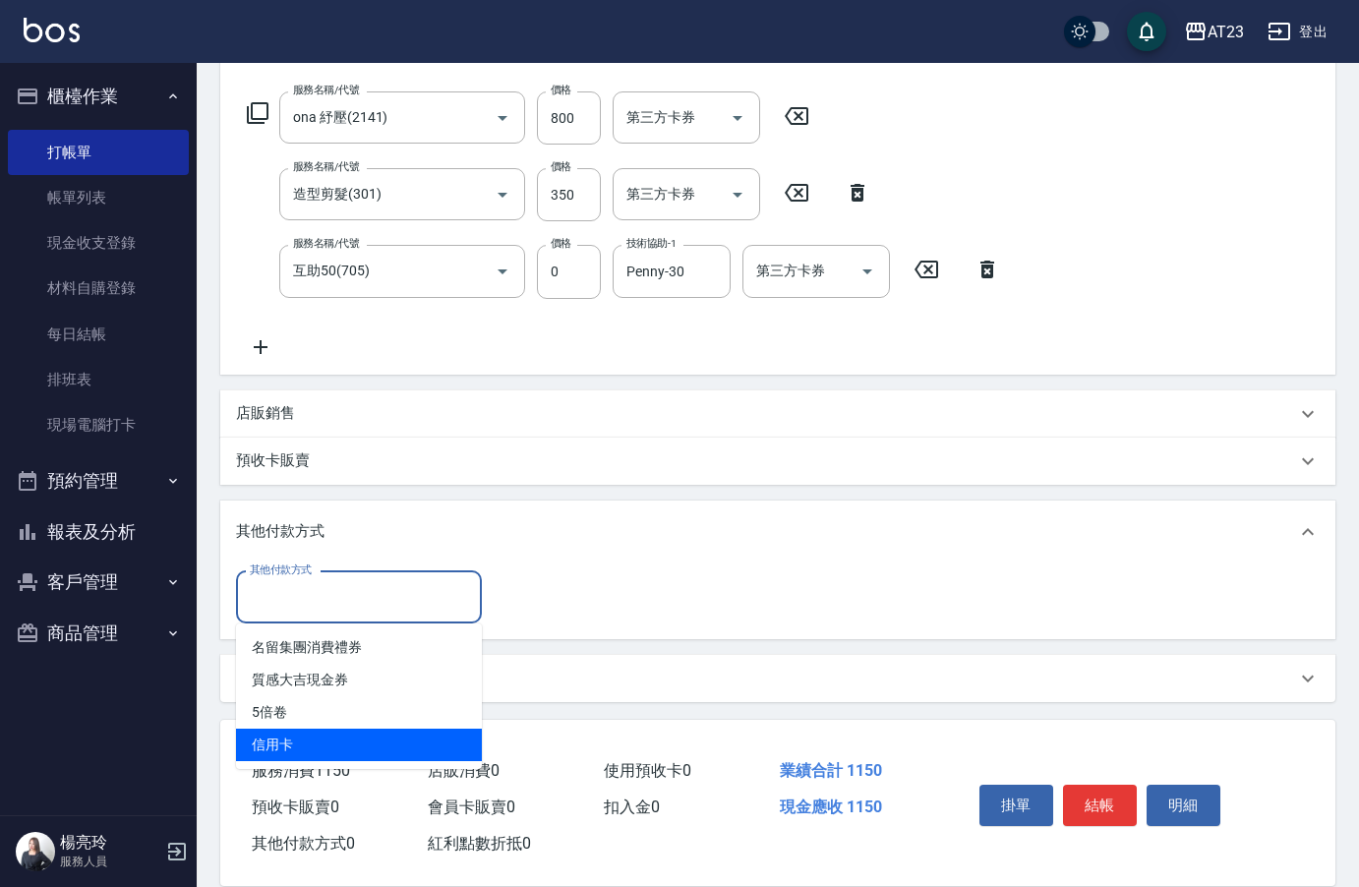
click at [292, 749] on span "信用卡" at bounding box center [359, 745] width 246 height 32
type input "信用卡"
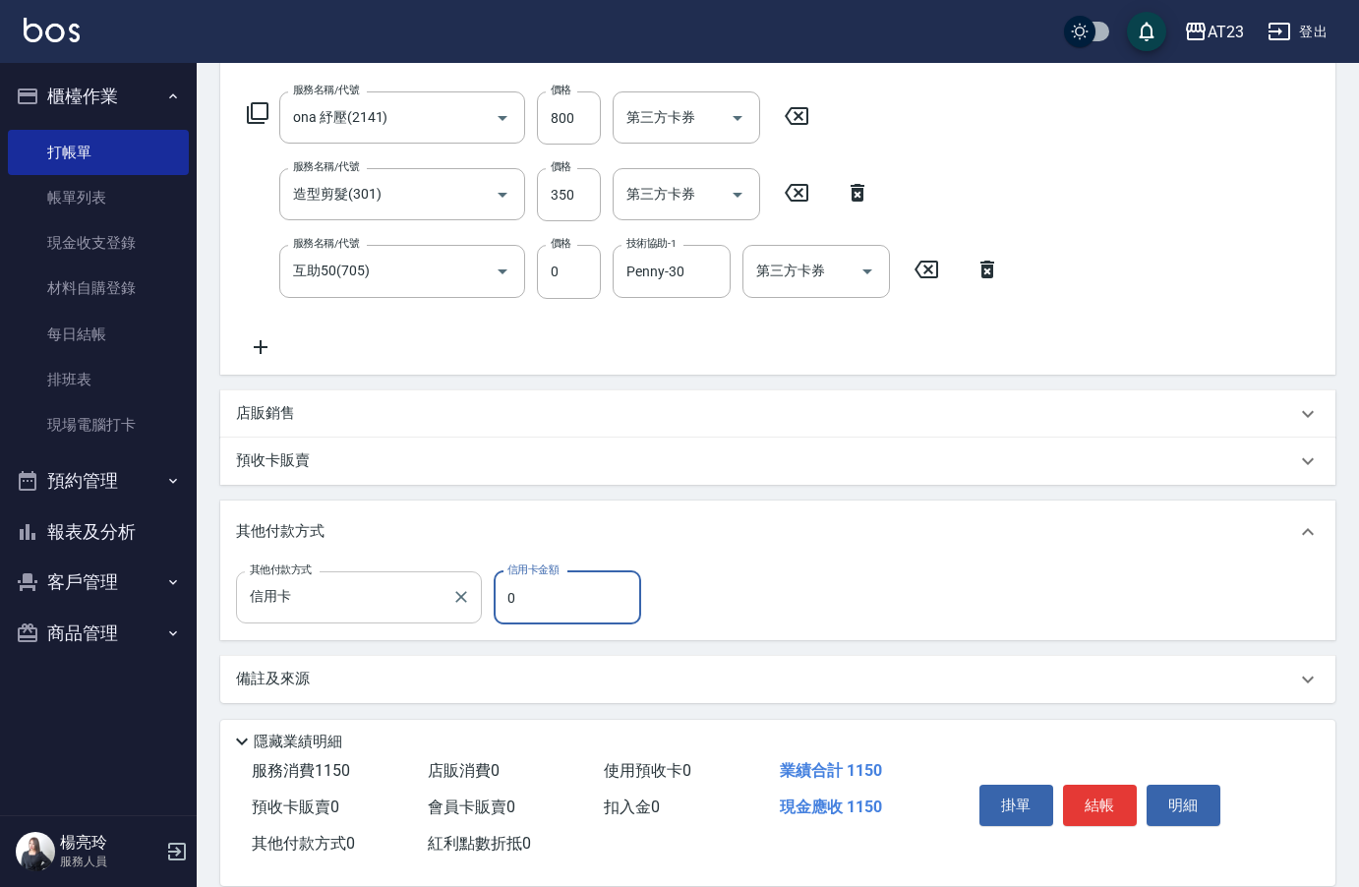
drag, startPoint x: 561, startPoint y: 611, endPoint x: 445, endPoint y: 607, distance: 116.1
click at [446, 607] on div "其他付款方式 信用卡 其他付款方式 信用卡金額 0 信用卡金額" at bounding box center [444, 597] width 417 height 53
type input "1150"
click at [1085, 798] on button "結帳" at bounding box center [1100, 805] width 74 height 41
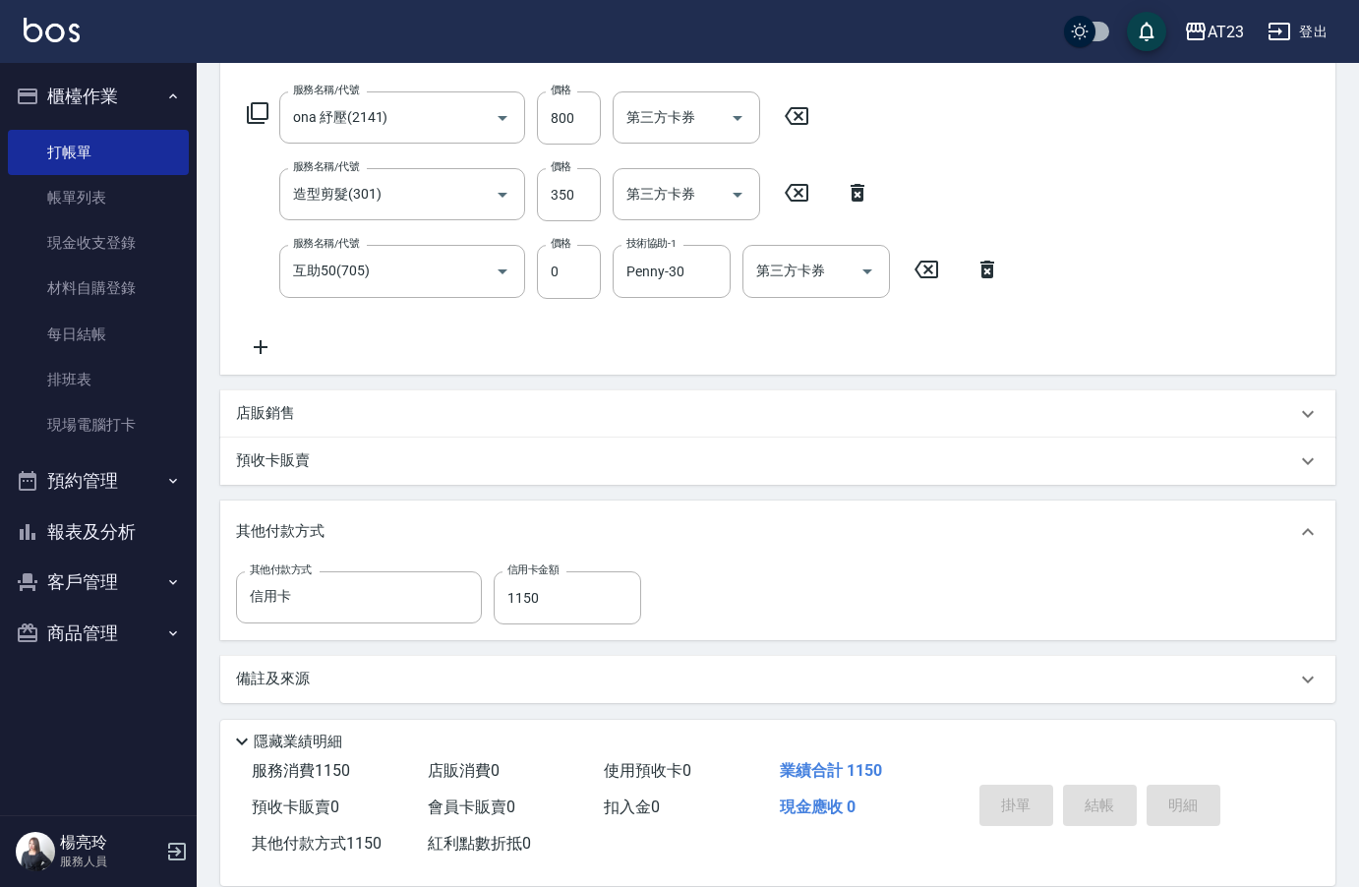
type input "[DATE] 21:07"
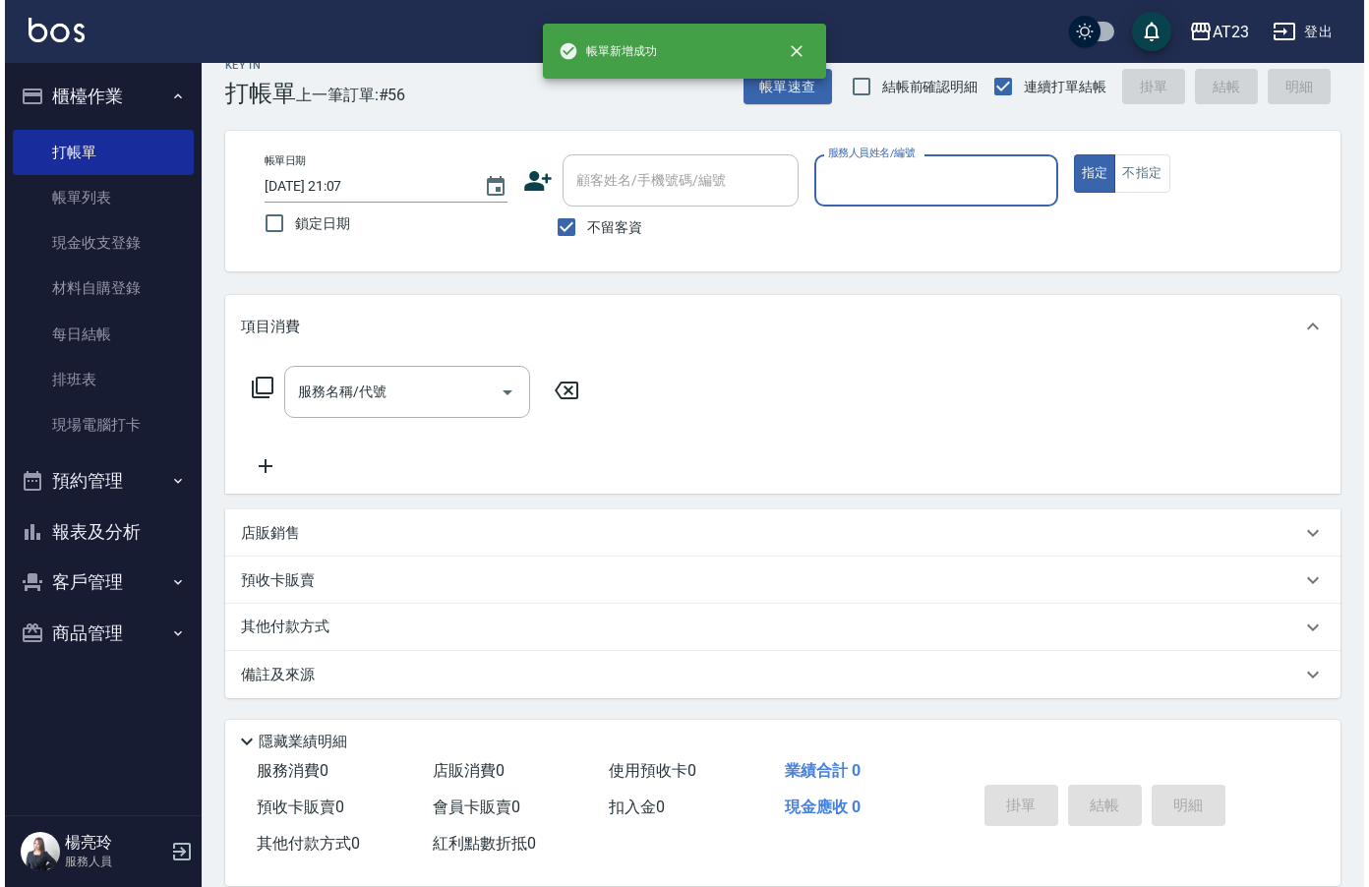
scroll to position [28, 0]
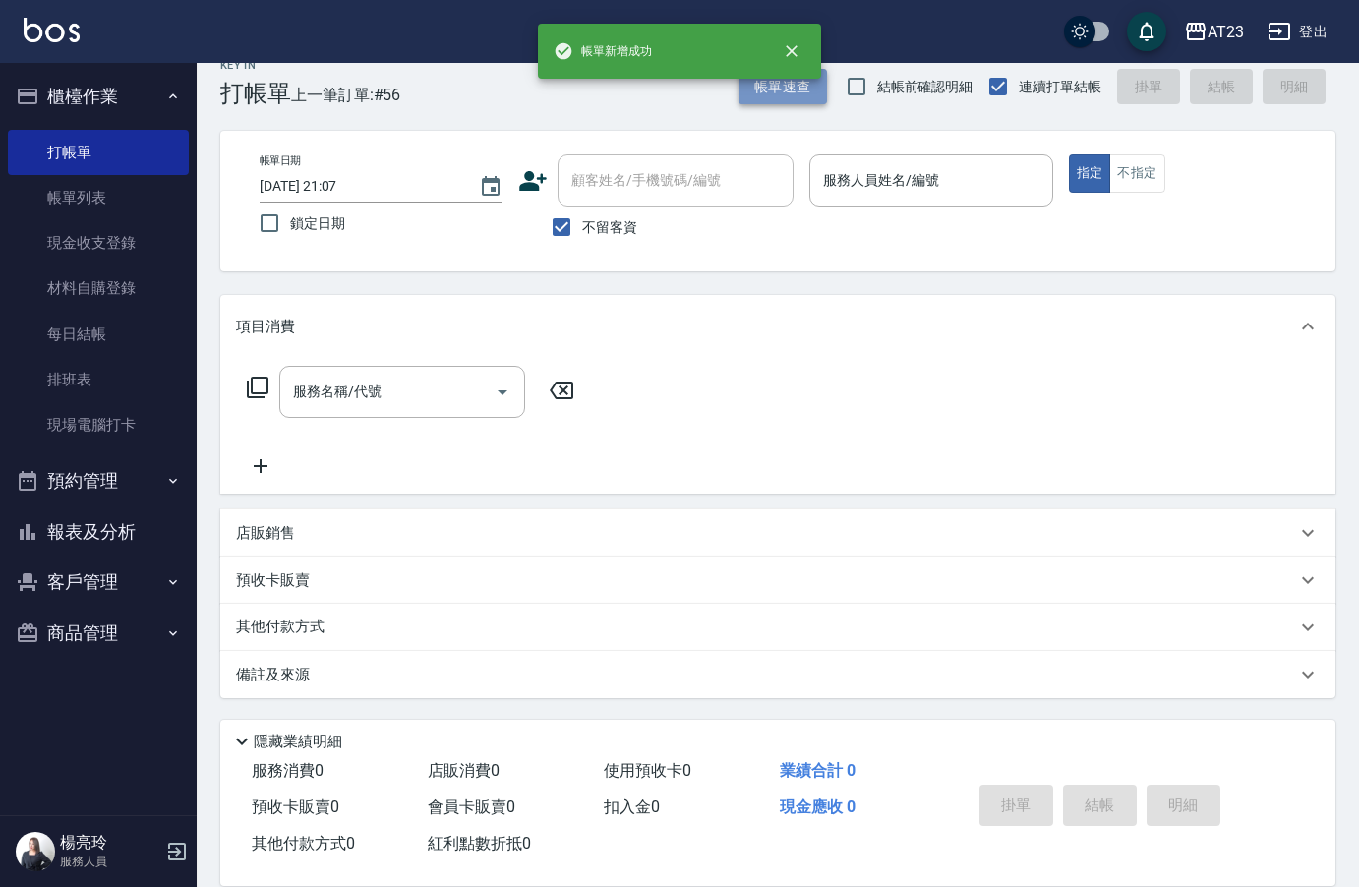
click at [769, 97] on button "帳單速查" at bounding box center [782, 87] width 88 height 36
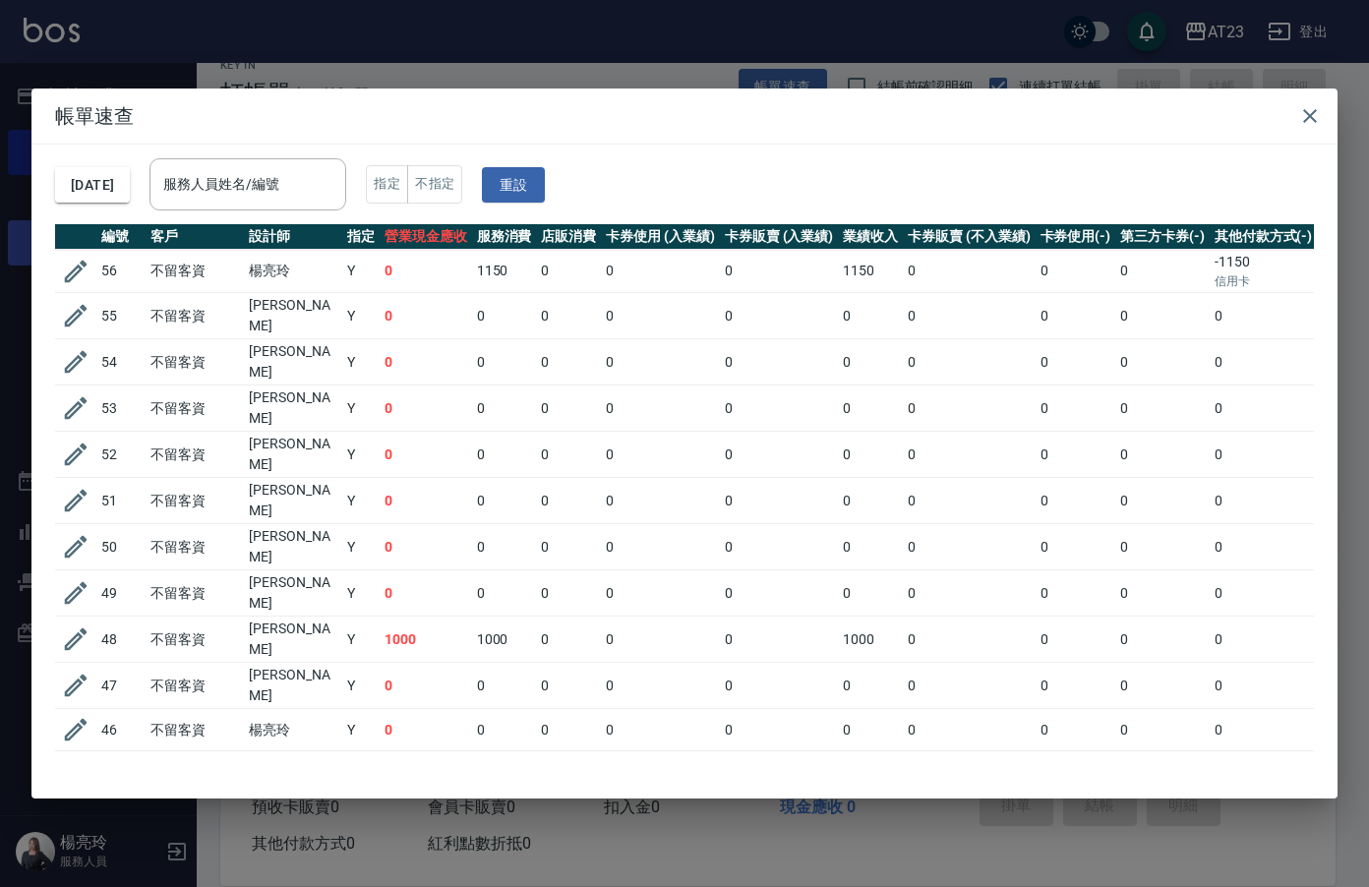
click at [88, 264] on icon "button" at bounding box center [75, 271] width 29 height 29
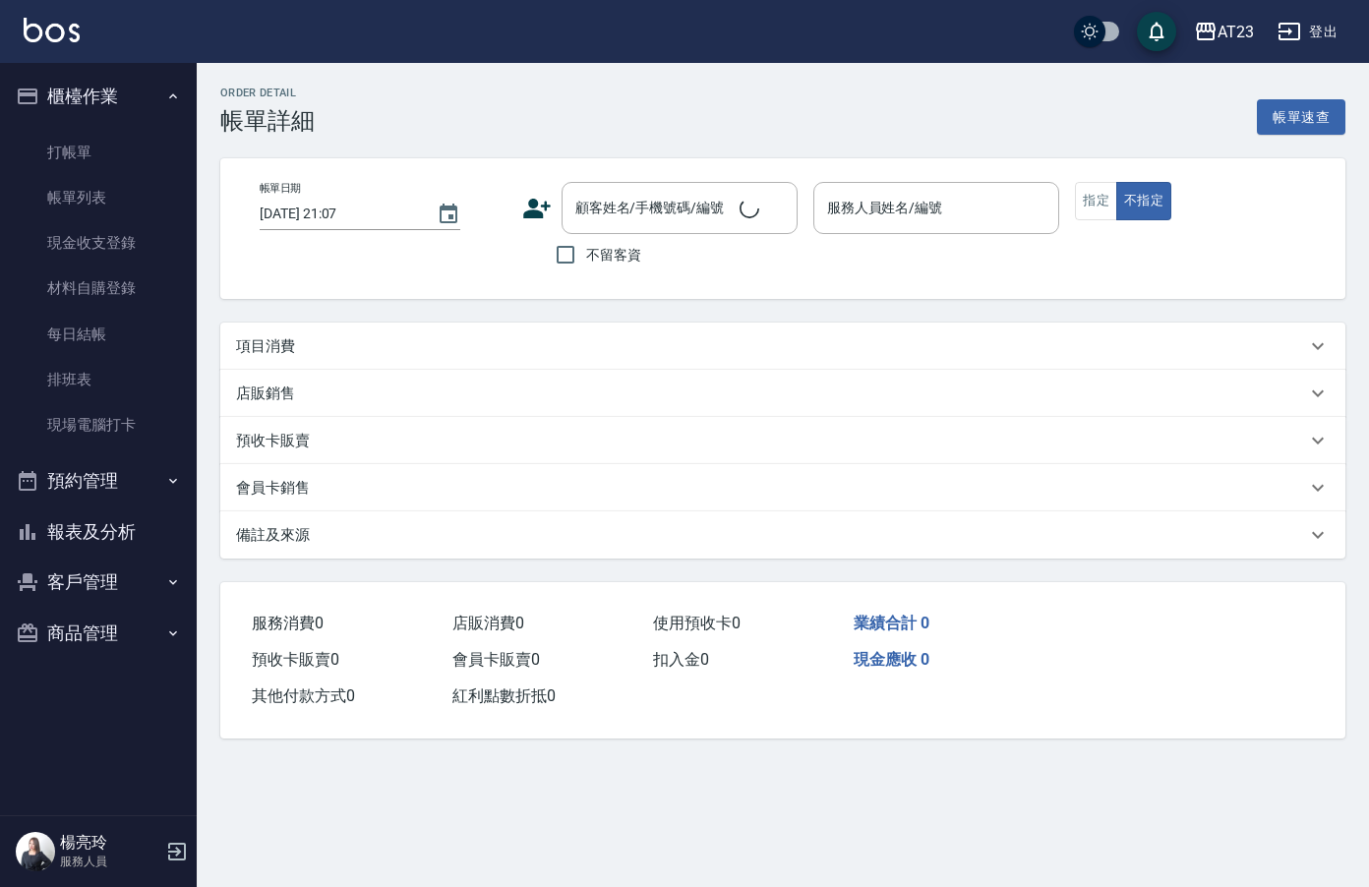
type input "[DATE] 21:06"
checkbox input "true"
type input "[PERSON_NAME]-19"
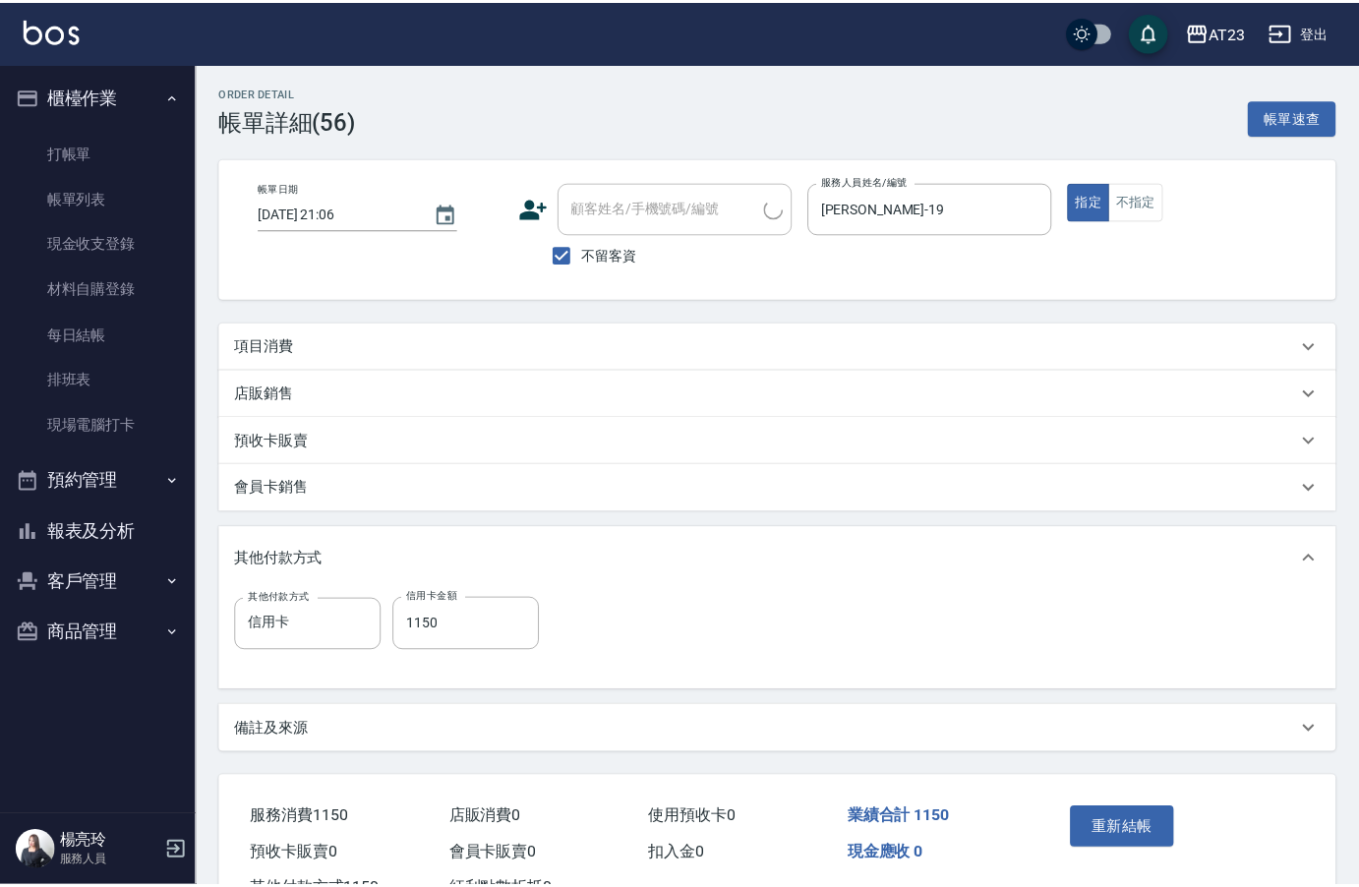
scroll to position [79, 0]
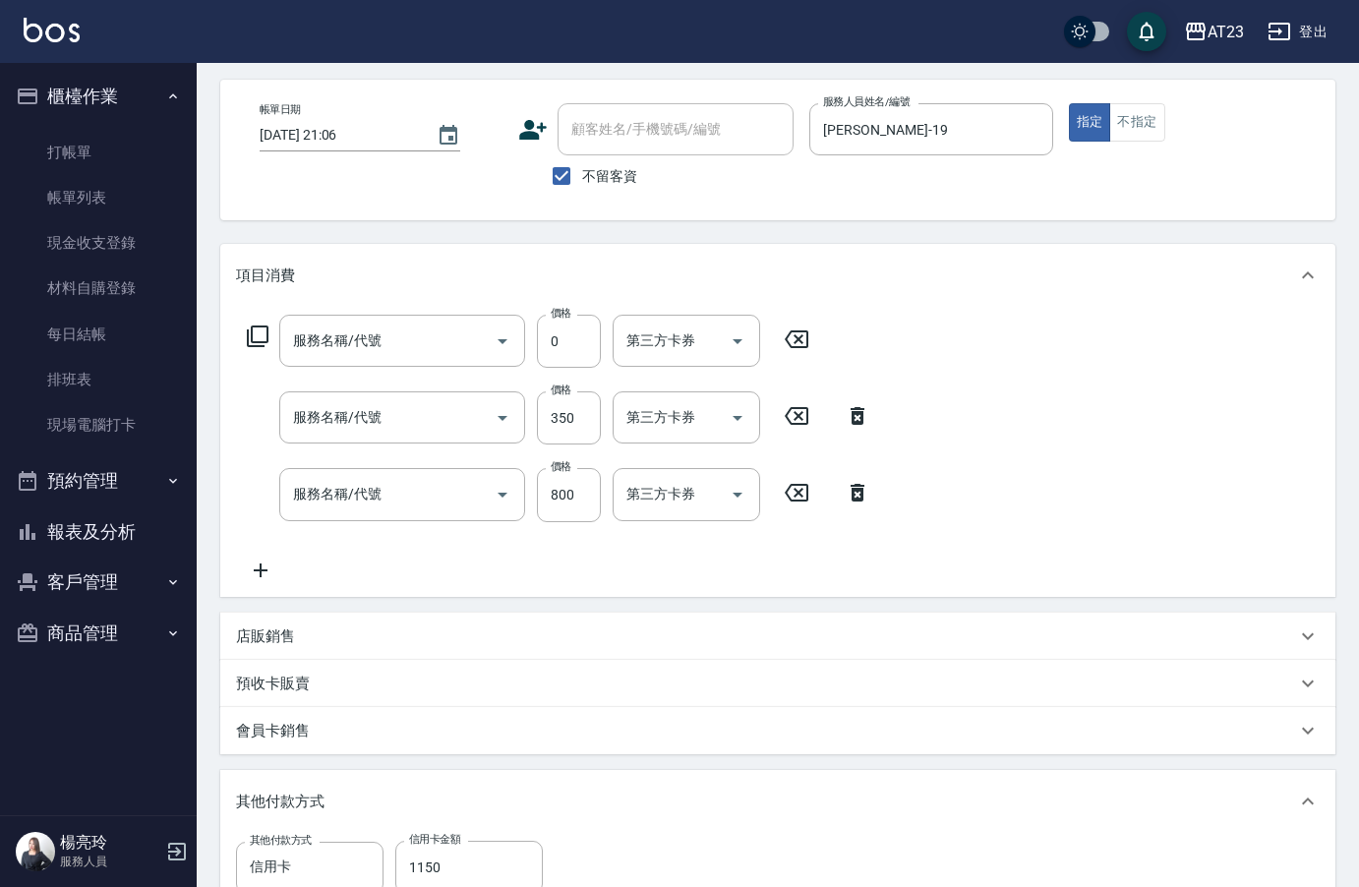
type input "互助50(705)"
type input "造型剪髮(301)"
type input "ona 紓壓(2141)"
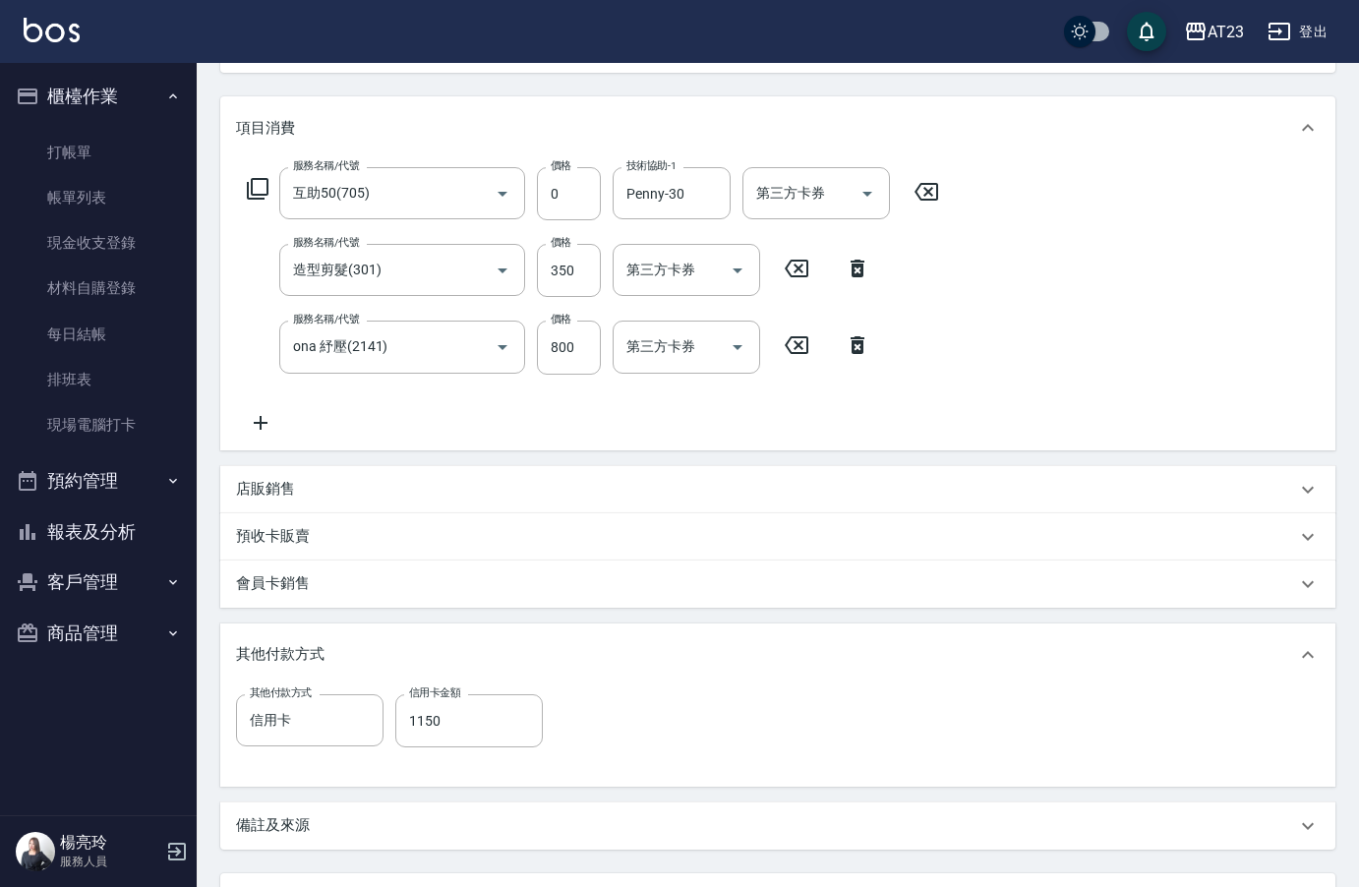
scroll to position [401, 0]
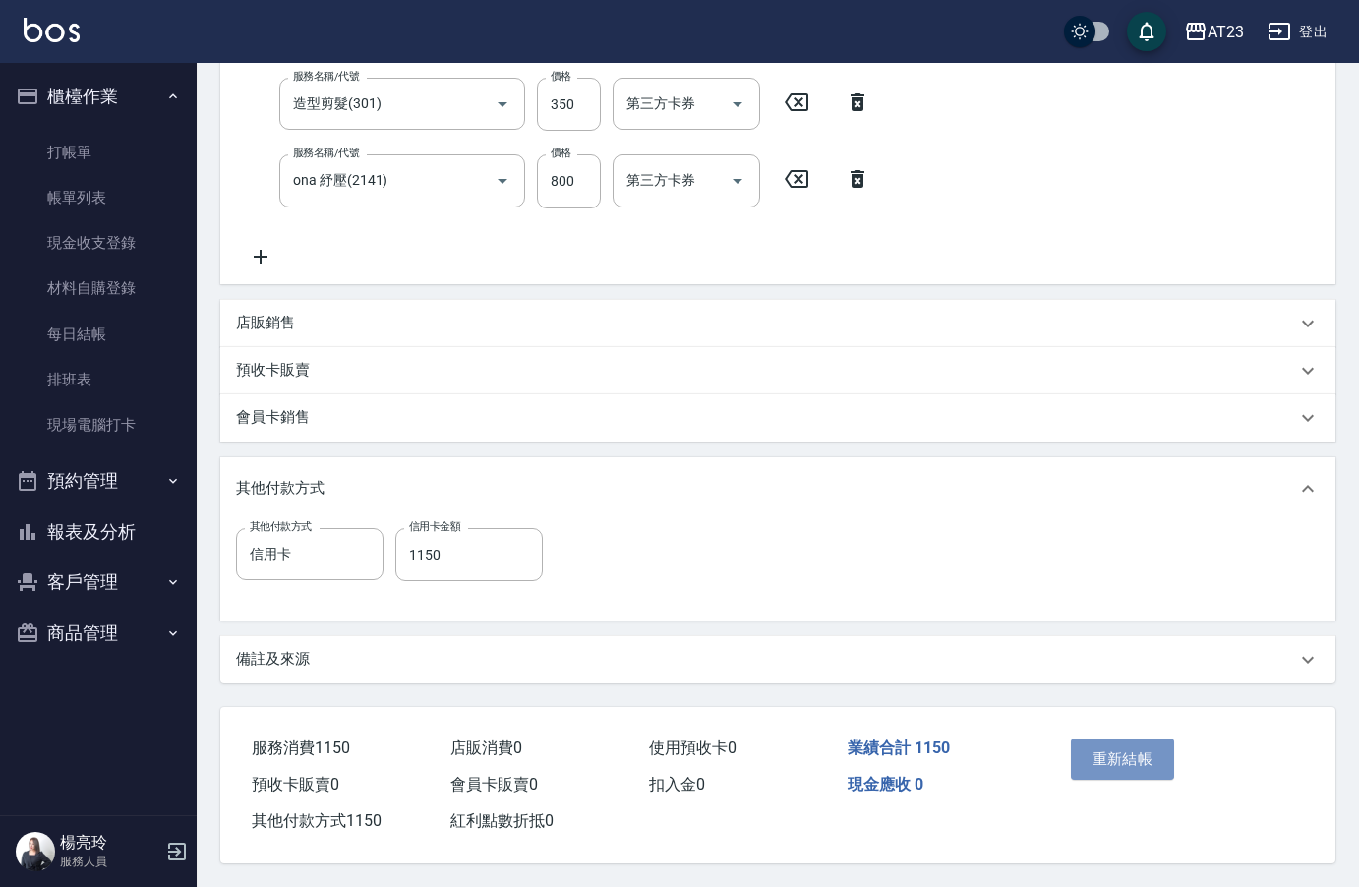
drag, startPoint x: 1135, startPoint y: 756, endPoint x: 1141, endPoint y: 728, distance: 29.1
click at [1135, 756] on button "重新結帳" at bounding box center [1123, 758] width 104 height 41
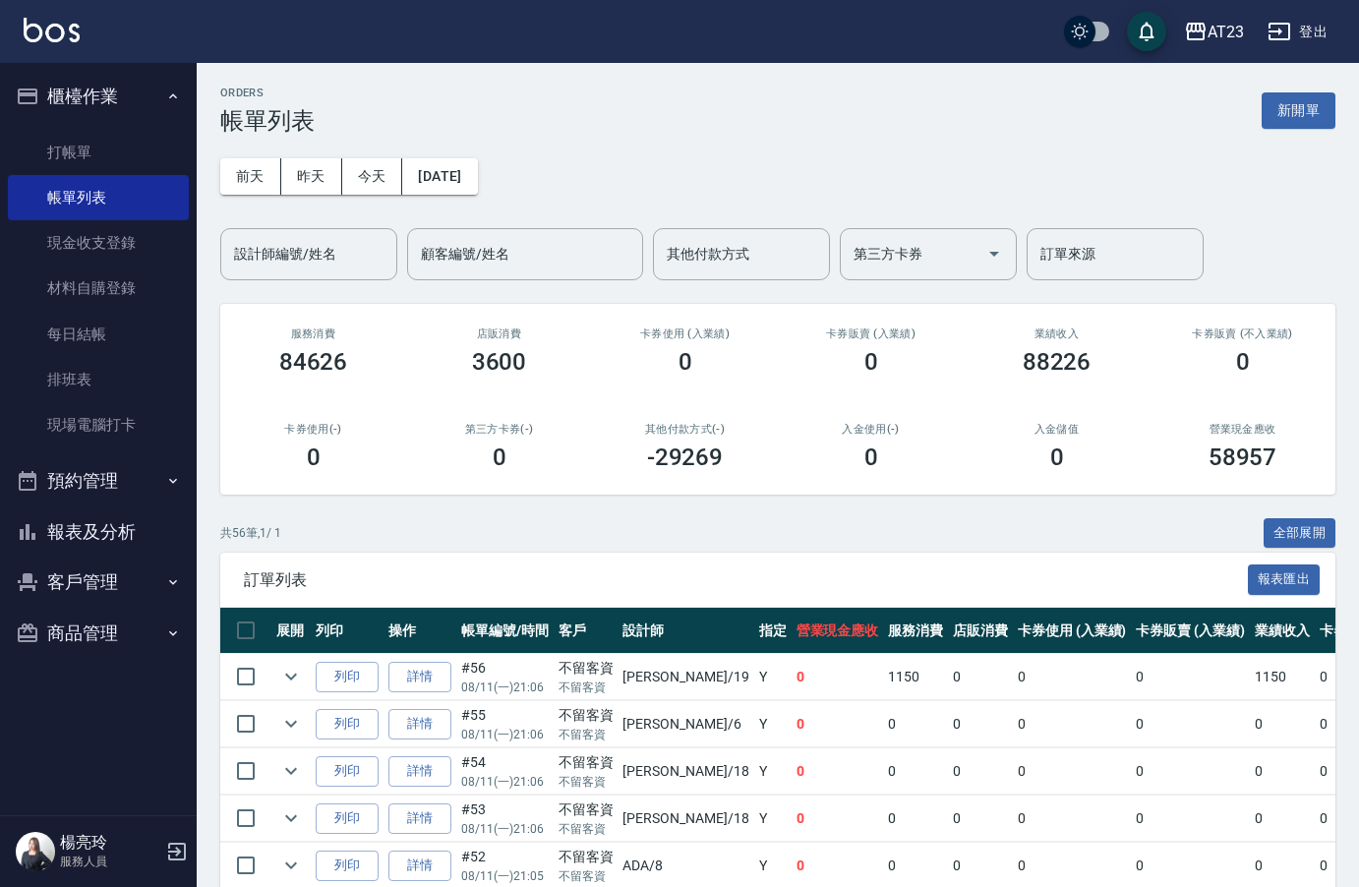
drag, startPoint x: 121, startPoint y: 252, endPoint x: 1368, endPoint y: 299, distance: 1247.7
click at [121, 252] on link "現金收支登錄" at bounding box center [98, 242] width 181 height 45
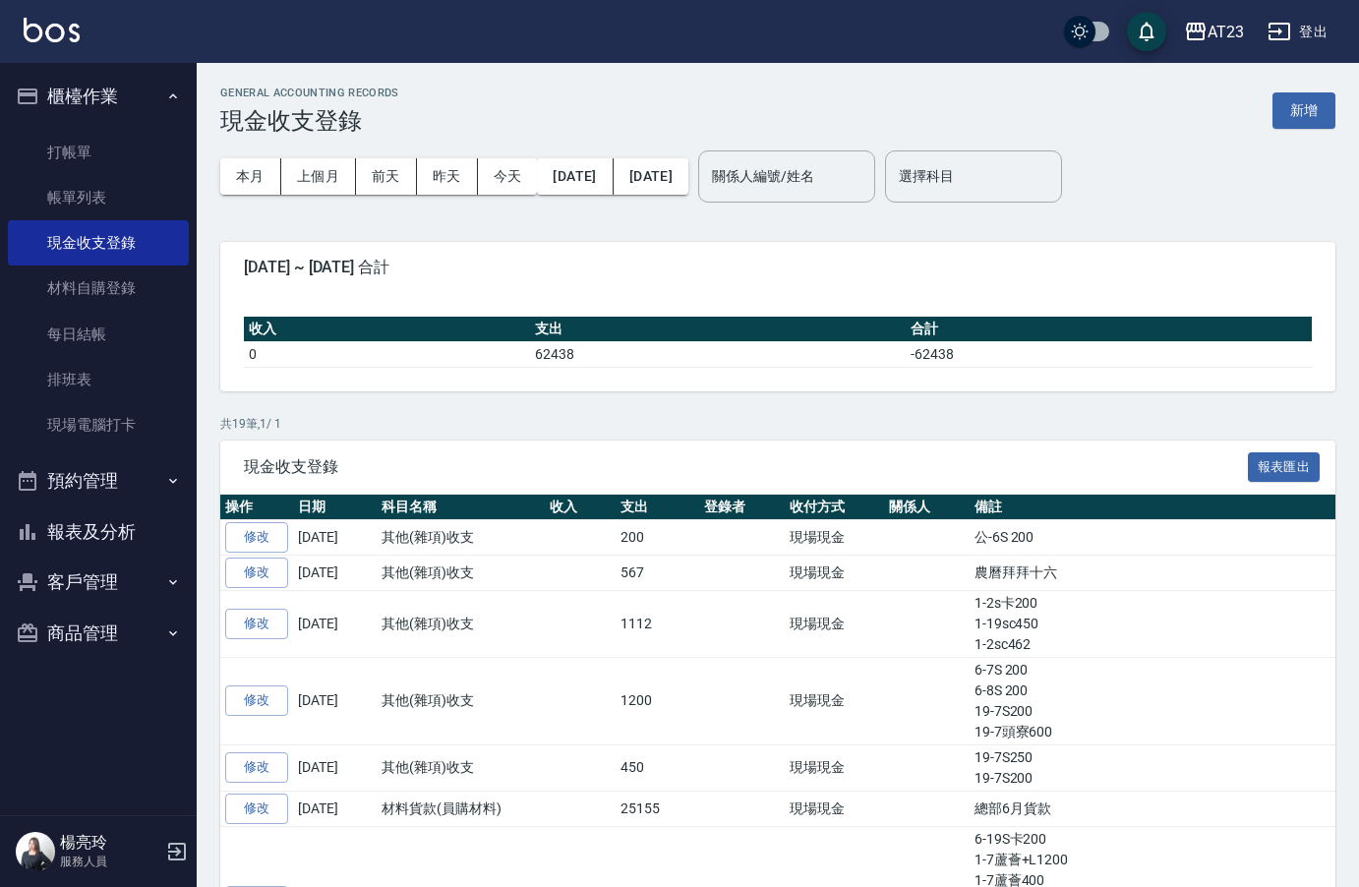
click at [1300, 101] on button "新增" at bounding box center [1303, 110] width 63 height 36
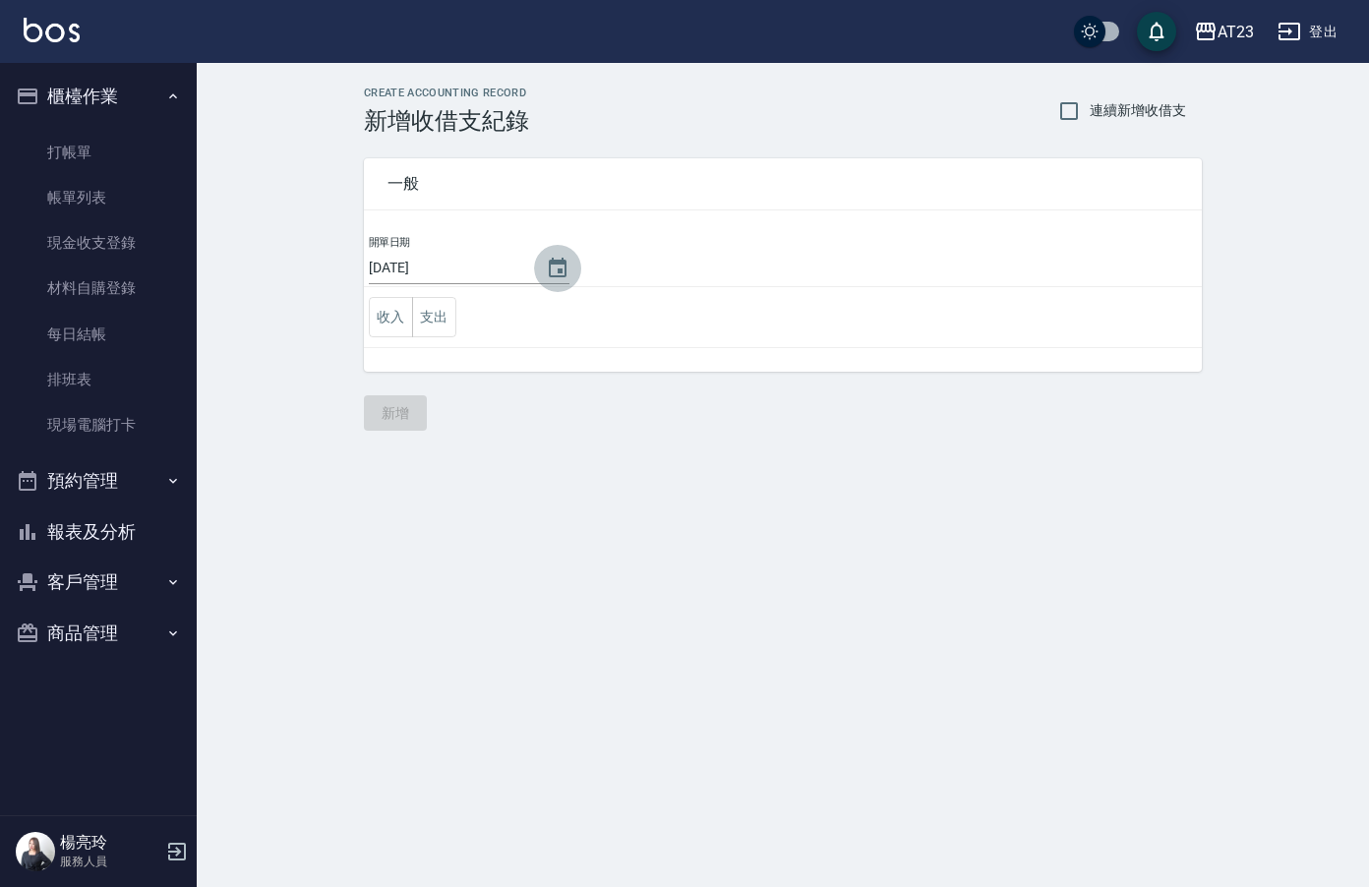
click at [563, 263] on button "Choose date, selected date is 2025-08-11" at bounding box center [557, 268] width 47 height 47
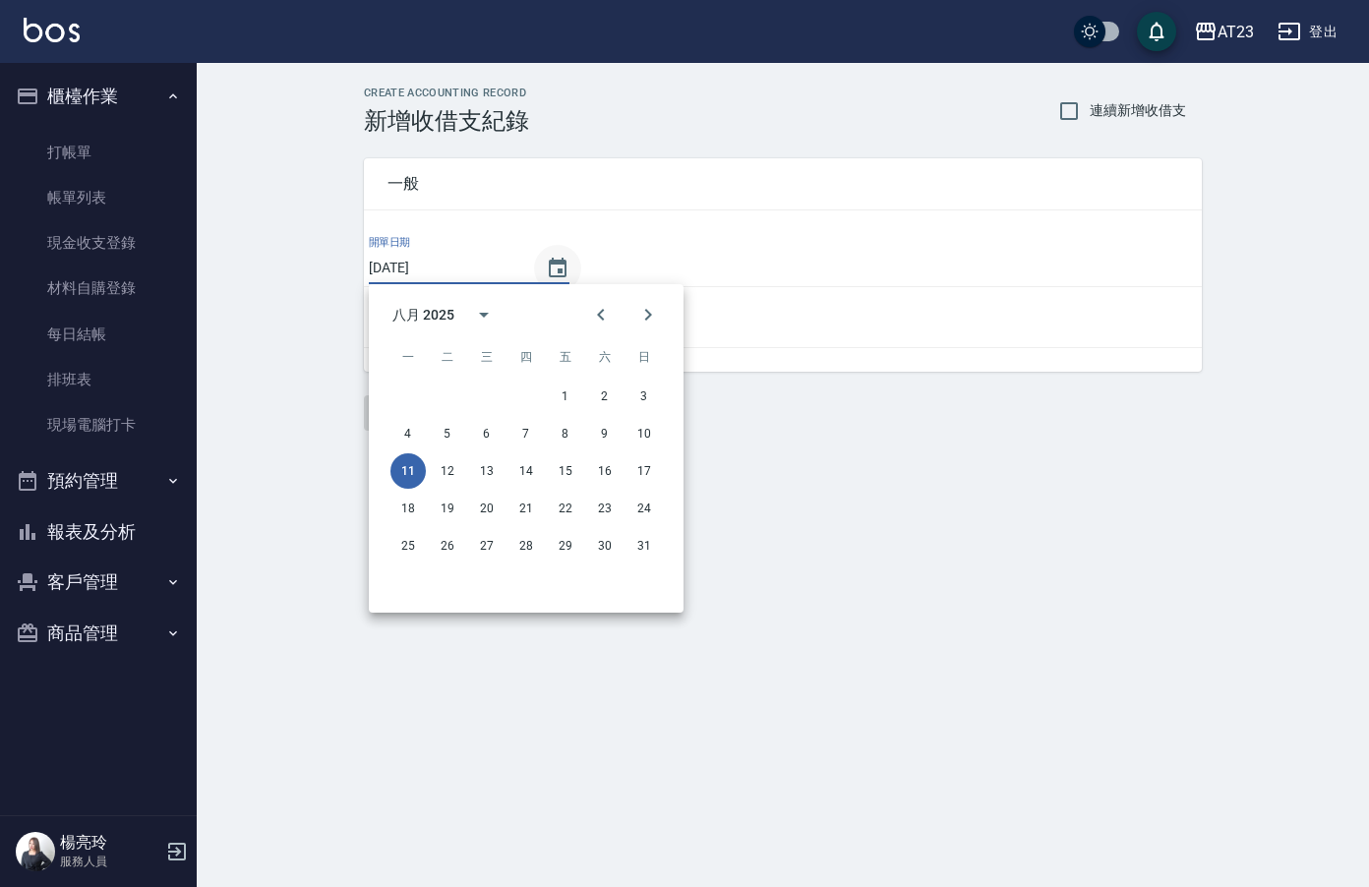
click at [558, 263] on icon "Choose date, selected date is 2025-08-11" at bounding box center [558, 268] width 18 height 20
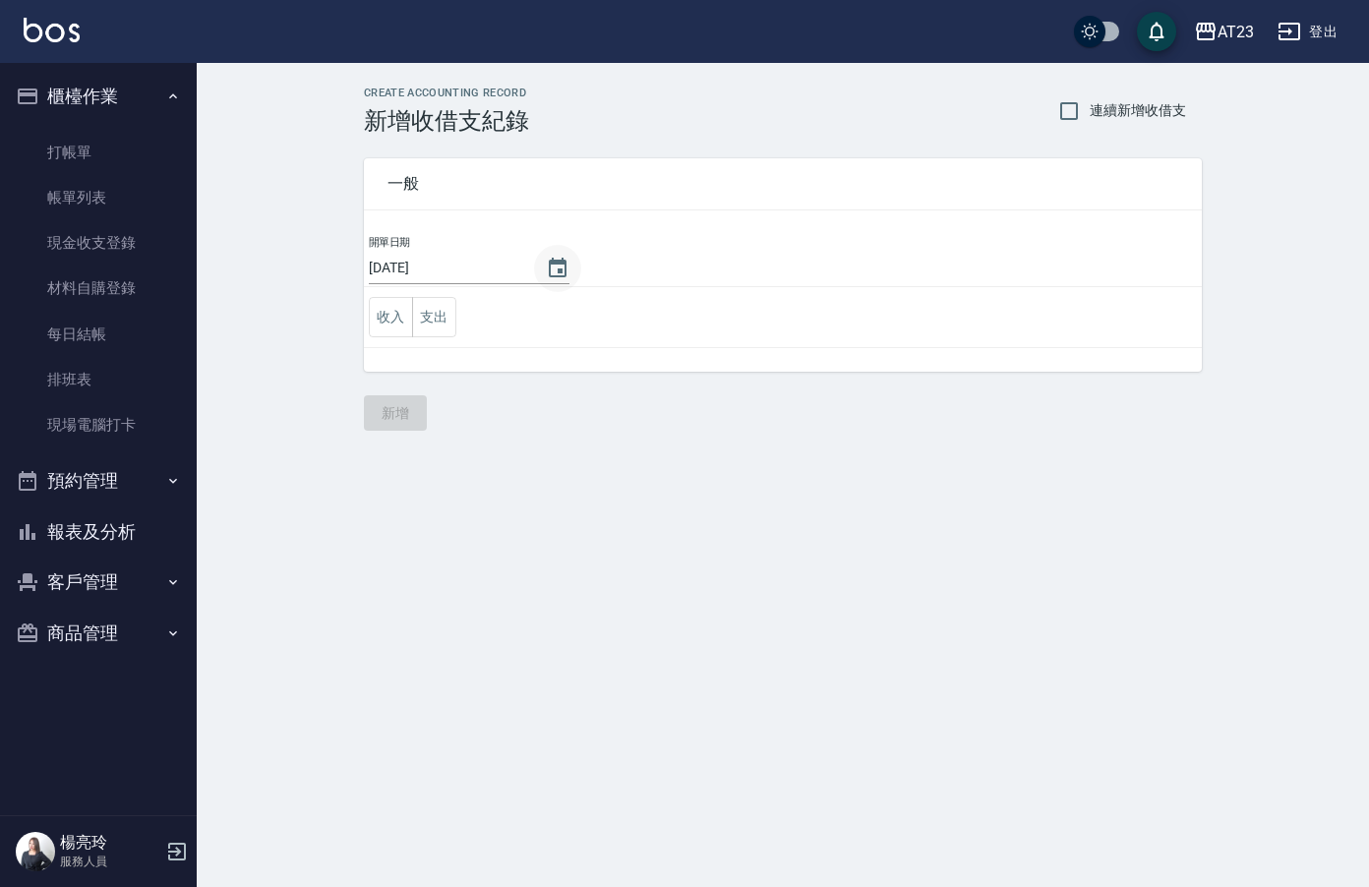
click at [550, 261] on icon "Choose date, selected date is 2025-08-11" at bounding box center [558, 268] width 18 height 20
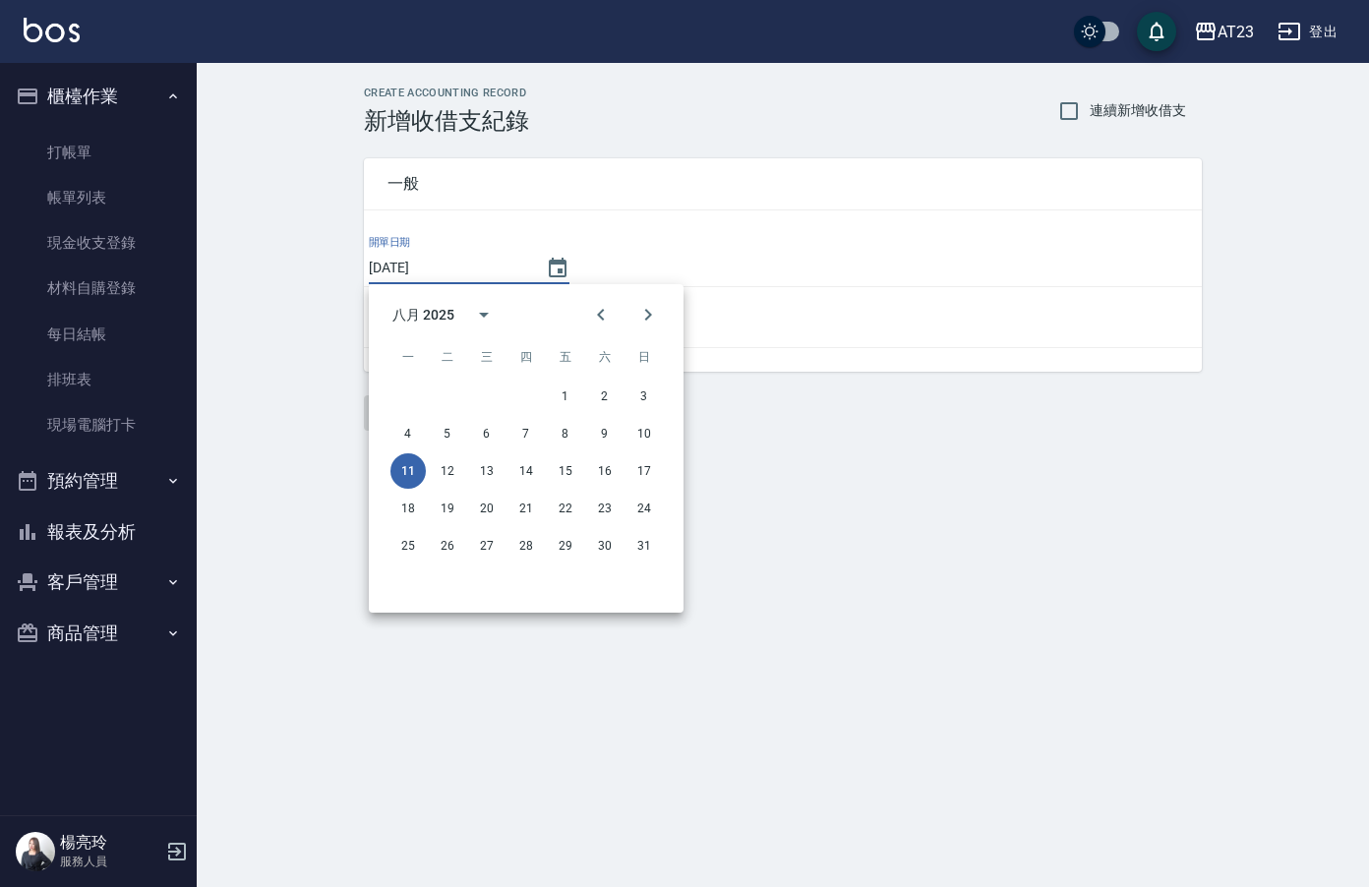
click at [875, 233] on div "一般 開單日期 [DATE] 收入 支出" at bounding box center [783, 264] width 838 height 213
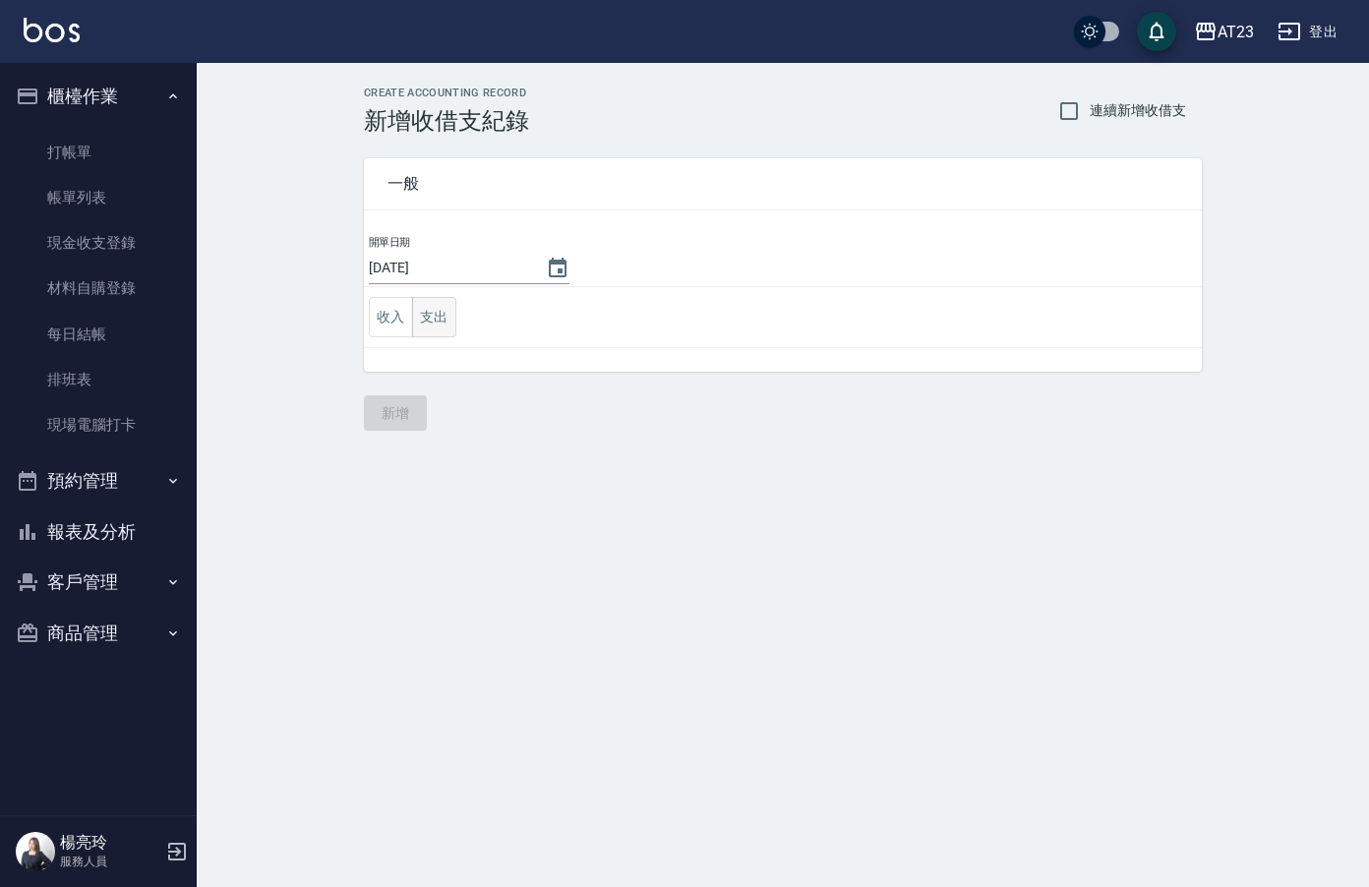
click at [453, 315] on button "支出" at bounding box center [434, 317] width 44 height 40
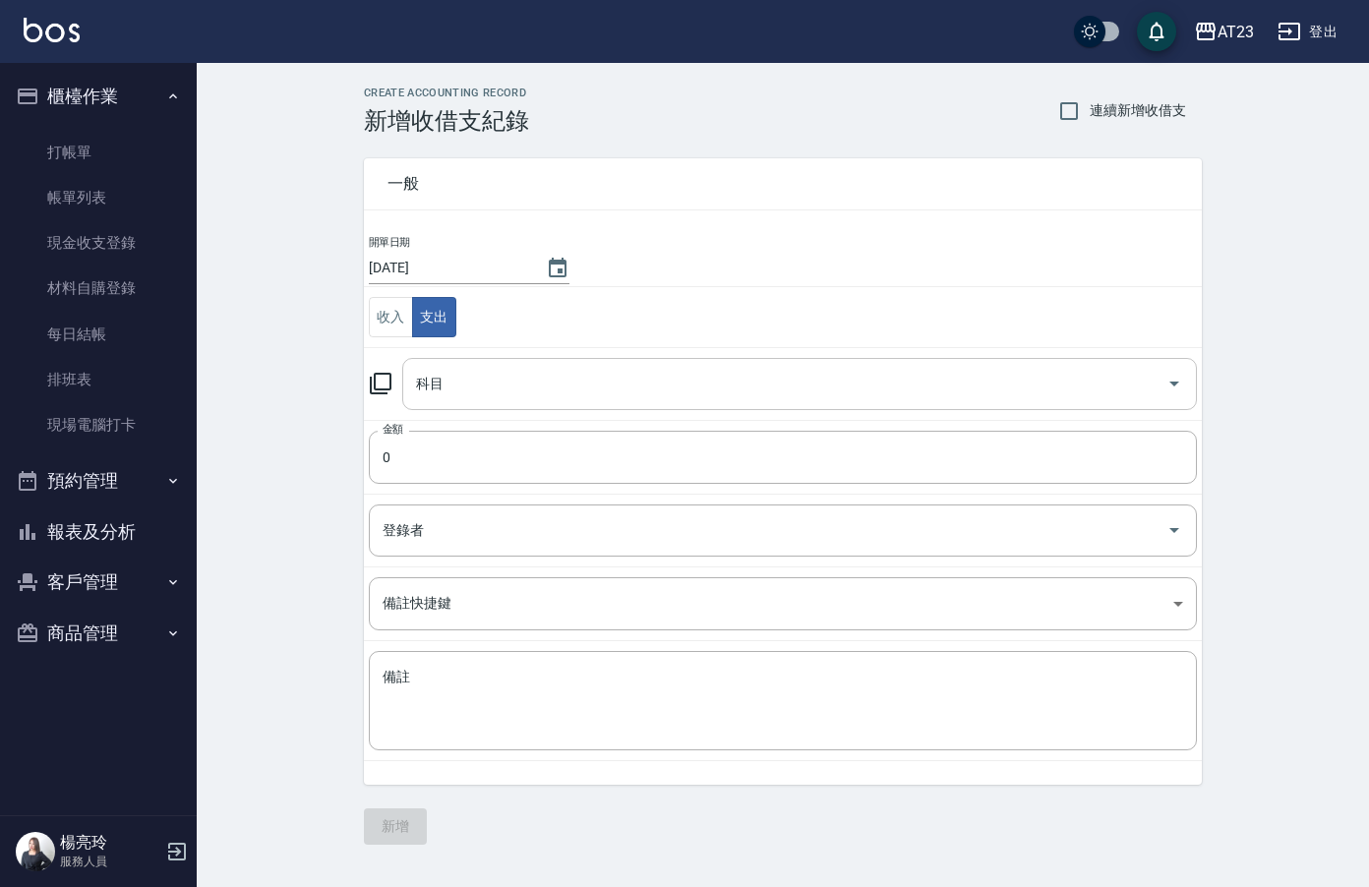
click at [515, 390] on input "科目" at bounding box center [784, 384] width 747 height 34
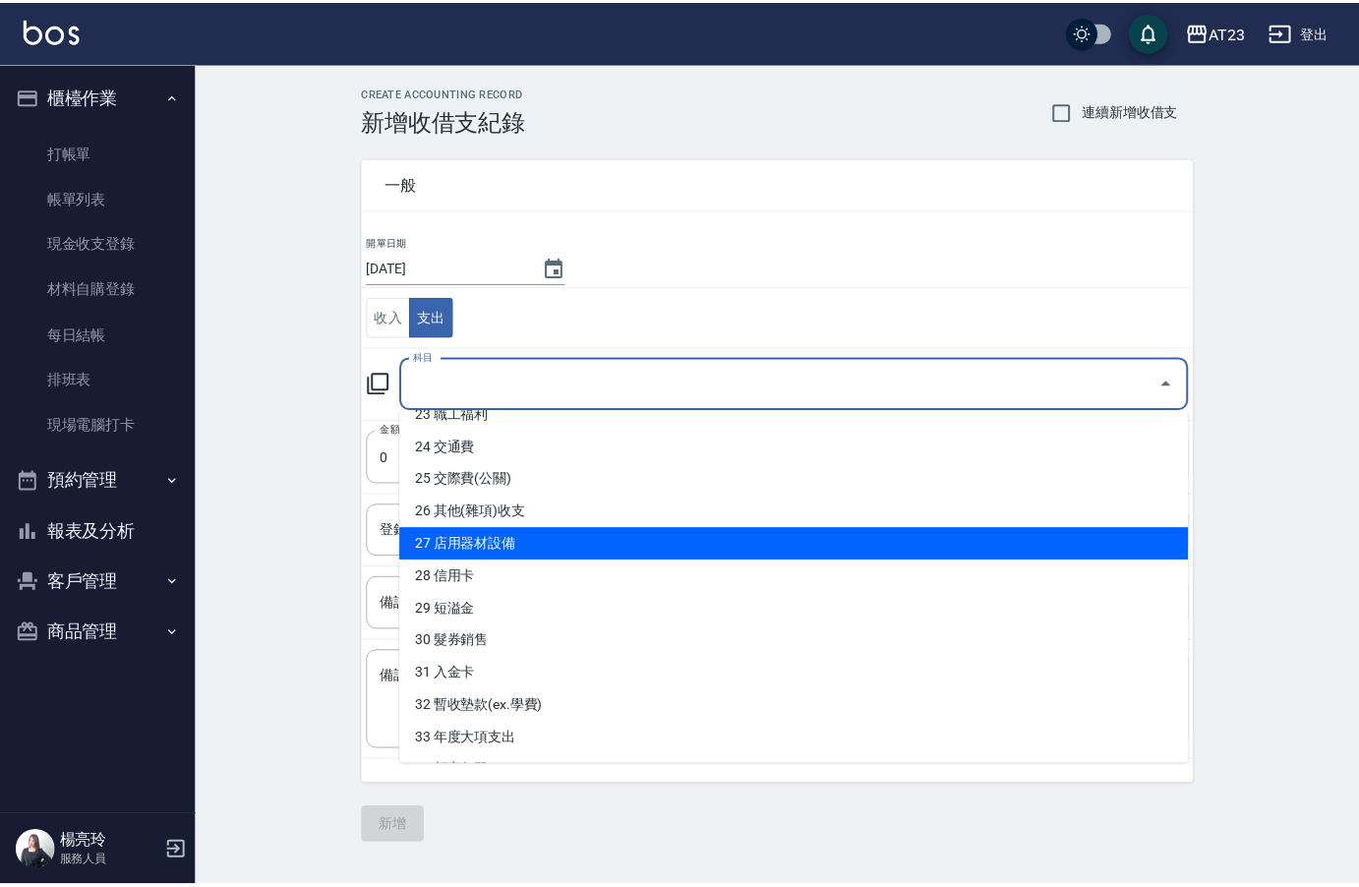
scroll to position [787, 0]
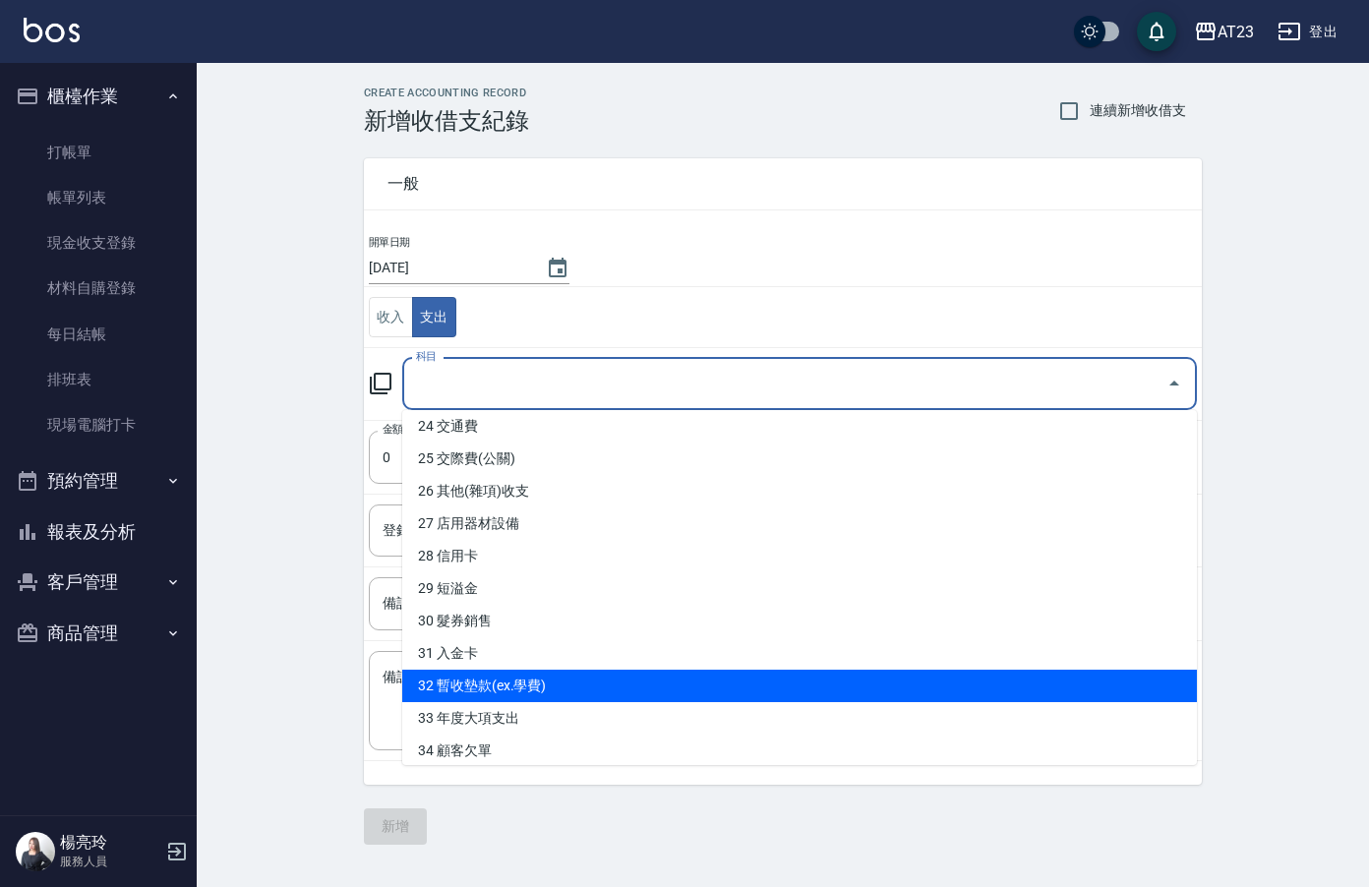
click at [657, 681] on li "32 暫收墊款(ex.學費)" at bounding box center [799, 686] width 794 height 32
type input "32 暫收墊款(ex.學費)"
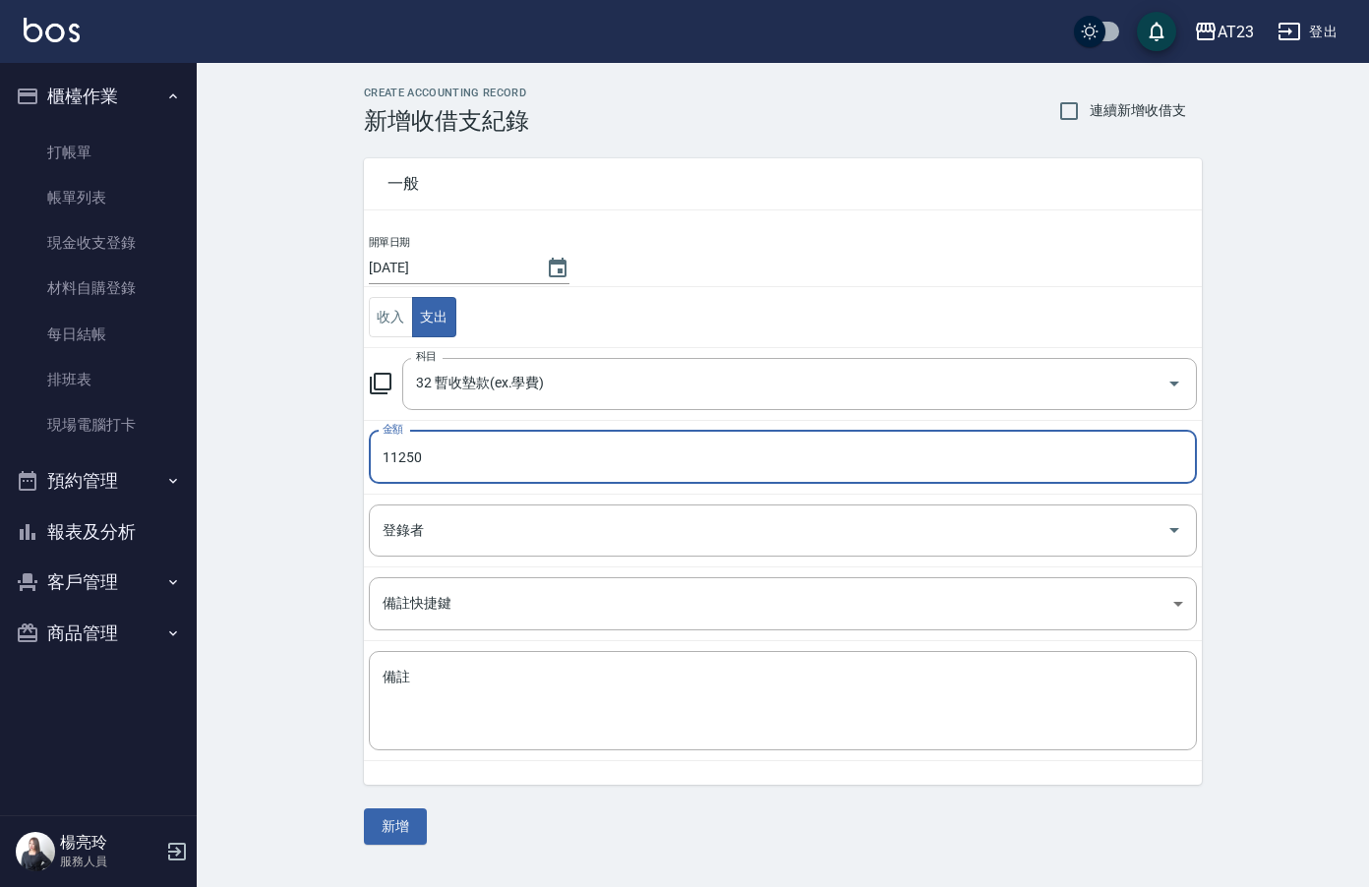
type input "11250"
click at [657, 681] on textarea "備註" at bounding box center [782, 701] width 800 height 67
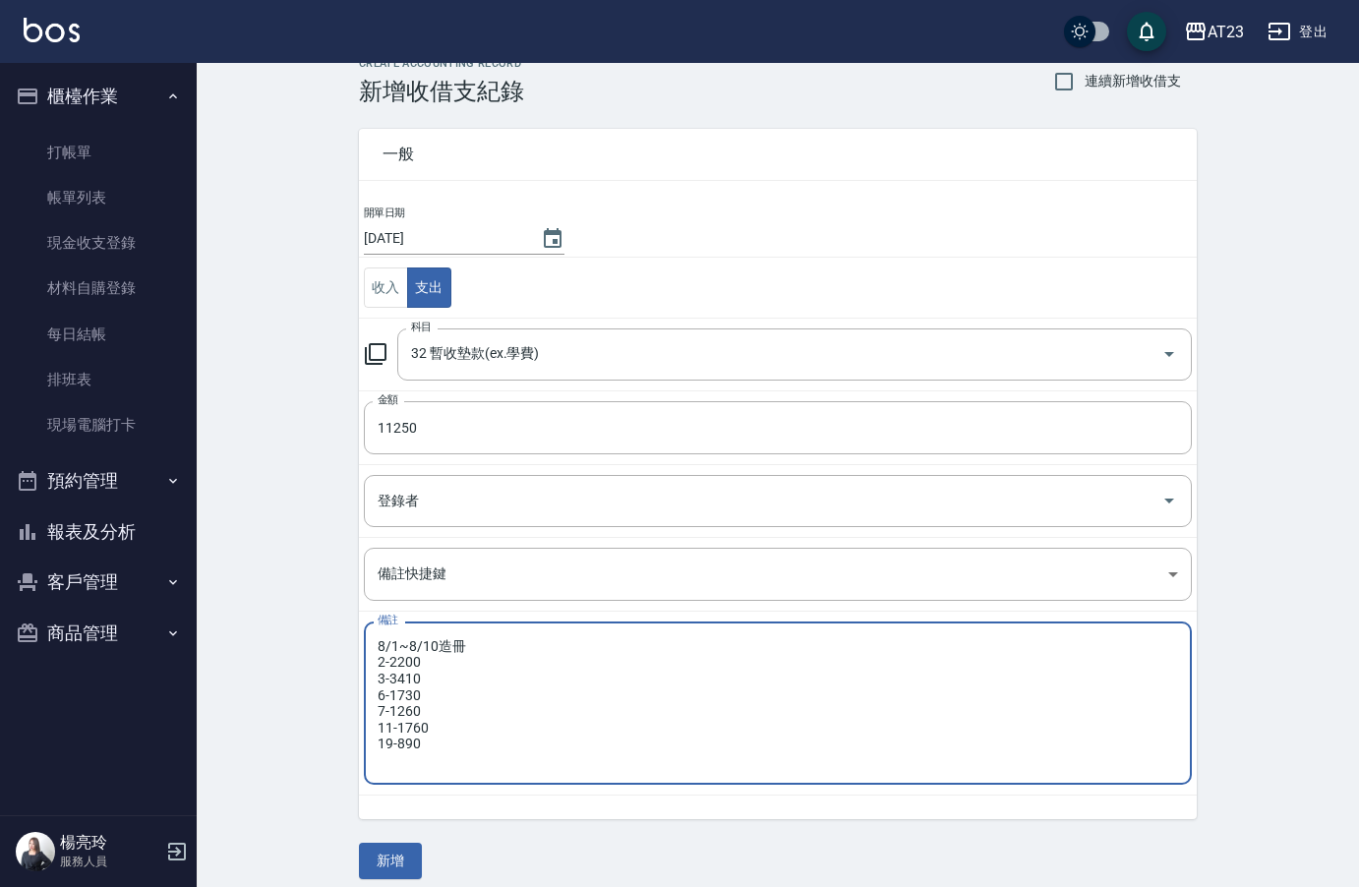
scroll to position [45, 0]
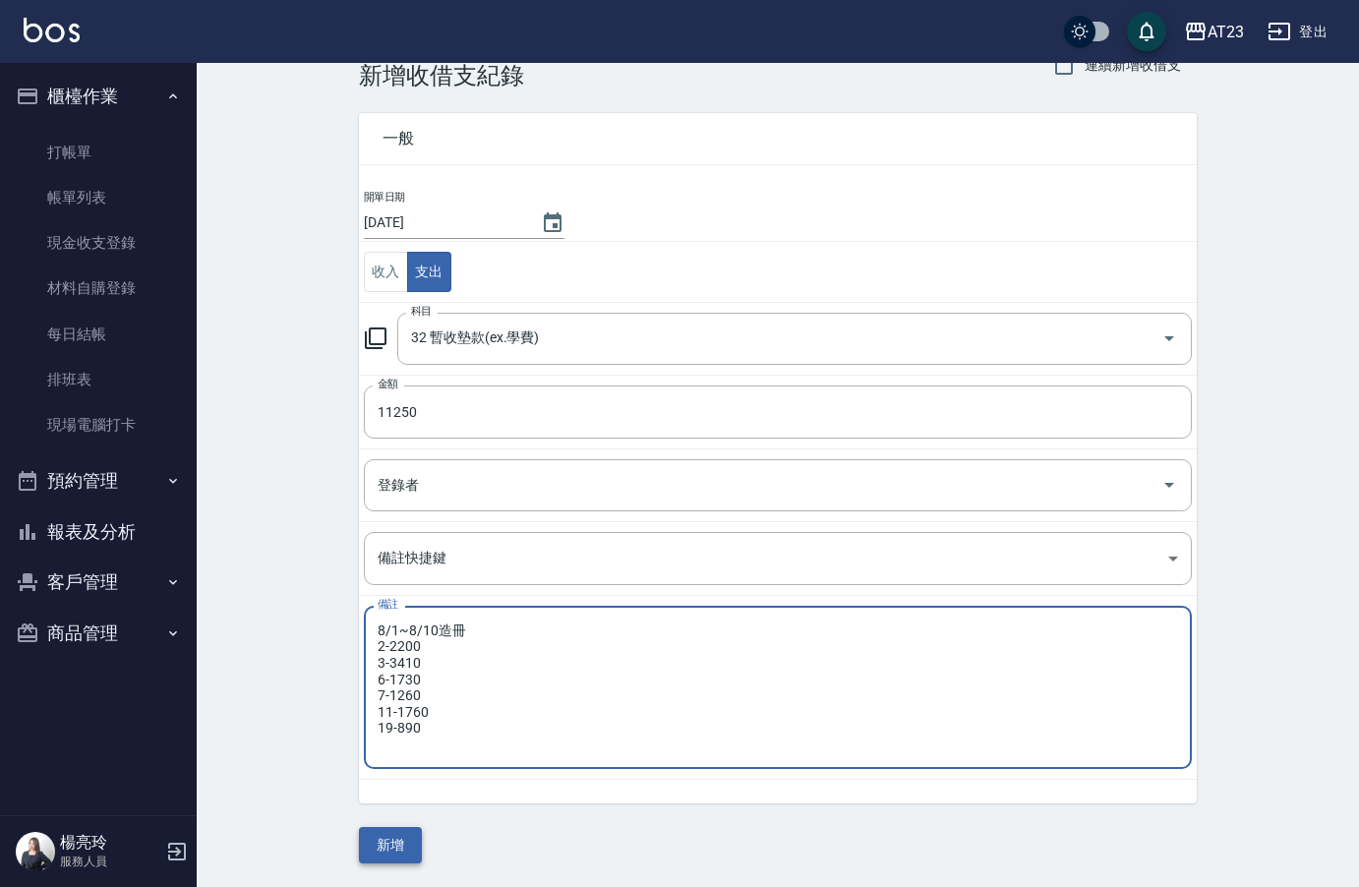
type textarea "8/1~8/10造冊 2-2200 3-3410 6-1730 7-1260 11-1760 19-890"
click at [382, 848] on button "新增" at bounding box center [390, 845] width 63 height 36
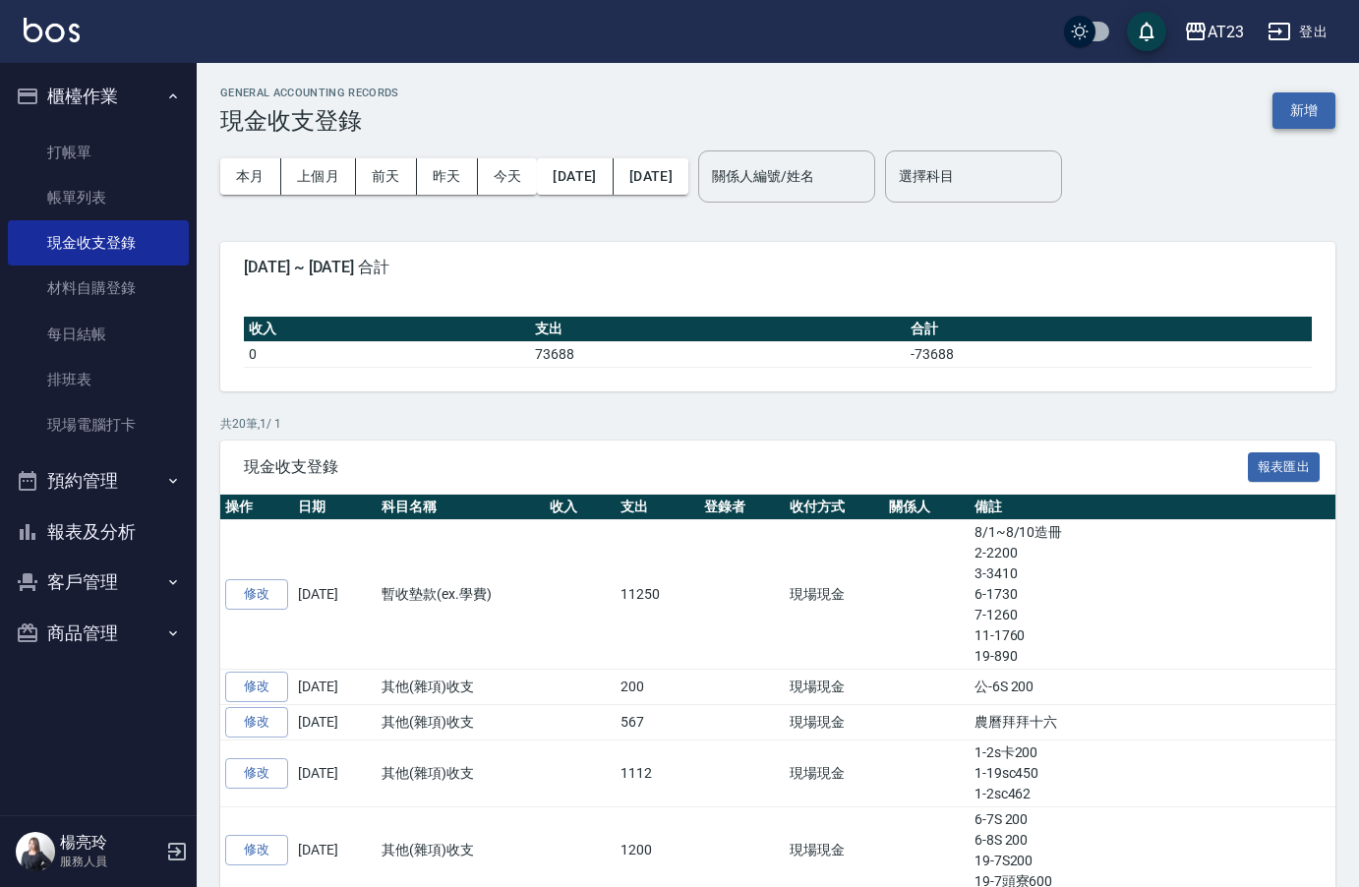
click at [1305, 126] on button "新增" at bounding box center [1303, 110] width 63 height 36
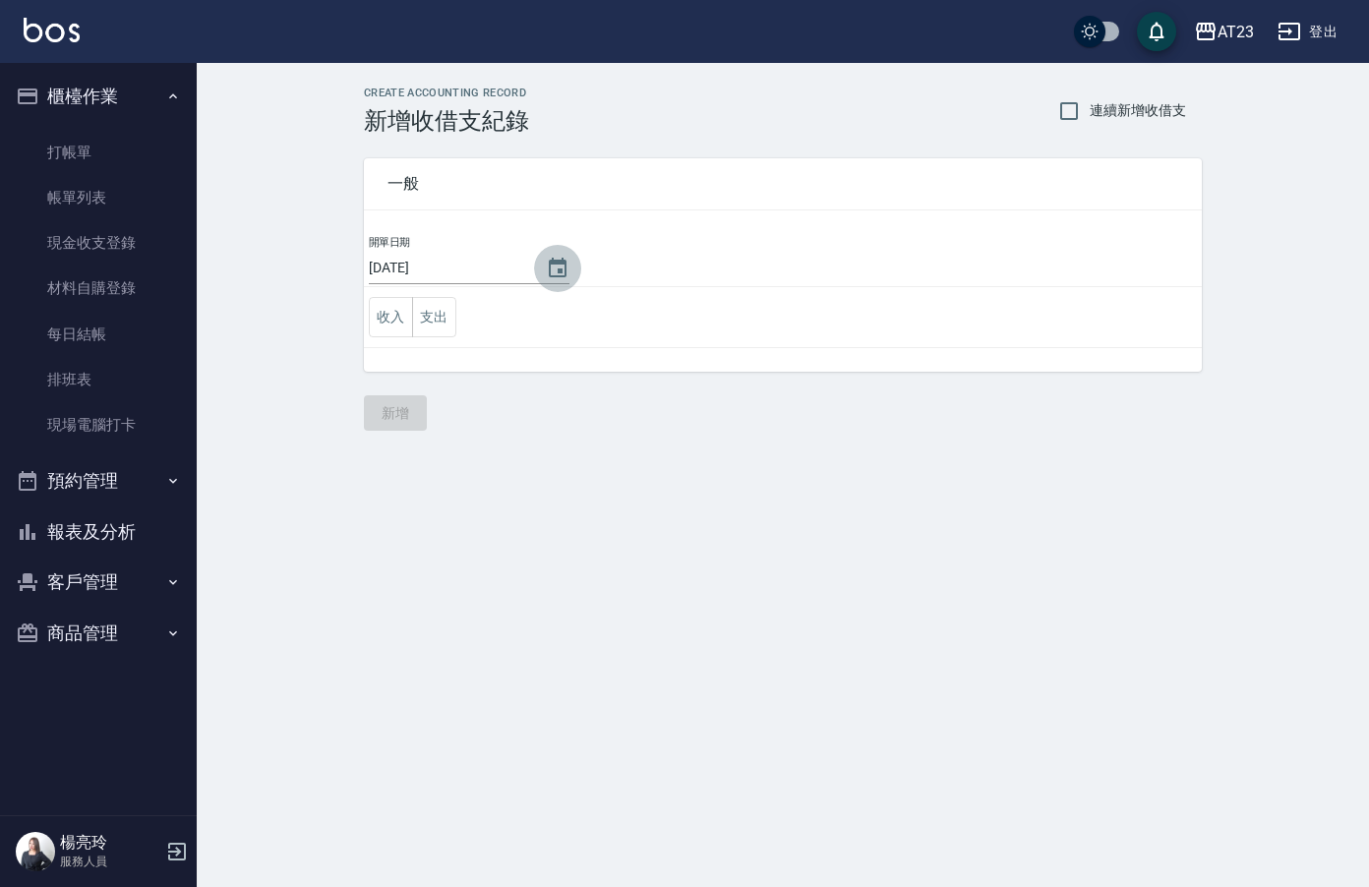
click at [550, 273] on icon "Choose date, selected date is 2025-08-11" at bounding box center [558, 269] width 24 height 24
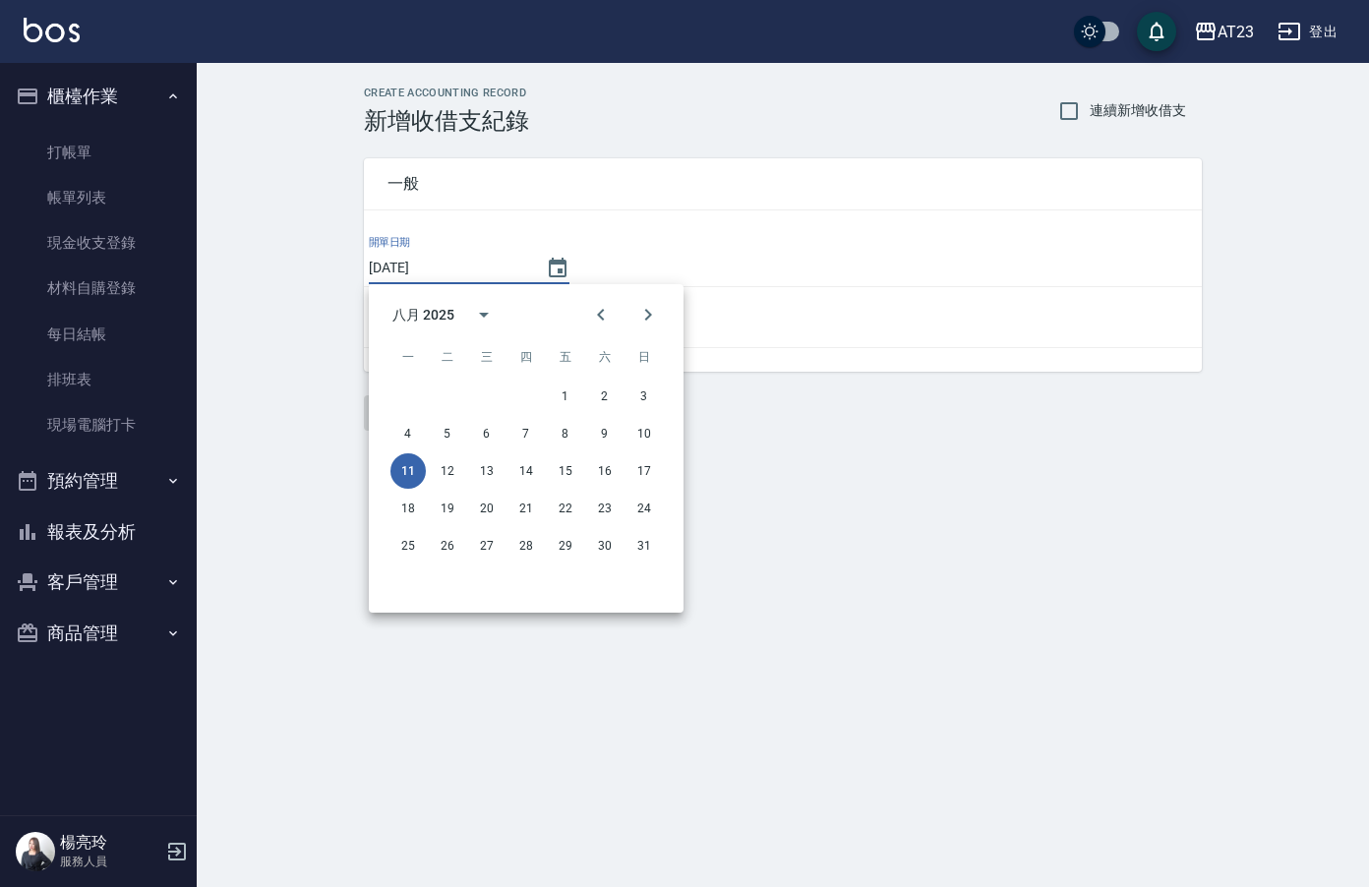
click at [1053, 552] on div "CREATE ACCOUNTING RECORD 新增收借支紀錄 連續新增收借支 一般 開單日期 [DATE] 收入 支出 新增" at bounding box center [684, 443] width 1369 height 887
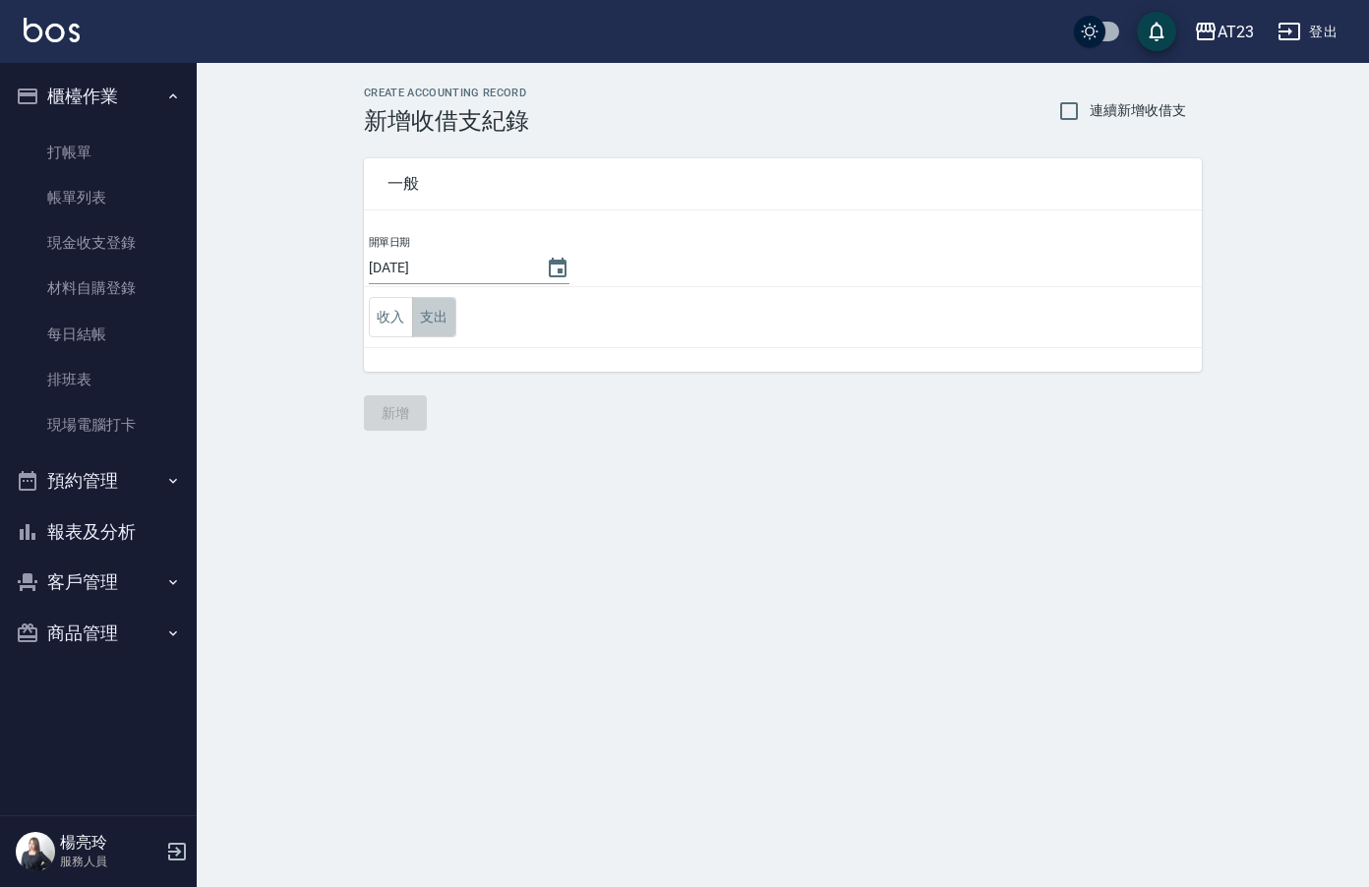
click at [435, 323] on button "支出" at bounding box center [434, 317] width 44 height 40
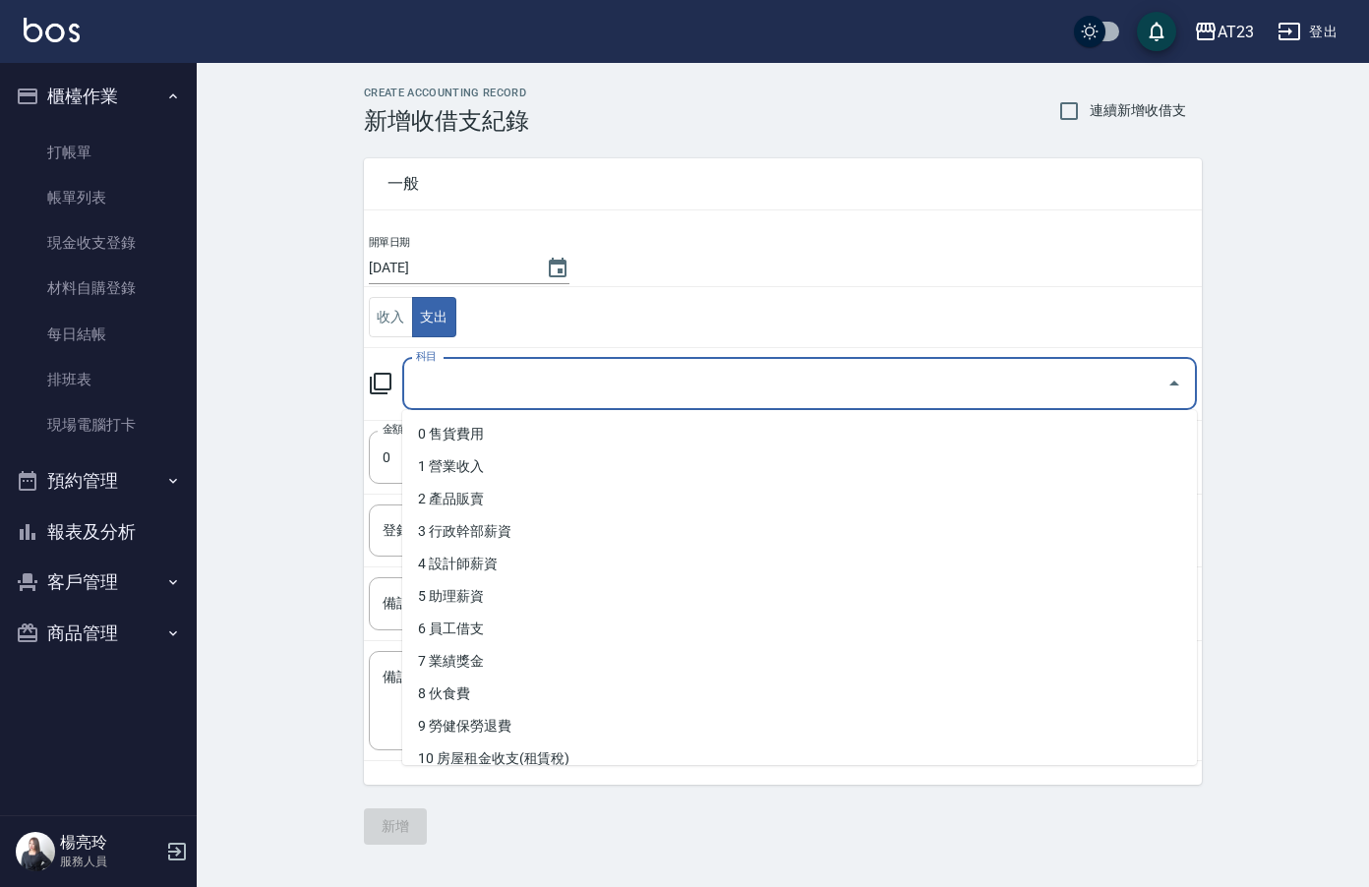
click at [495, 391] on input "科目" at bounding box center [784, 384] width 747 height 34
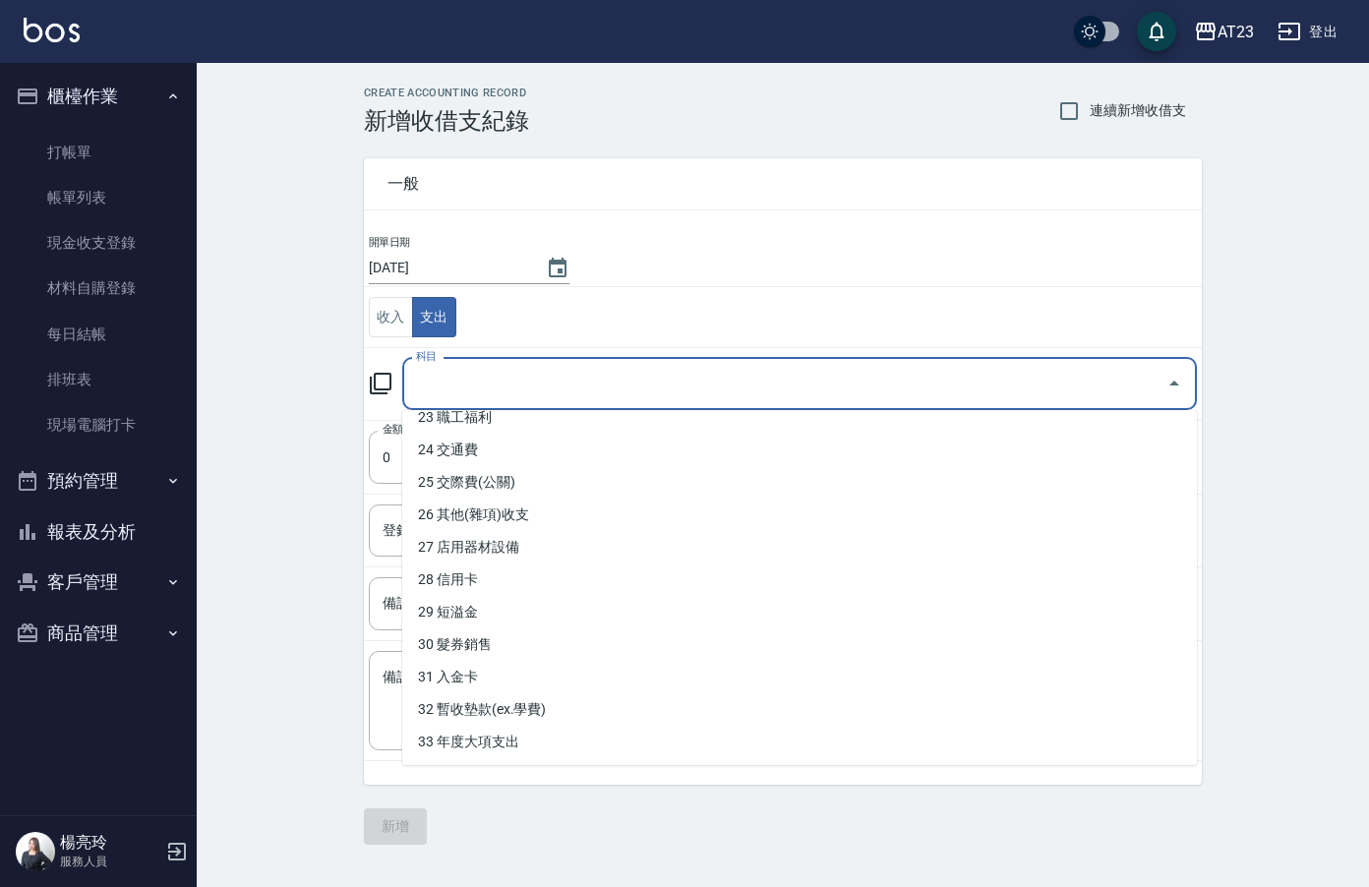
scroll to position [787, 0]
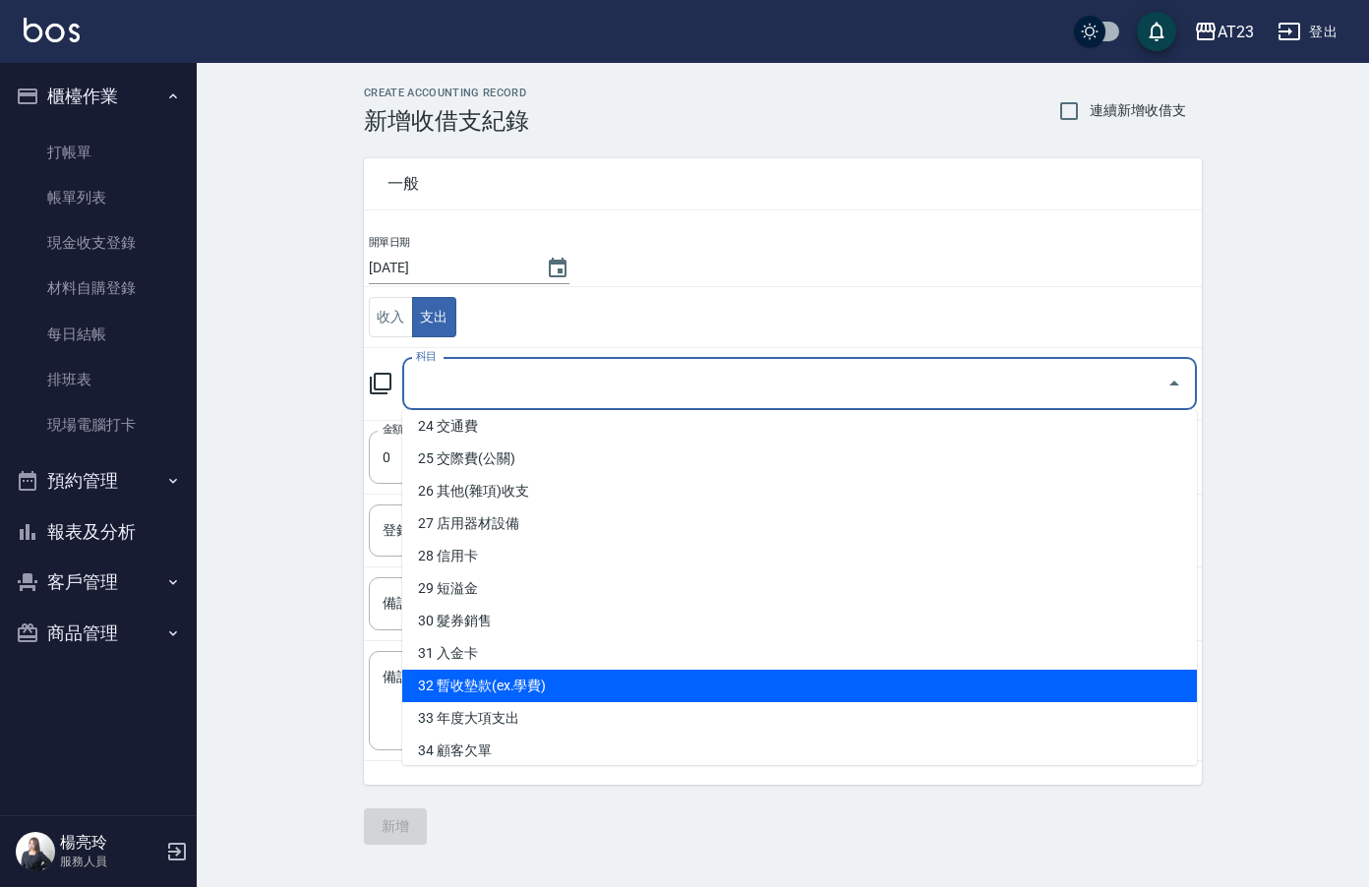
click at [781, 688] on li "32 暫收墊款(ex.學費)" at bounding box center [799, 686] width 794 height 32
type input "32 暫收墊款(ex.學費)"
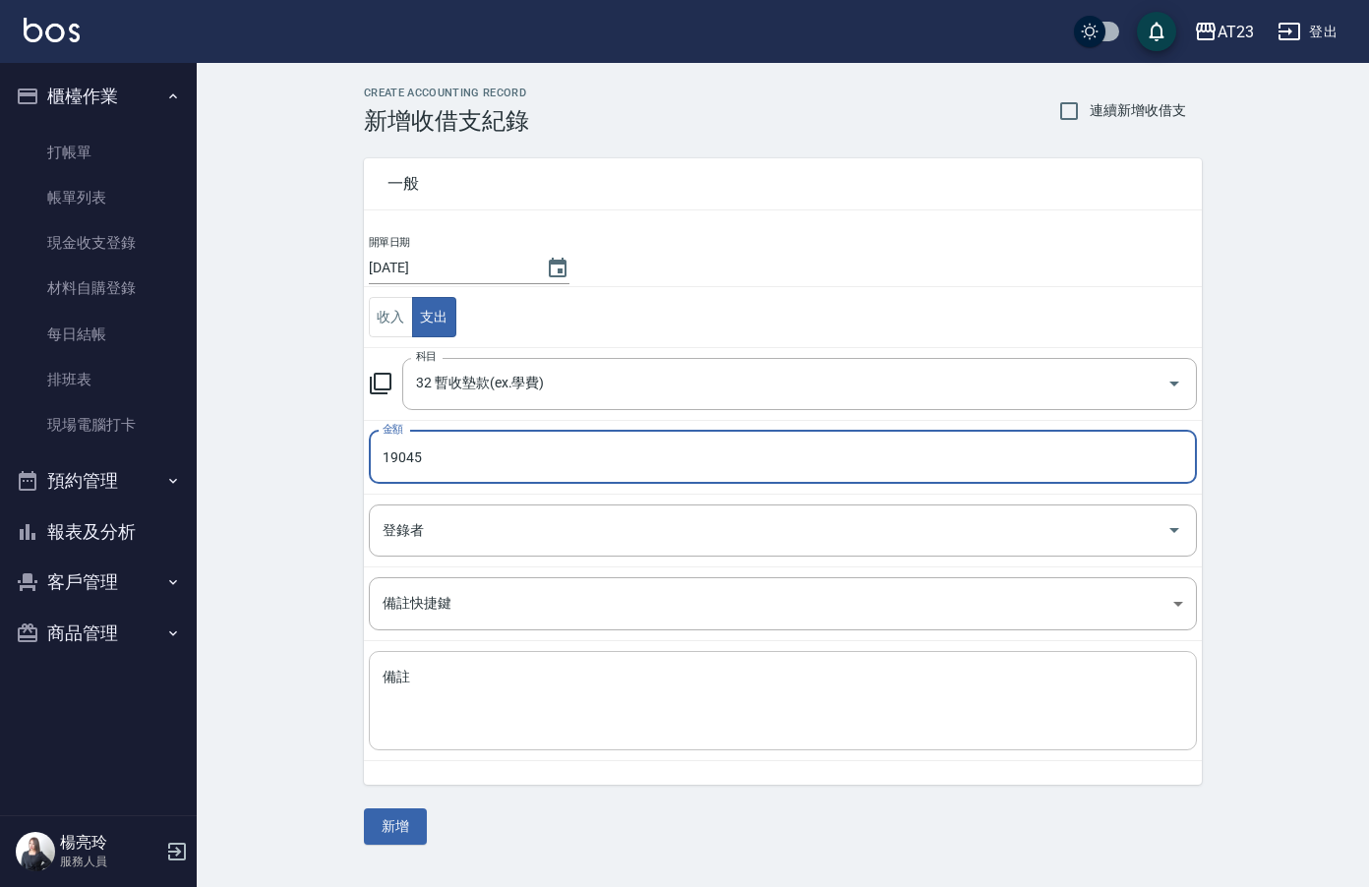
type input "19045"
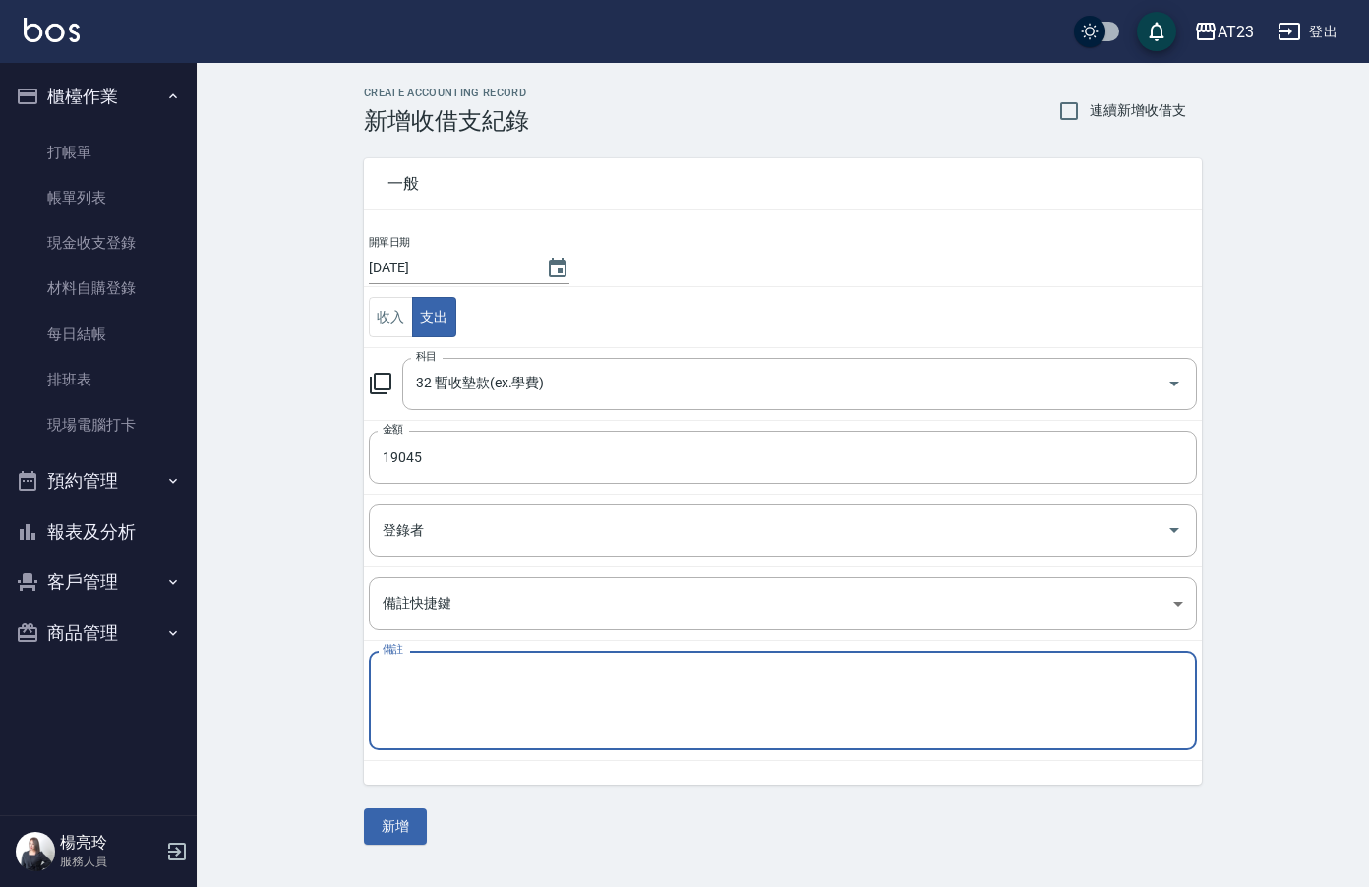
click at [606, 709] on textarea "備註" at bounding box center [782, 701] width 800 height 67
type textarea "v"
type textarea "小嫺七月包套卡"
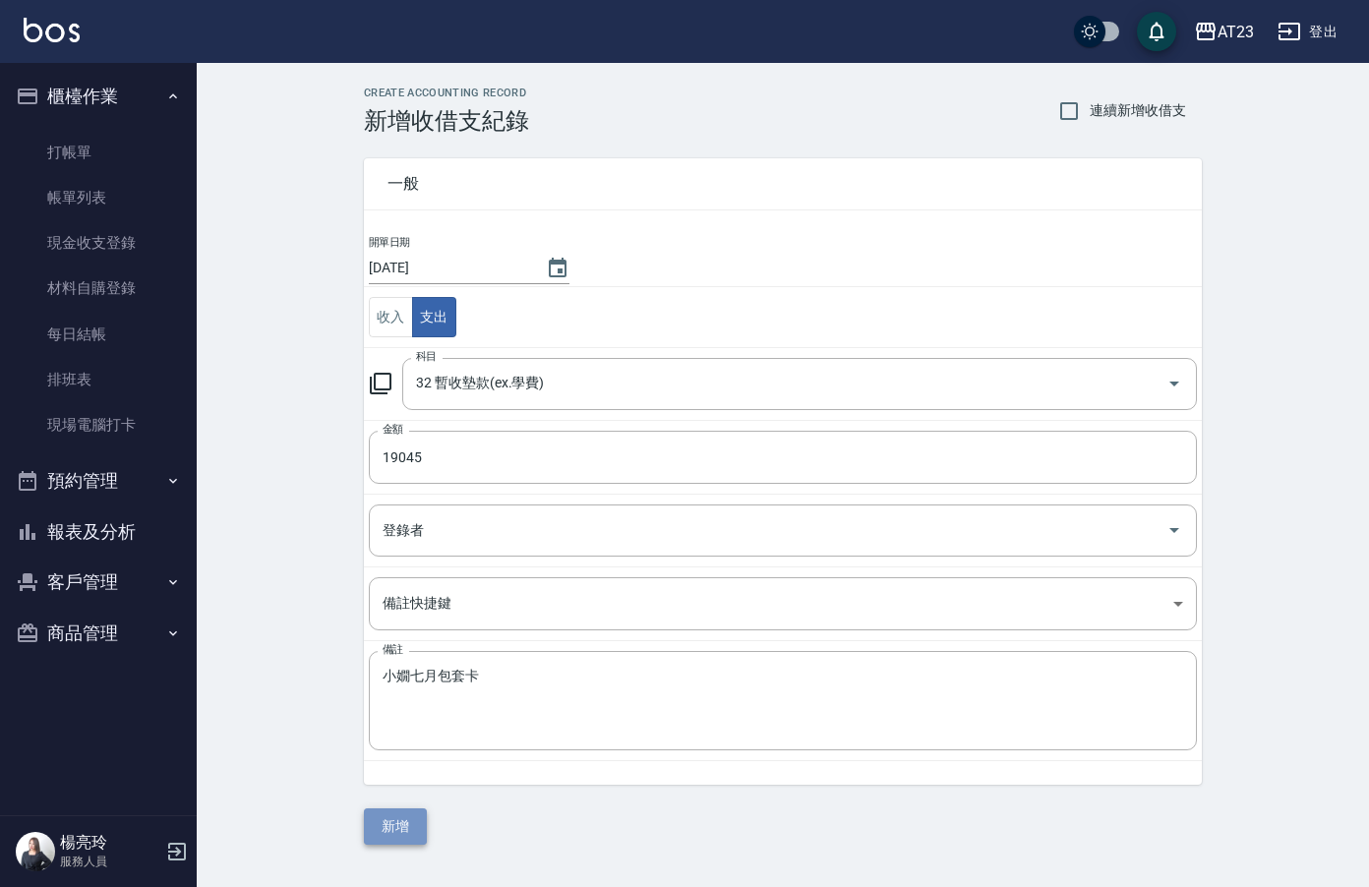
click at [405, 833] on button "新增" at bounding box center [395, 826] width 63 height 36
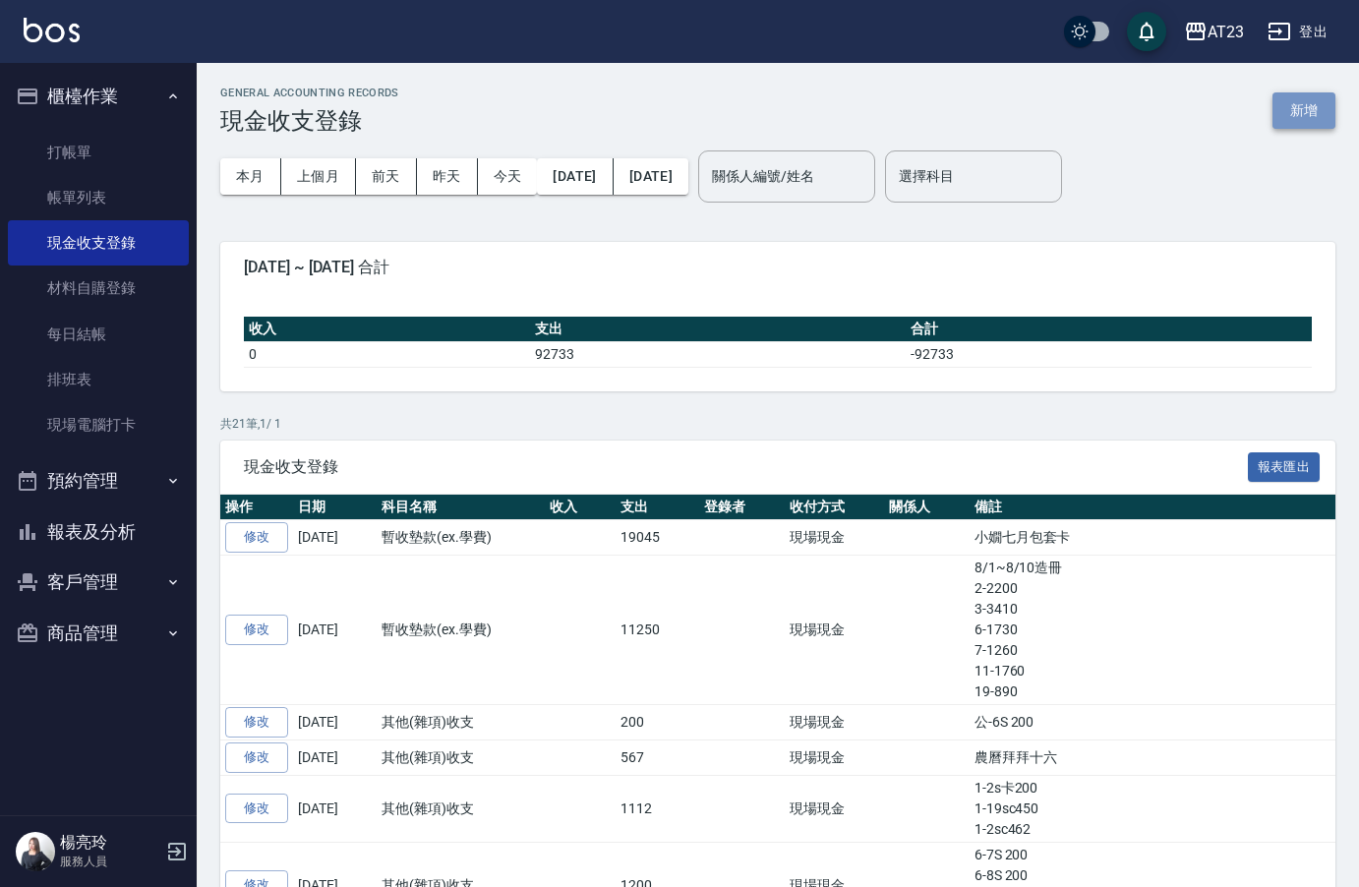
click at [1329, 114] on button "新增" at bounding box center [1303, 110] width 63 height 36
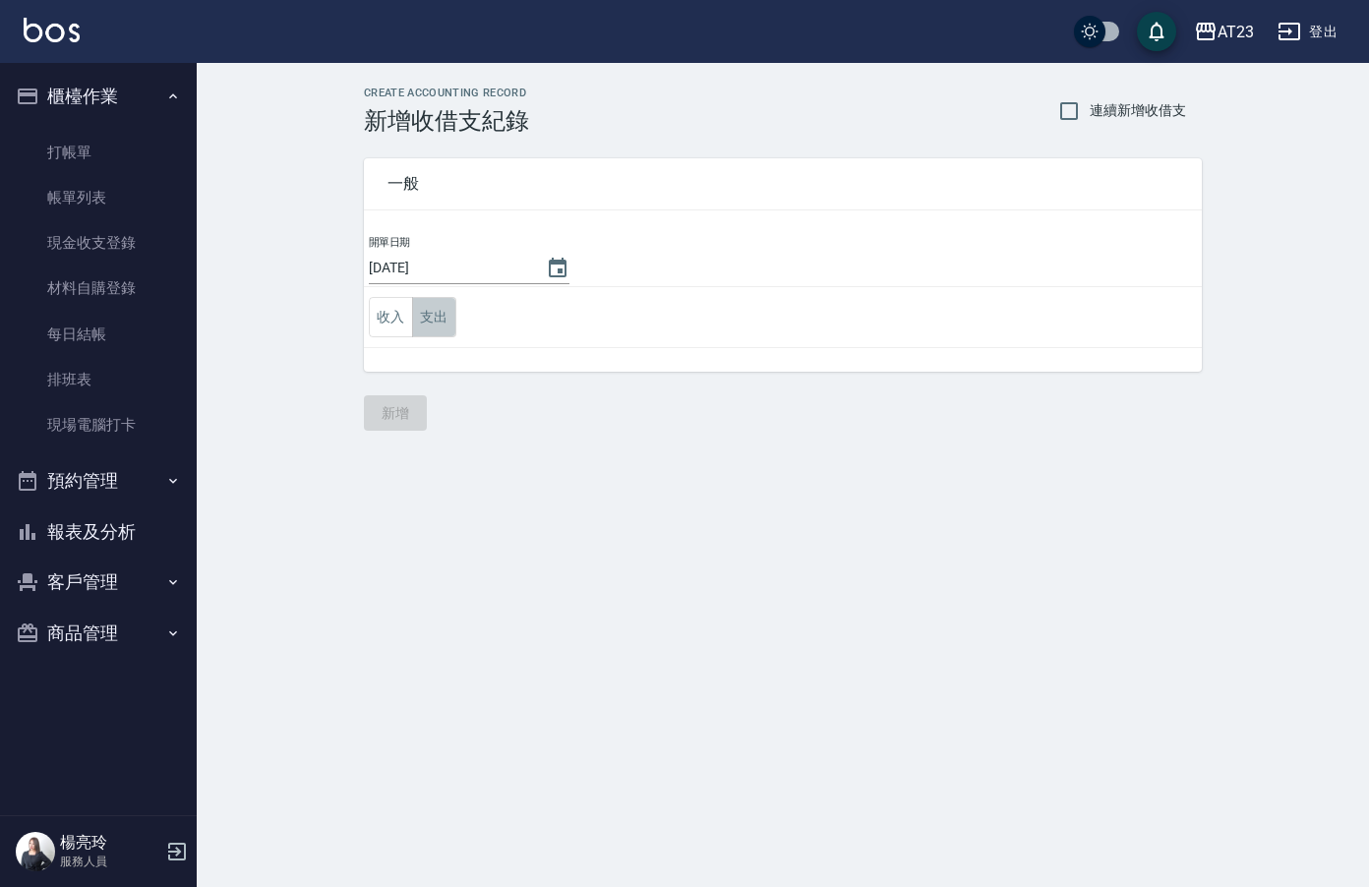
click at [443, 315] on button "支出" at bounding box center [434, 317] width 44 height 40
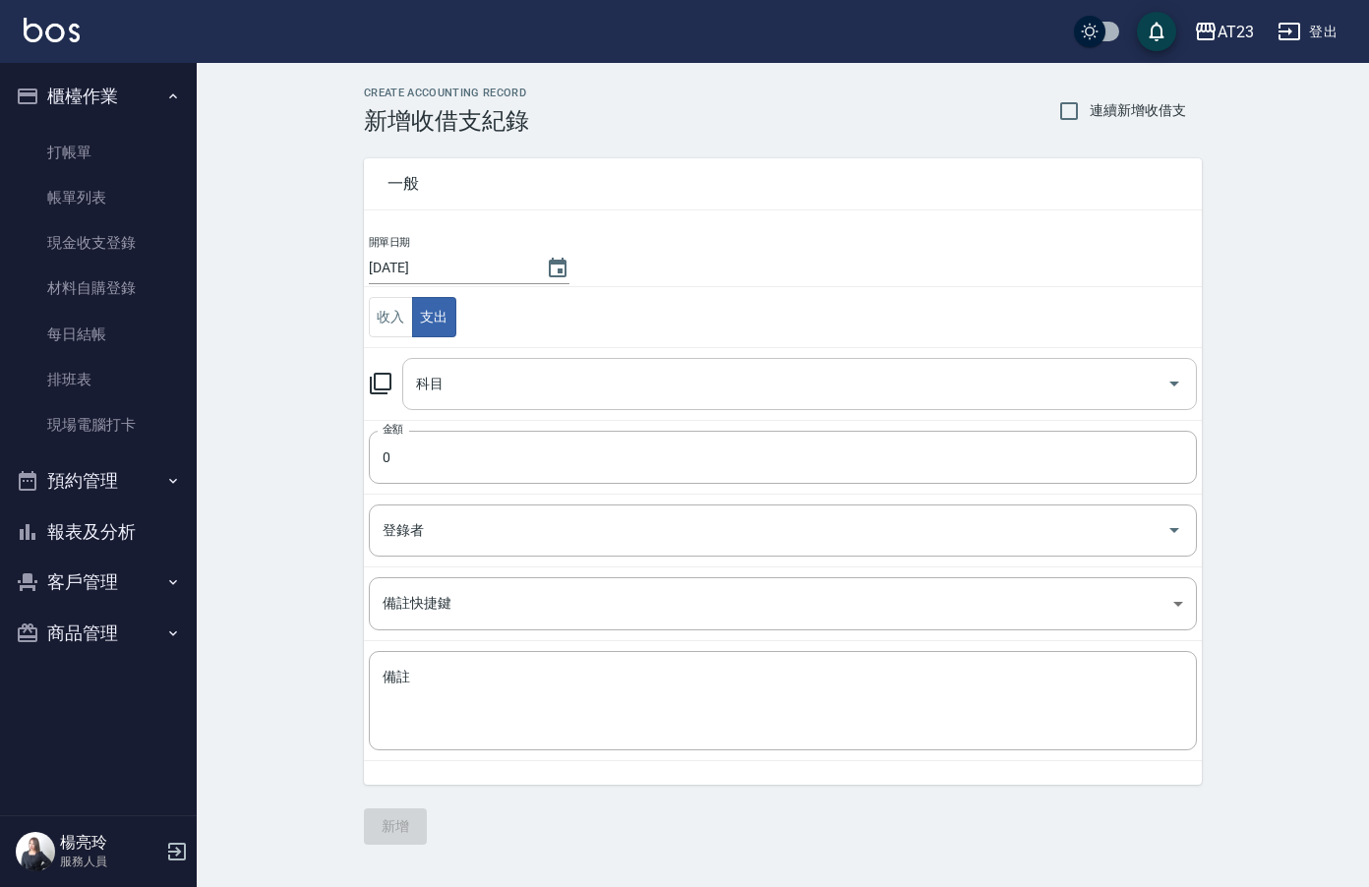
click at [481, 367] on input "科目" at bounding box center [784, 384] width 747 height 34
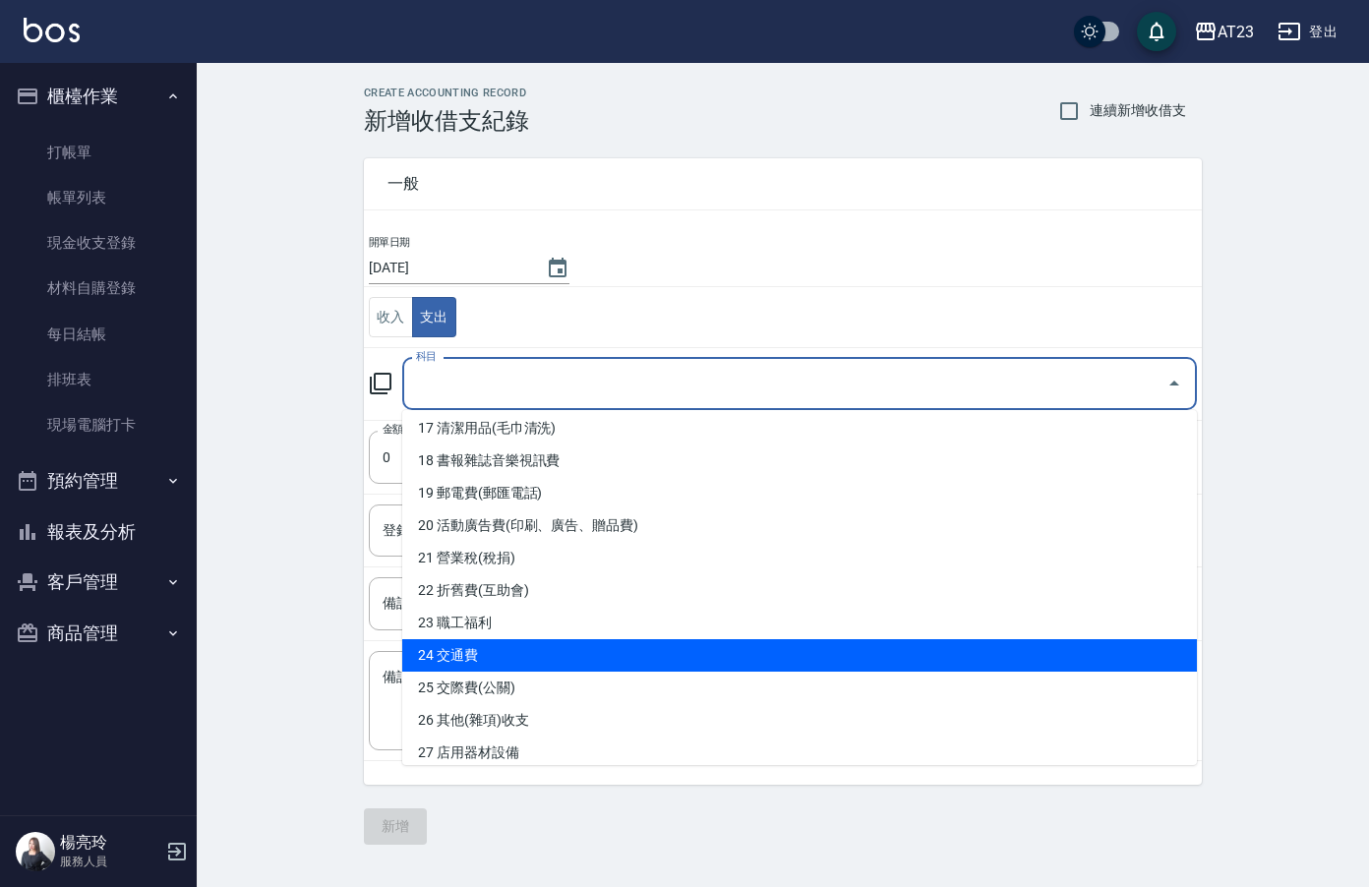
scroll to position [590, 0]
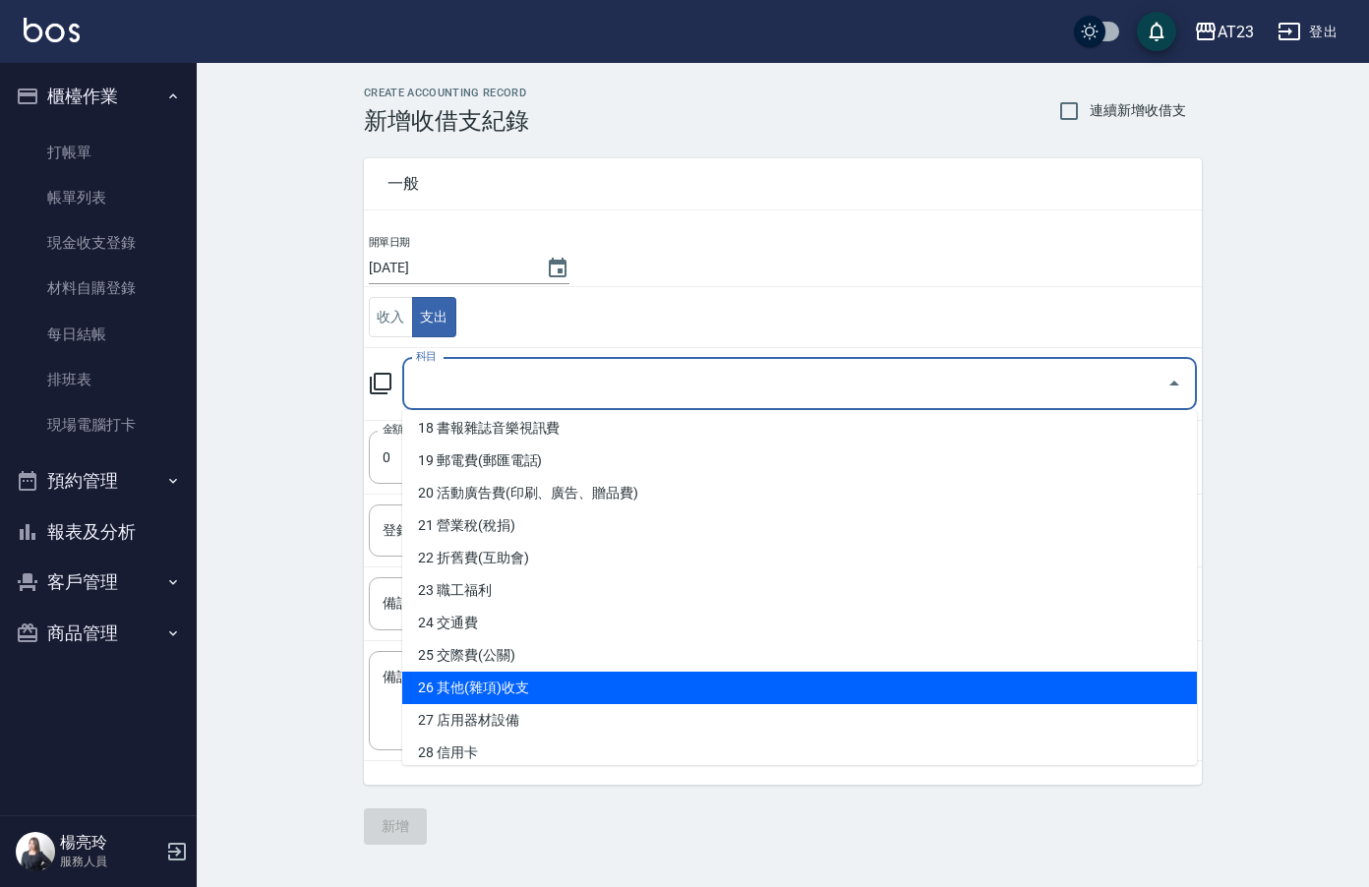
click at [845, 690] on li "26 其他(雜項)收支" at bounding box center [799, 688] width 794 height 32
type input "26 其他(雜項)收支"
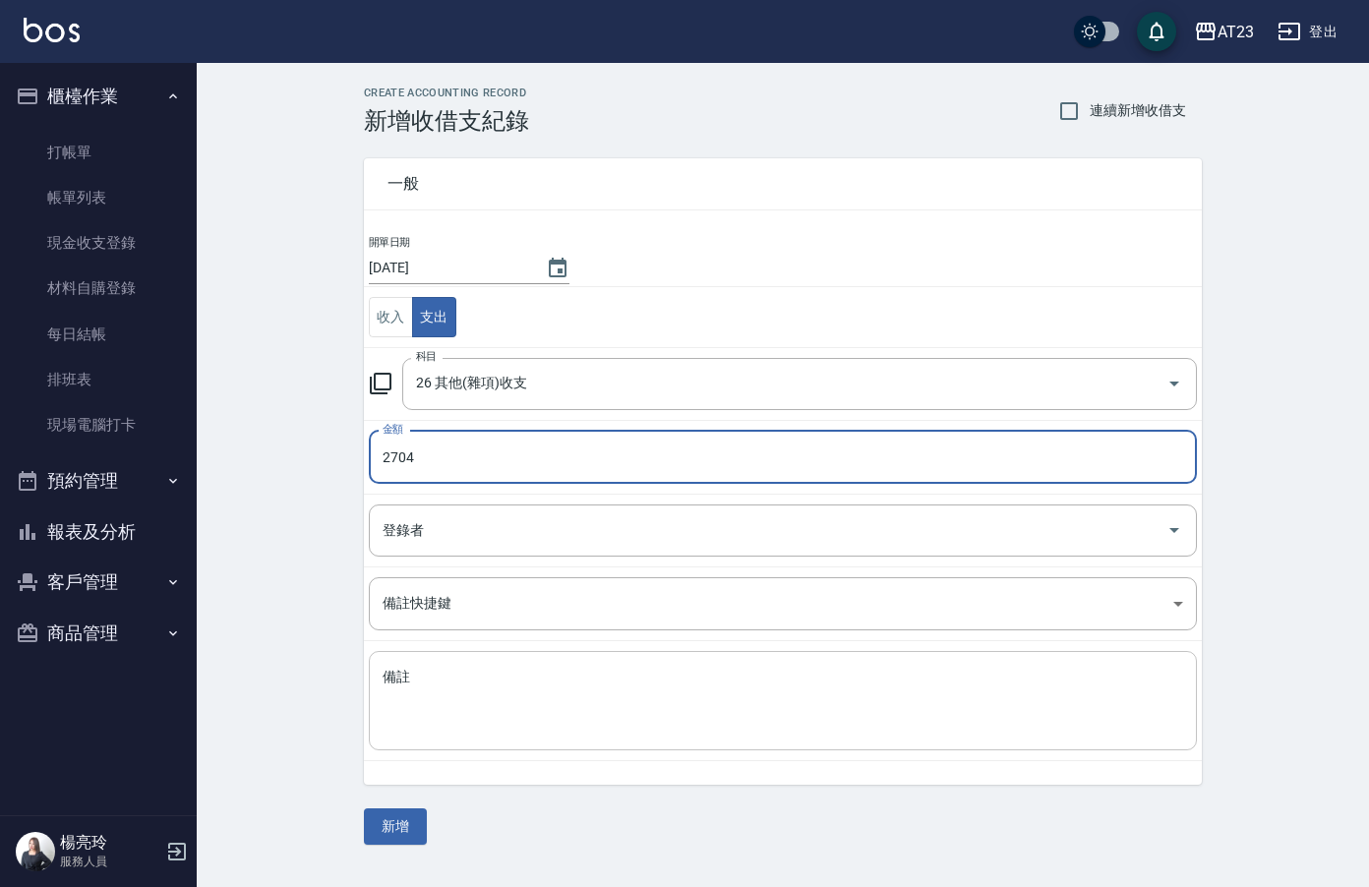
type input "2704"
click at [837, 665] on div "x 備註" at bounding box center [783, 700] width 828 height 99
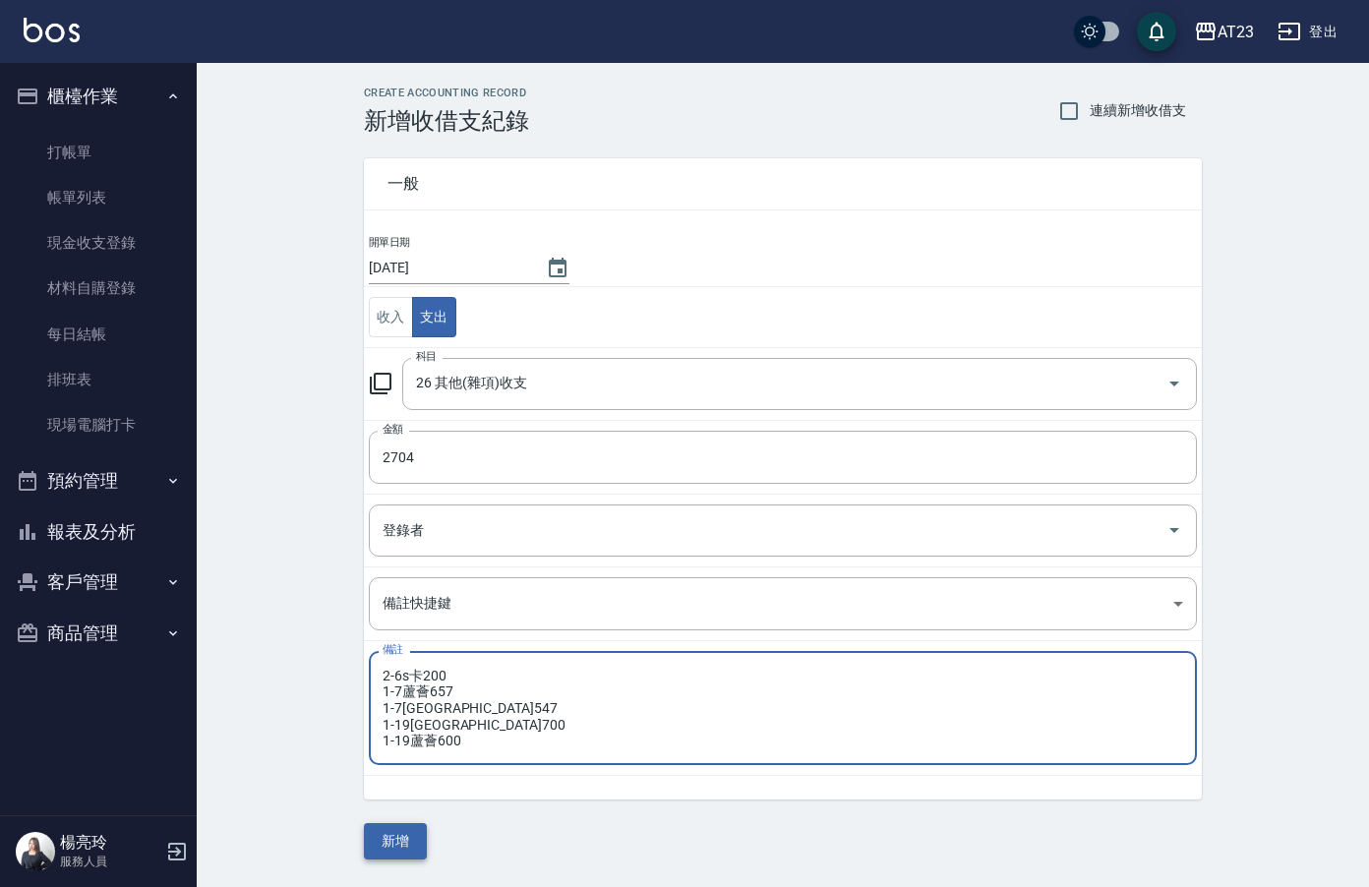
type textarea "2-6s卡200 1-7蘆薈657 1-7[GEOGRAPHIC_DATA]547 1-19[GEOGRAPHIC_DATA]700 1-19蘆薈600"
click at [394, 834] on button "新增" at bounding box center [395, 841] width 63 height 36
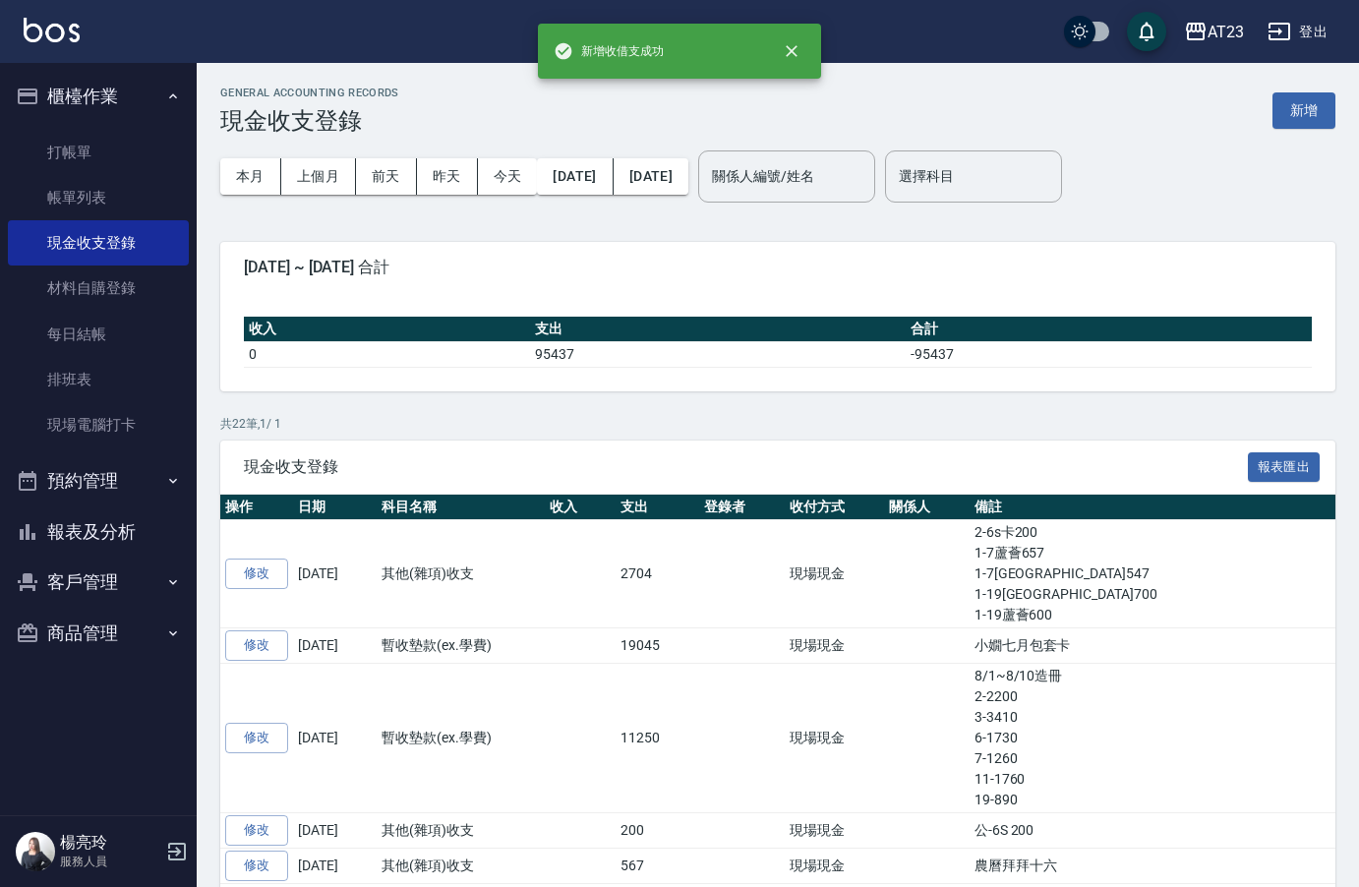
click at [114, 529] on button "報表及分析" at bounding box center [98, 531] width 181 height 51
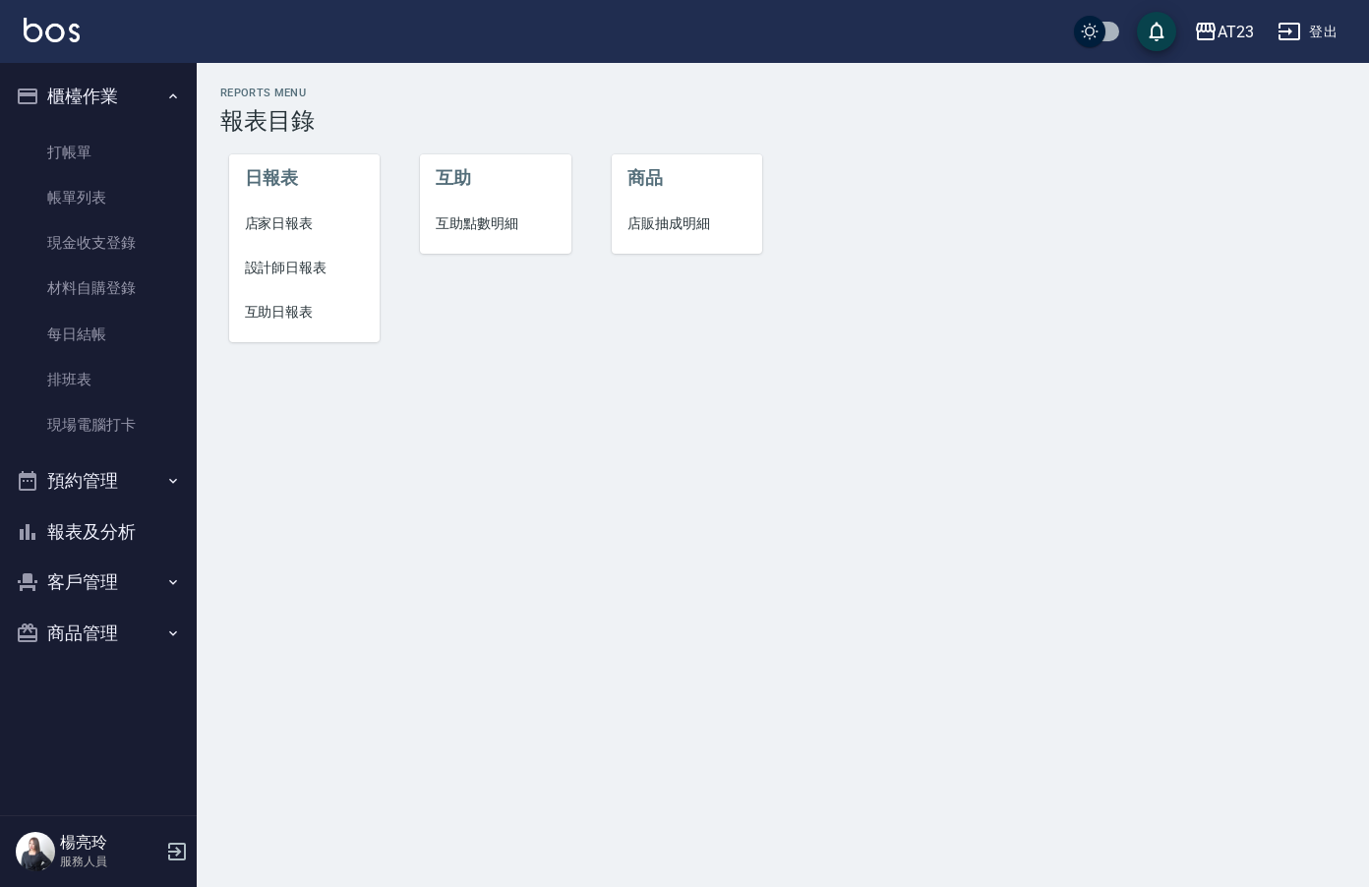
click at [287, 211] on li "店家日報表" at bounding box center [304, 224] width 151 height 44
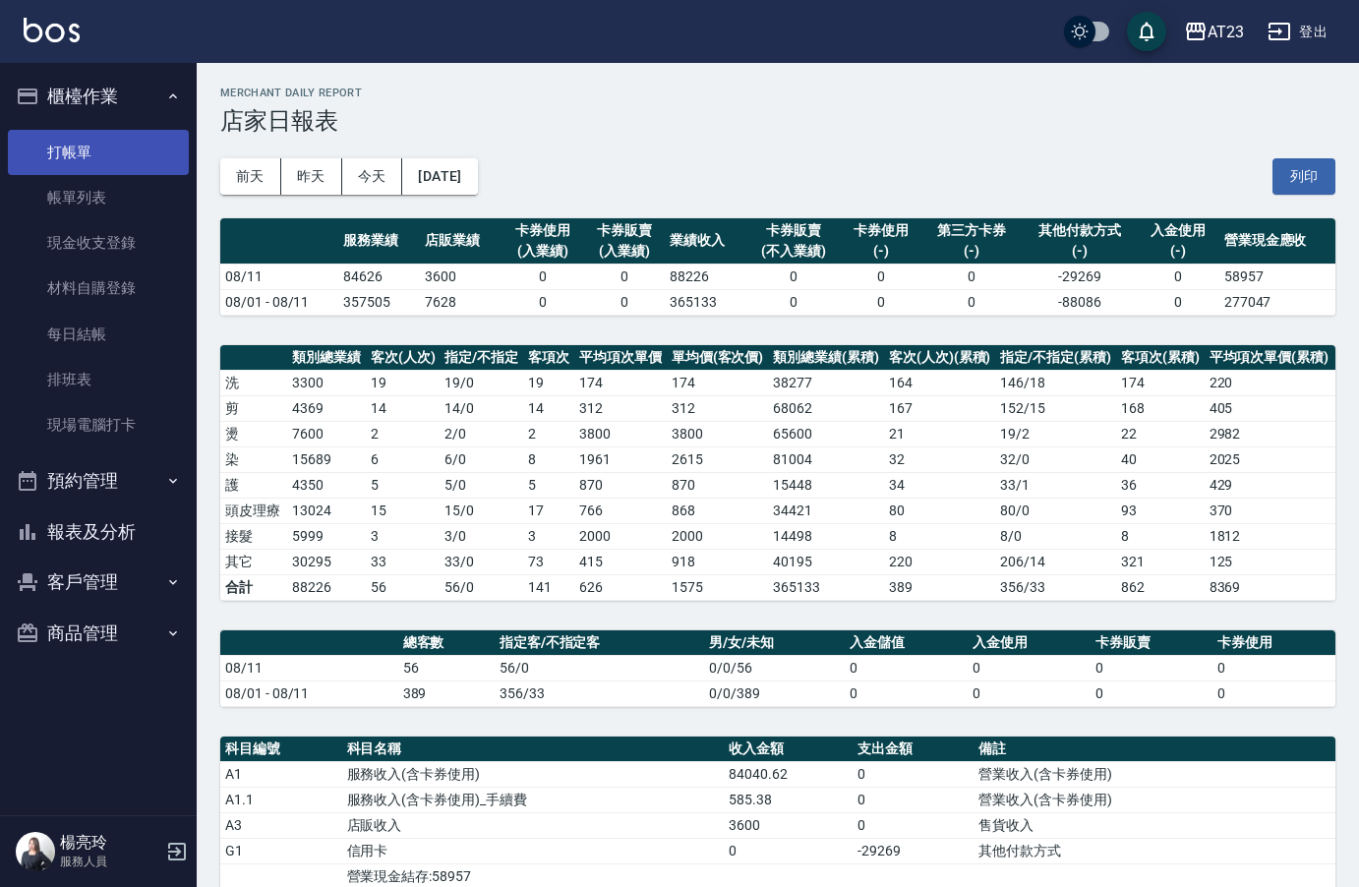
click at [109, 136] on link "打帳單" at bounding box center [98, 152] width 181 height 45
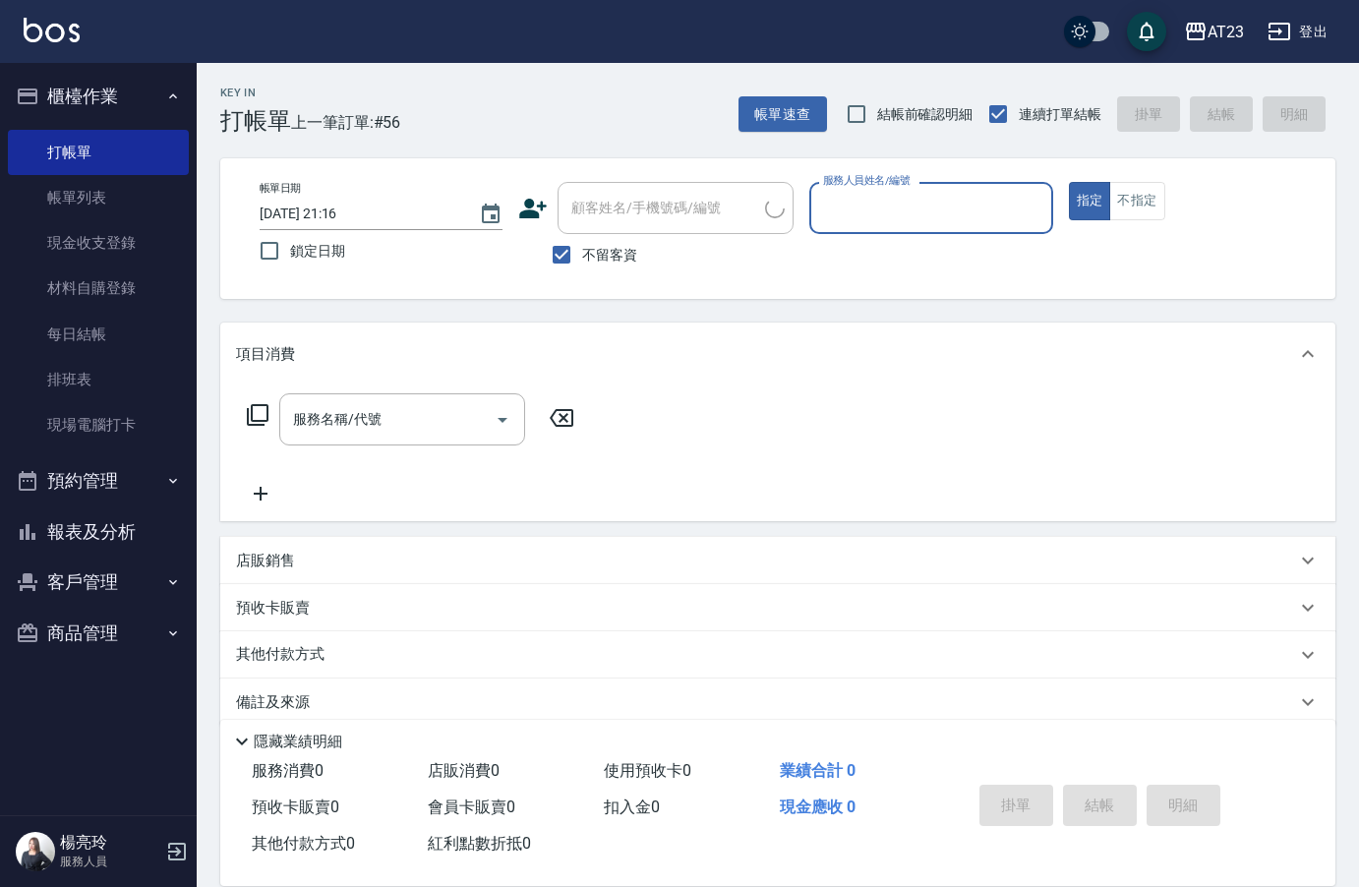
click at [890, 205] on input "服務人員姓名/編號" at bounding box center [930, 208] width 225 height 34
type input "ADA-8"
type button "true"
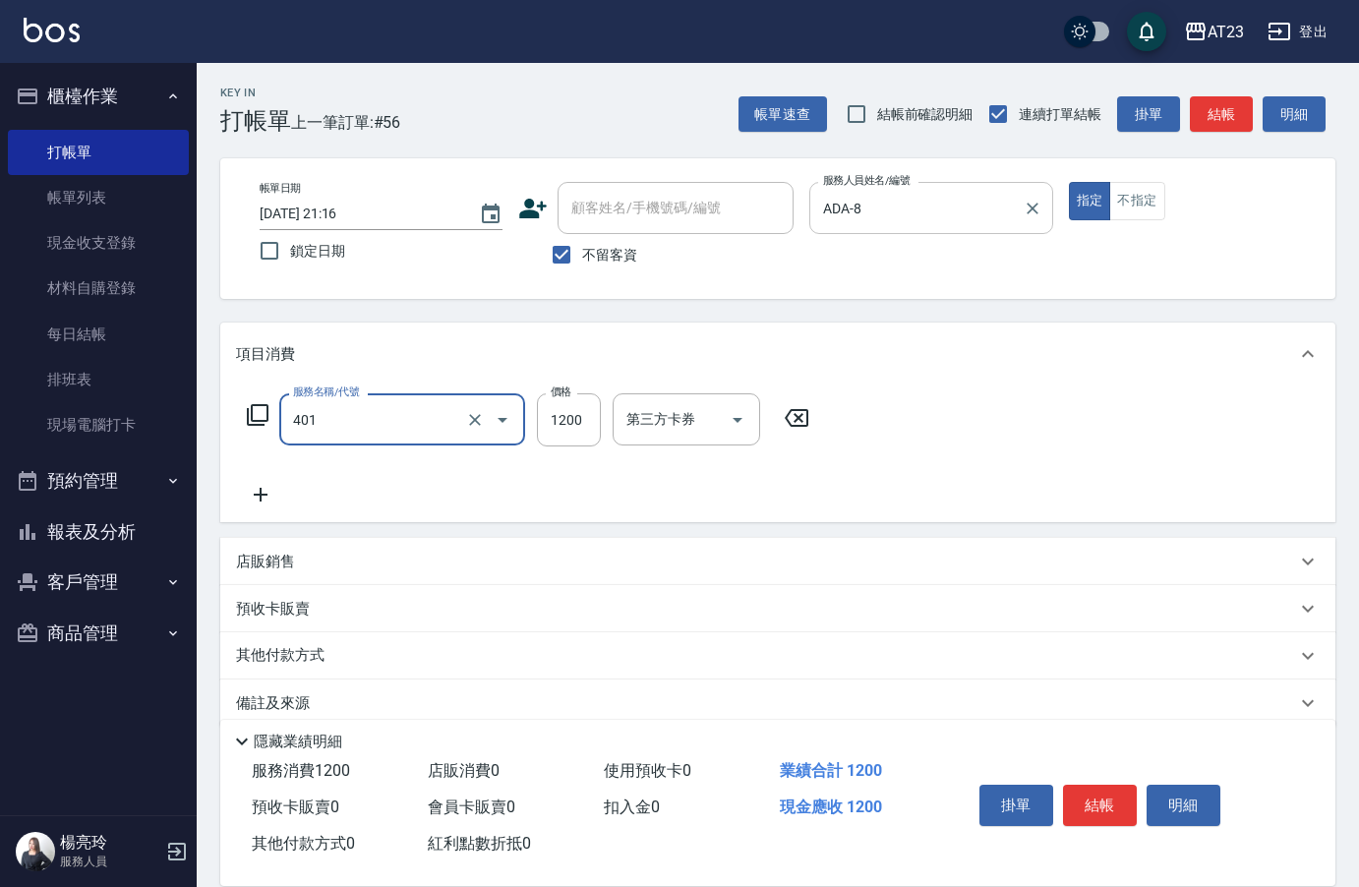
type input "燙髮(401)"
type input "1200"
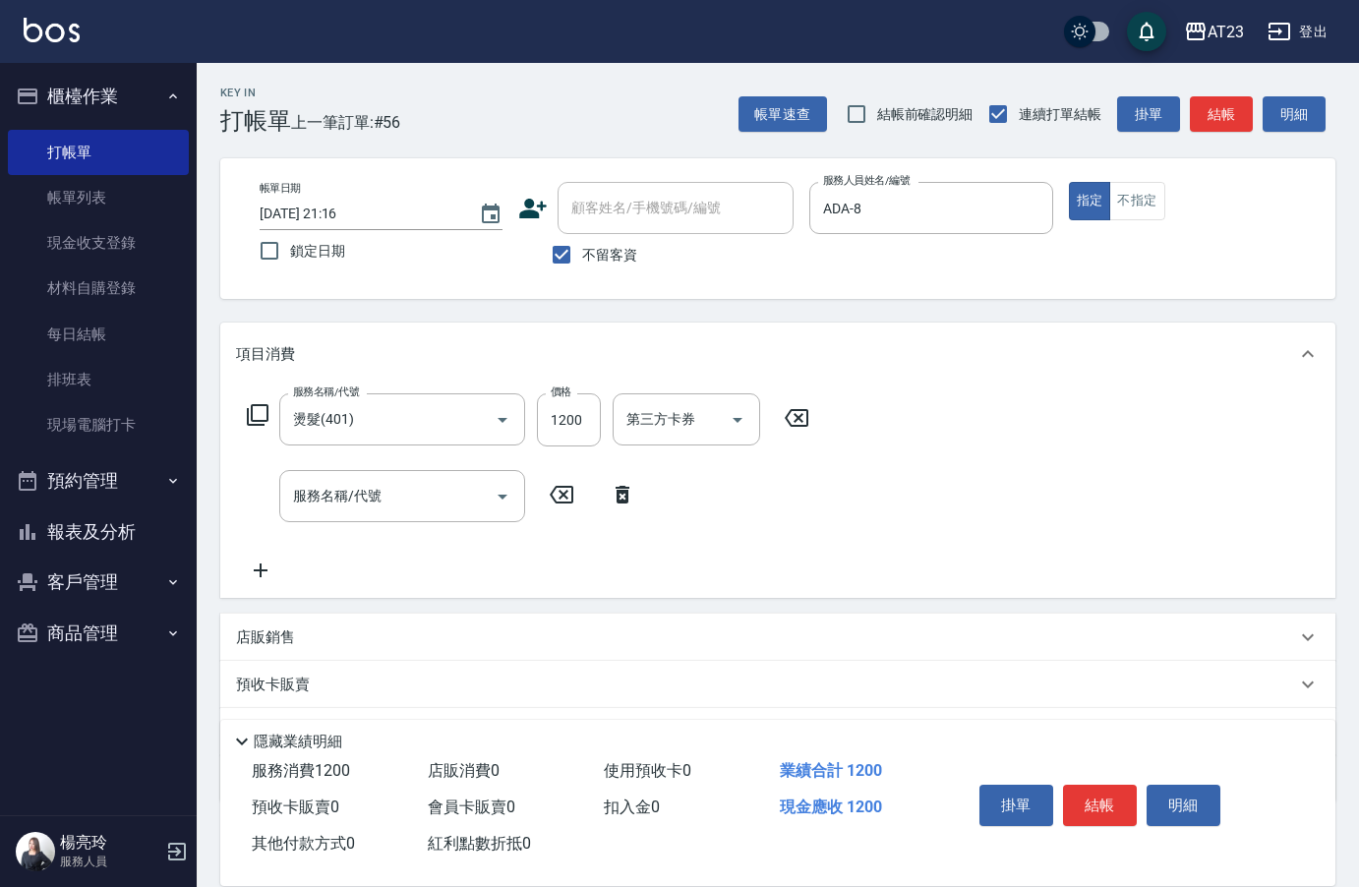
click at [259, 397] on div "服務名稱/代號 燙髮(401) 服務名稱/代號 價格 1200 價格 第三方卡券 第三方卡券" at bounding box center [528, 419] width 585 height 53
click at [259, 431] on div "服務名稱/代號 燙髮(401) 服務名稱/代號 價格 1200 價格 第三方卡券 第三方卡券" at bounding box center [528, 419] width 585 height 53
click at [255, 412] on icon at bounding box center [258, 415] width 24 height 24
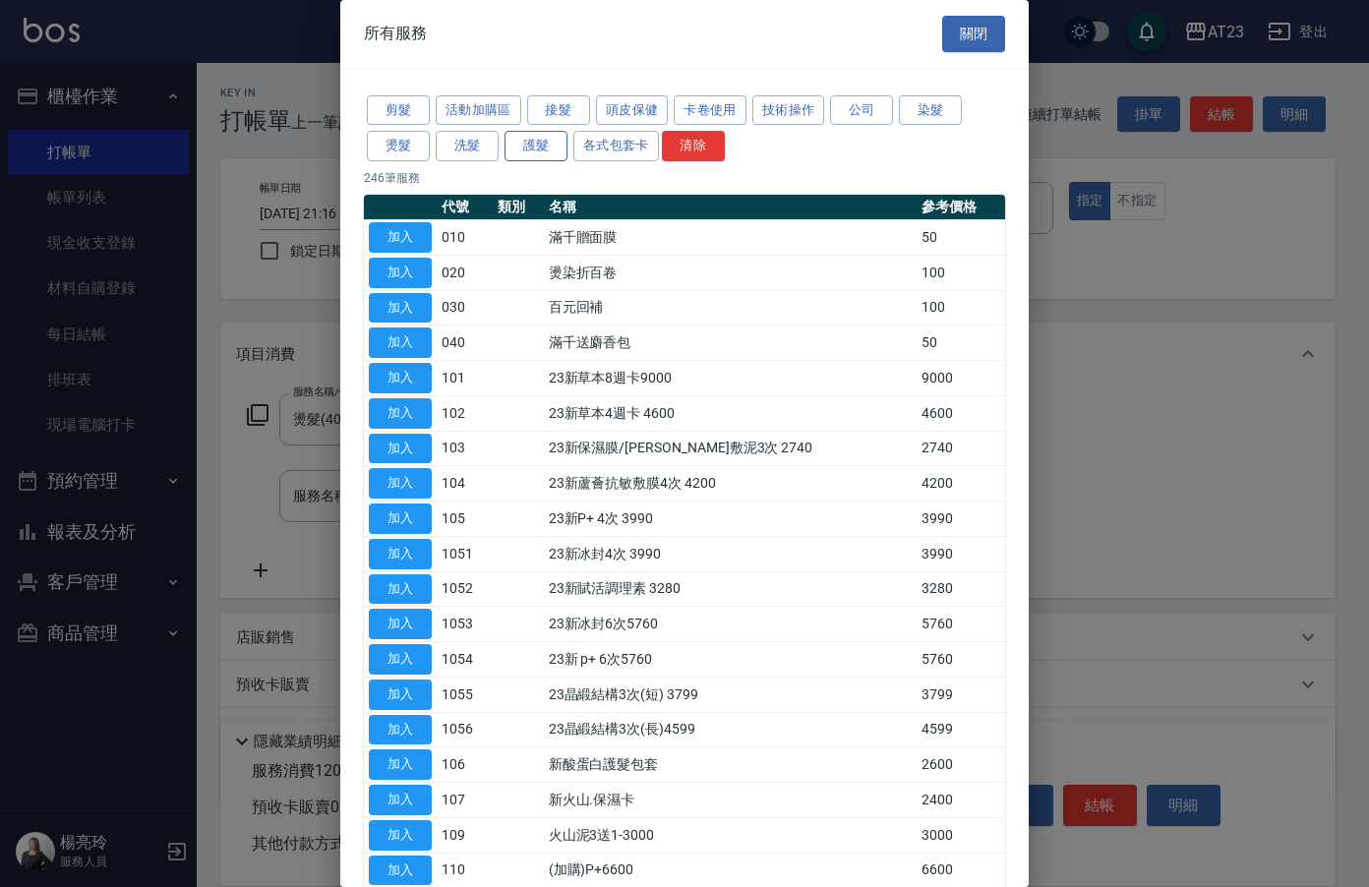
click at [540, 147] on button "護髮" at bounding box center [535, 146] width 63 height 30
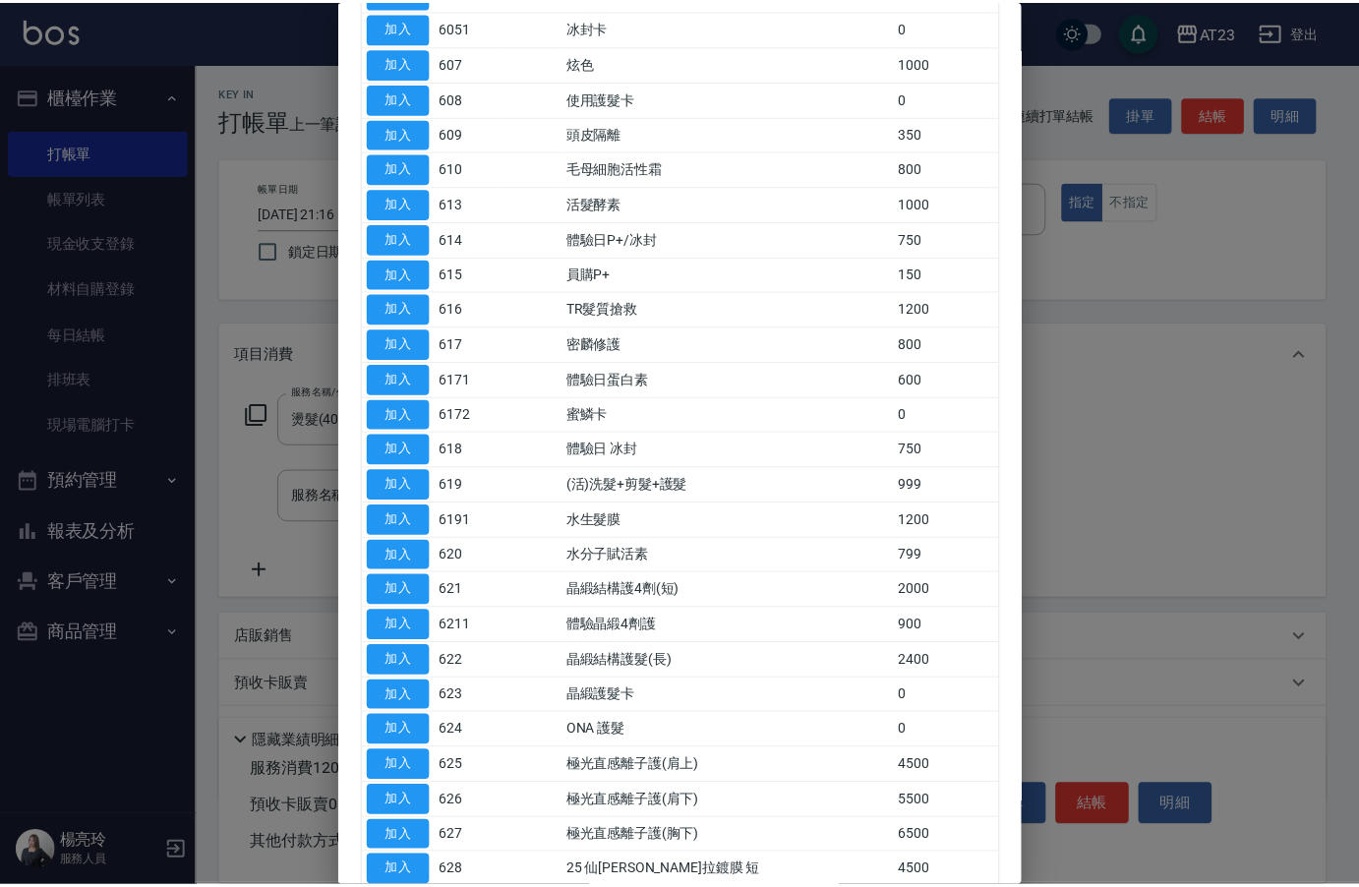
scroll to position [335, 0]
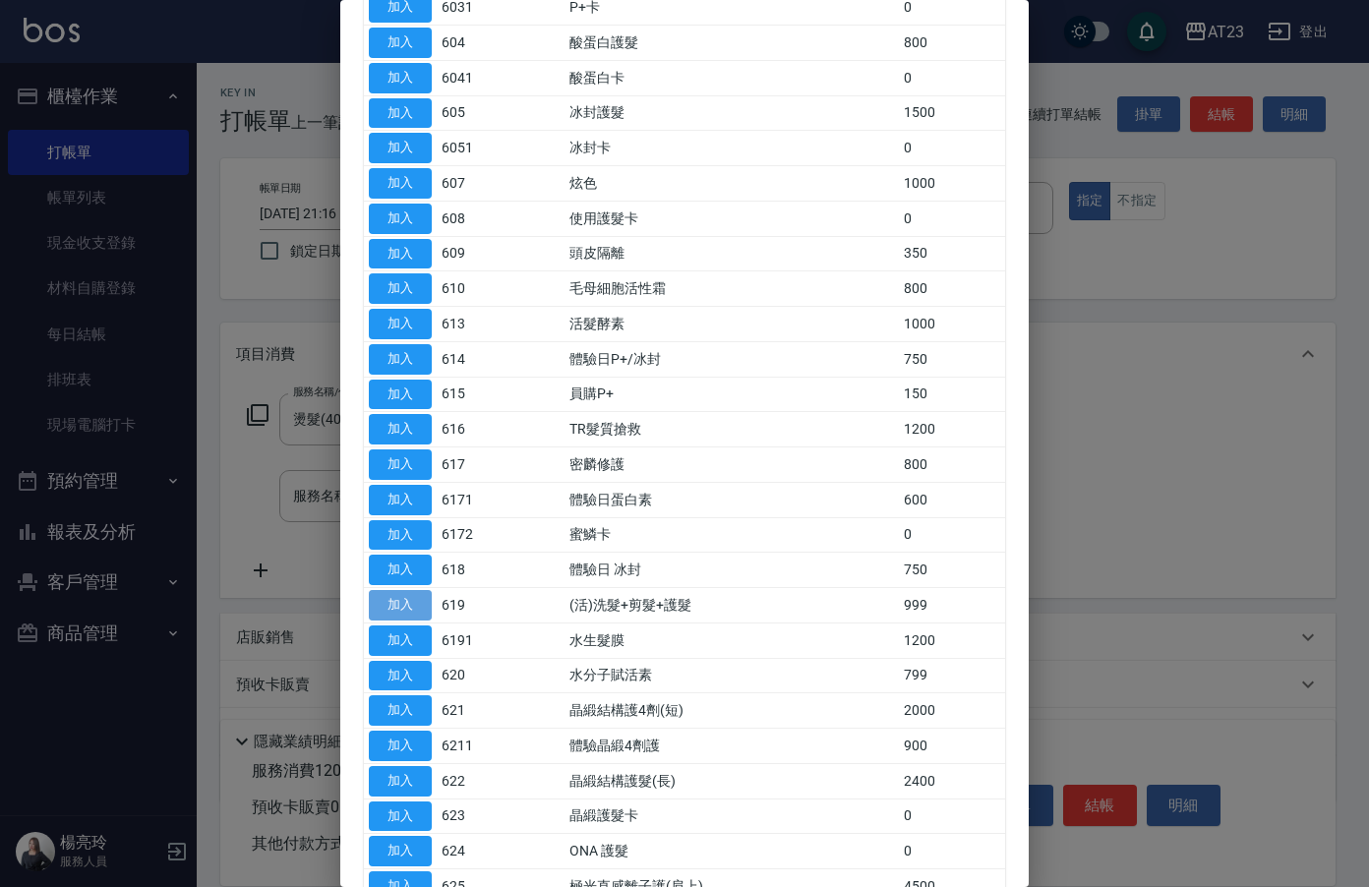
click at [395, 605] on button "加入" at bounding box center [400, 605] width 63 height 30
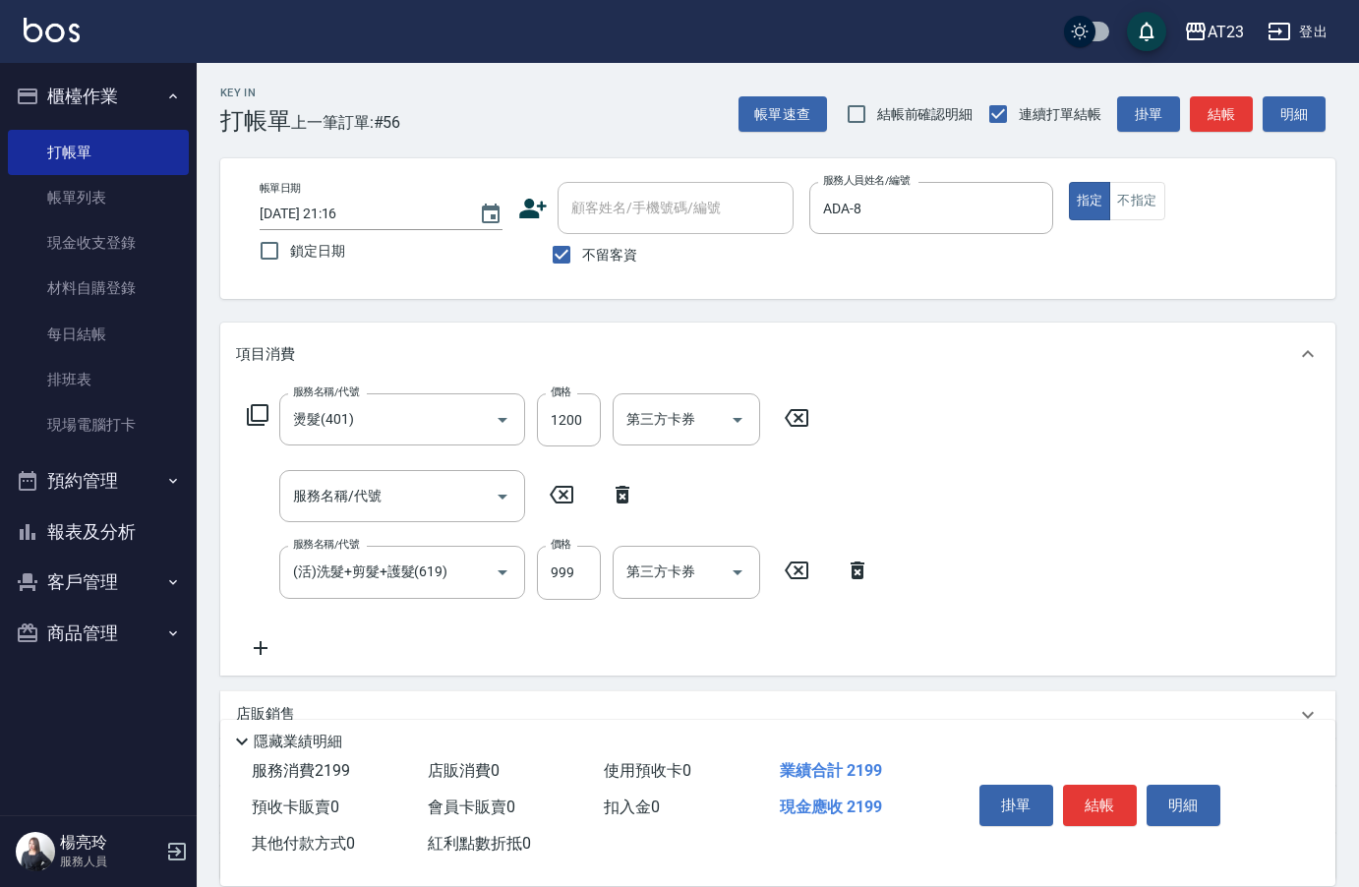
click at [620, 507] on div "服務名稱/代號 服務名稱/代號" at bounding box center [441, 496] width 411 height 52
click at [626, 499] on icon at bounding box center [623, 495] width 14 height 18
type input "(活)洗髮+剪髮+護髮(619)"
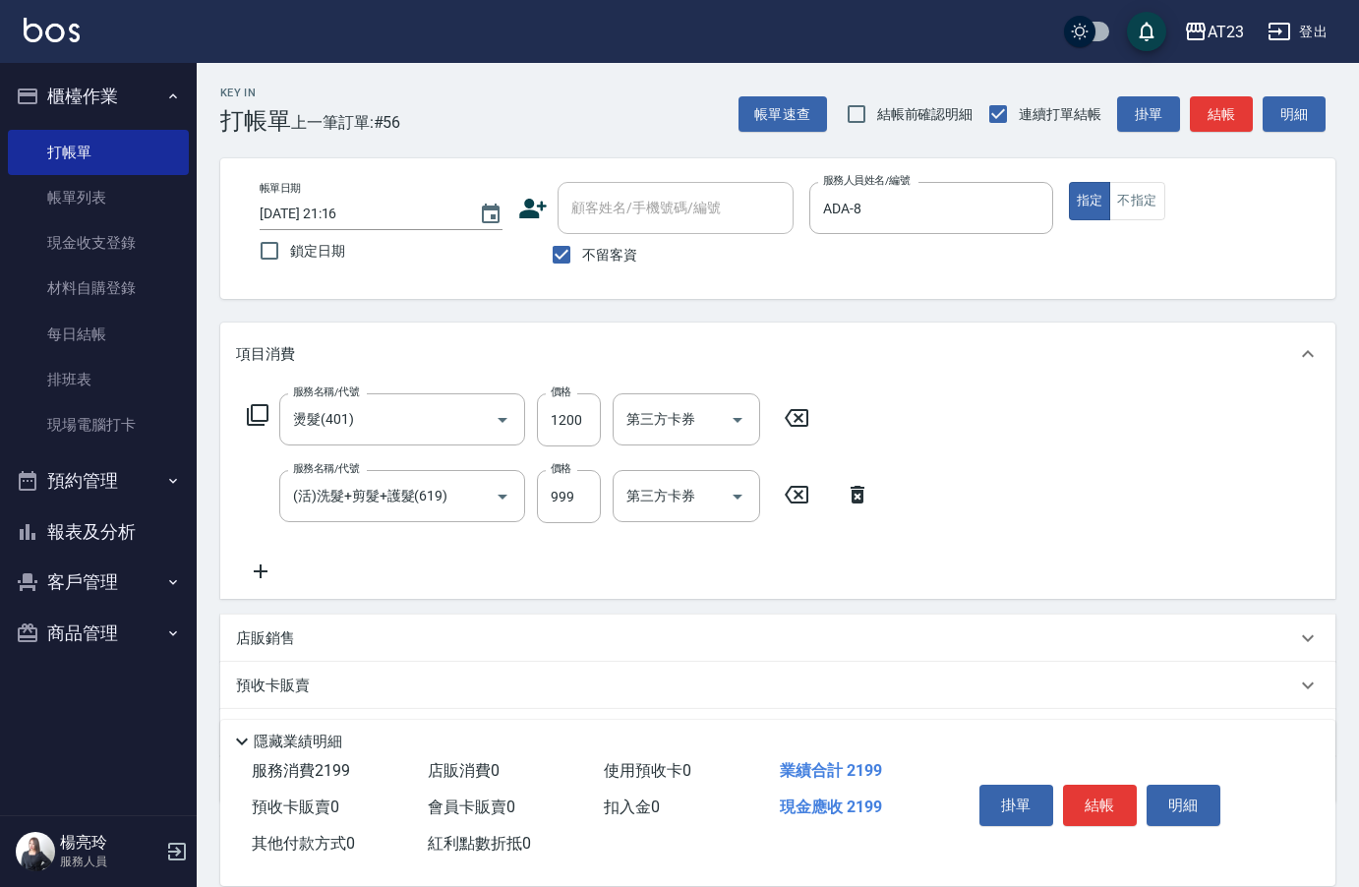
click at [257, 571] on icon at bounding box center [261, 571] width 14 height 14
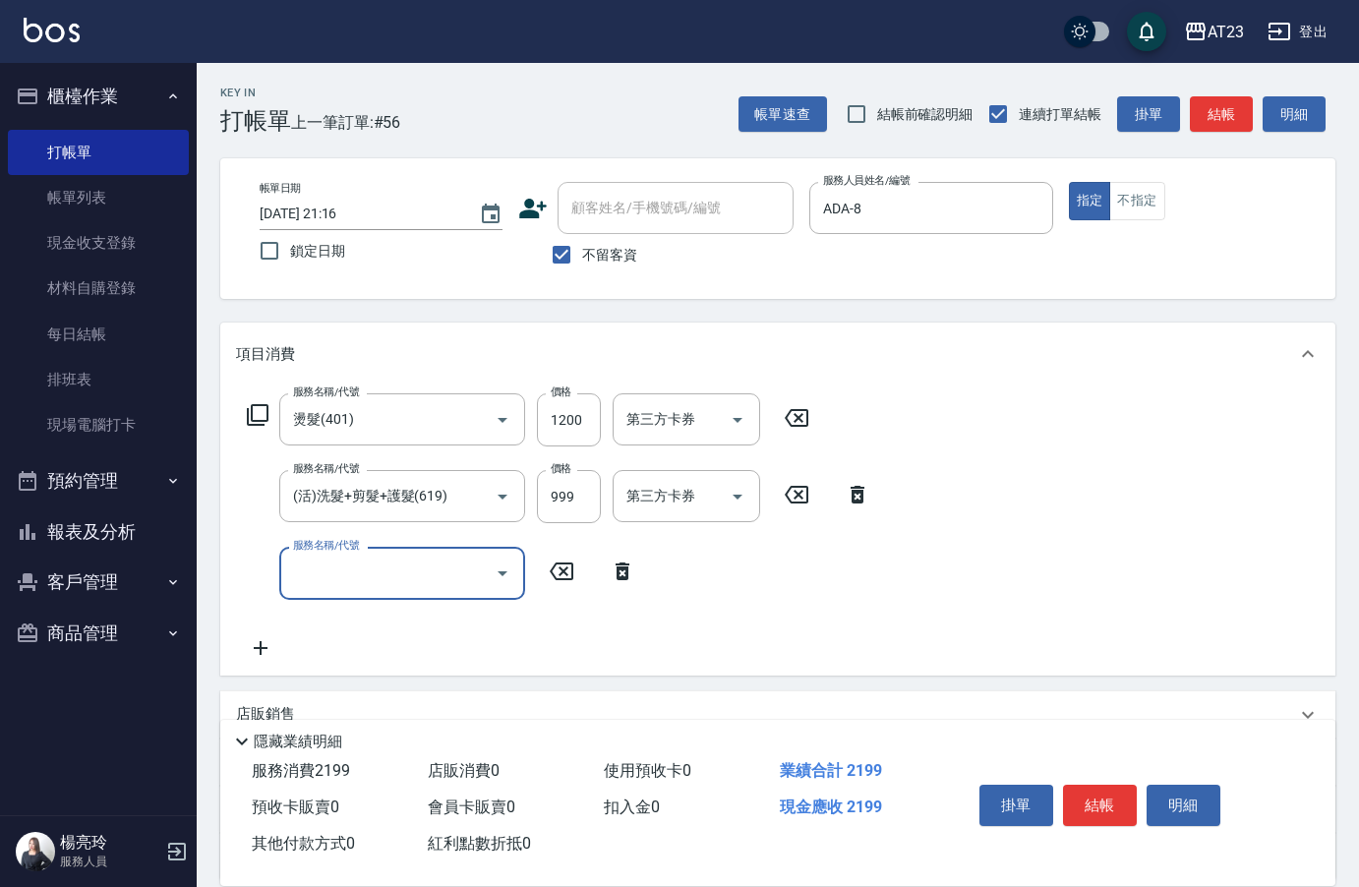
click at [361, 566] on input "服務名稱/代號" at bounding box center [387, 573] width 199 height 34
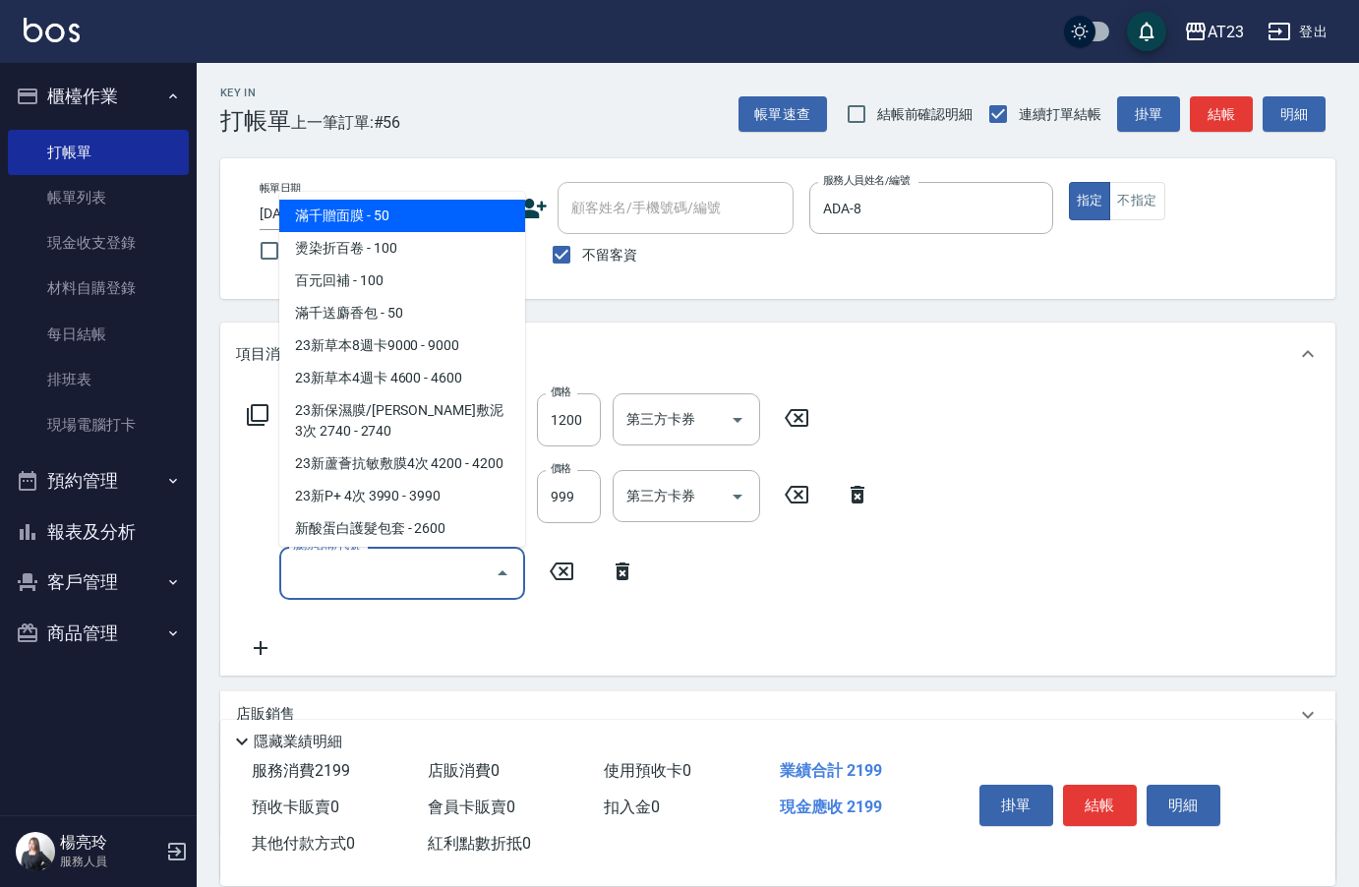
type input "1"
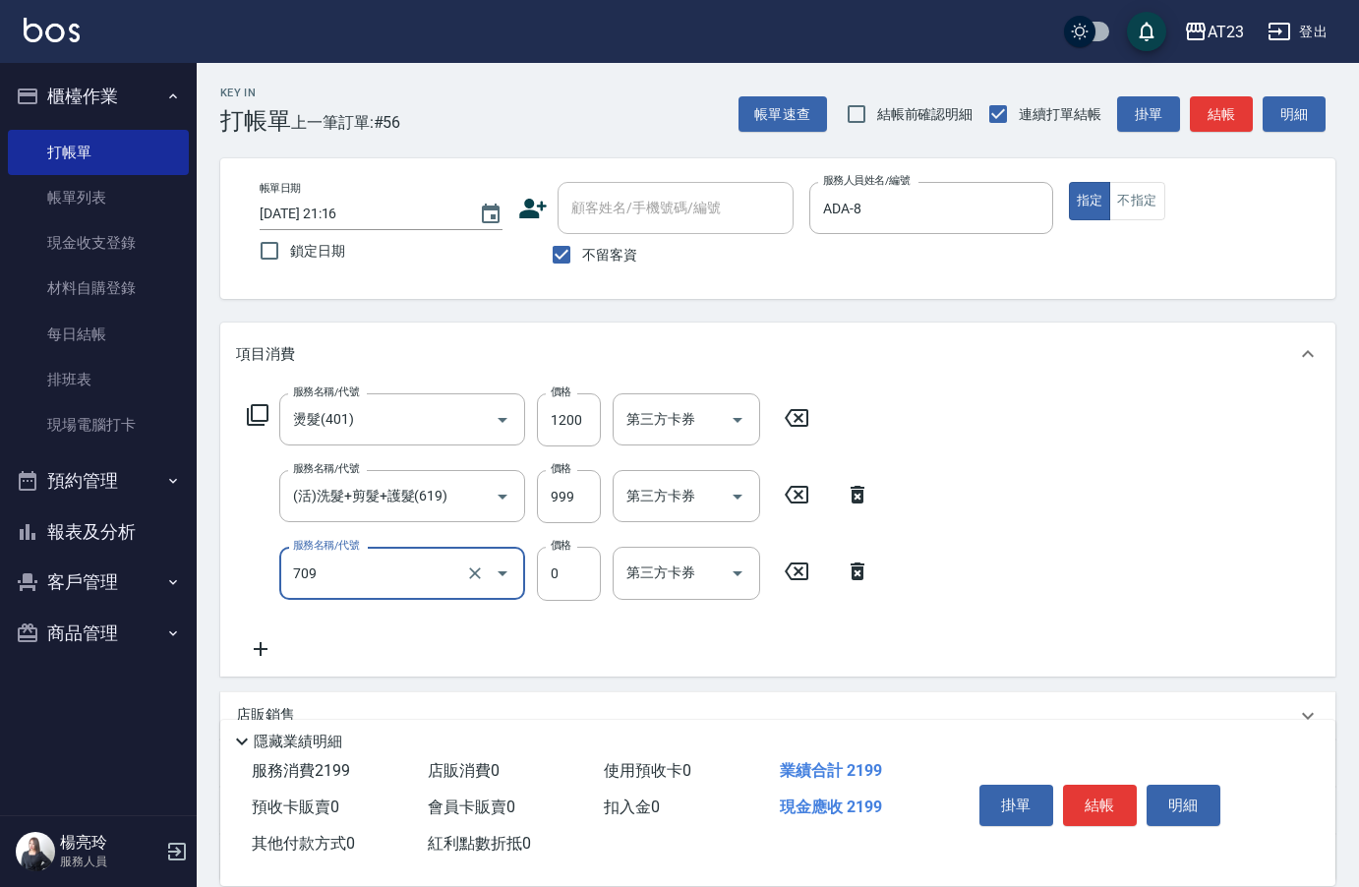
type input "互助90(709)"
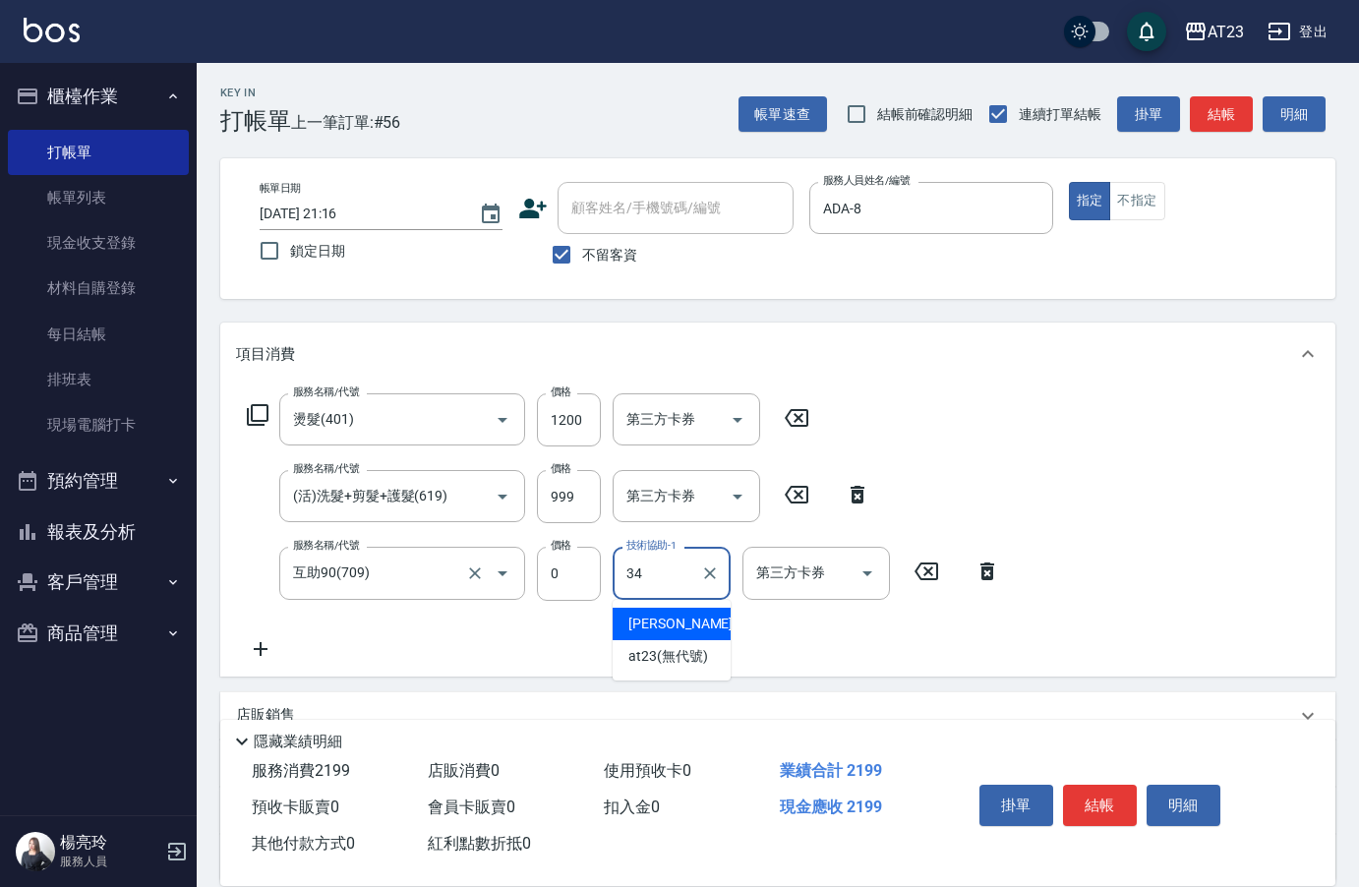
type input "[PERSON_NAME]-34"
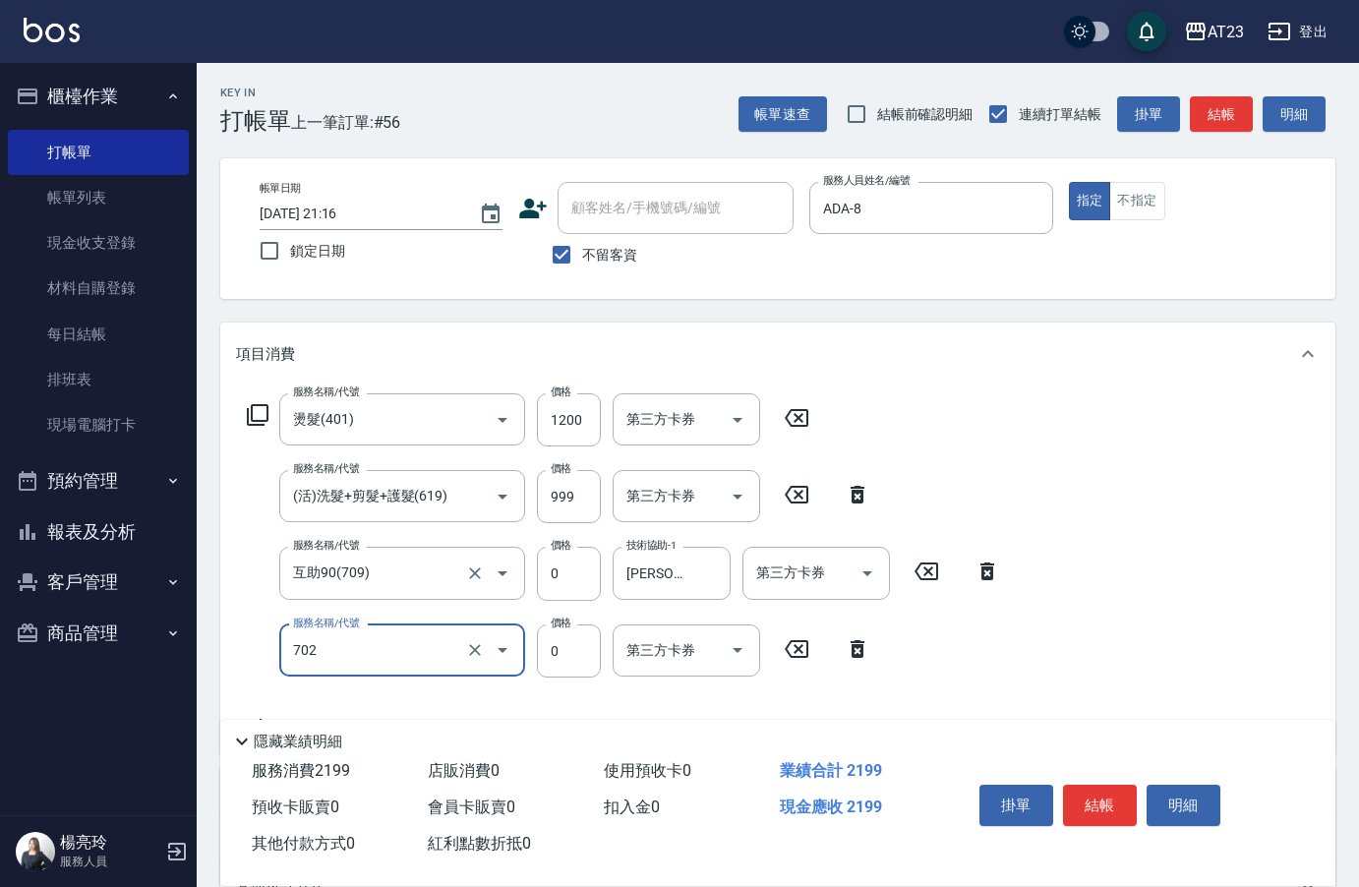
type input "互助20(702)"
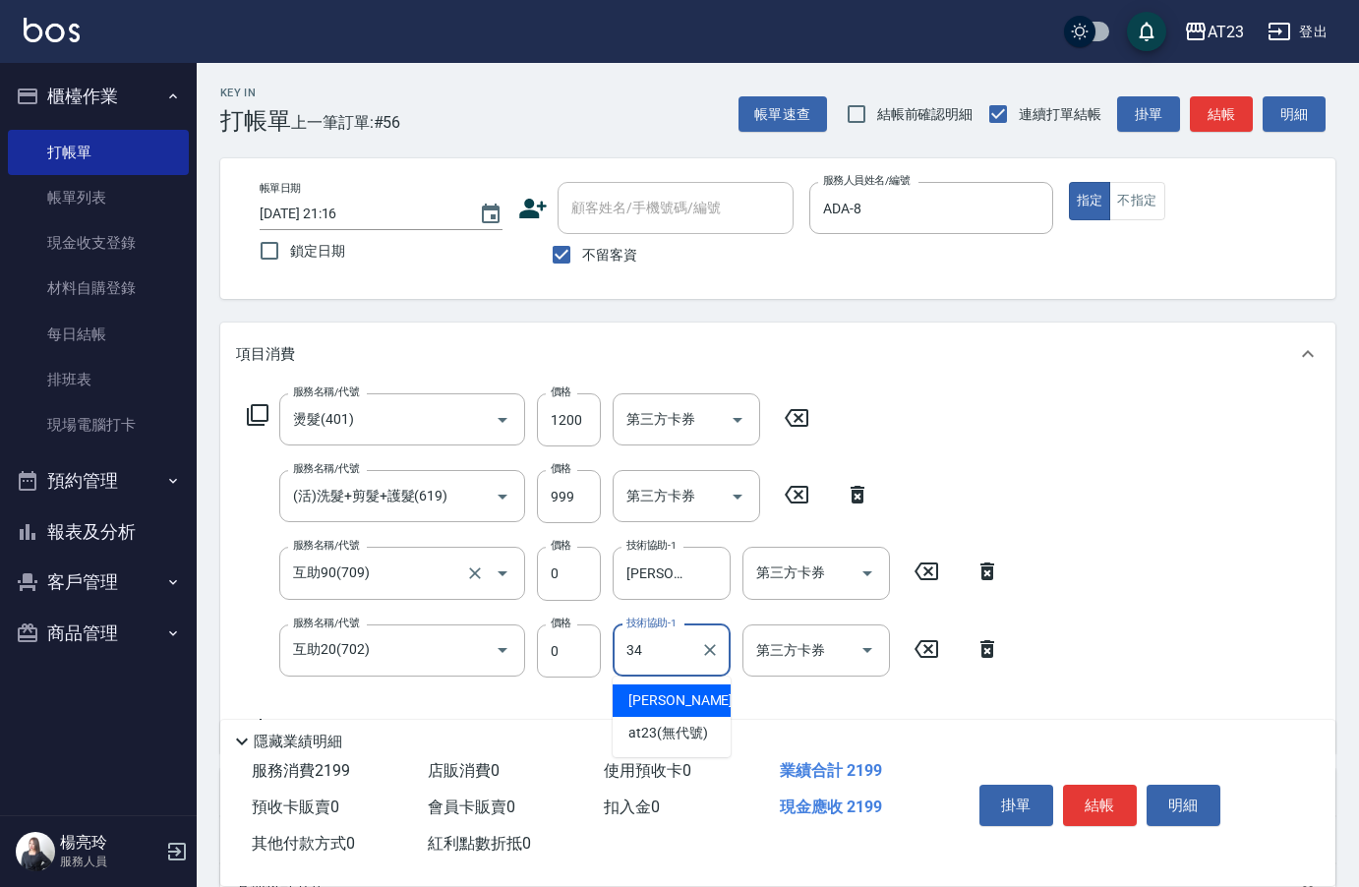
type input "[PERSON_NAME]-34"
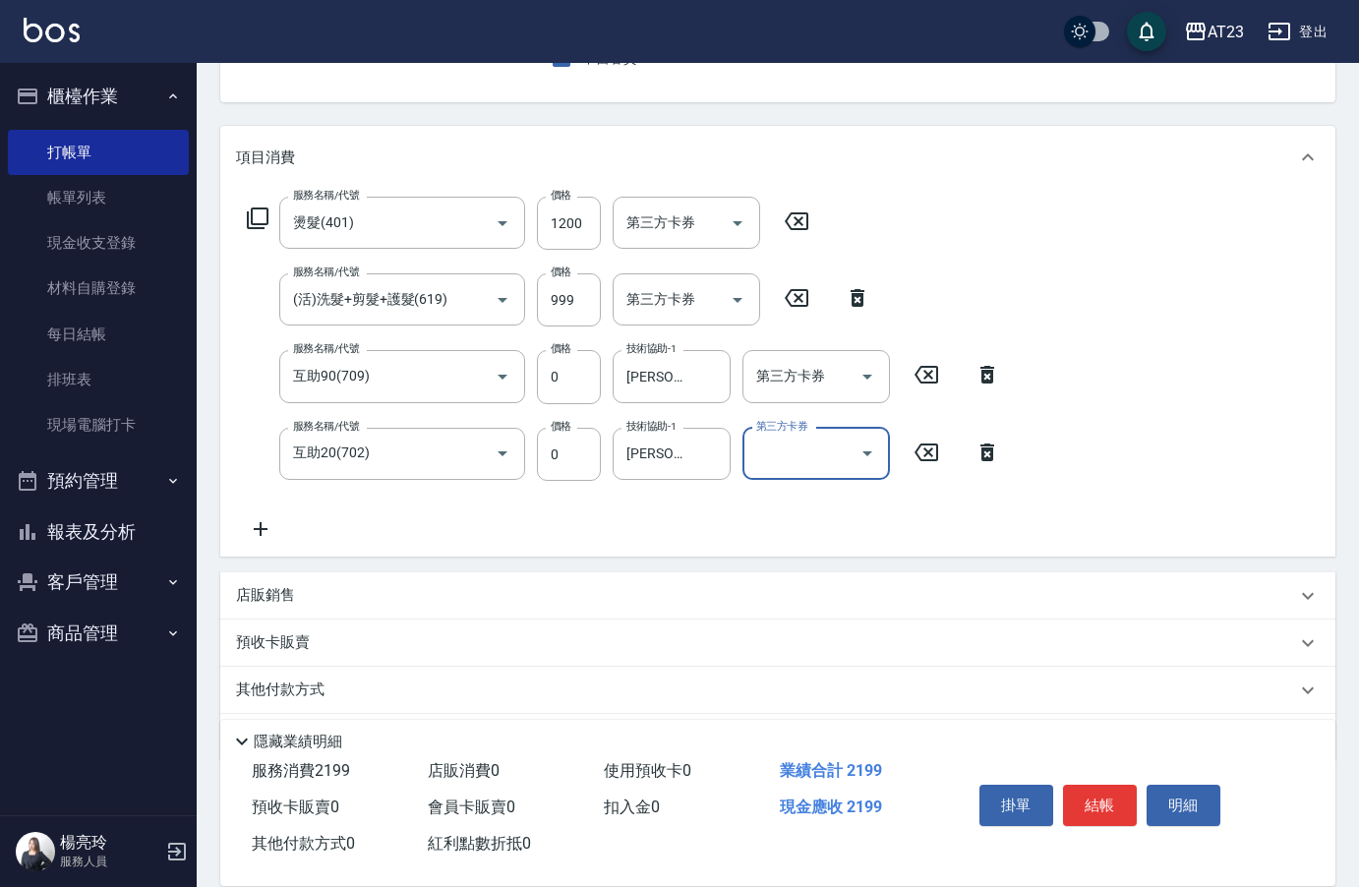
scroll to position [260, 0]
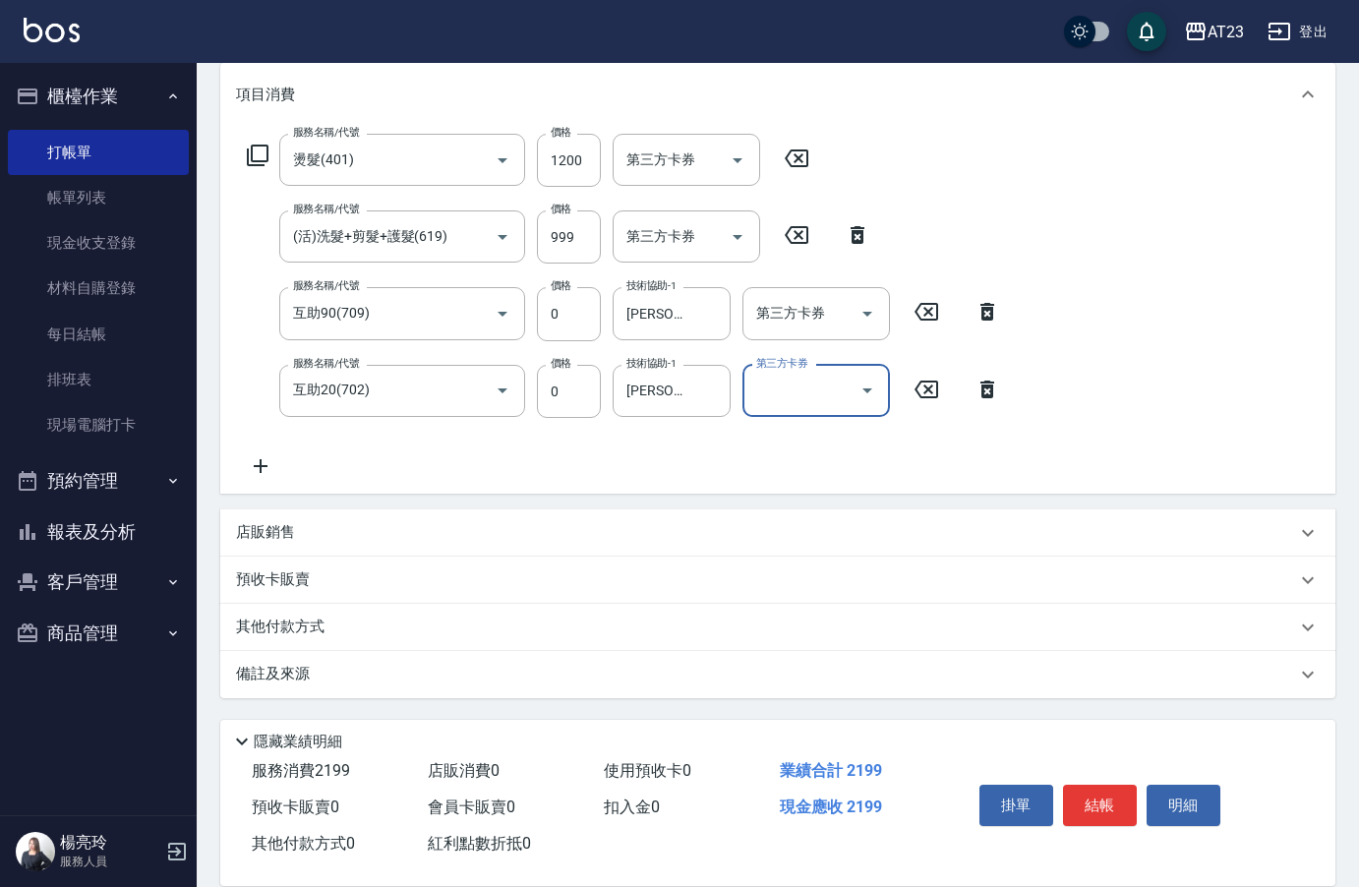
click at [323, 637] on p "其他付款方式" at bounding box center [285, 627] width 98 height 22
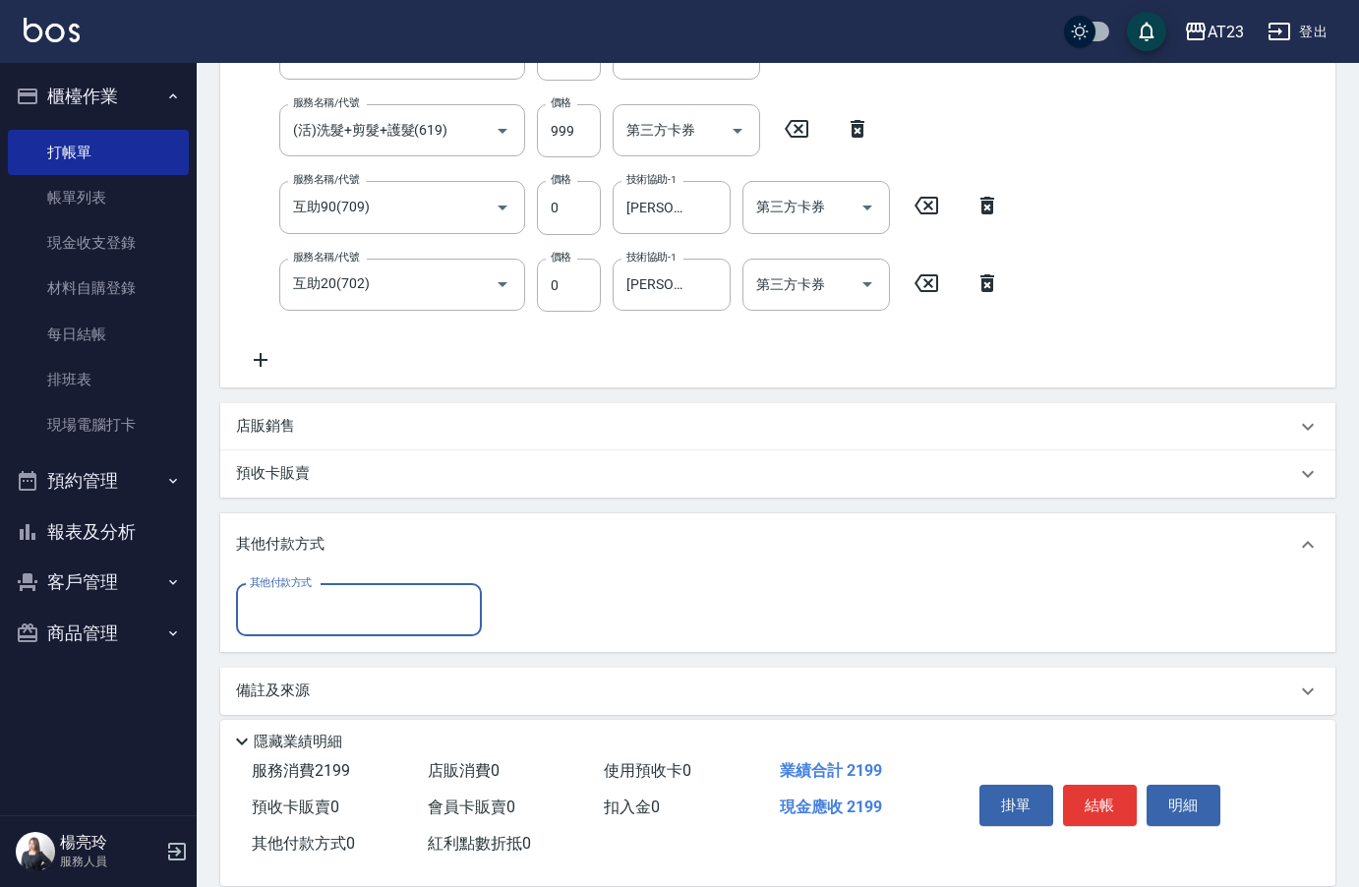
scroll to position [372, 0]
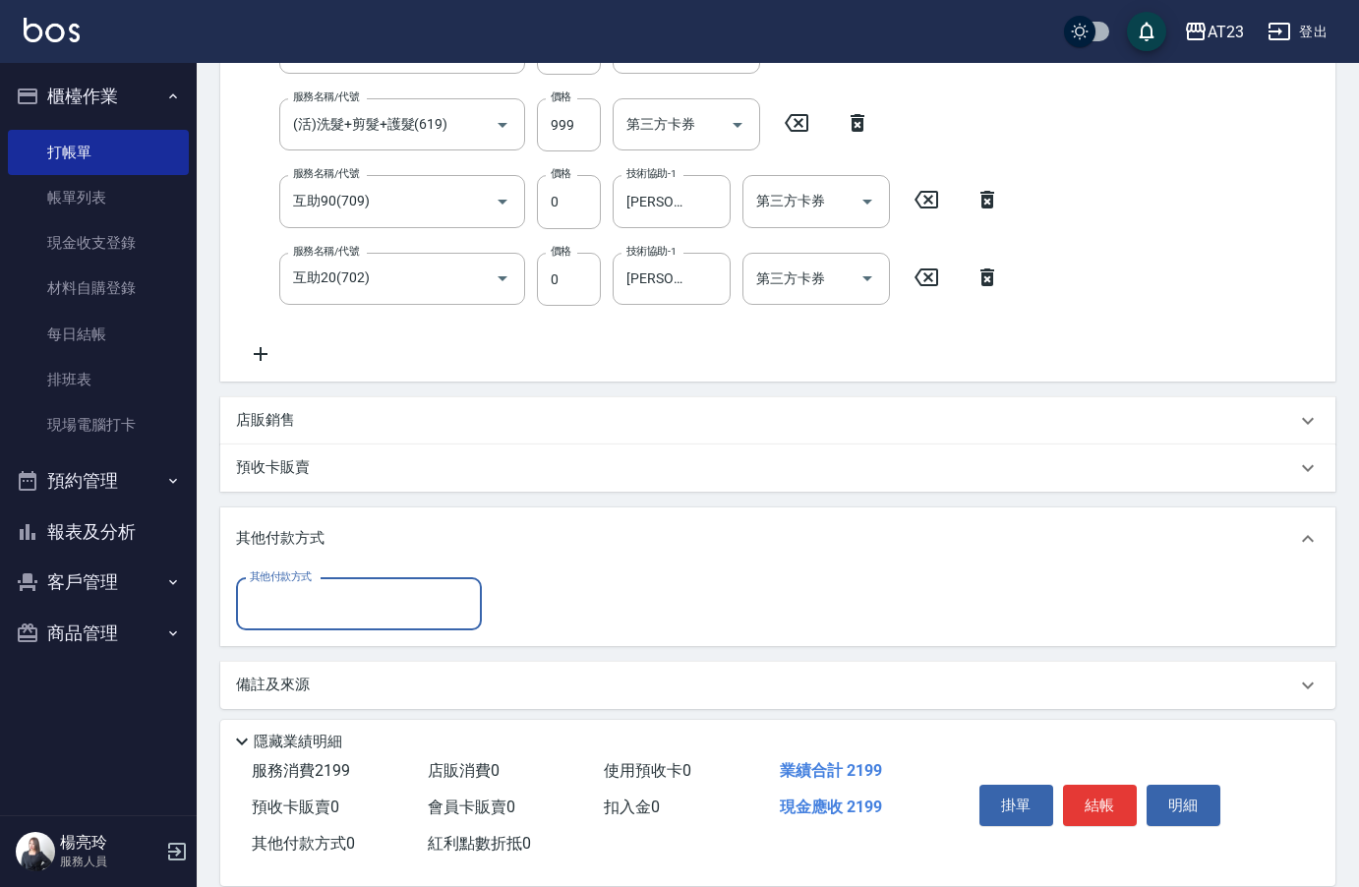
click at [321, 629] on div "其他付款方式" at bounding box center [359, 604] width 246 height 52
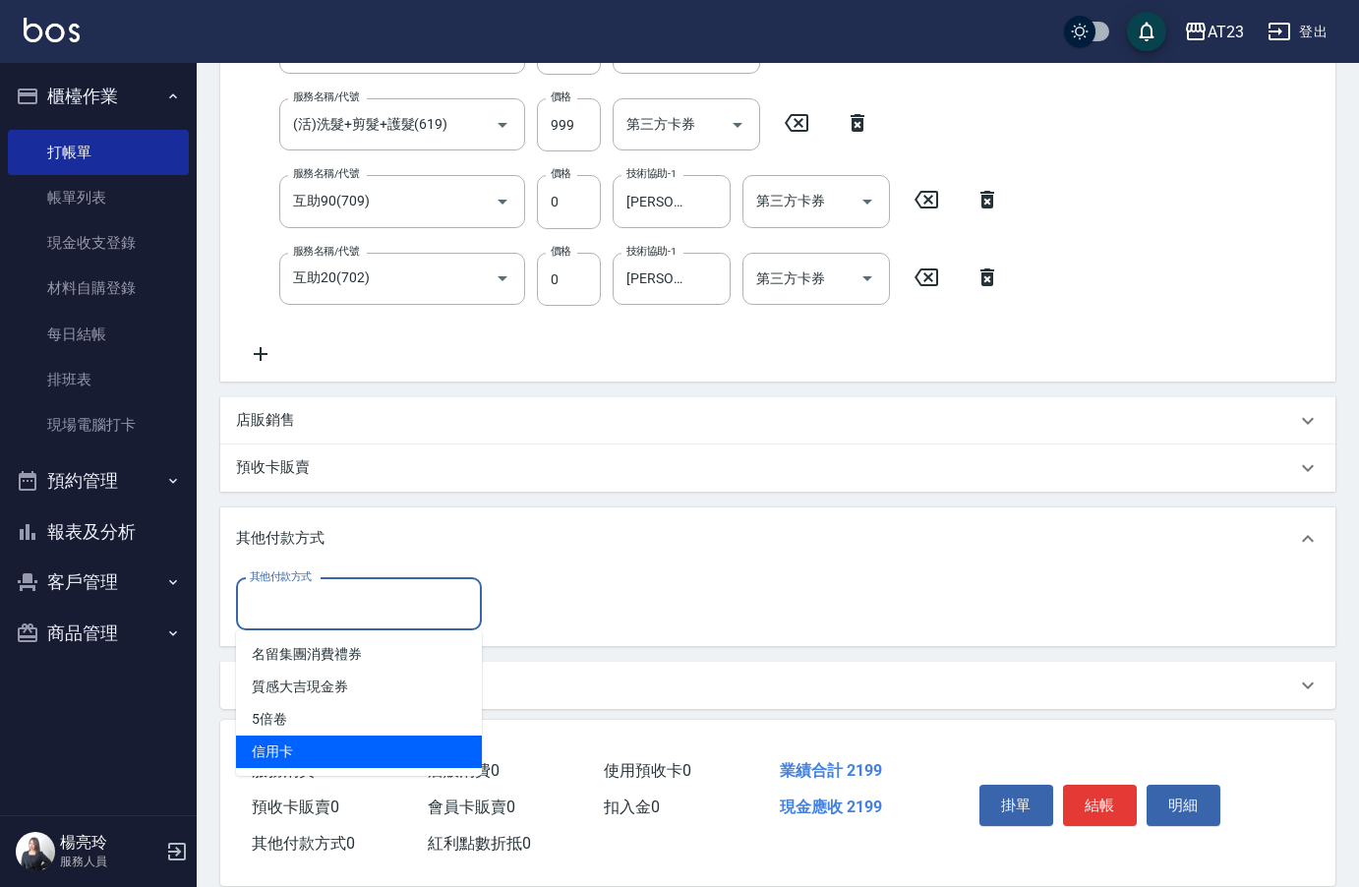
click at [331, 756] on span "信用卡" at bounding box center [359, 751] width 246 height 32
type input "信用卡"
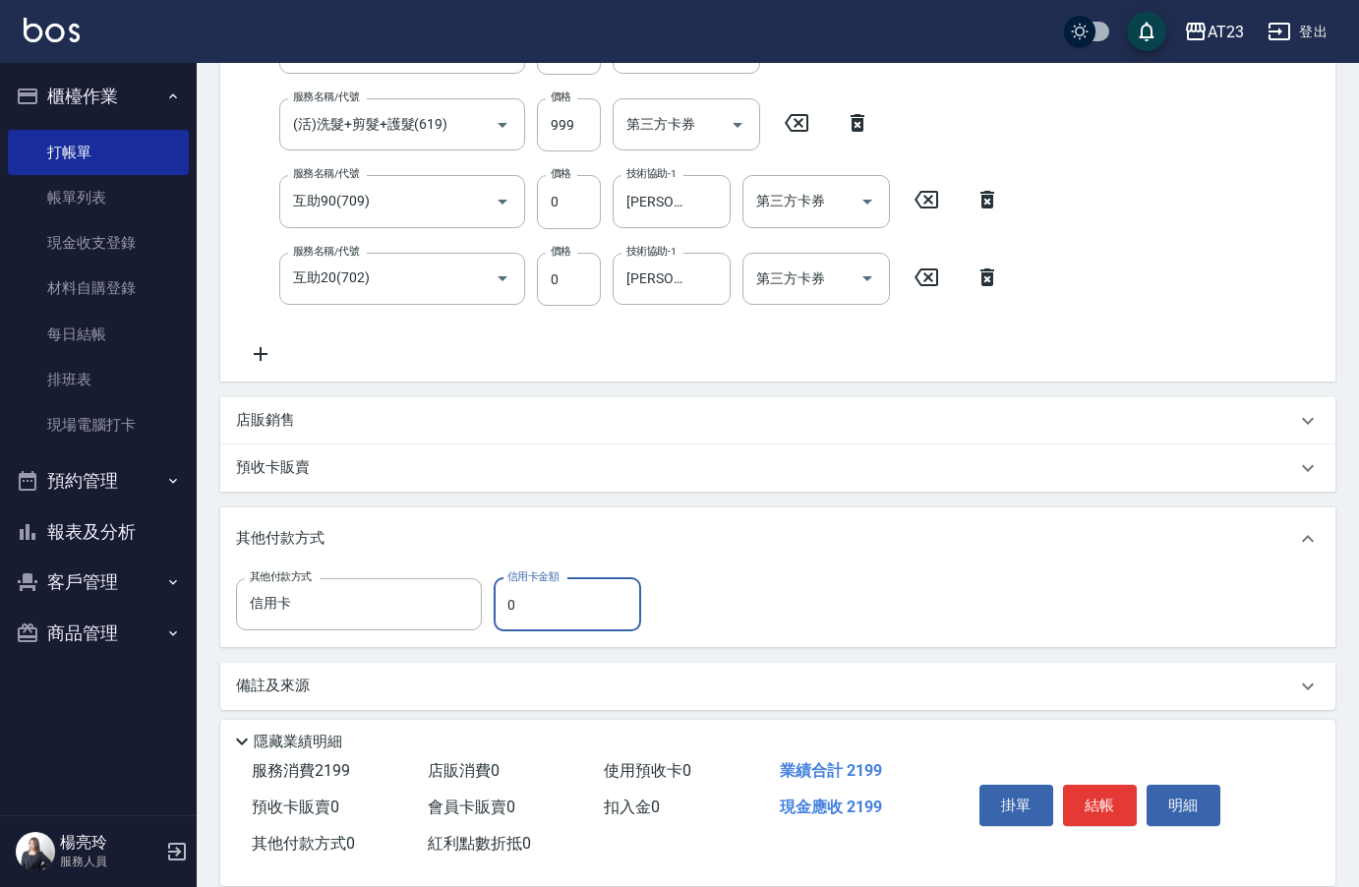
click at [485, 602] on div "其他付款方式 信用卡 其他付款方式 信用卡金額 0 信用卡金額" at bounding box center [444, 604] width 417 height 53
type input "2199"
click at [1094, 791] on button "結帳" at bounding box center [1100, 805] width 74 height 41
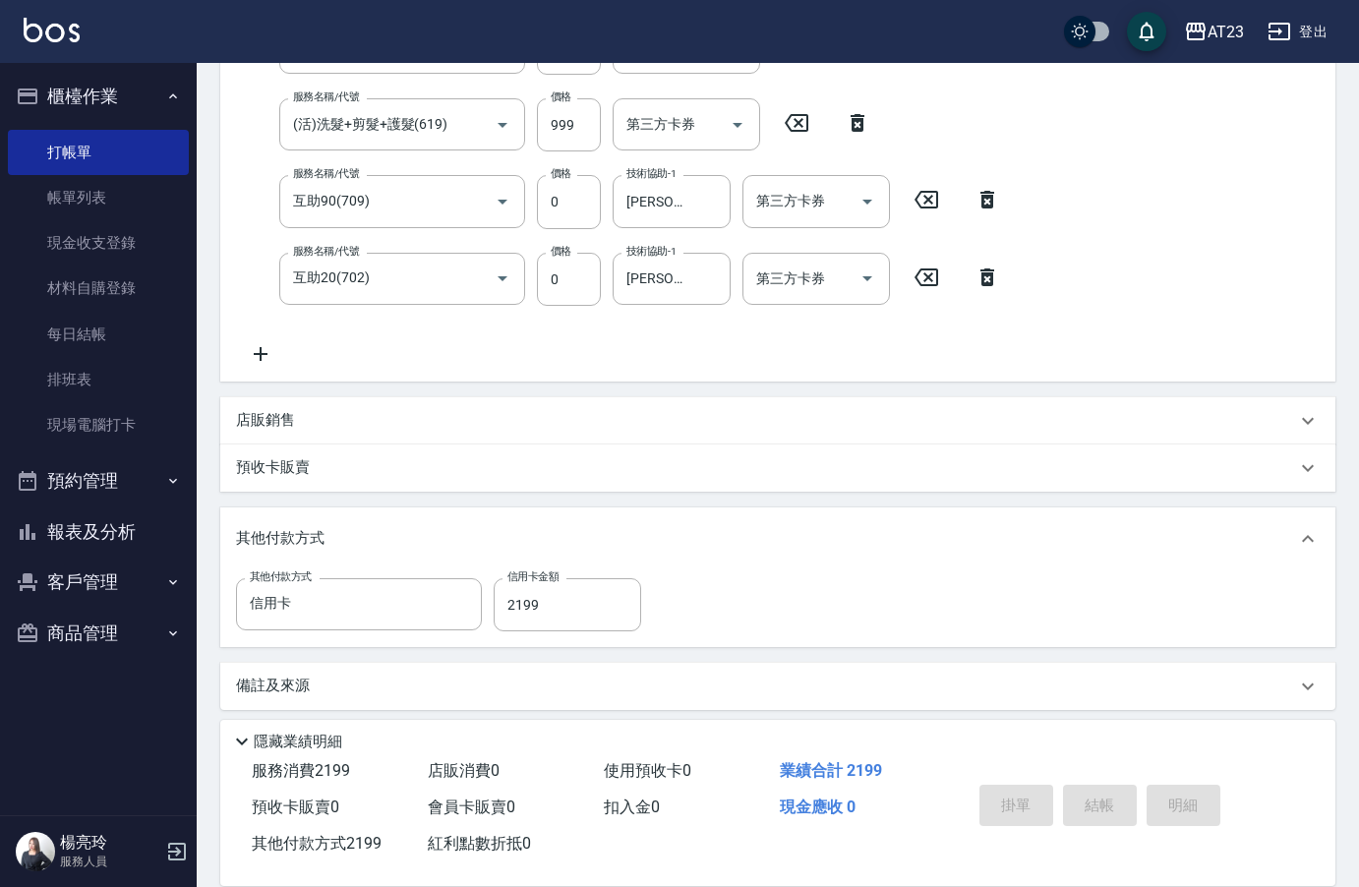
type input "[DATE] 21:17"
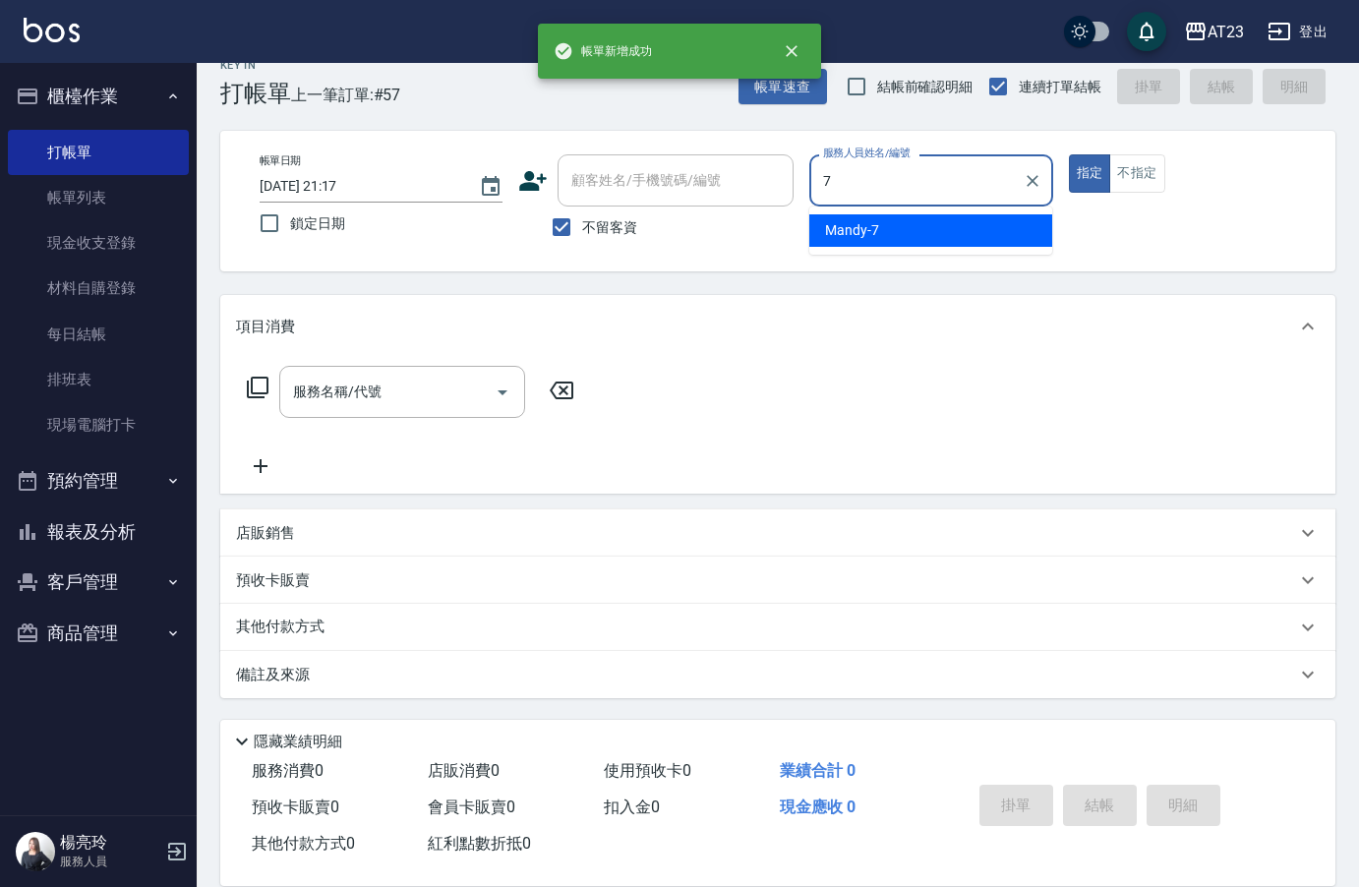
scroll to position [28, 0]
type input "Mandy-7"
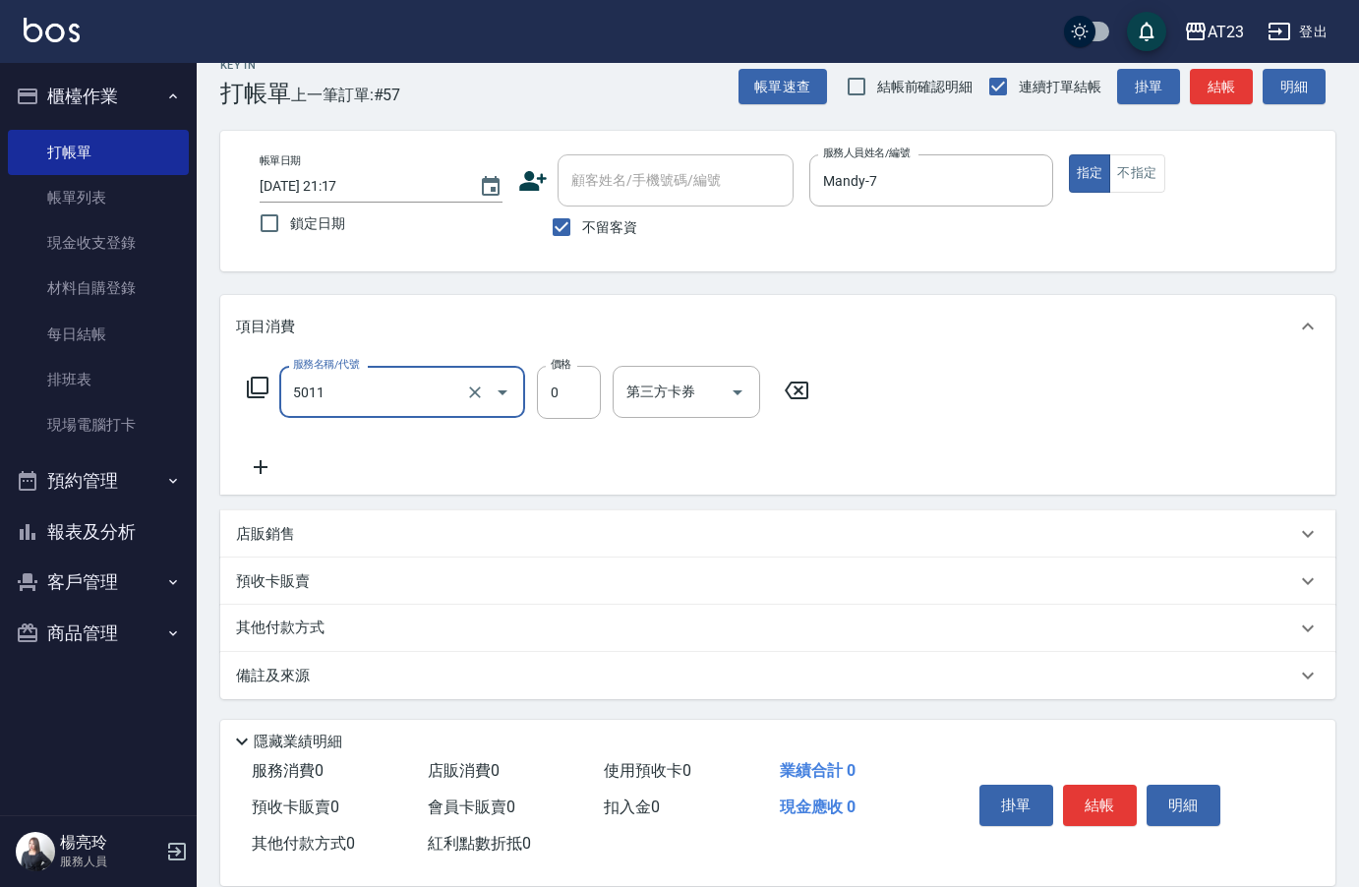
type input "補染(5011)"
type input "600"
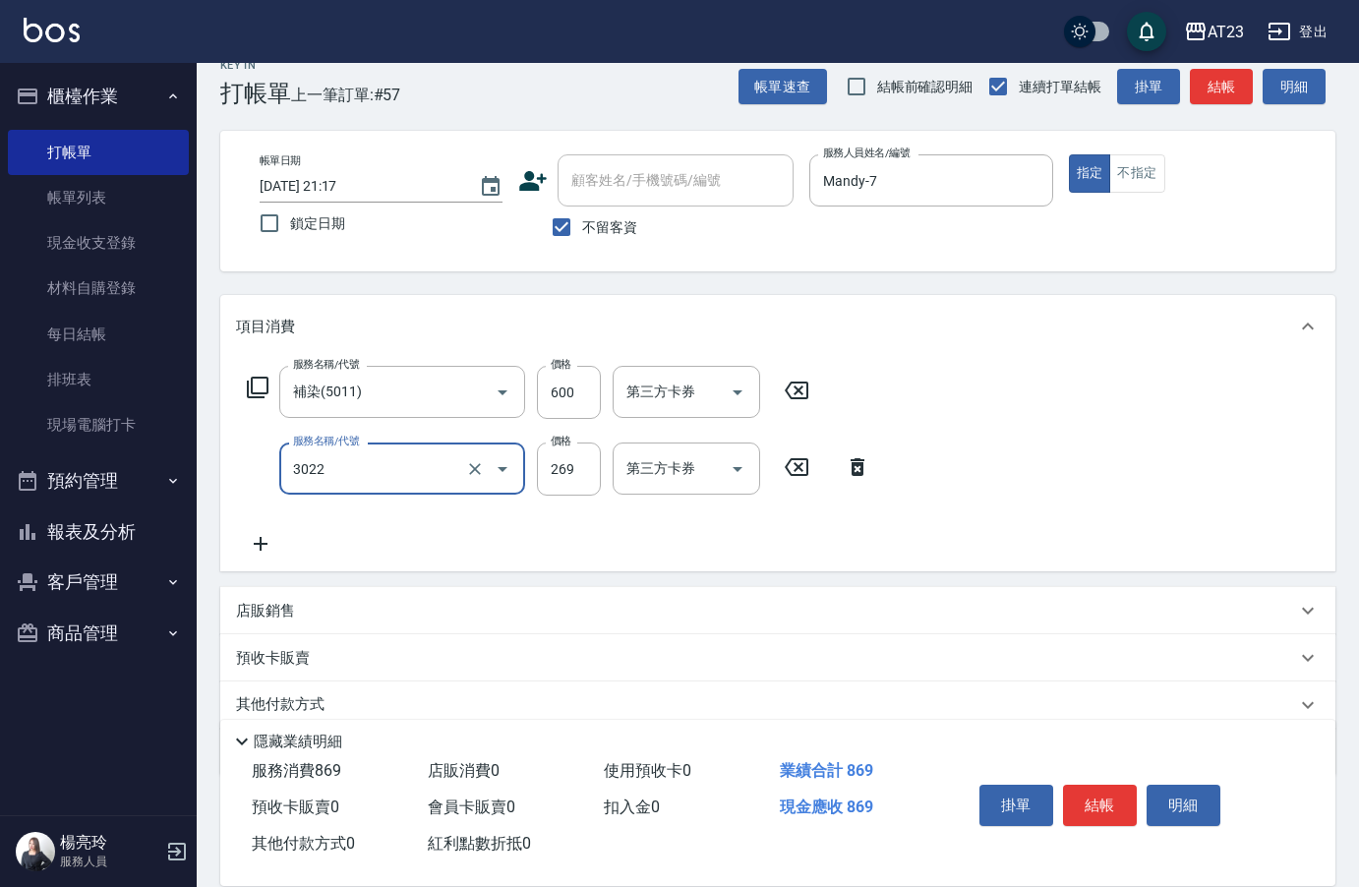
type input "(活動)造型剪(3022)"
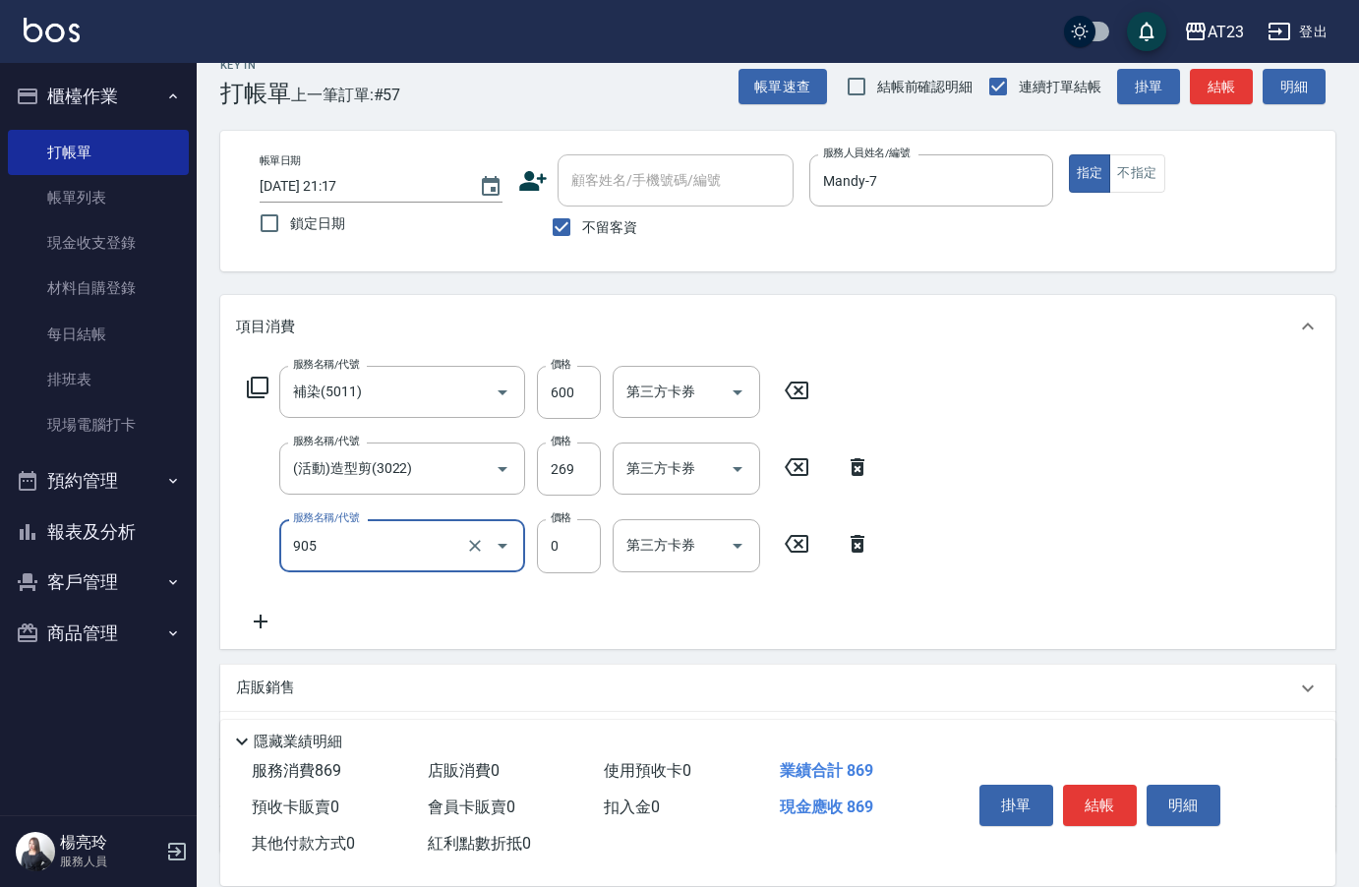
type input "頭皮卡使用(905)"
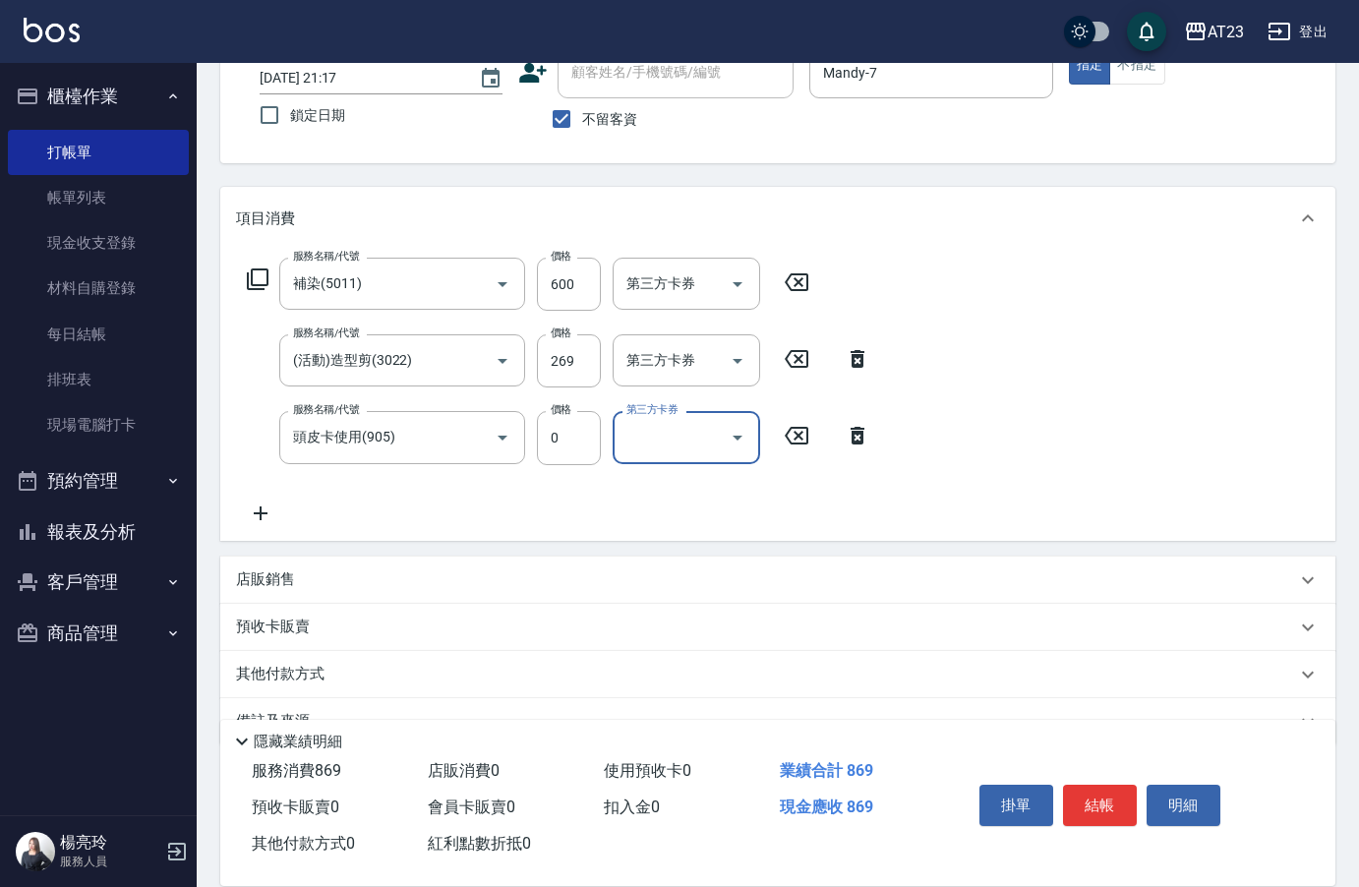
scroll to position [183, 0]
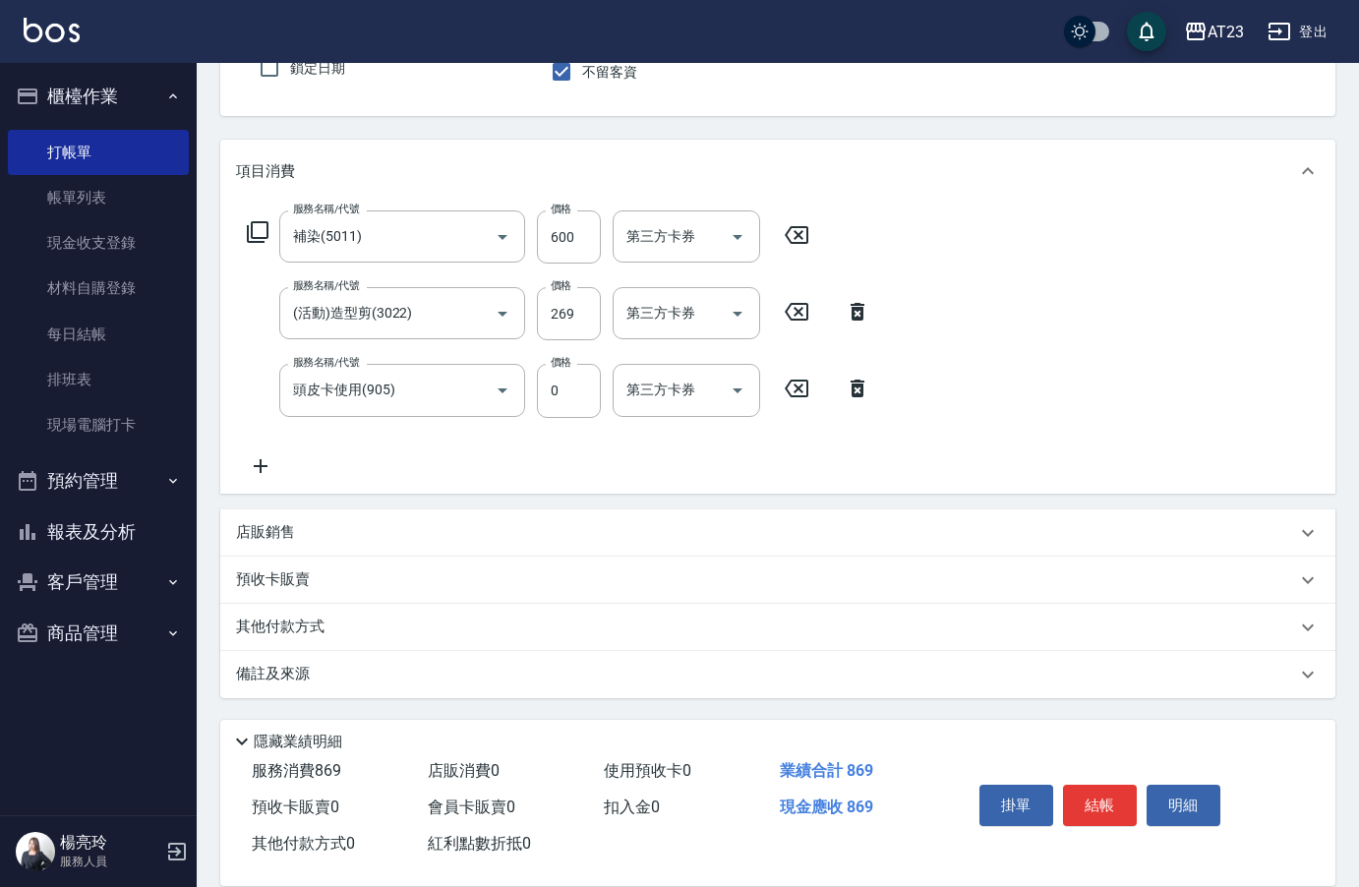
click at [231, 640] on div "其他付款方式" at bounding box center [777, 627] width 1115 height 47
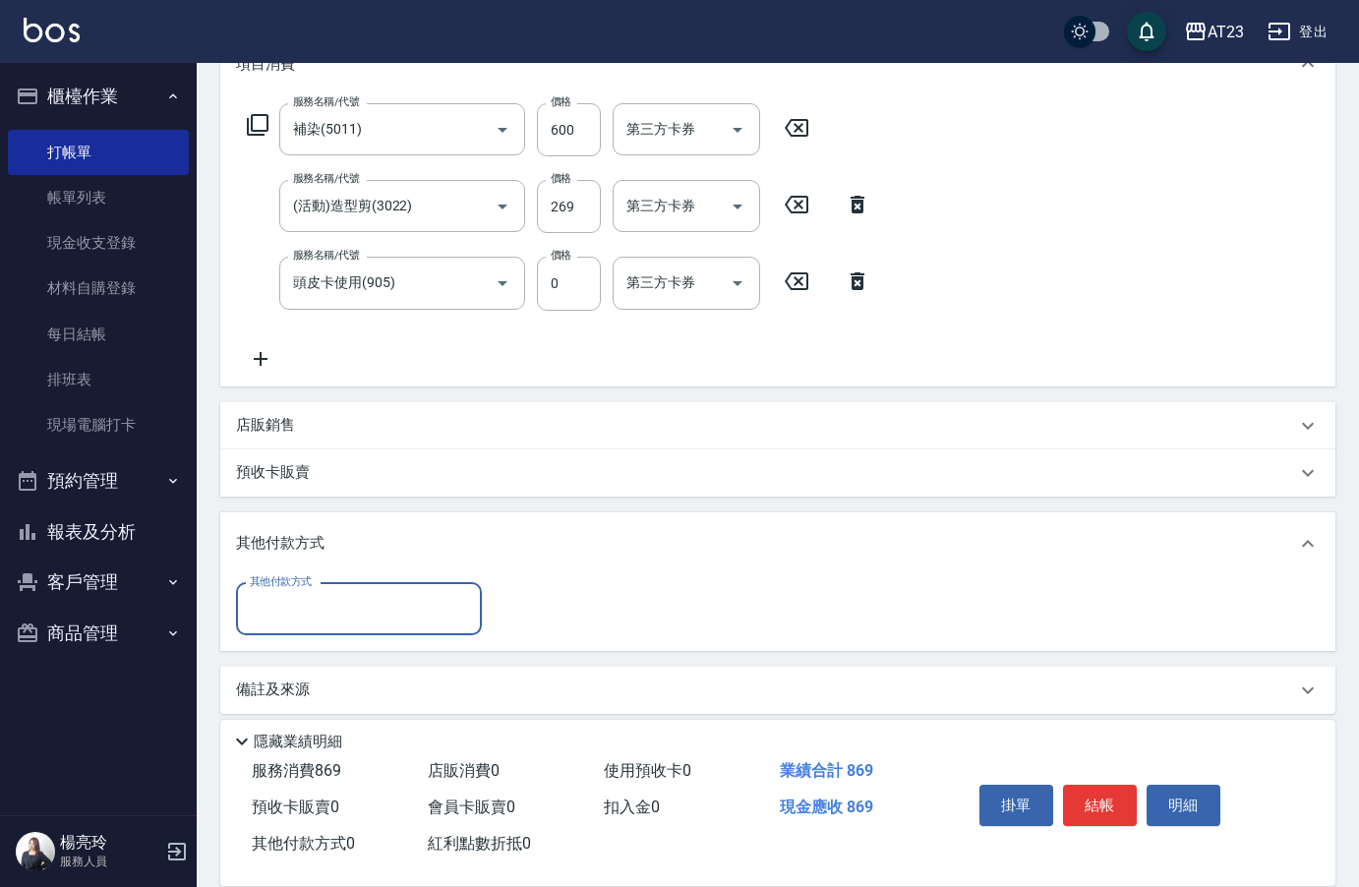
scroll to position [295, 0]
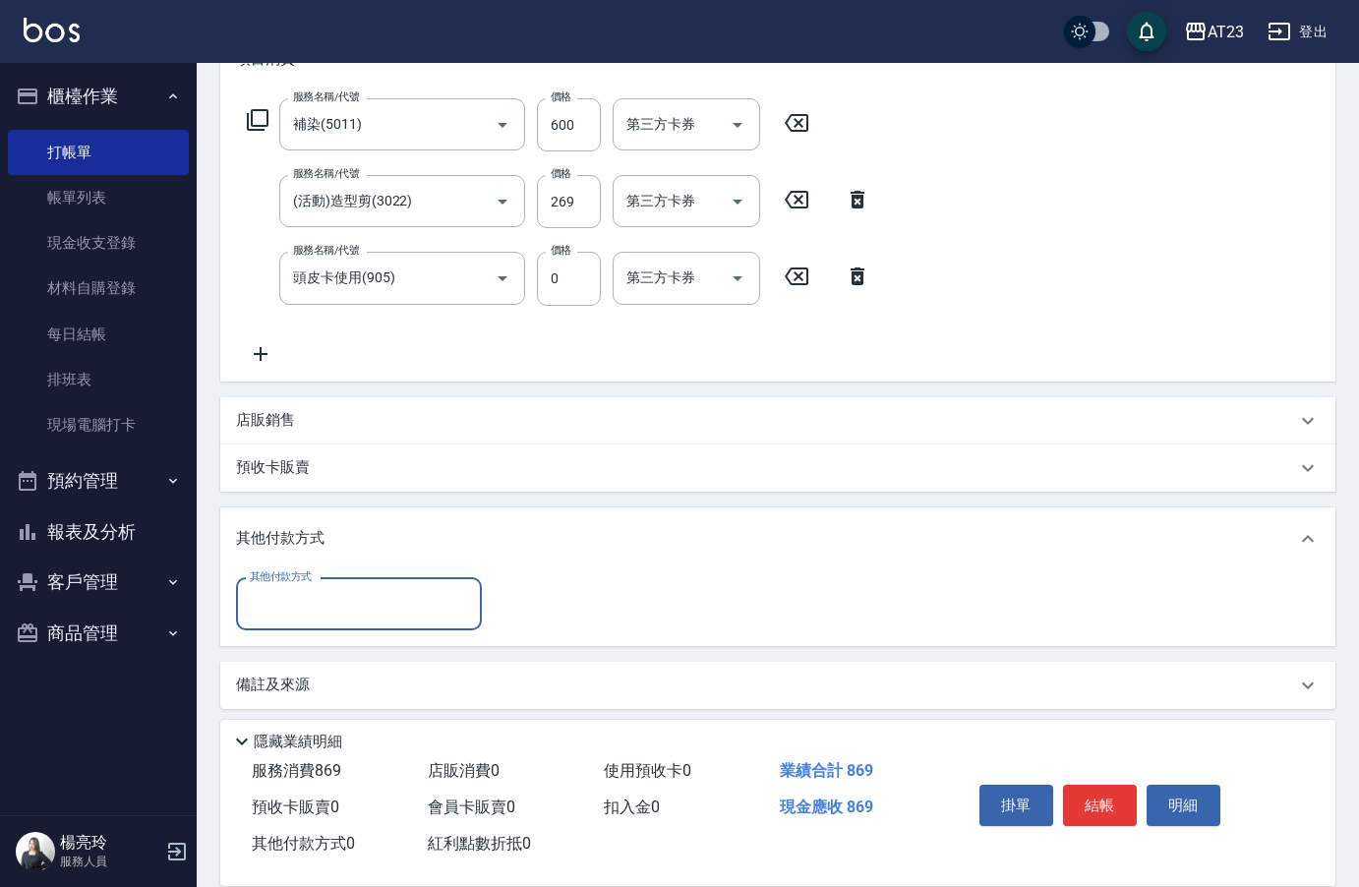
click at [380, 591] on input "其他付款方式" at bounding box center [359, 604] width 228 height 34
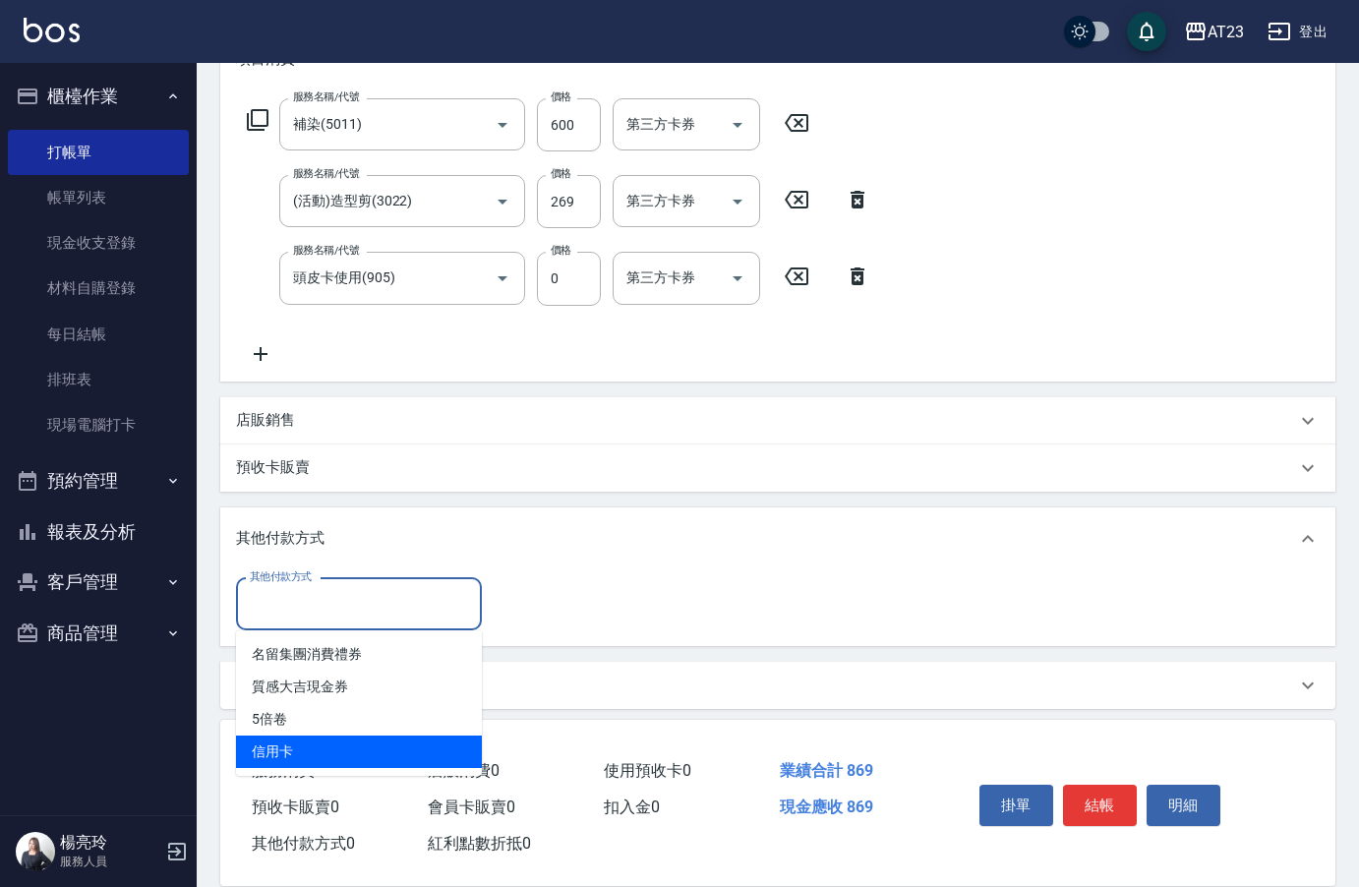
click at [371, 753] on span "信用卡" at bounding box center [359, 751] width 246 height 32
type input "信用卡"
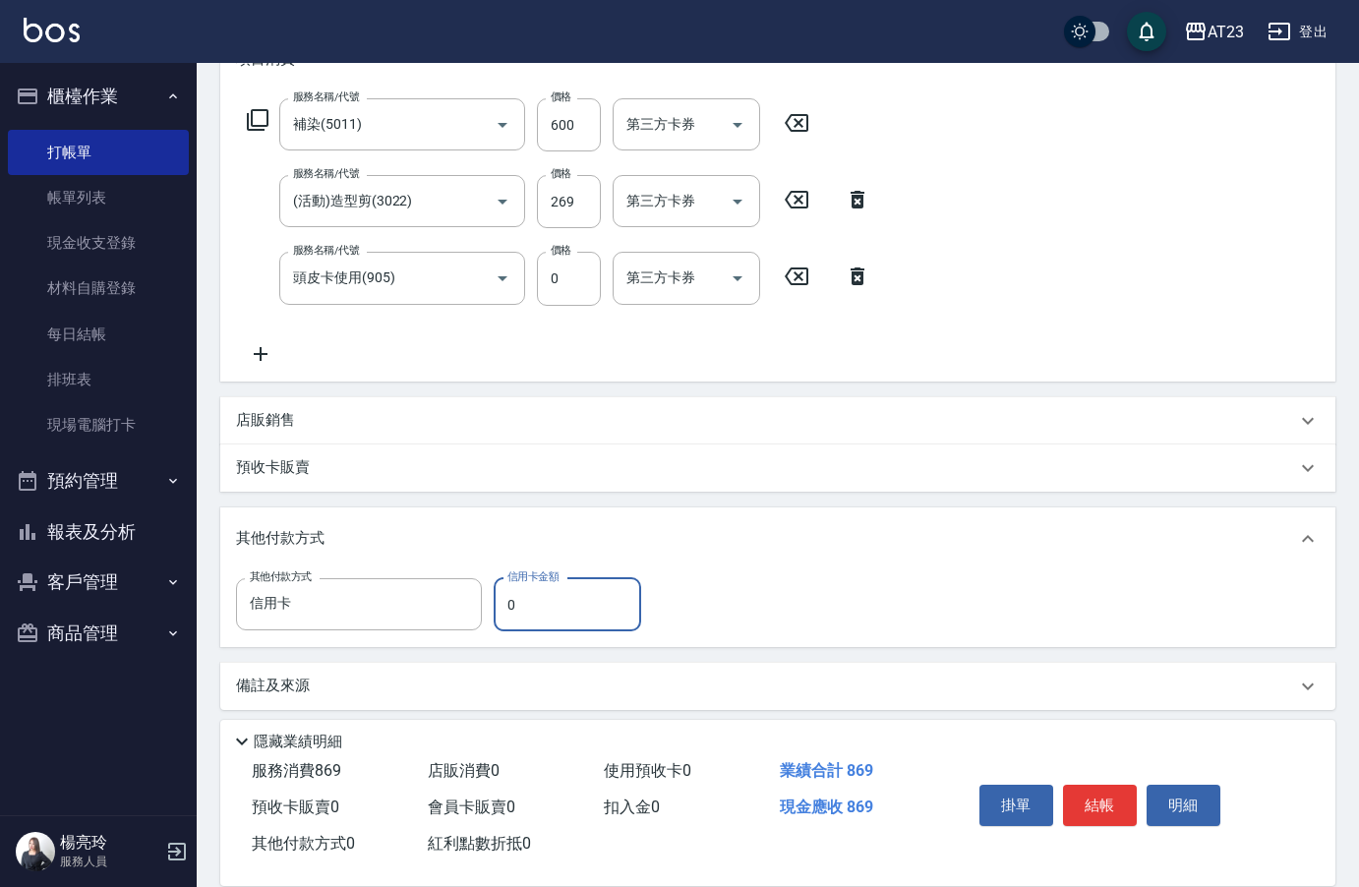
click at [523, 586] on div "其他付款方式 其他付款方式 信用卡 其他付款方式 信用卡金額 0 信用卡金額" at bounding box center [777, 577] width 1115 height 140
drag, startPoint x: 519, startPoint y: 608, endPoint x: 472, endPoint y: 601, distance: 47.7
click at [471, 609] on div "其他付款方式 信用卡 其他付款方式 信用卡金額 0 信用卡金額" at bounding box center [444, 604] width 417 height 53
type input "869"
click at [1102, 785] on button "結帳" at bounding box center [1100, 805] width 74 height 41
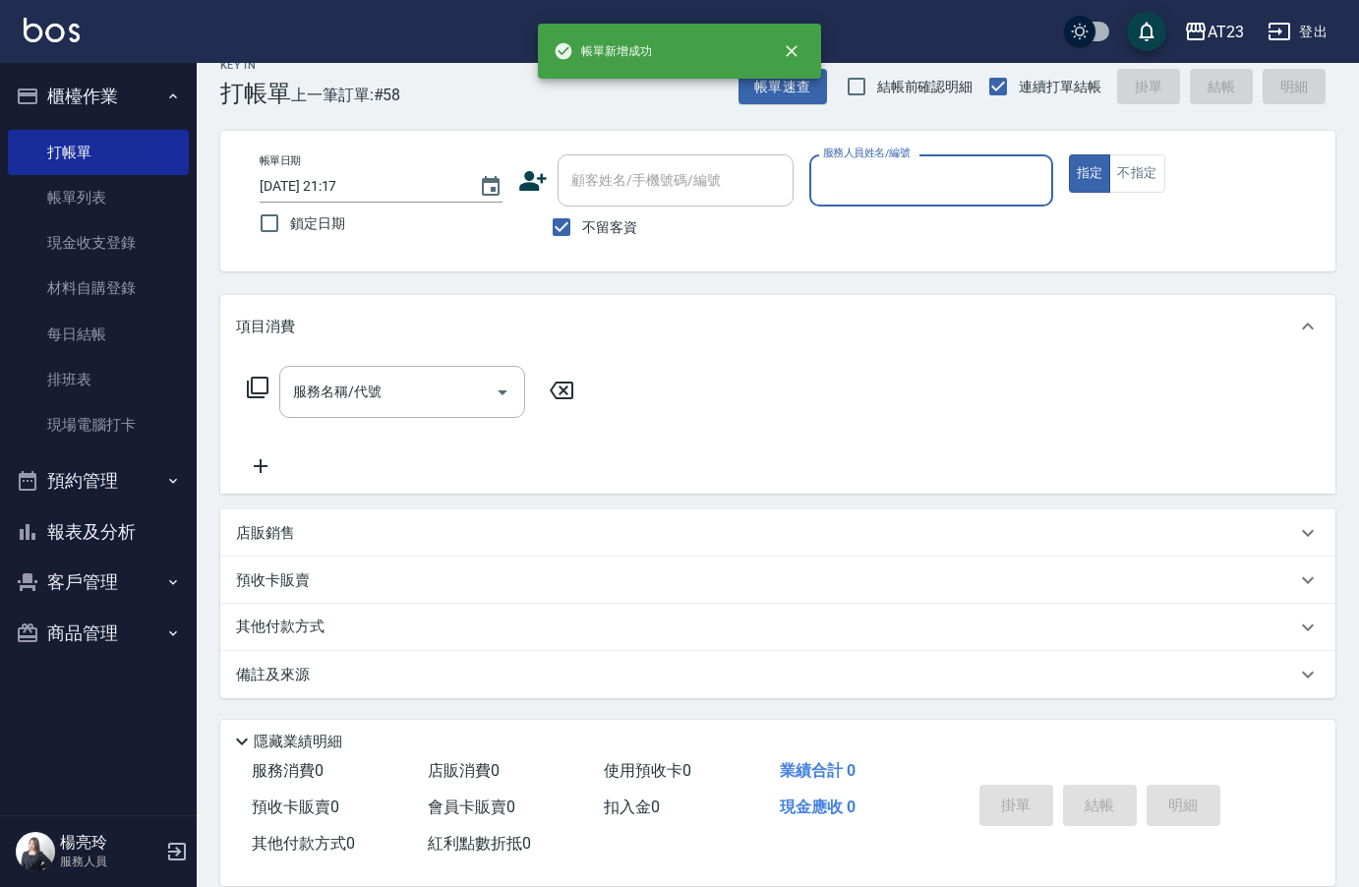
scroll to position [28, 0]
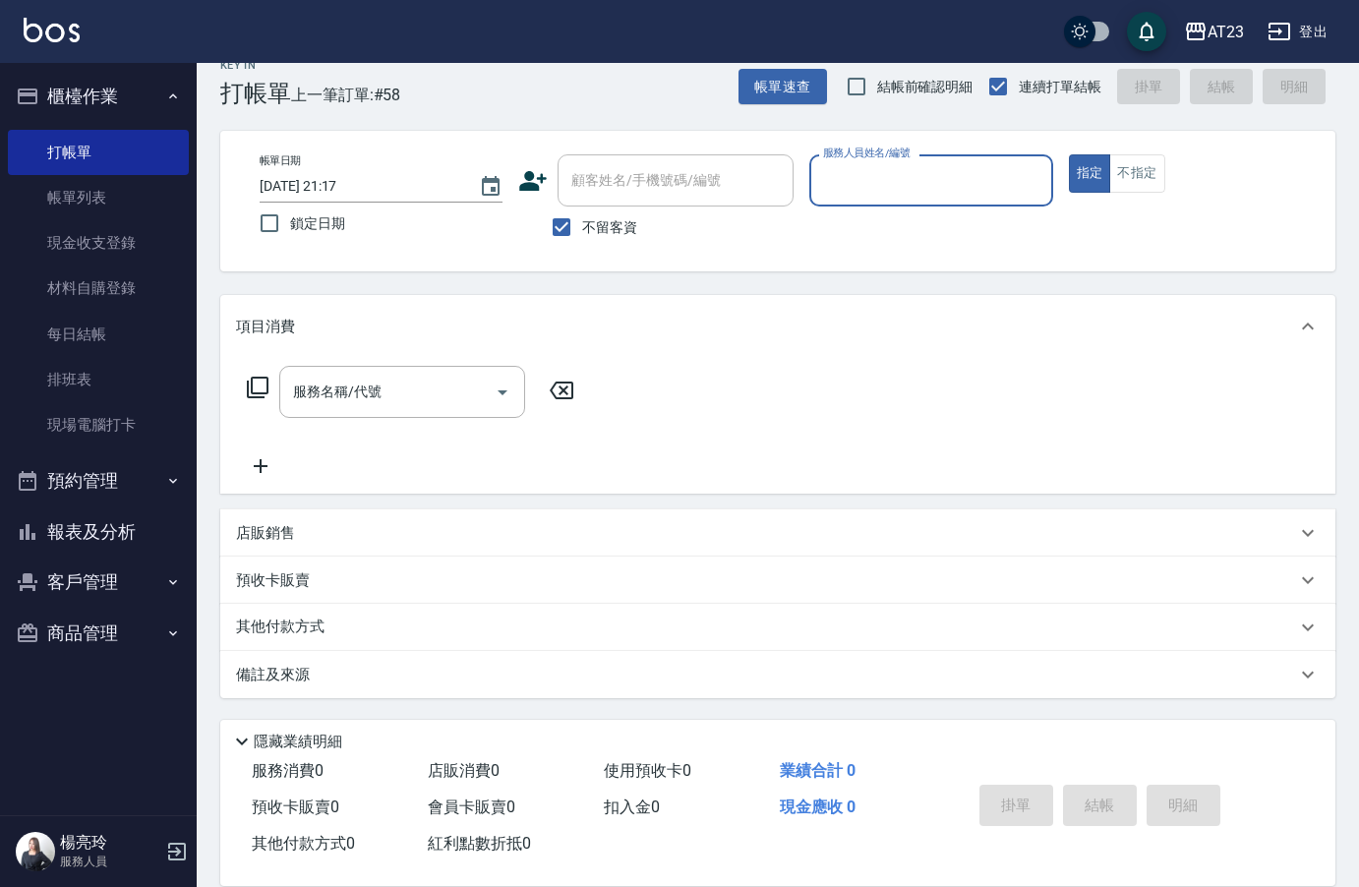
click at [116, 534] on button "報表及分析" at bounding box center [98, 531] width 181 height 51
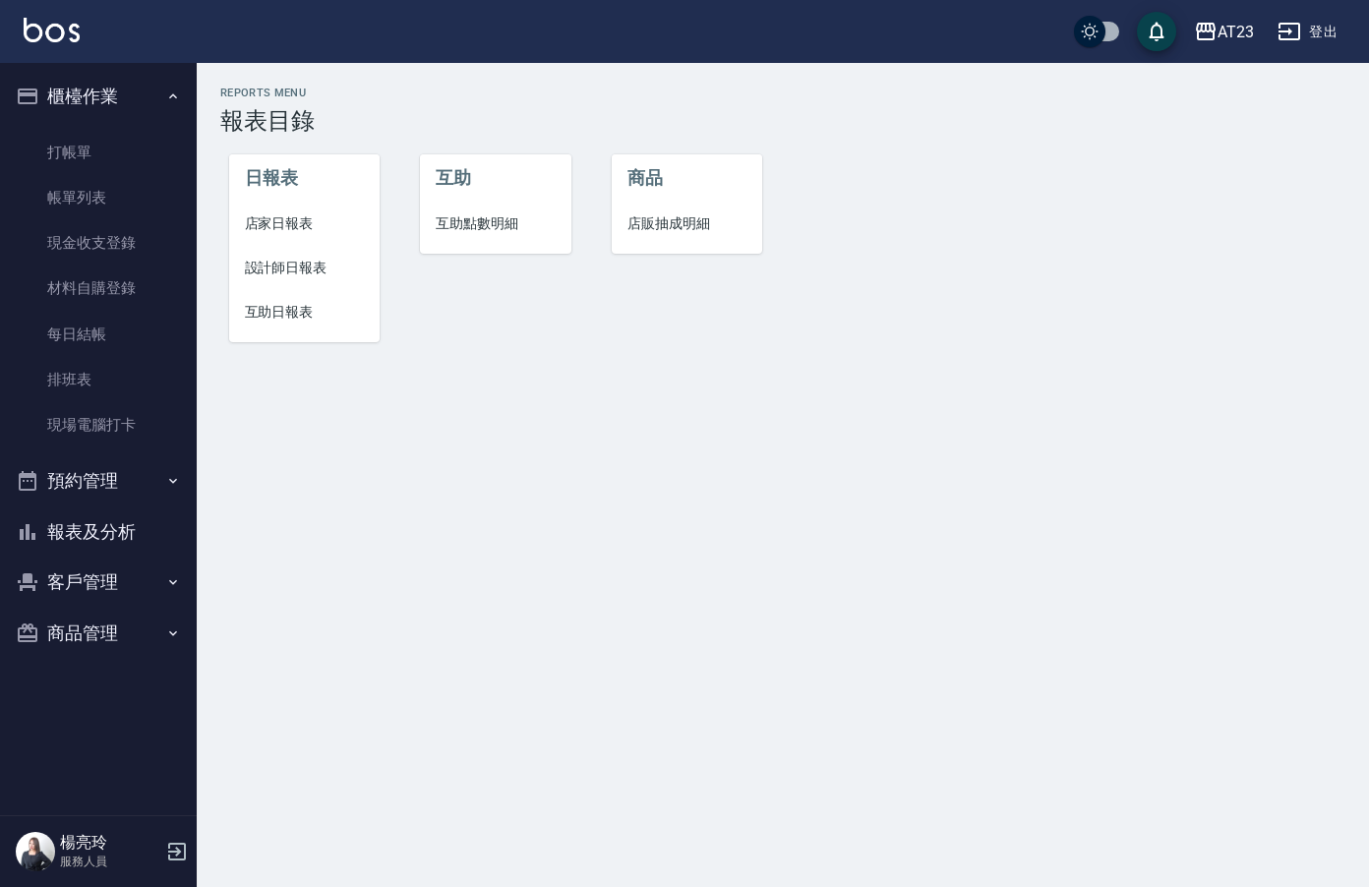
click at [321, 217] on span "店家日報表" at bounding box center [305, 223] width 120 height 21
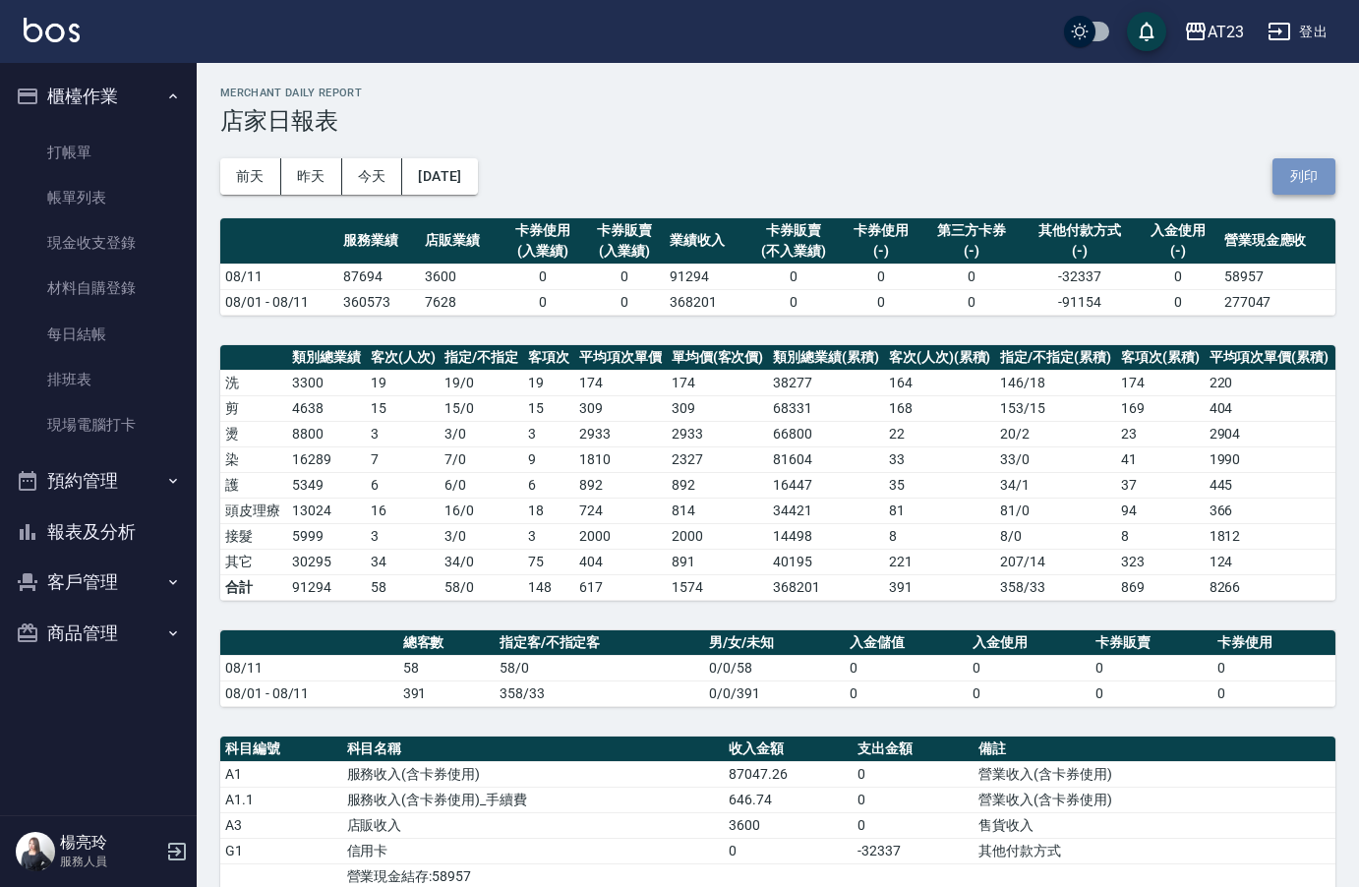
click at [1302, 178] on button "列印" at bounding box center [1303, 176] width 63 height 36
click at [104, 548] on button "報表及分析" at bounding box center [98, 531] width 181 height 51
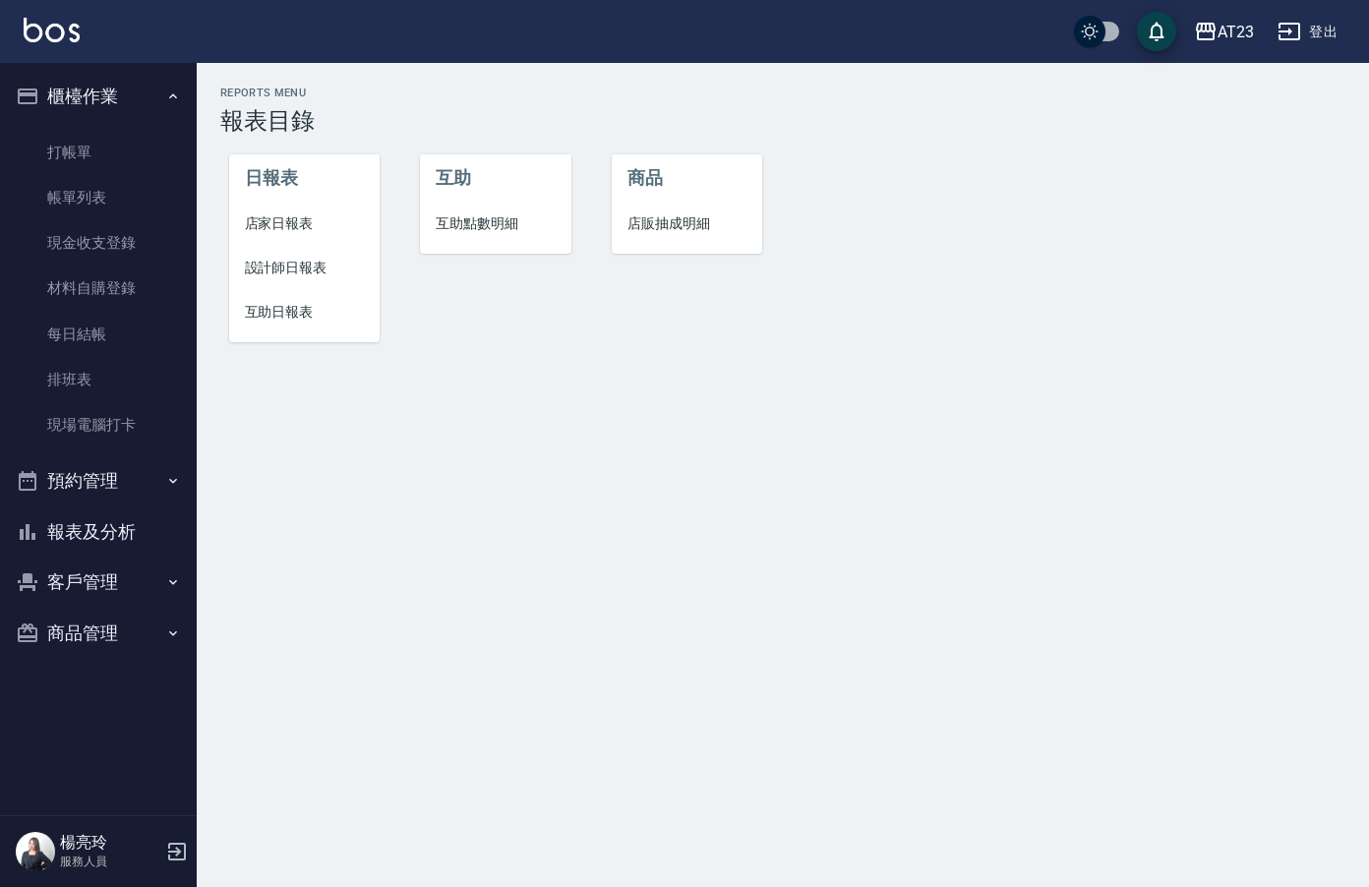
click at [282, 322] on span "互助日報表" at bounding box center [305, 312] width 120 height 21
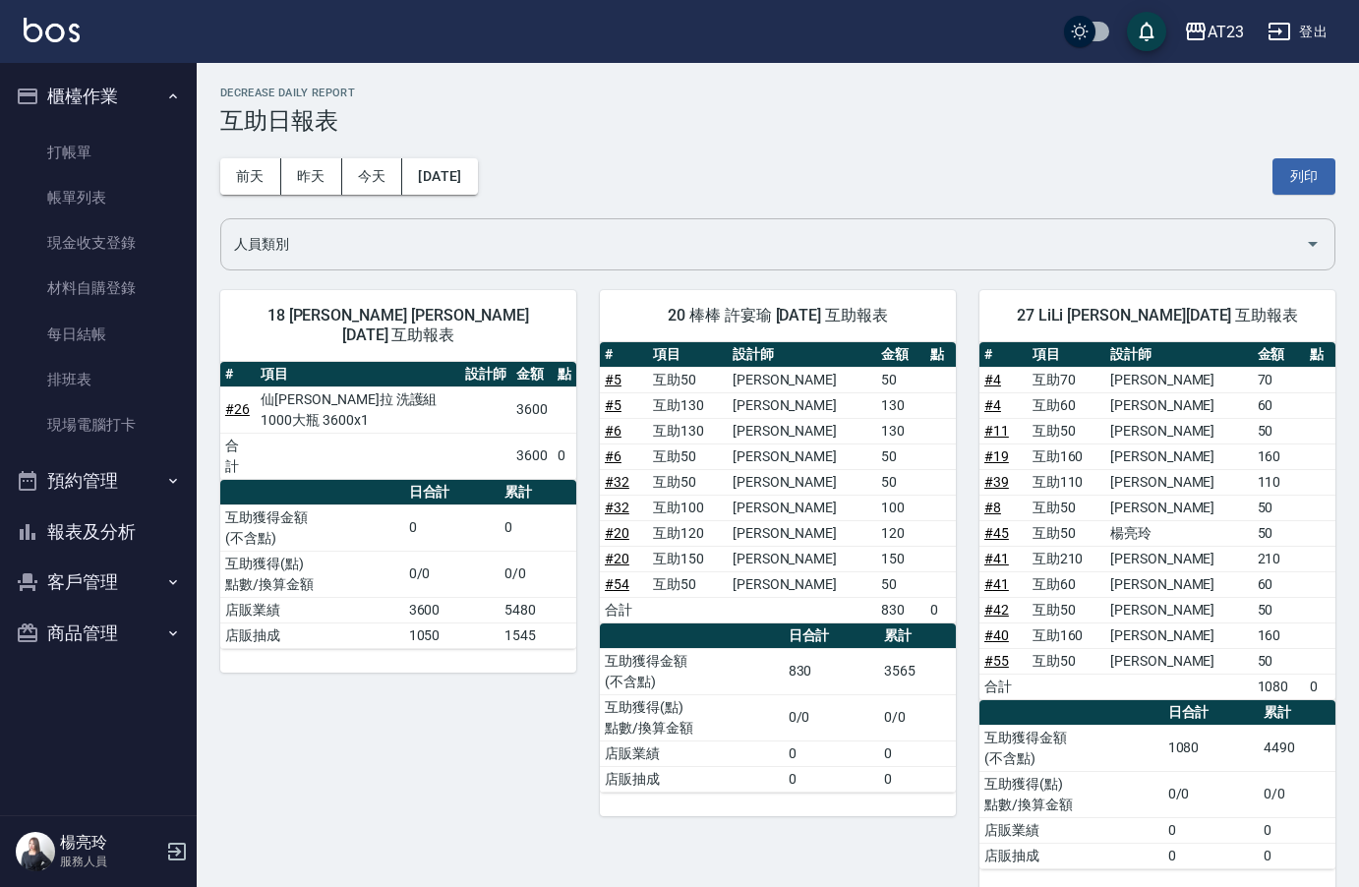
click at [554, 223] on div "人員類別" at bounding box center [777, 244] width 1115 height 52
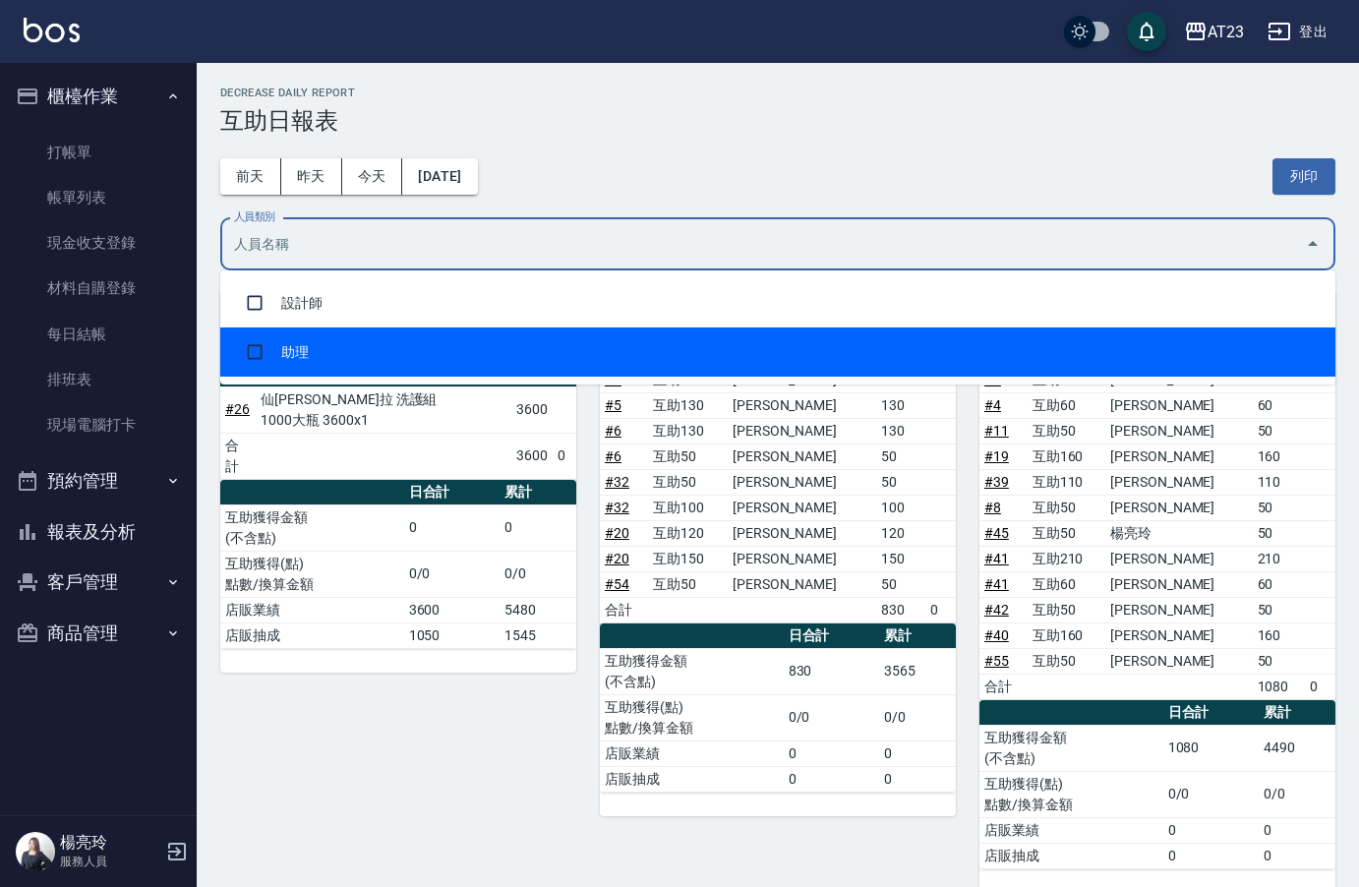
click at [486, 342] on li "助理" at bounding box center [777, 351] width 1115 height 49
checkbox input "true"
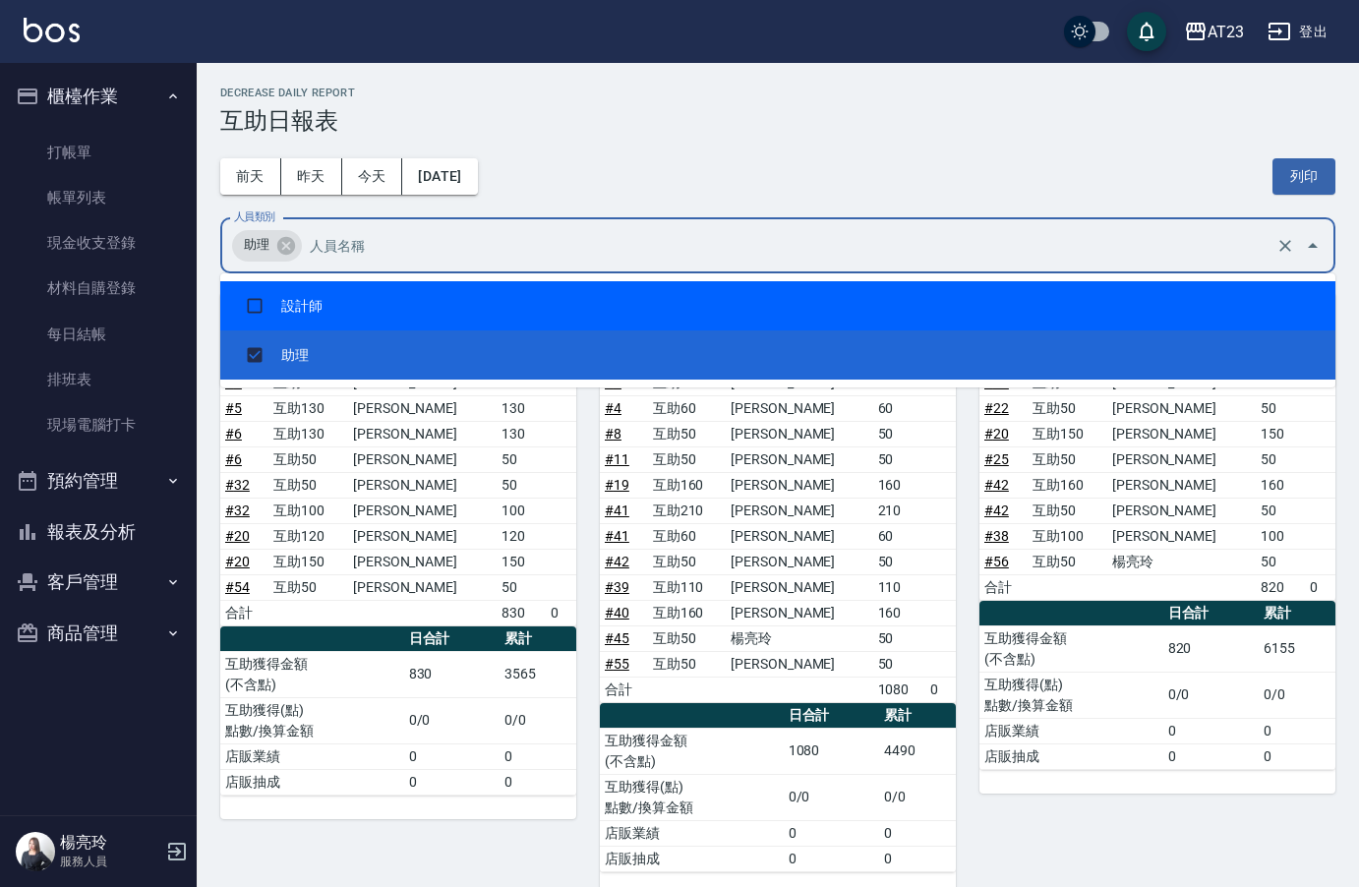
click at [1004, 99] on div "Decrease Daily Report 互助日報表" at bounding box center [777, 111] width 1115 height 48
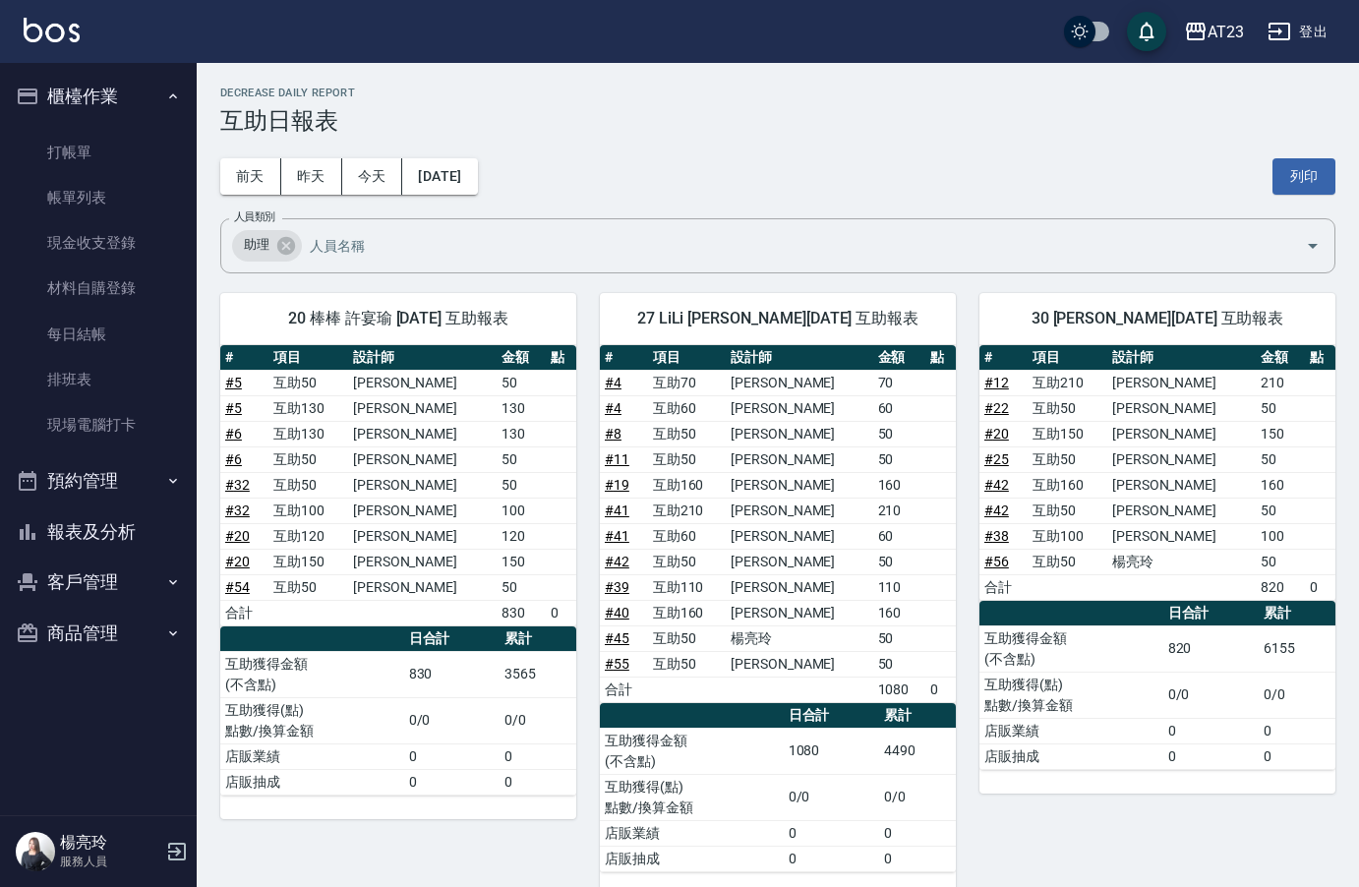
click at [1304, 182] on button "列印" at bounding box center [1303, 176] width 63 height 36
click at [84, 524] on button "報表及分析" at bounding box center [98, 531] width 181 height 51
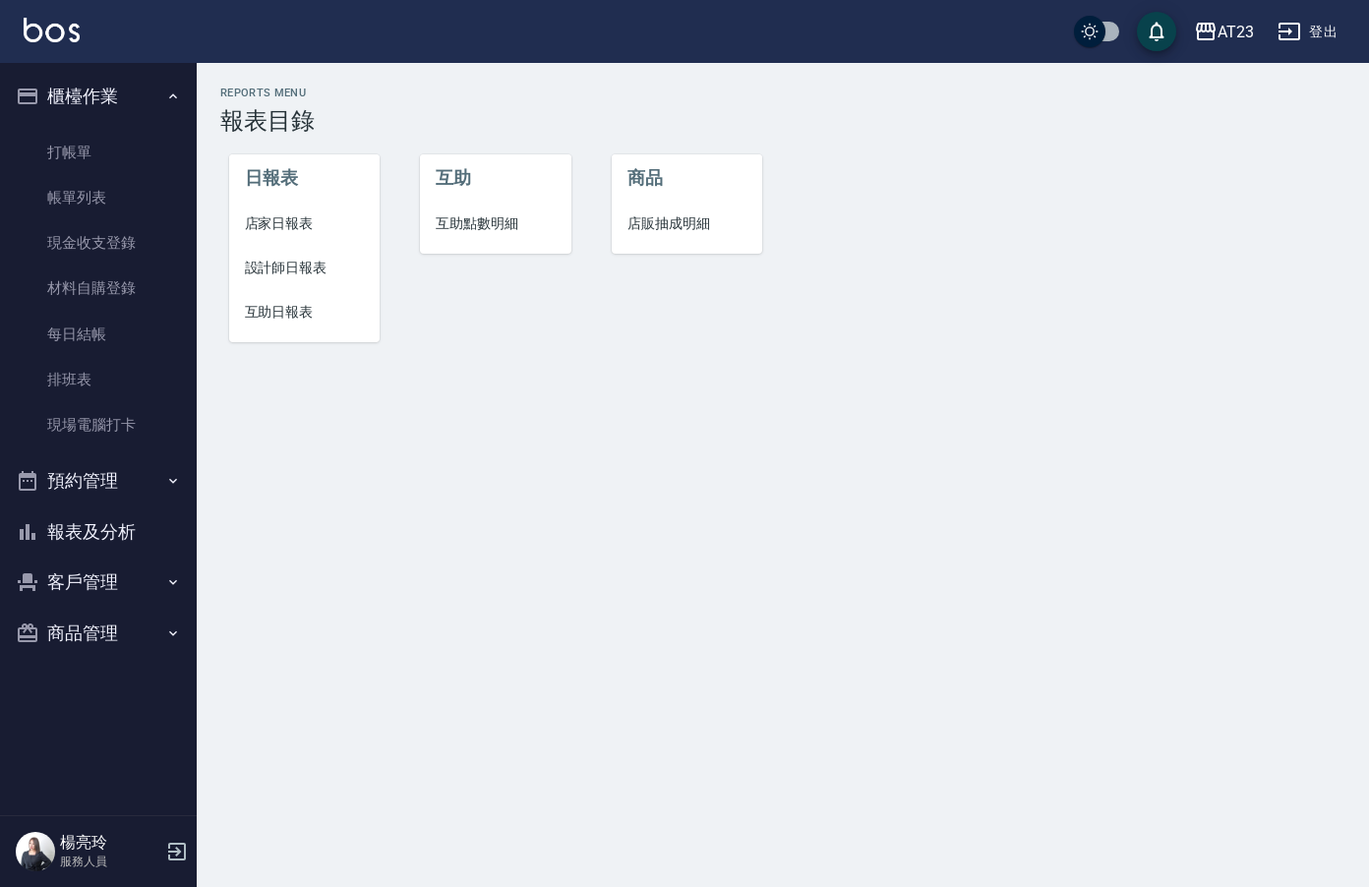
click at [302, 272] on span "設計師日報表" at bounding box center [305, 268] width 120 height 21
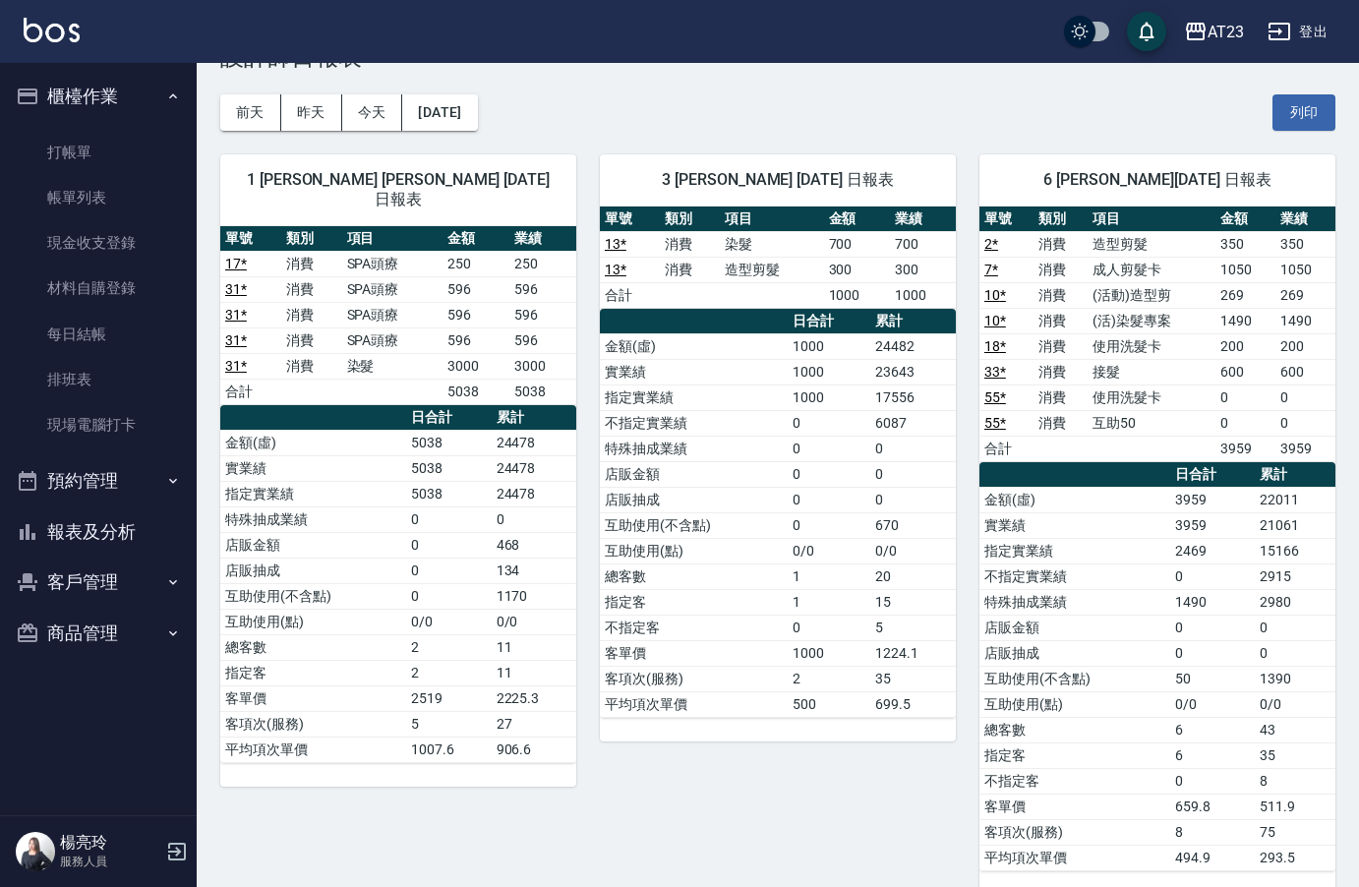
scroll to position [98, 0]
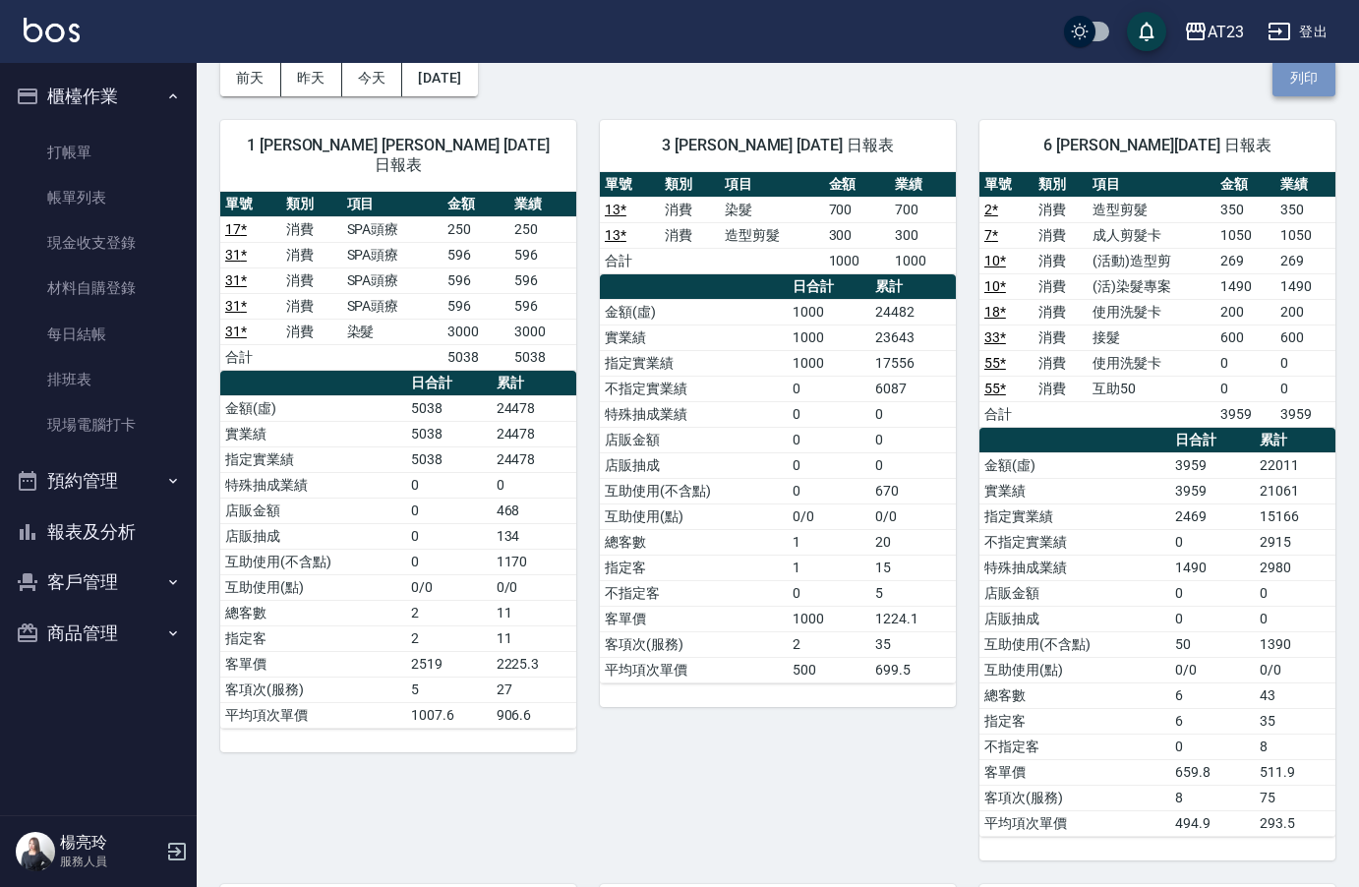
click at [1321, 91] on button "列印" at bounding box center [1303, 78] width 63 height 36
click at [125, 544] on button "報表及分析" at bounding box center [98, 531] width 181 height 51
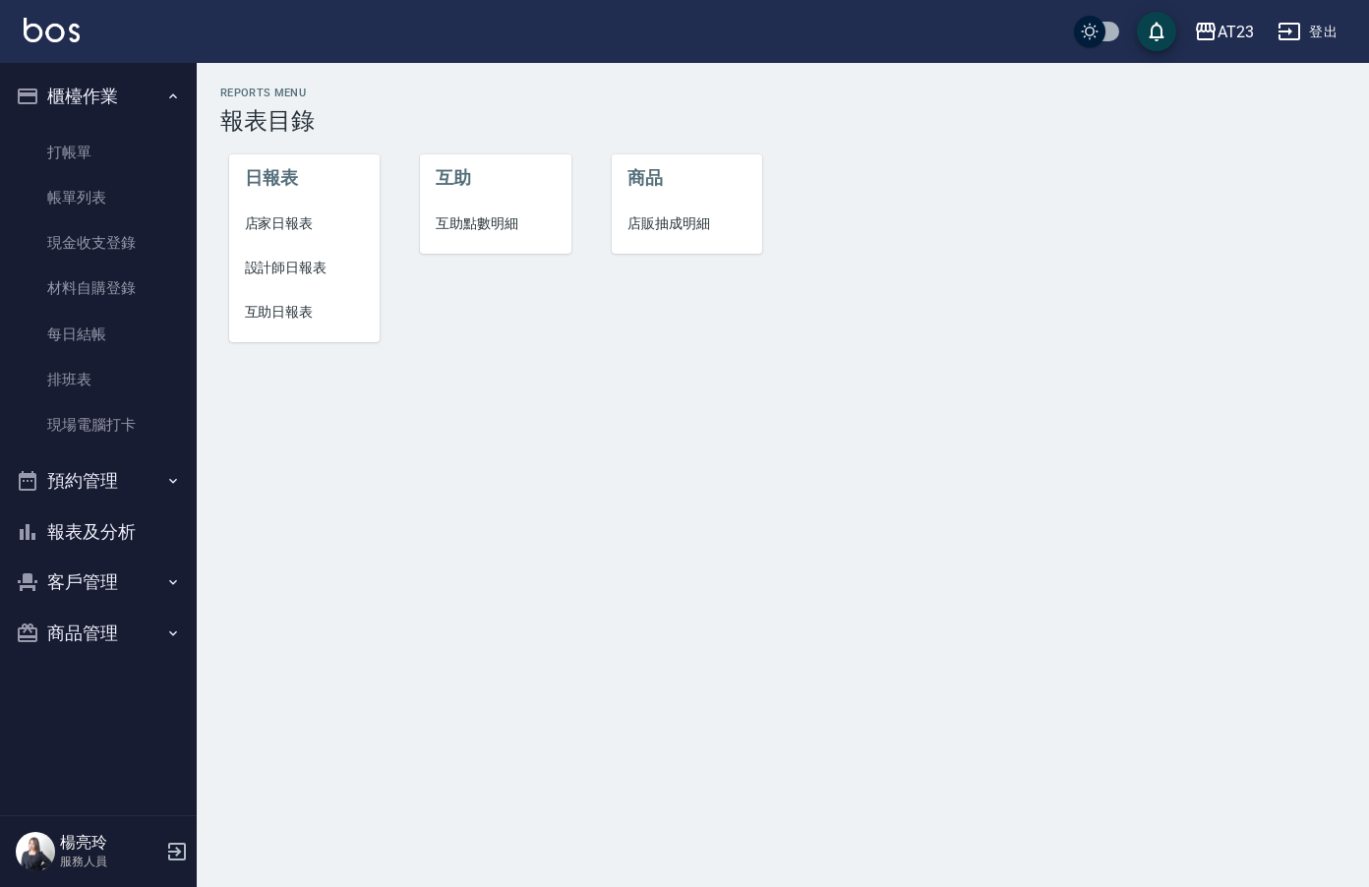
click at [8, 506] on button "報表及分析" at bounding box center [98, 531] width 181 height 51
